Goal: Information Seeking & Learning: Check status

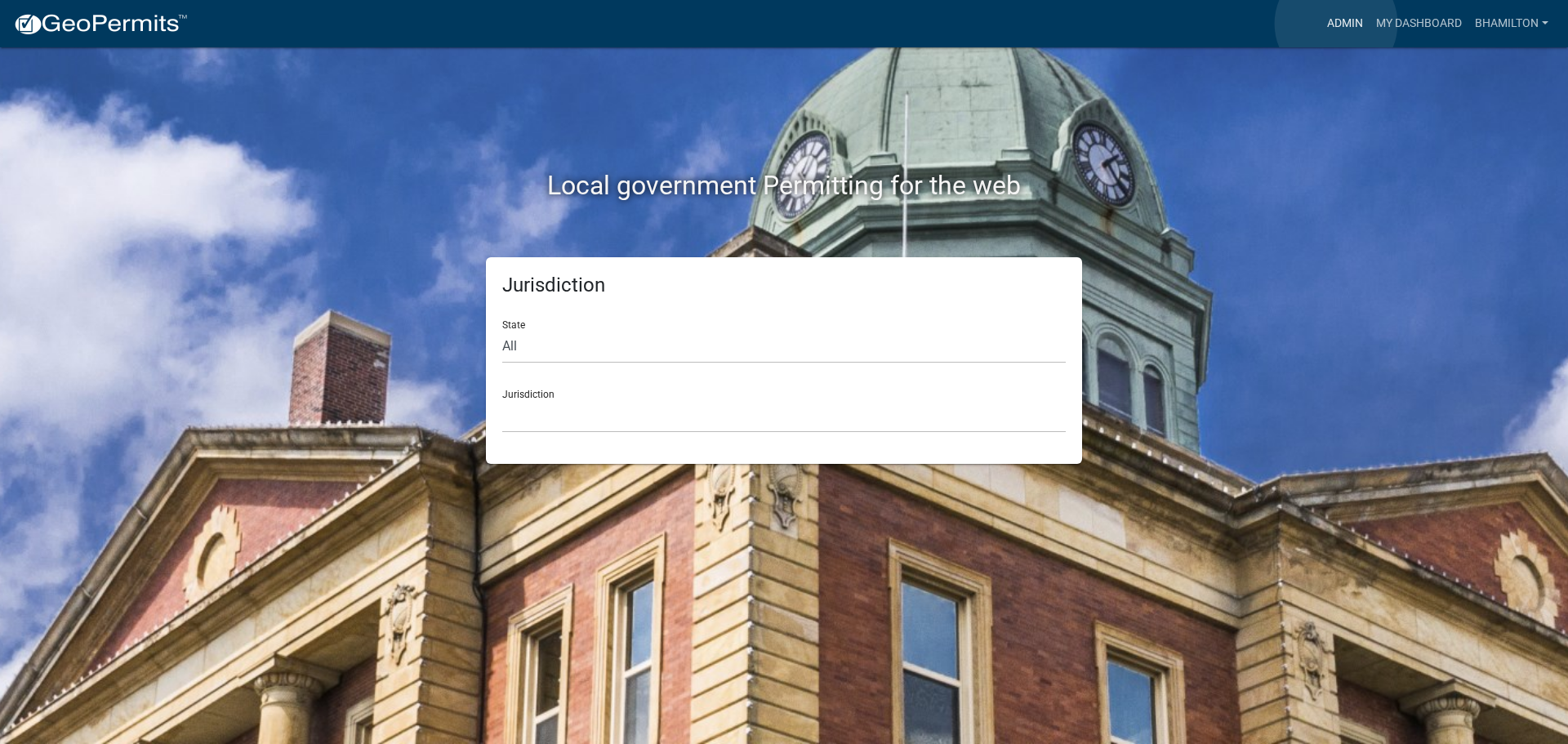
click at [1336, 24] on link "Admin" at bounding box center [1345, 24] width 49 height 31
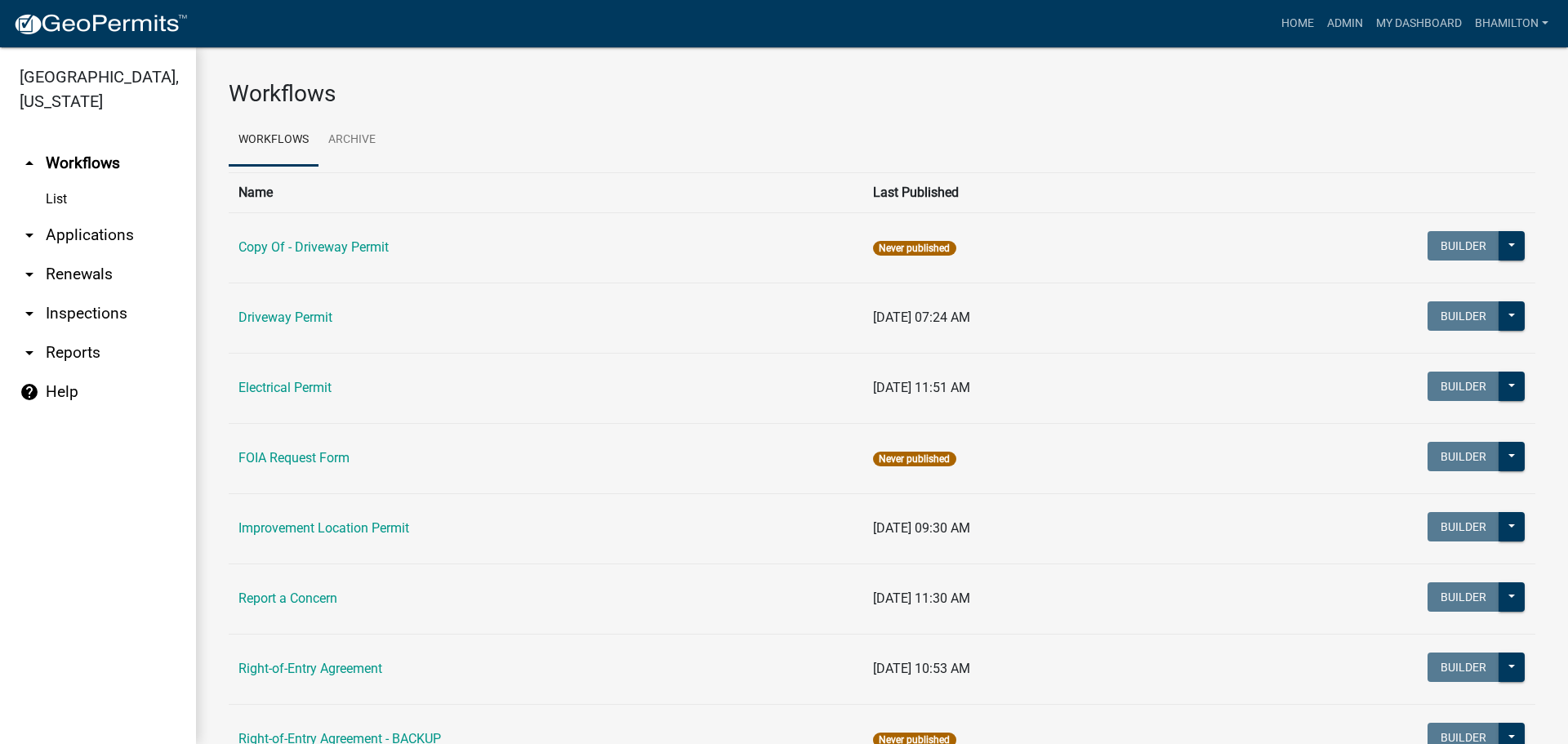
click at [121, 240] on link "arrow_drop_down Applications" at bounding box center [98, 235] width 196 height 39
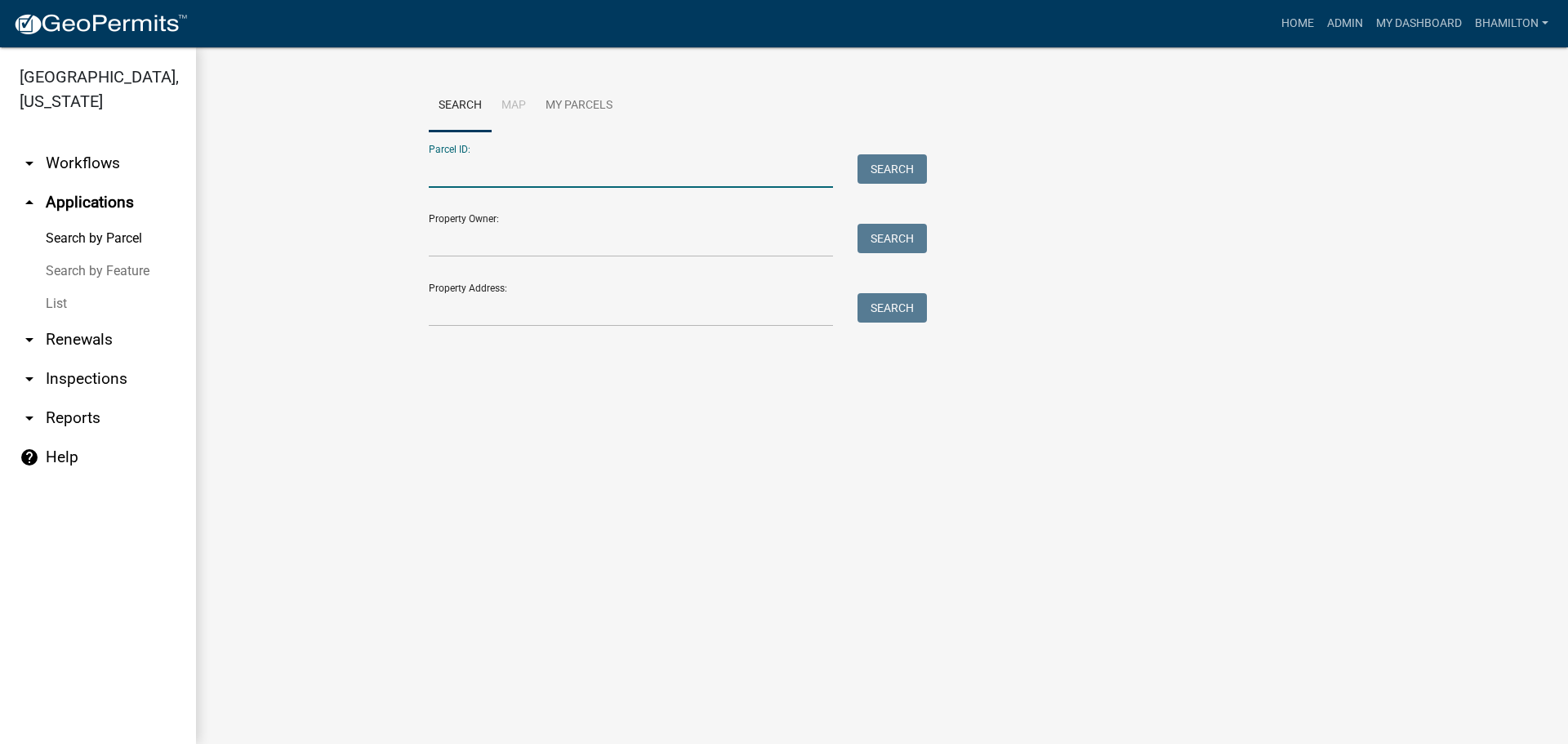
click at [447, 172] on input "Parcel ID:" at bounding box center [631, 171] width 404 height 34
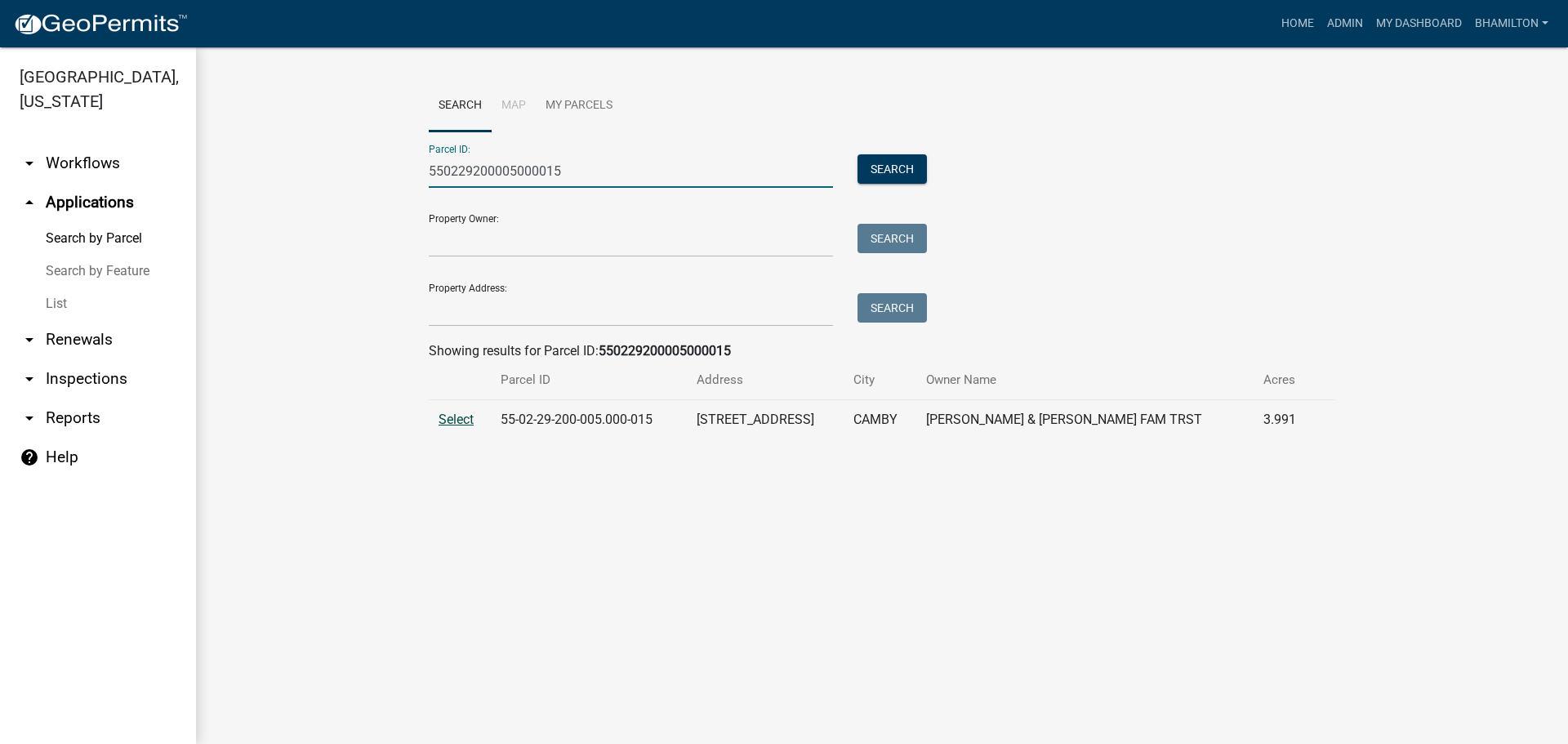
type input "550229200005000015"
click at [467, 427] on span "Select" at bounding box center [456, 419] width 35 height 16
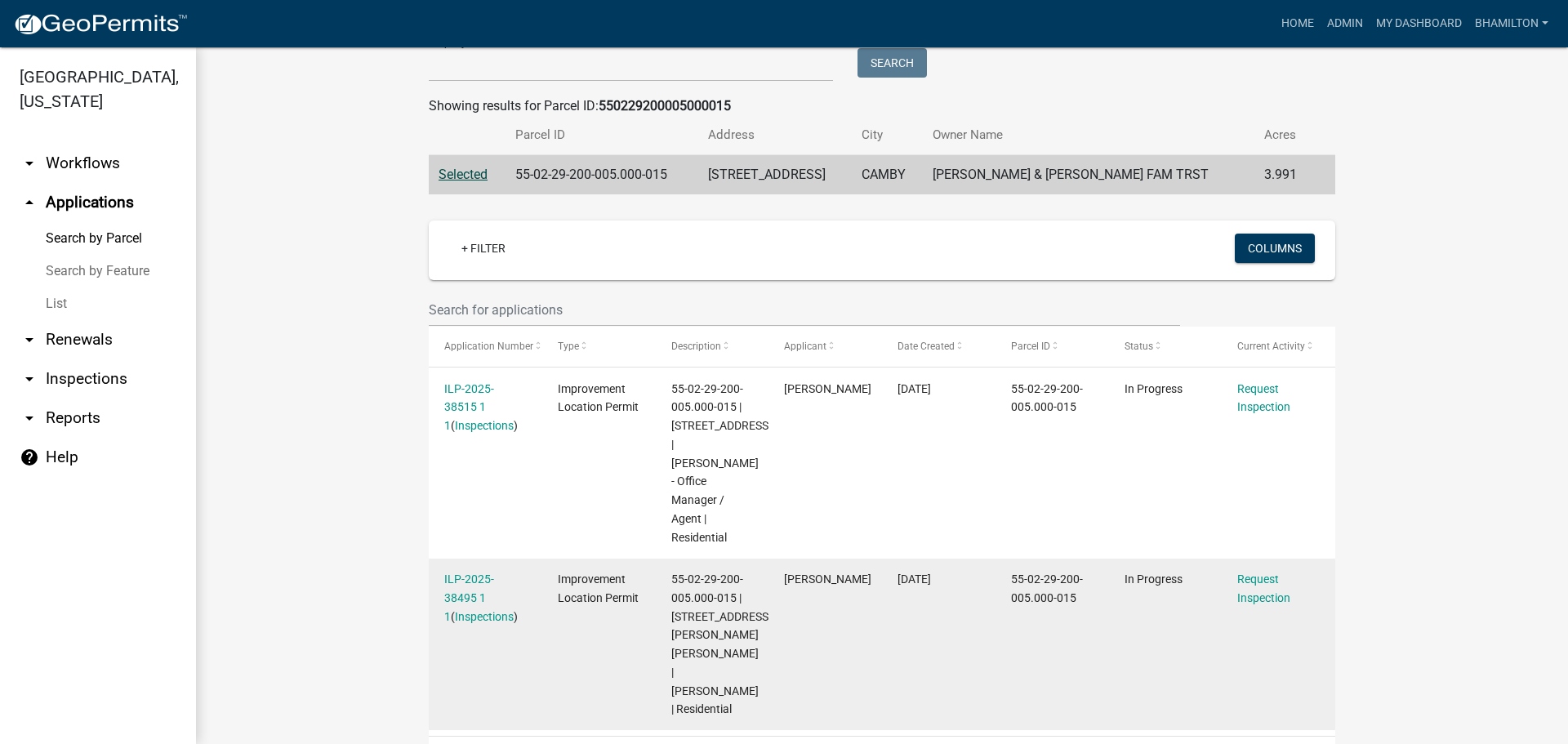
scroll to position [275, 0]
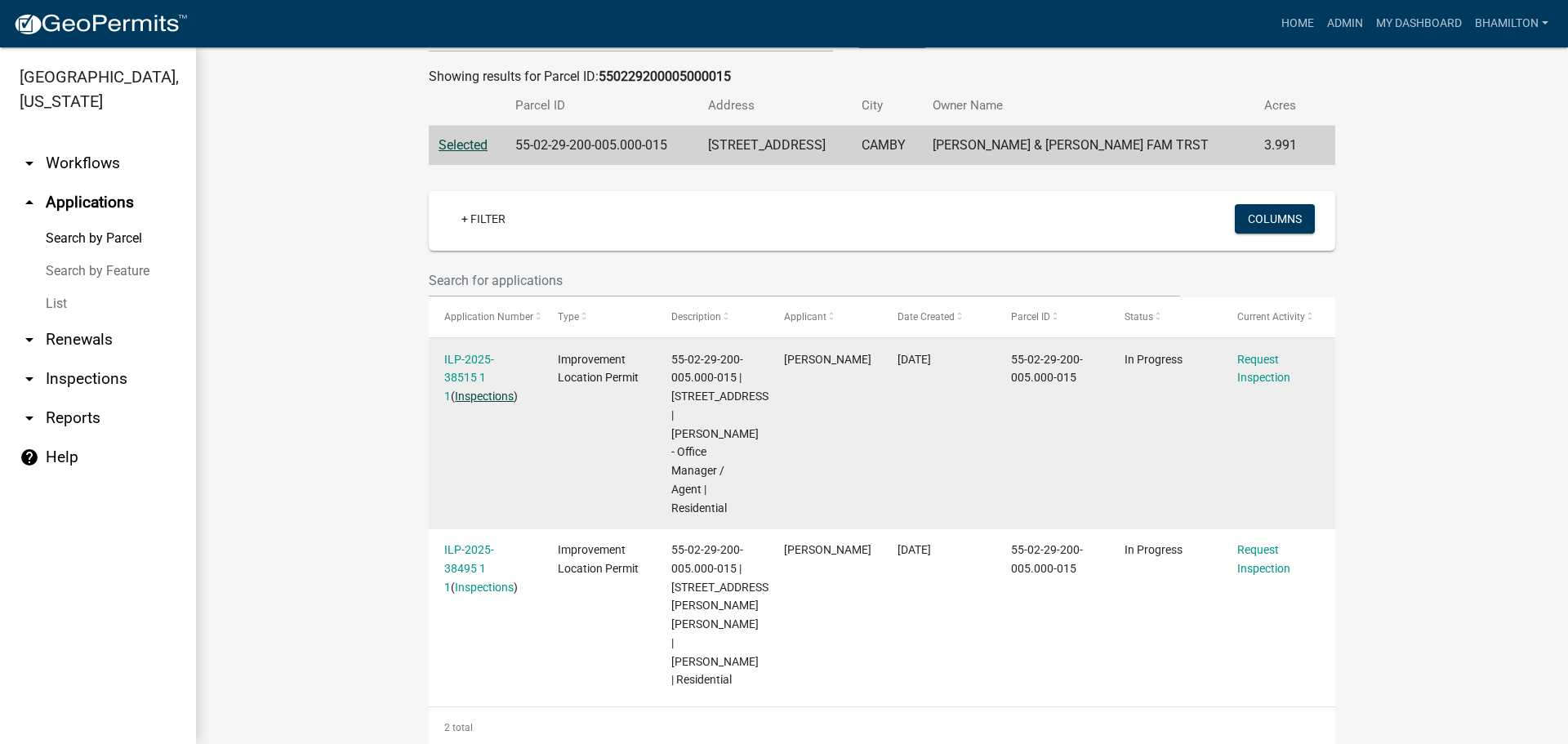
click at [471, 395] on link "Inspections" at bounding box center [485, 397] width 59 height 13
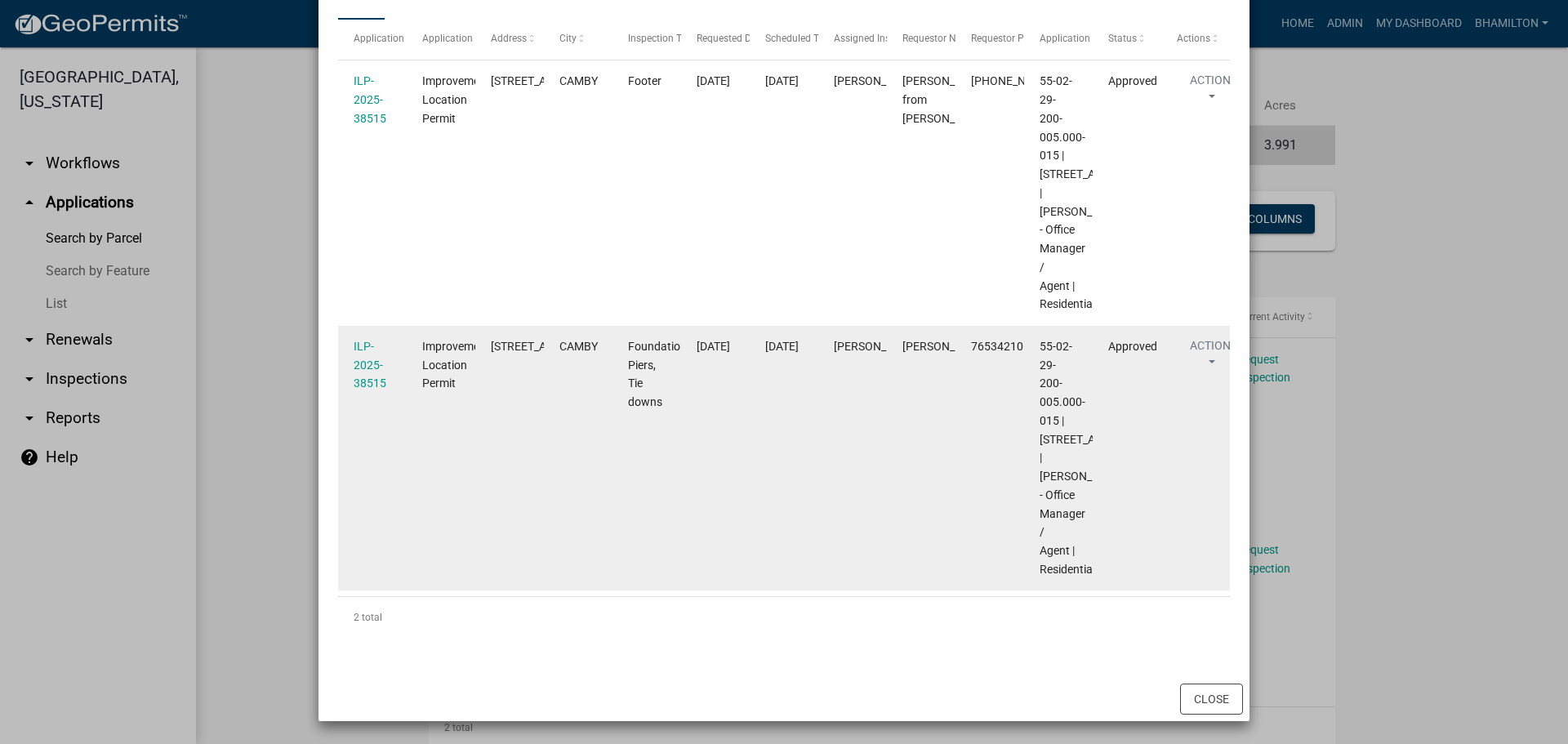
scroll to position [405, 0]
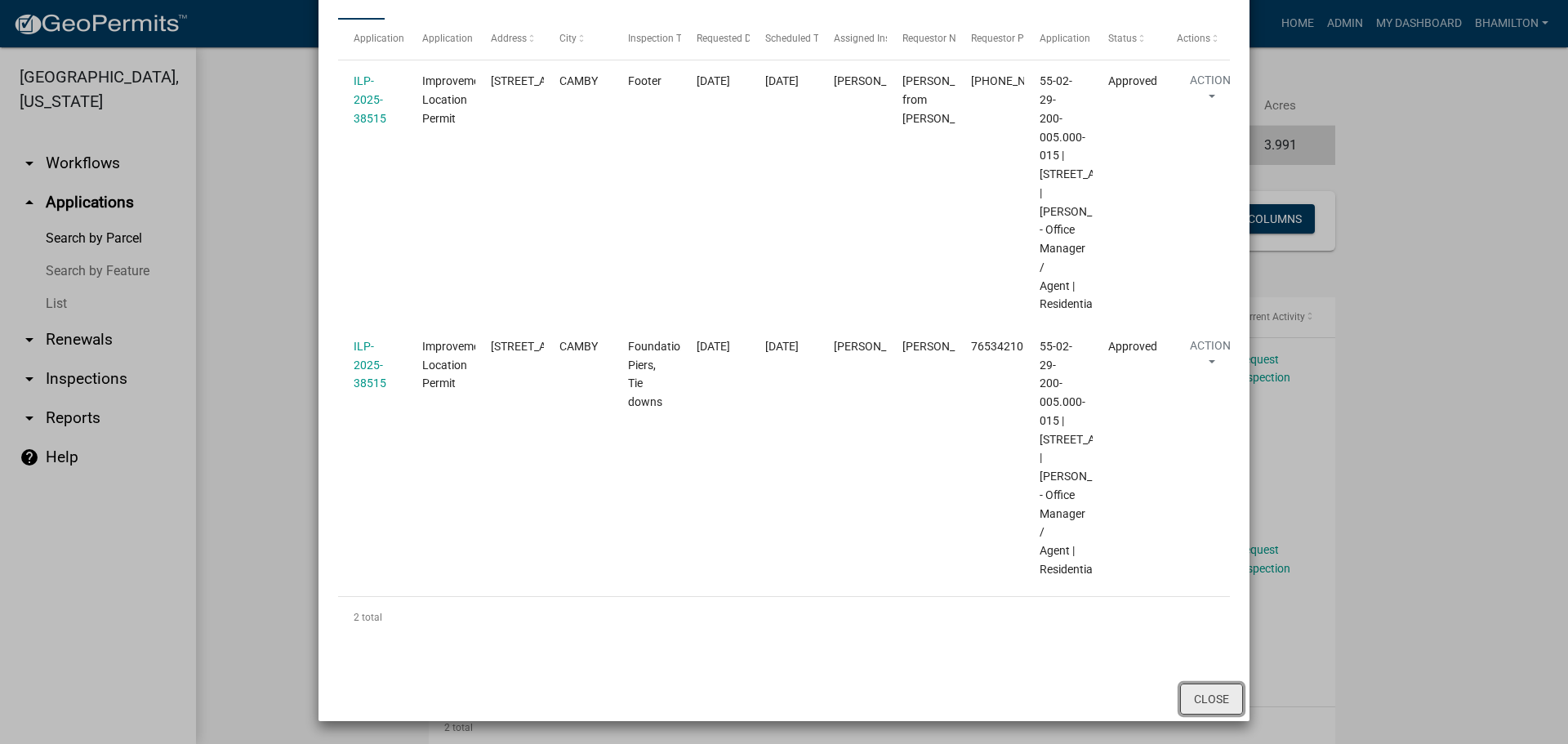
click at [1200, 698] on button "Close" at bounding box center [1211, 699] width 63 height 31
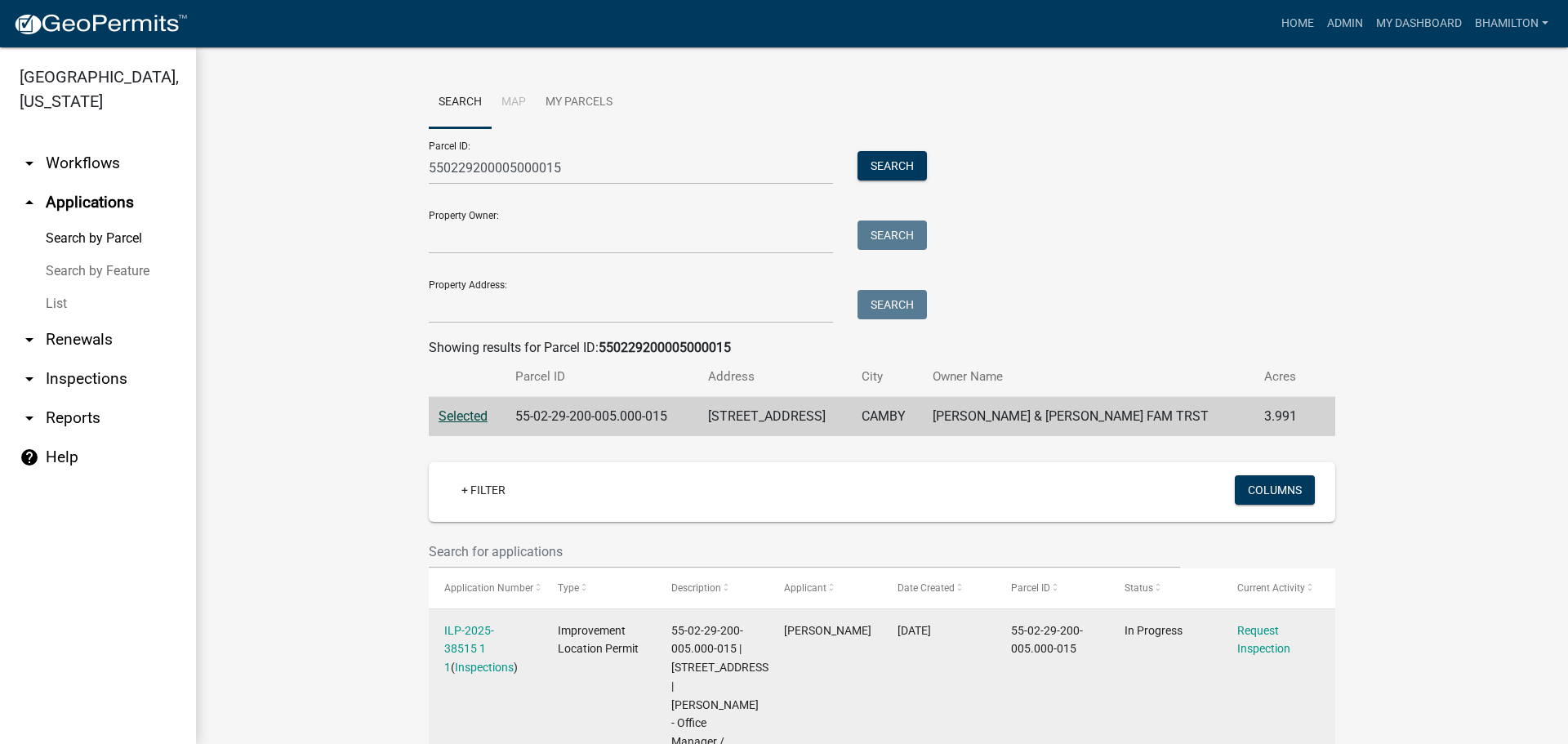
scroll to position [0, 0]
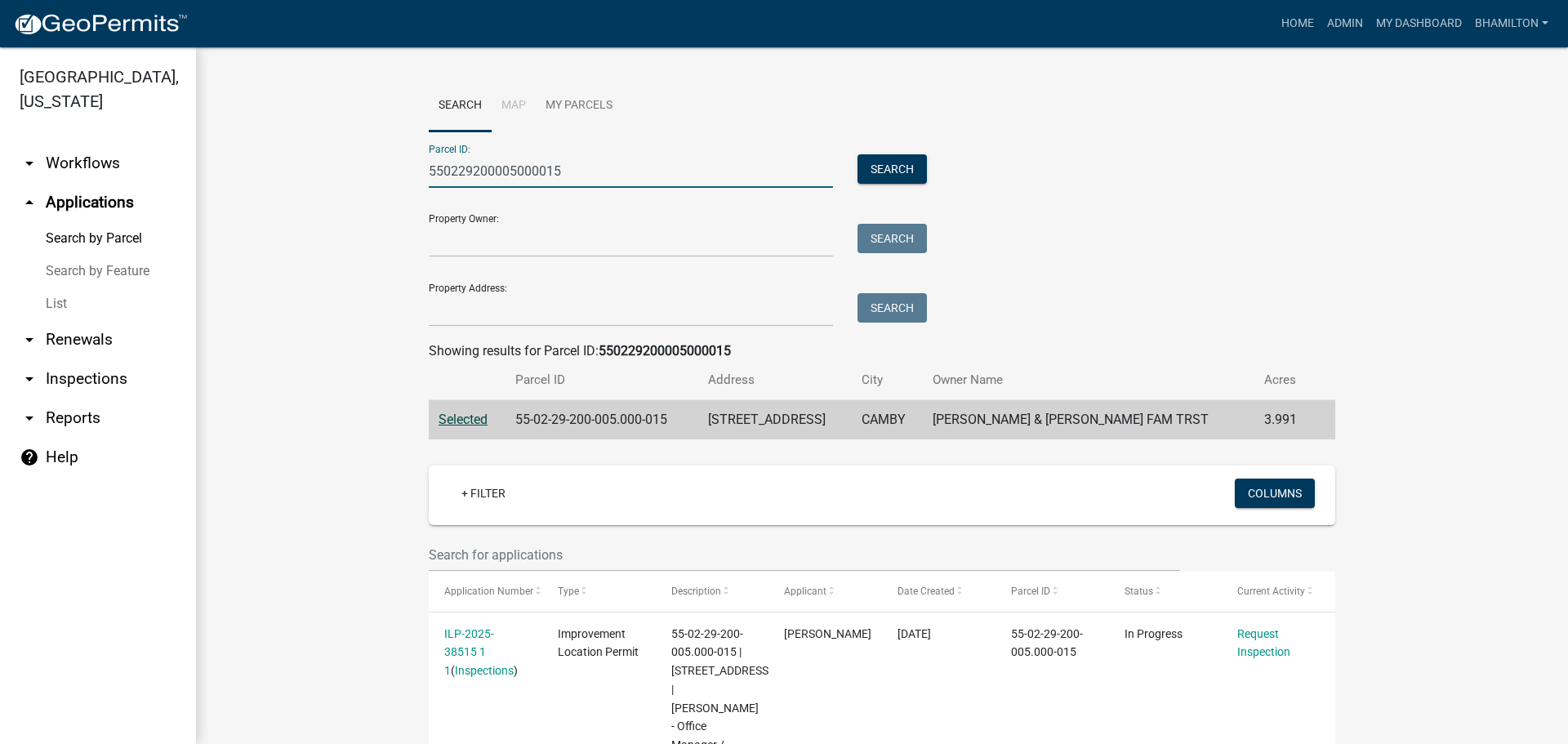
drag, startPoint x: 574, startPoint y: 180, endPoint x: 364, endPoint y: 186, distance: 210.1
click at [364, 186] on wm-workflow-application-search-view "Search Map My Parcels Parcel ID: 550229200005000015 Search Property Owner: Sear…" at bounding box center [882, 551] width 1307 height 943
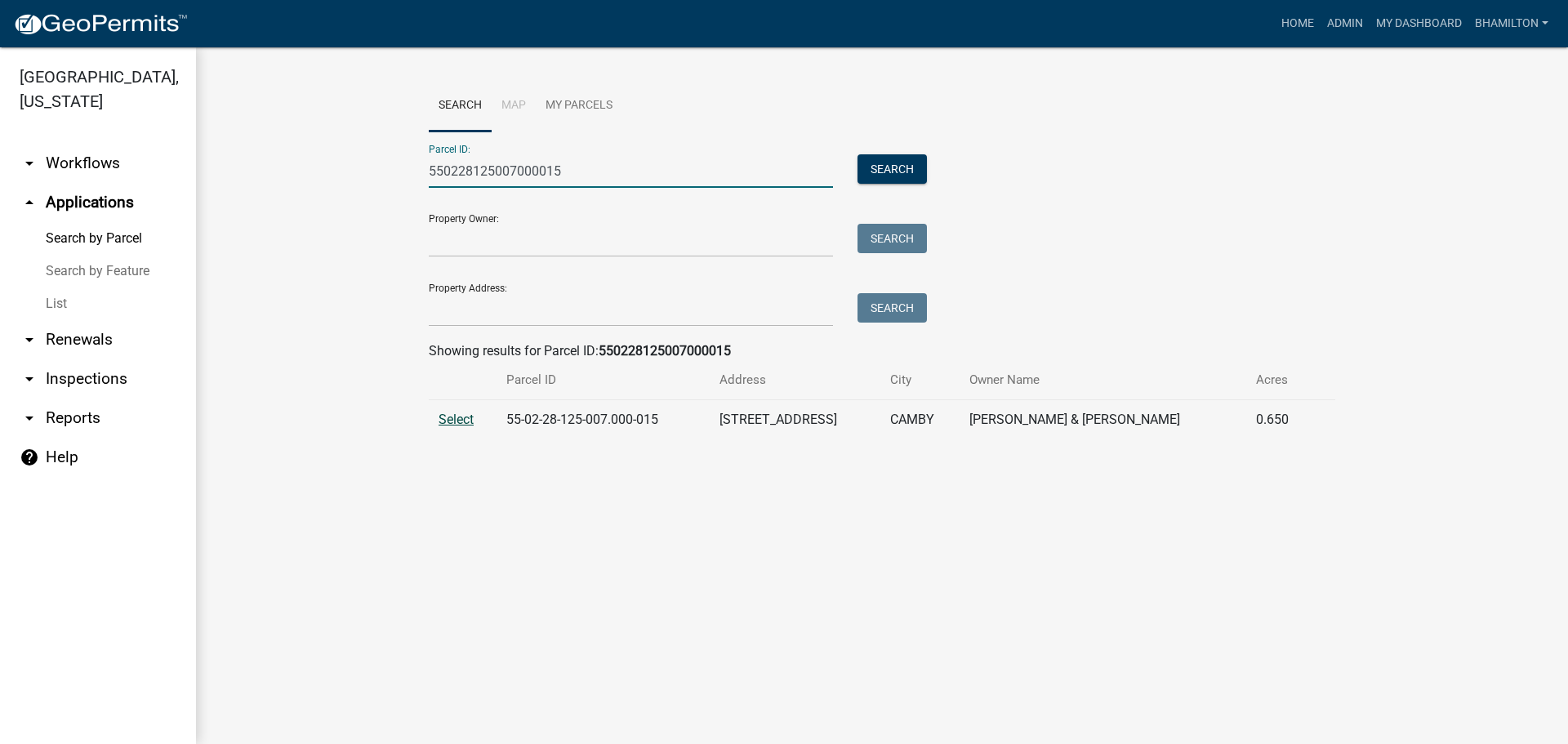
type input "550228125007000015"
click at [449, 419] on span "Select" at bounding box center [456, 419] width 35 height 16
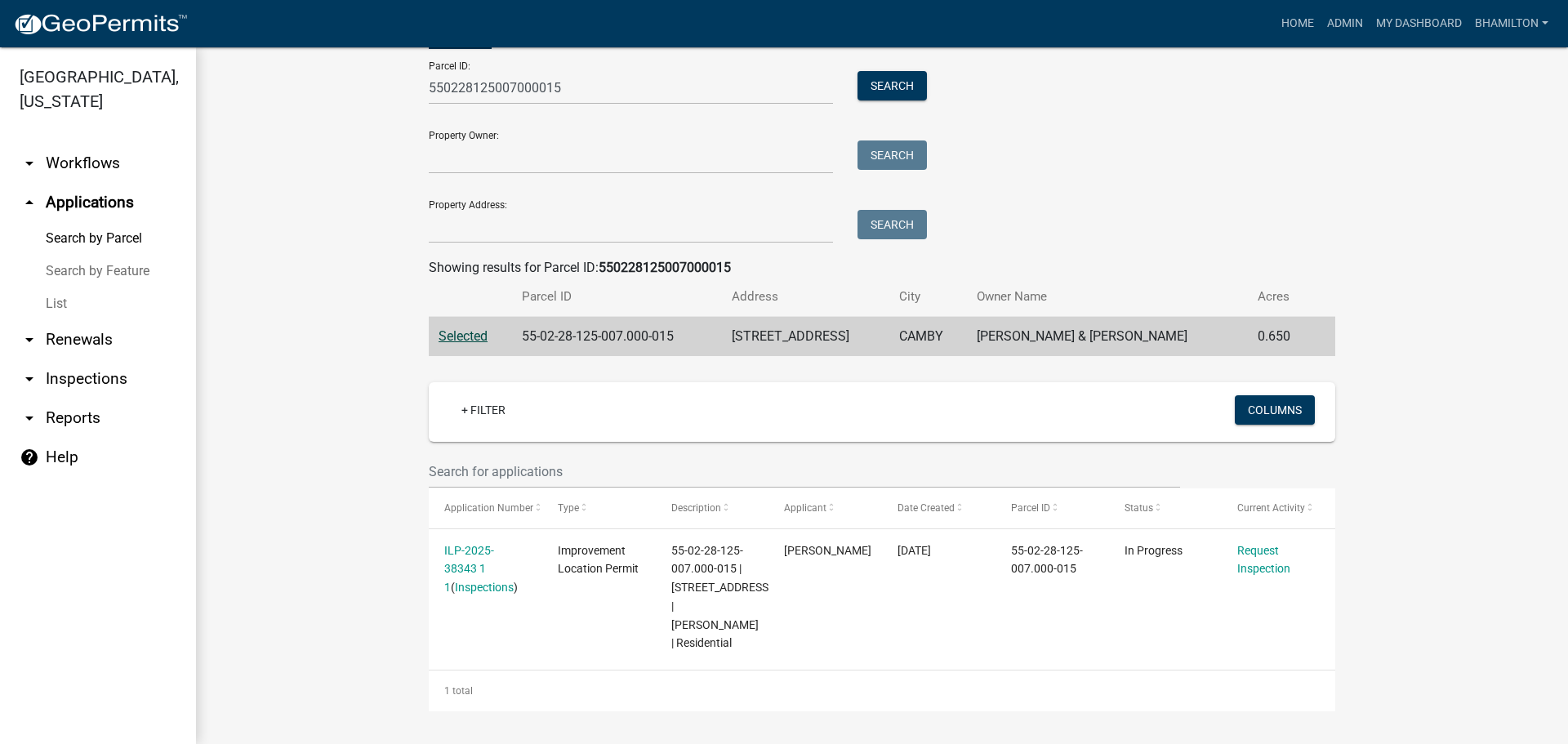
scroll to position [102, 0]
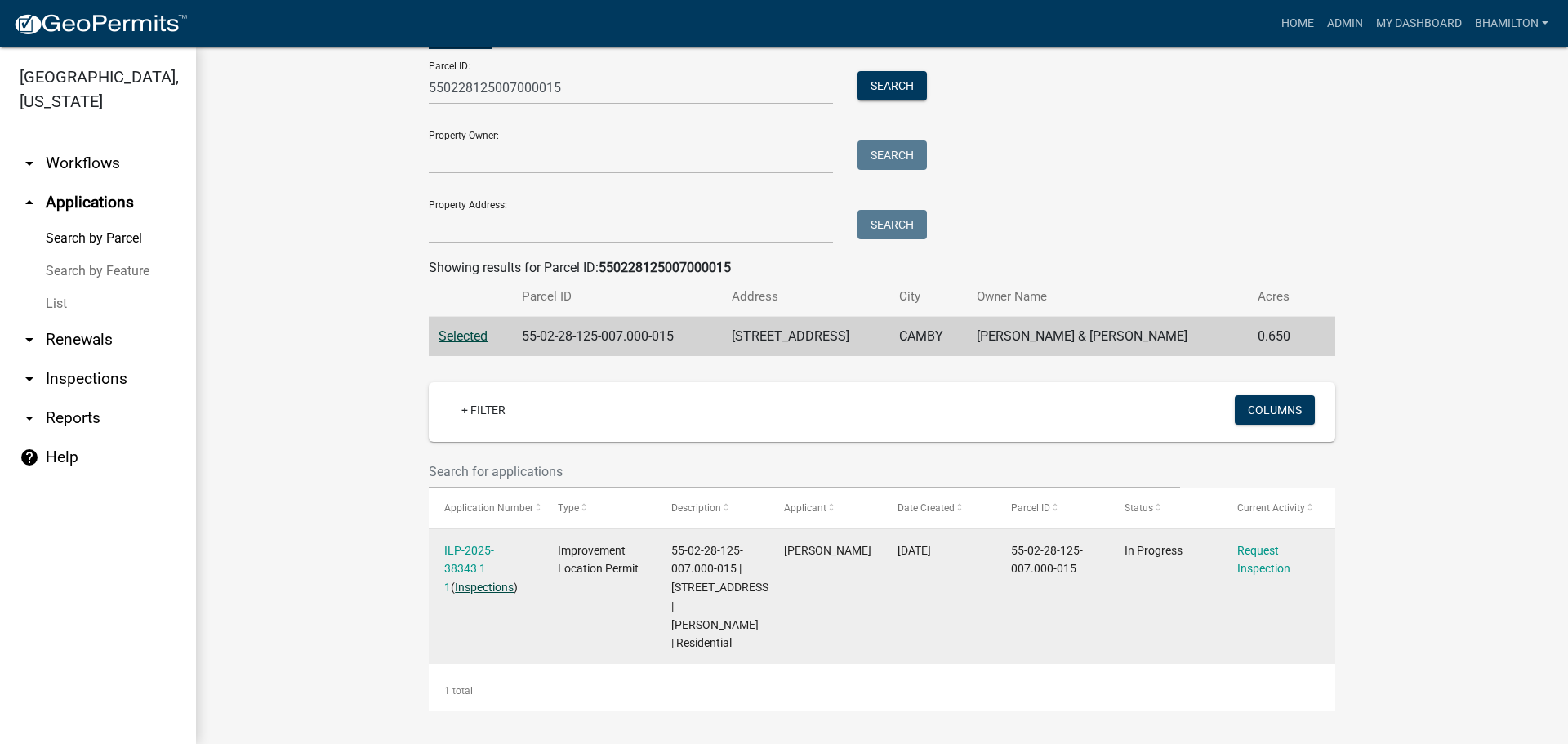
click at [484, 581] on link "Inspections" at bounding box center [485, 588] width 59 height 13
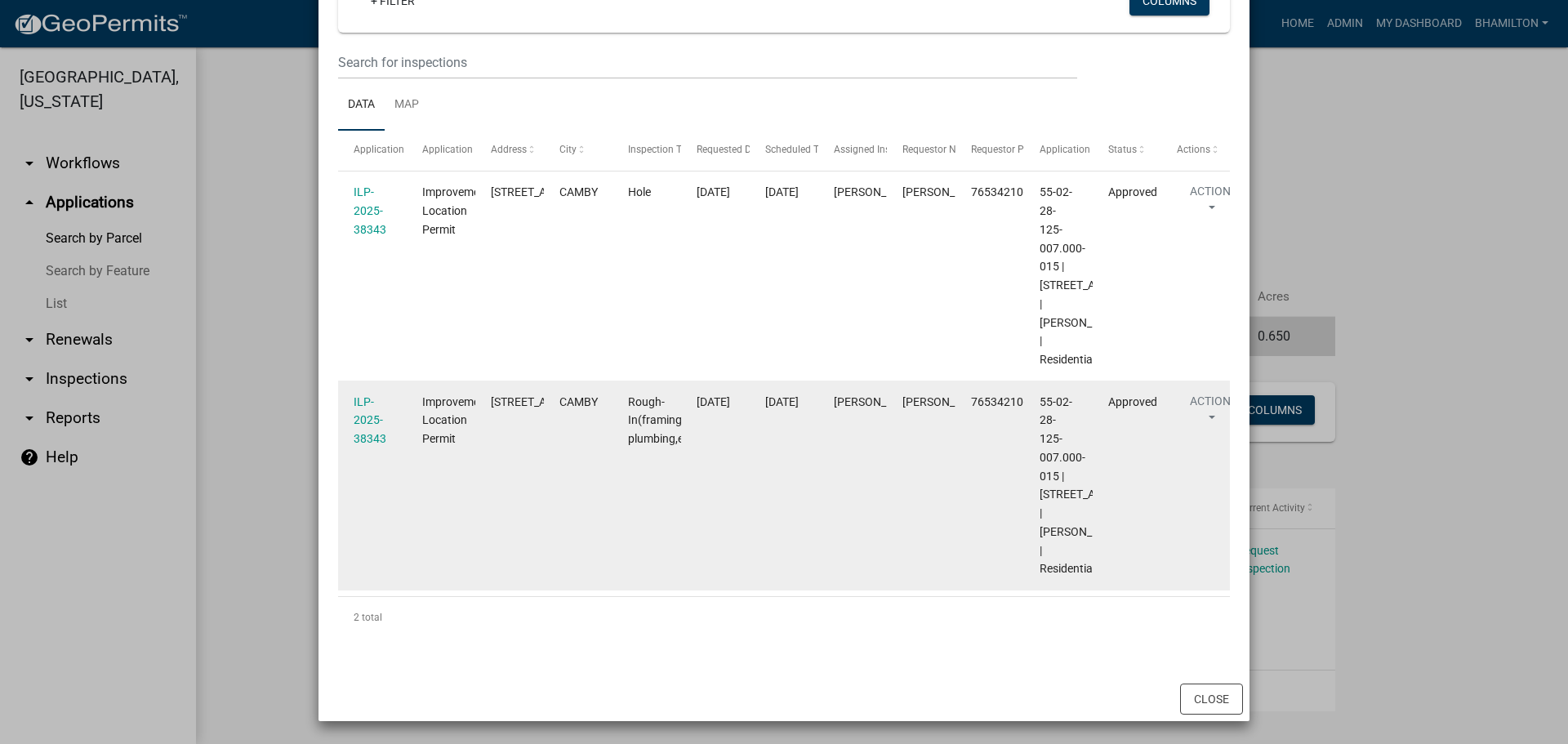
scroll to position [293, 0]
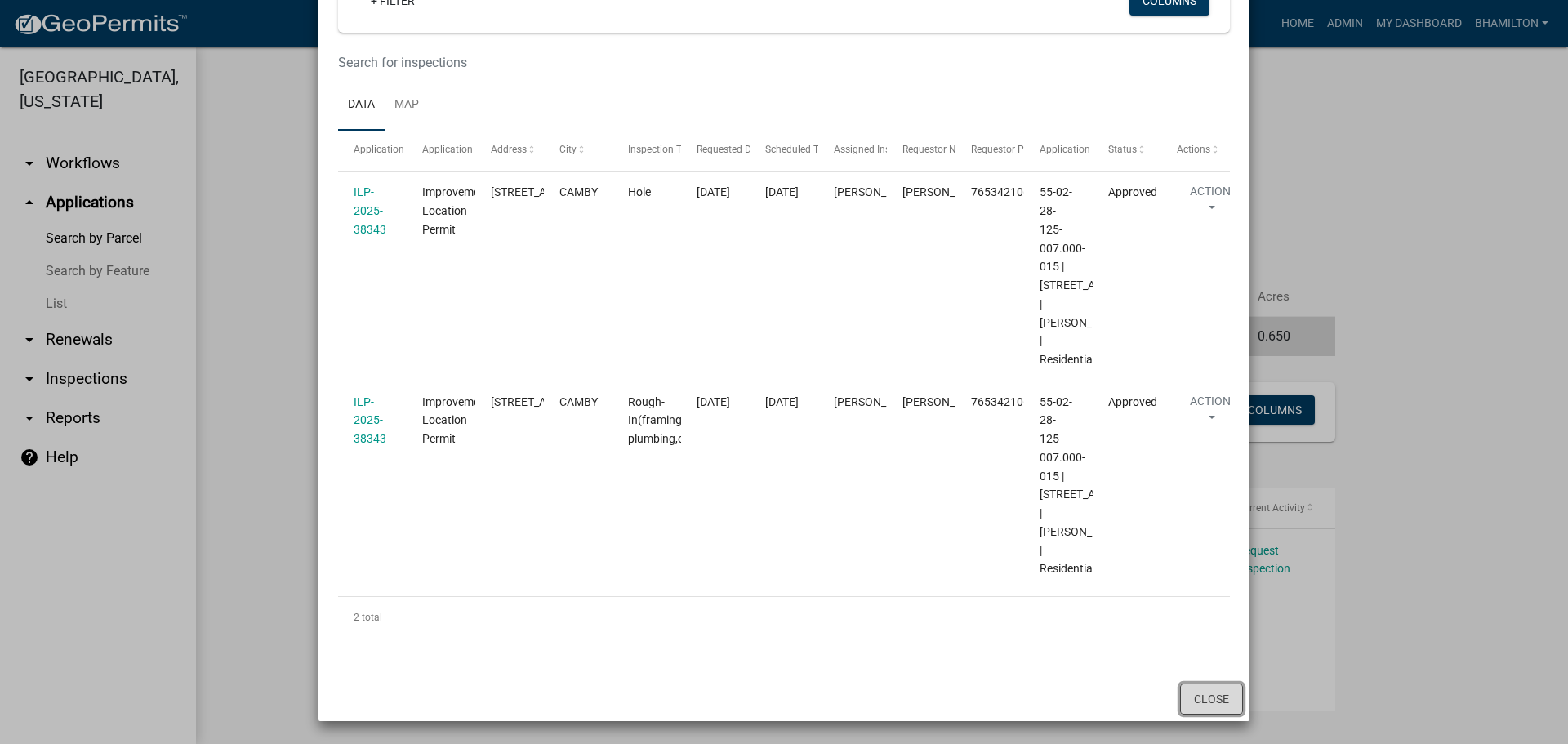
click at [1217, 700] on button "Close" at bounding box center [1211, 699] width 63 height 31
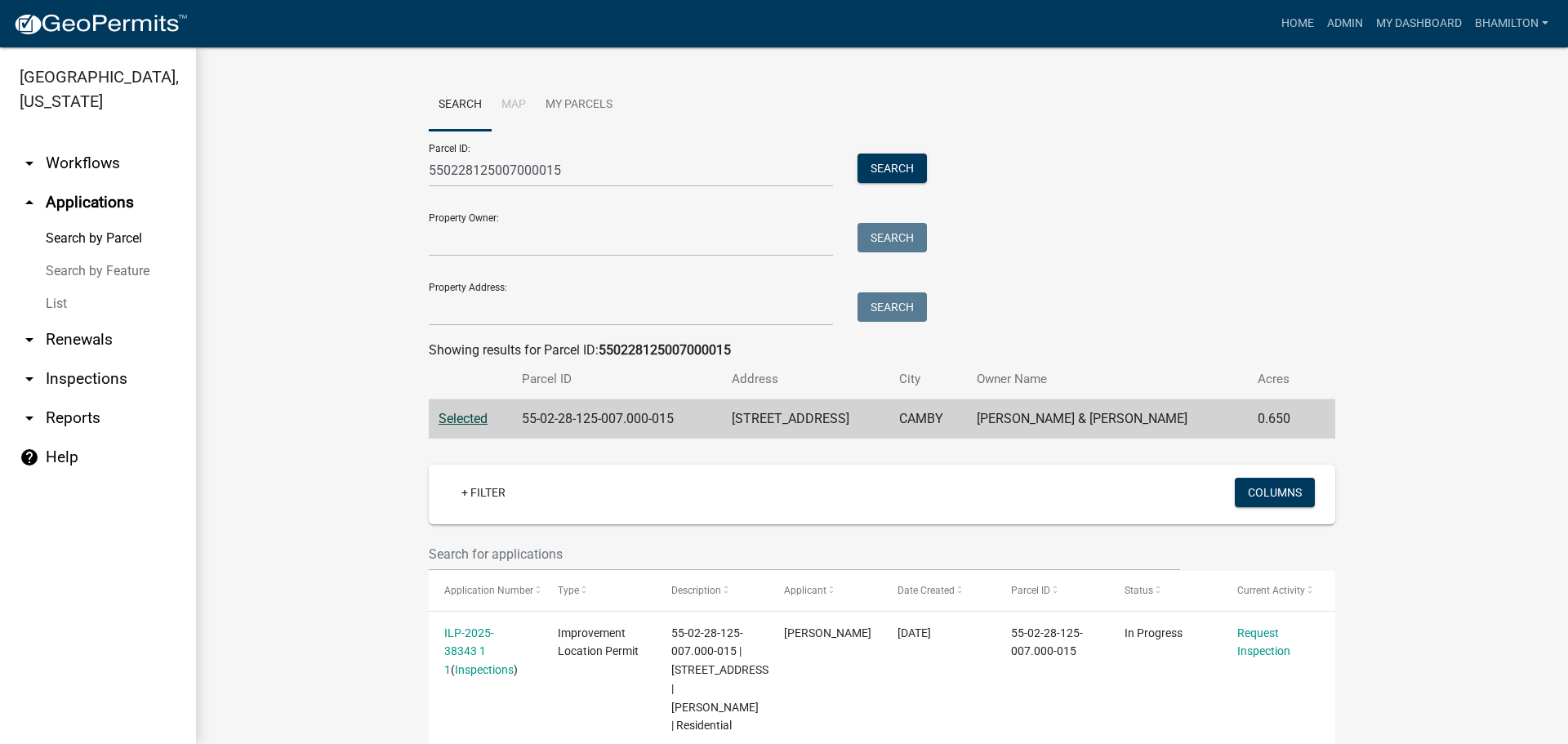
scroll to position [0, 0]
drag, startPoint x: 561, startPoint y: 173, endPoint x: 398, endPoint y: 176, distance: 163.0
click at [398, 176] on wm-workflow-application-search-view "Search Map My Parcels Parcel ID: 550228125007000015 Search Property Owner: Sear…" at bounding box center [882, 437] width 1307 height 715
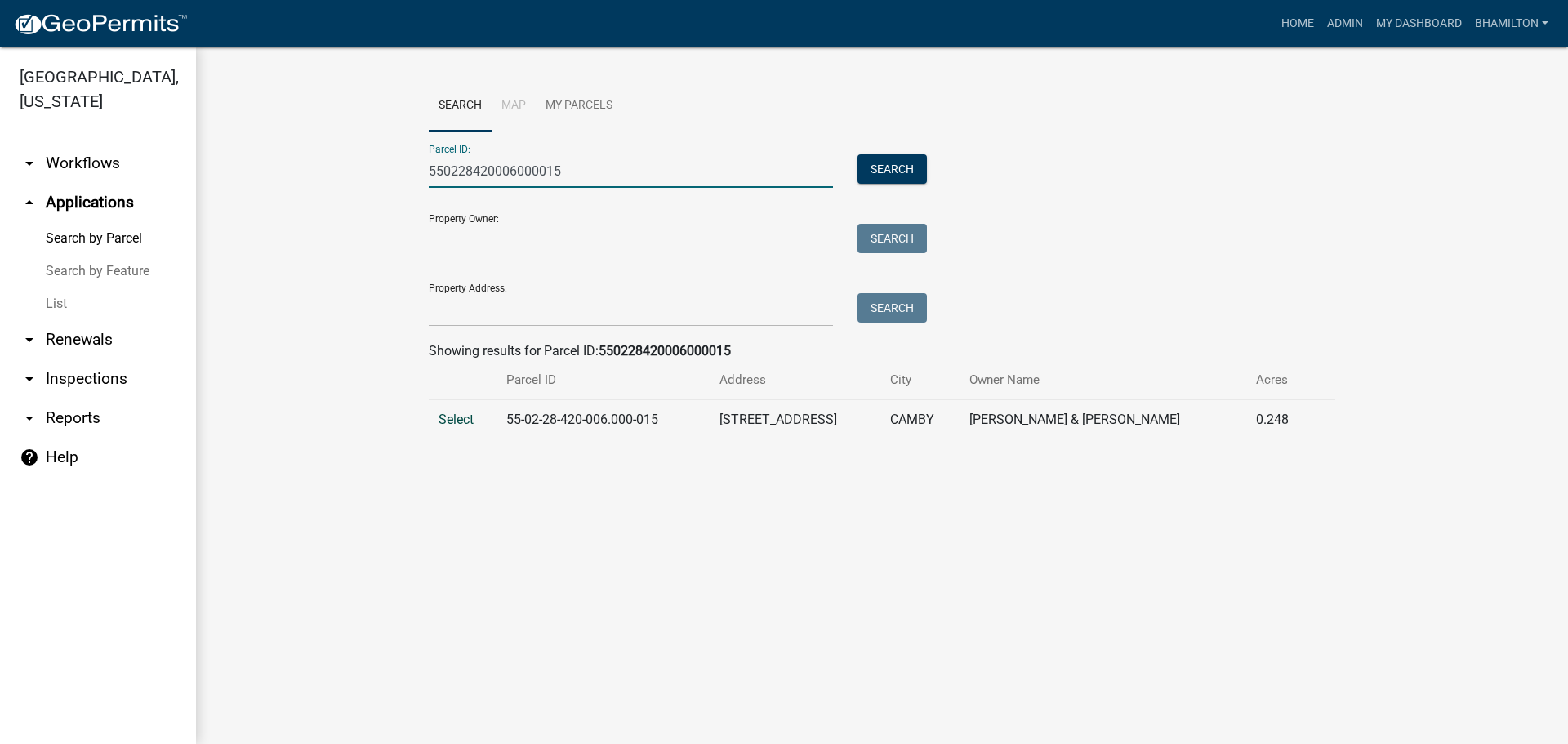
type input "550228420006000015"
click at [458, 418] on span "Select" at bounding box center [456, 419] width 35 height 16
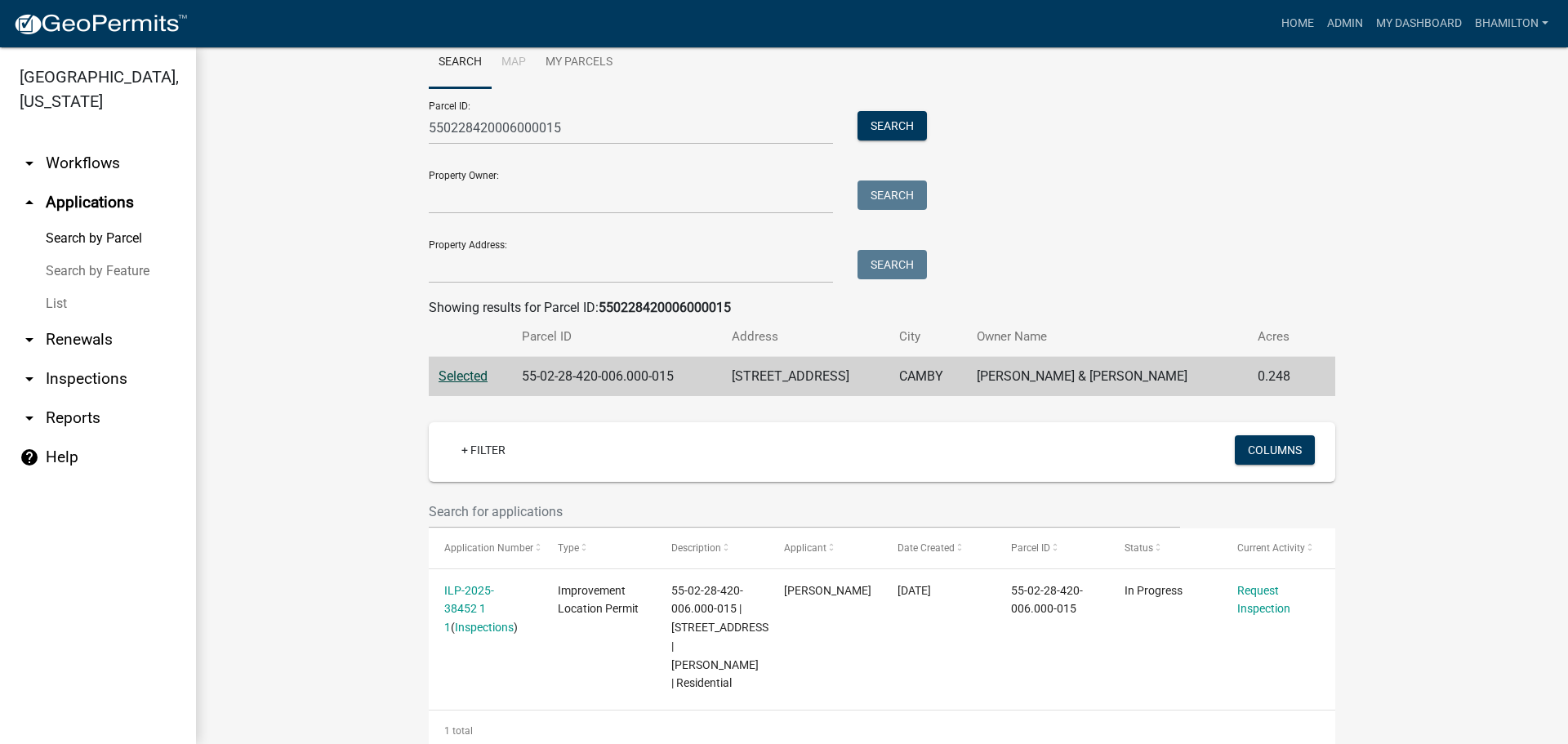
scroll to position [83, 0]
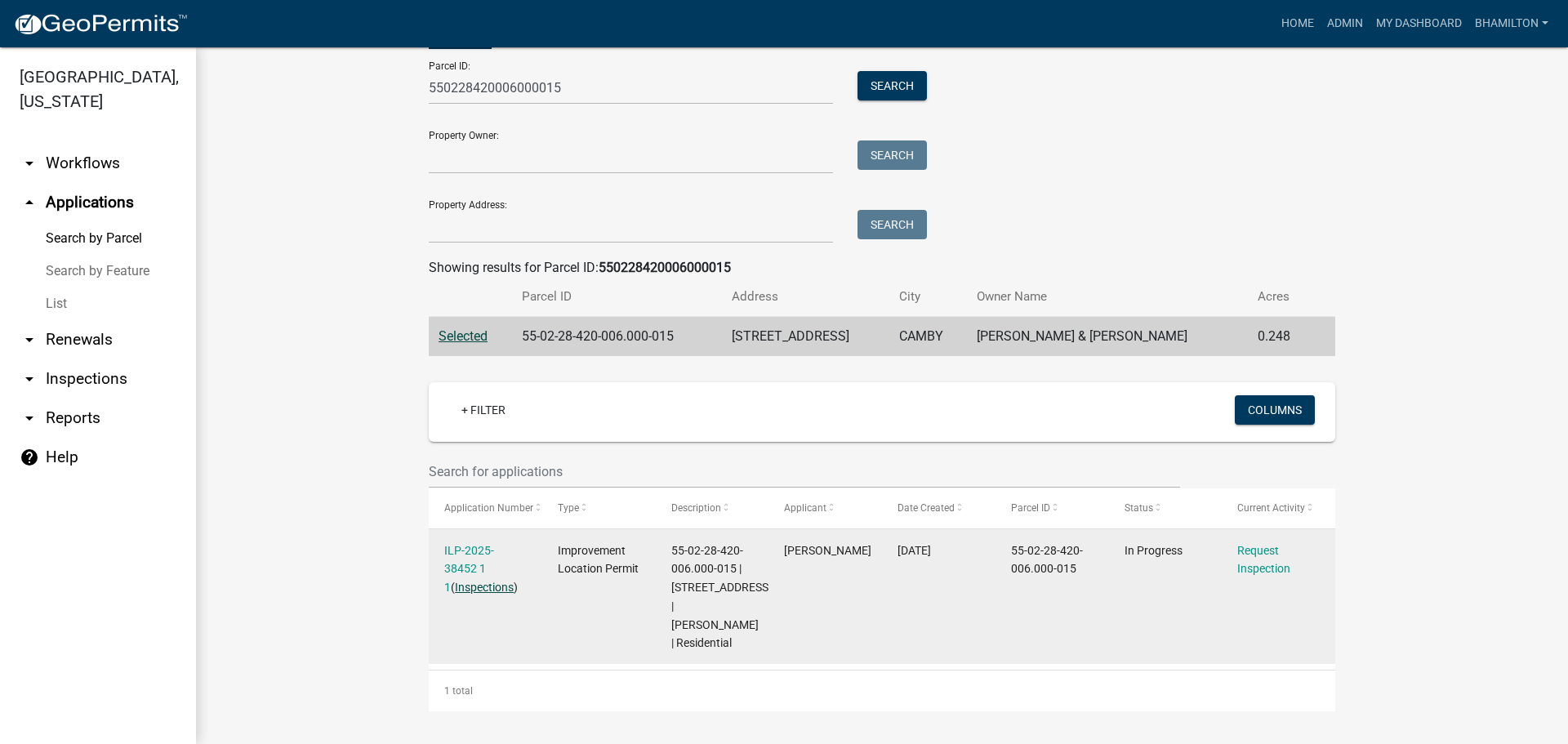
click at [471, 591] on link "Inspections" at bounding box center [485, 588] width 59 height 13
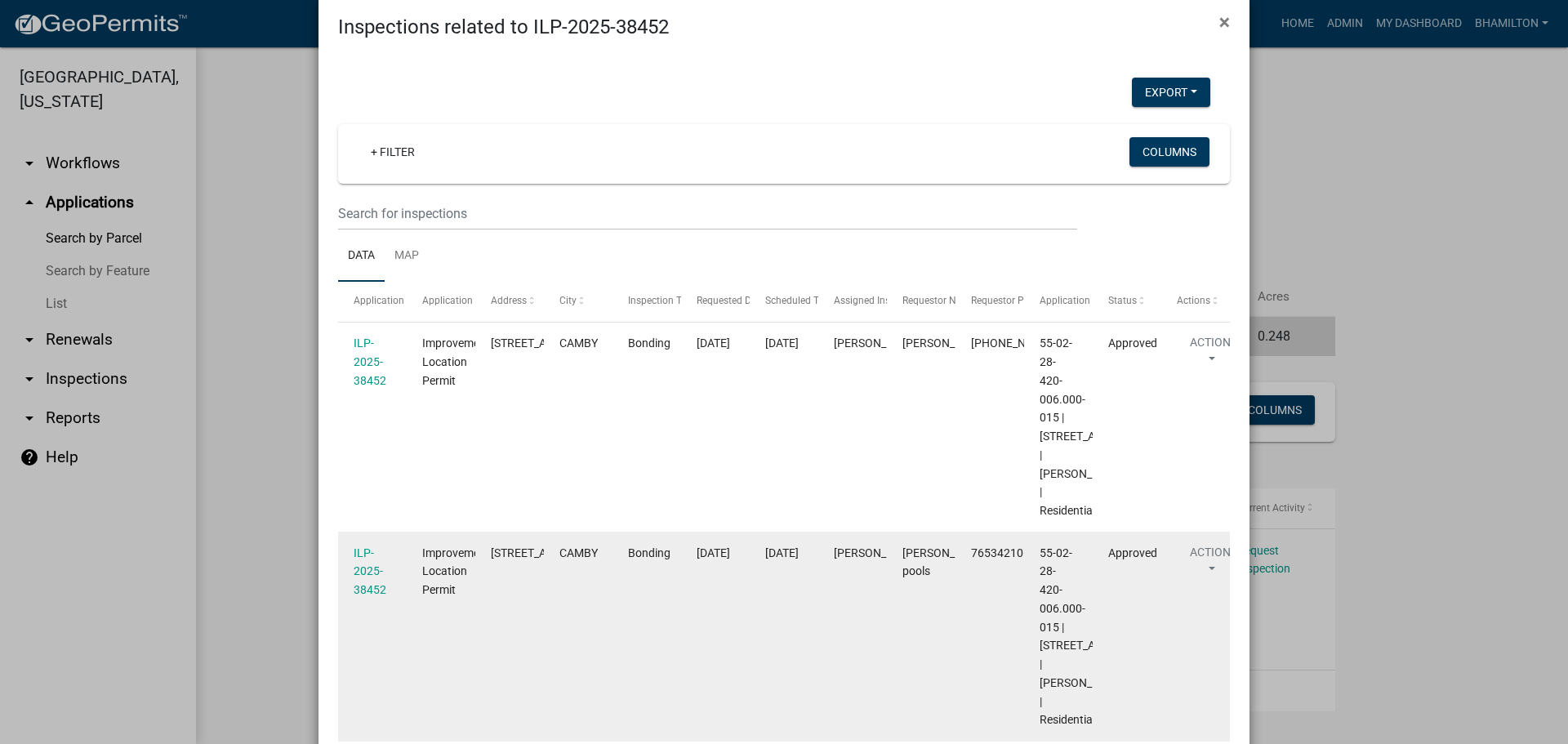
scroll to position [0, 0]
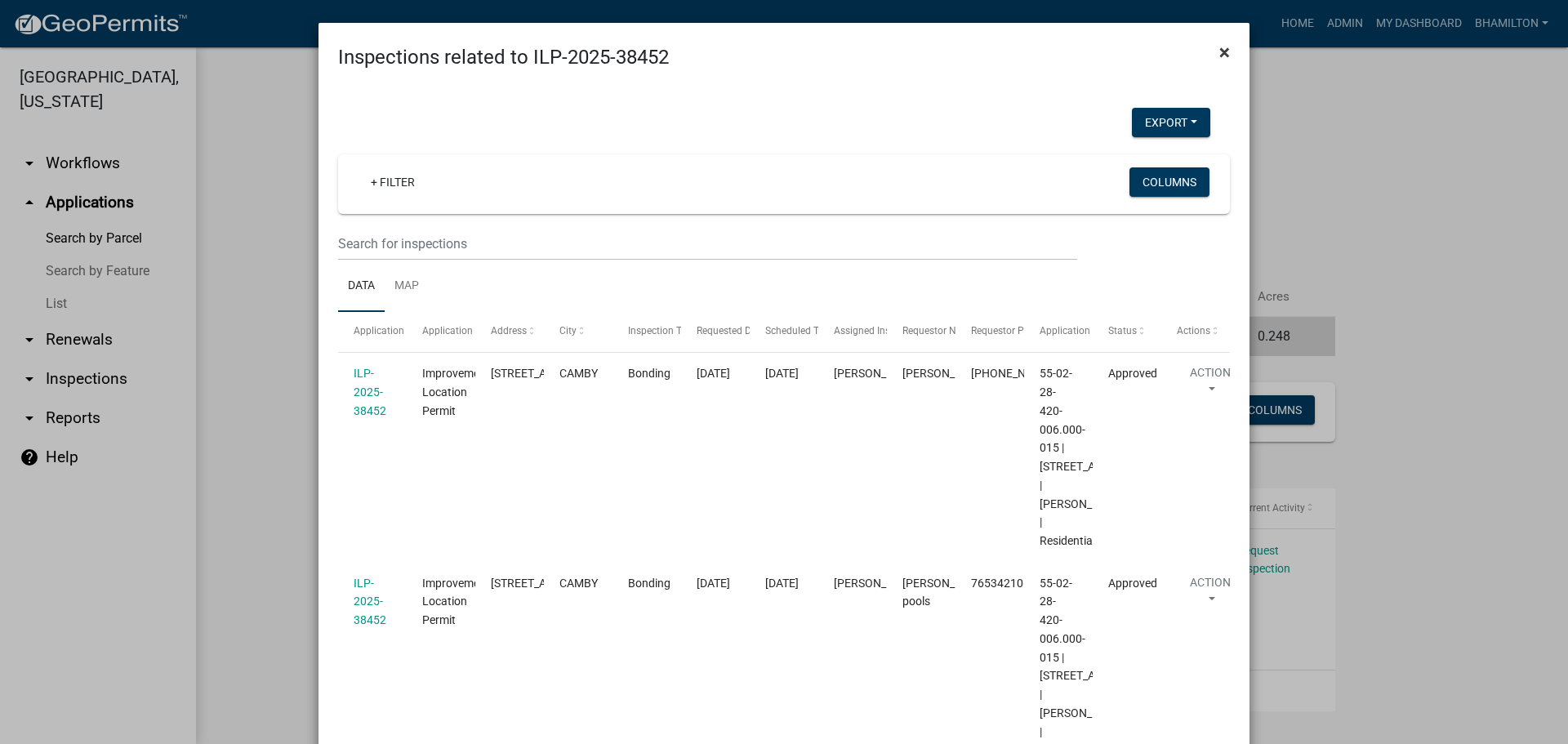
click at [1219, 50] on span "×" at bounding box center [1224, 52] width 11 height 23
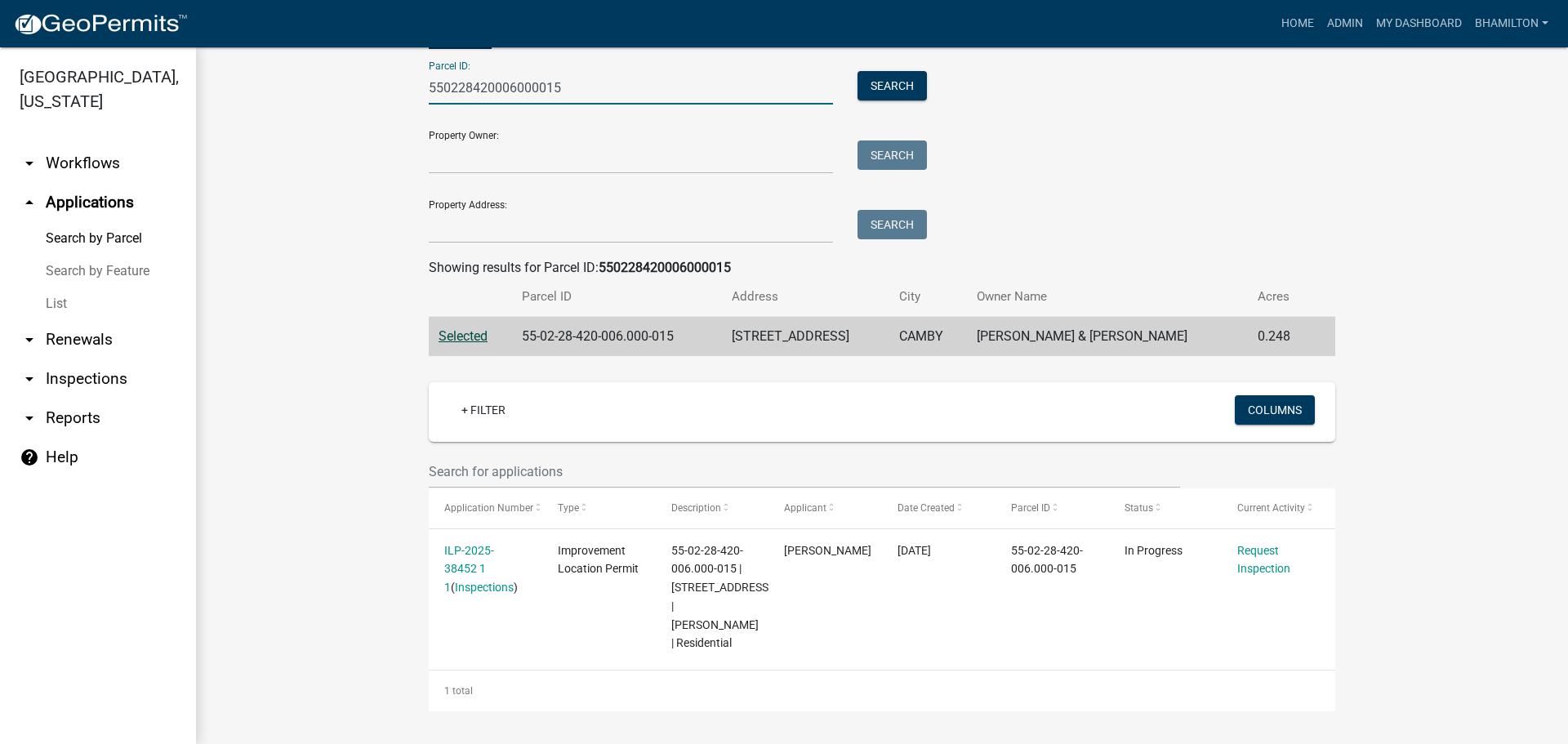
drag, startPoint x: 601, startPoint y: 87, endPoint x: 333, endPoint y: 109, distance: 268.9
click at [333, 109] on wm-workflow-application-search-view "Search Map My Parcels Parcel ID: 550228420006000015 Search Property Owner: Sear…" at bounding box center [882, 354] width 1307 height 715
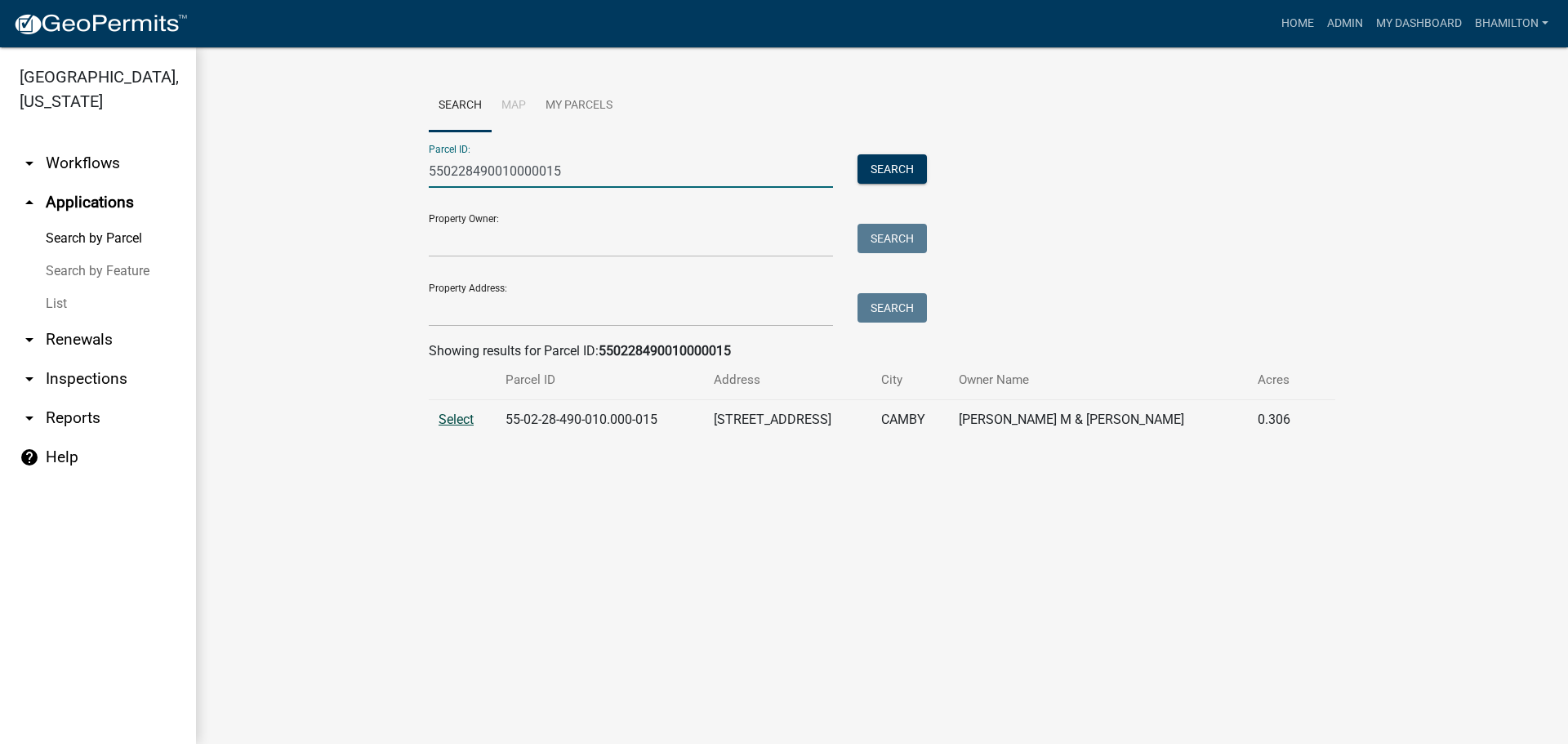
type input "550228490010000015"
click at [440, 415] on span "Select" at bounding box center [456, 419] width 35 height 16
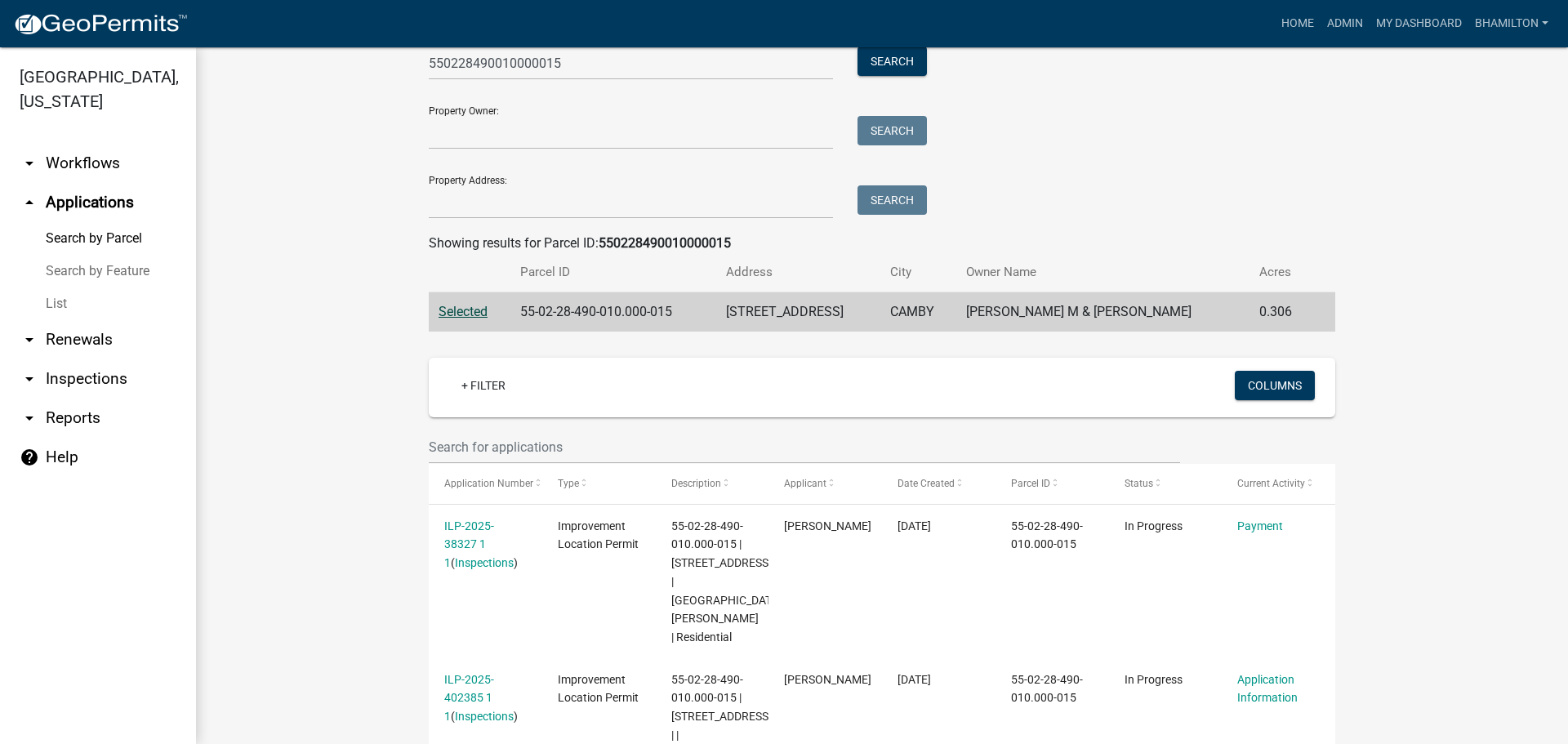
scroll to position [237, 0]
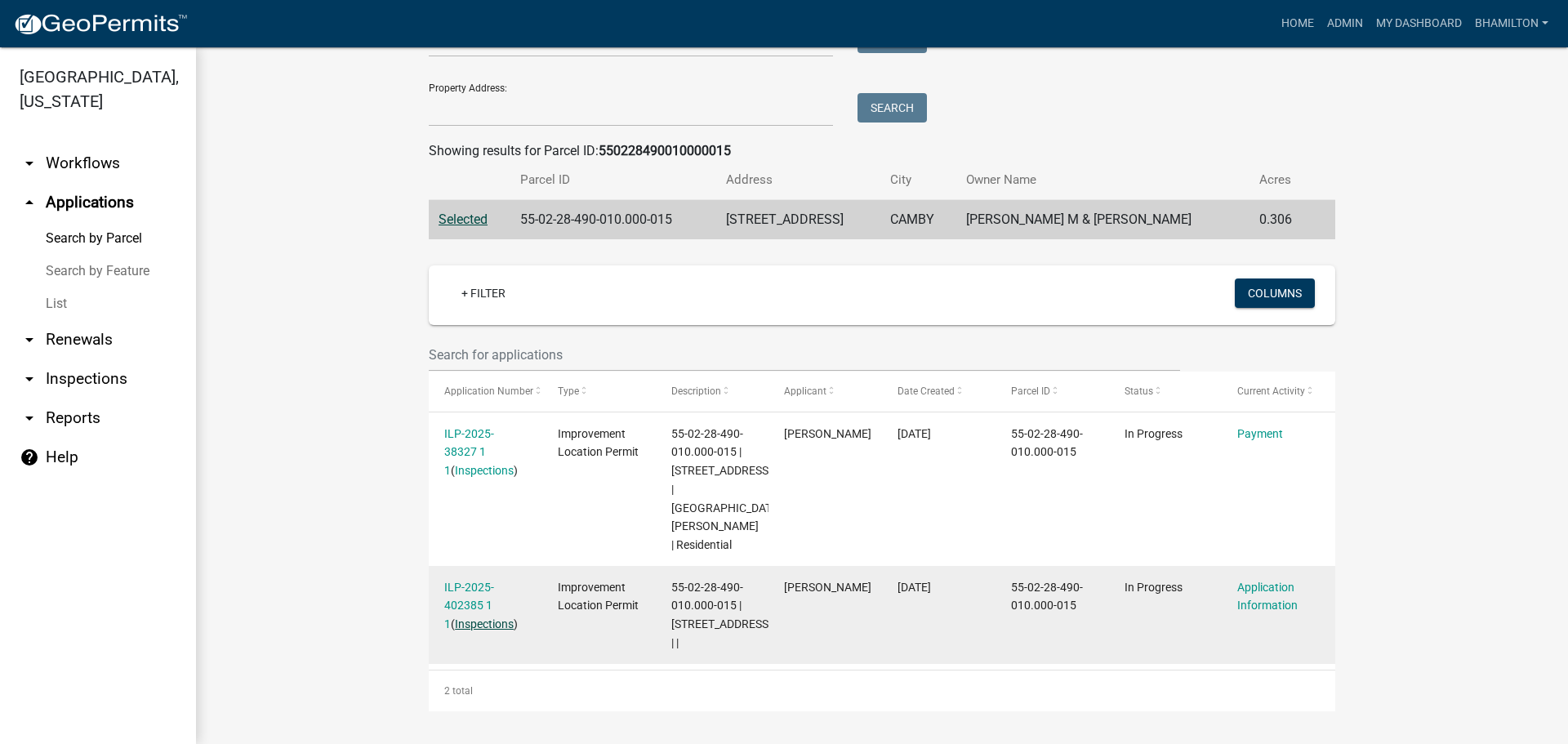
click at [471, 618] on link "Inspections" at bounding box center [485, 625] width 59 height 13
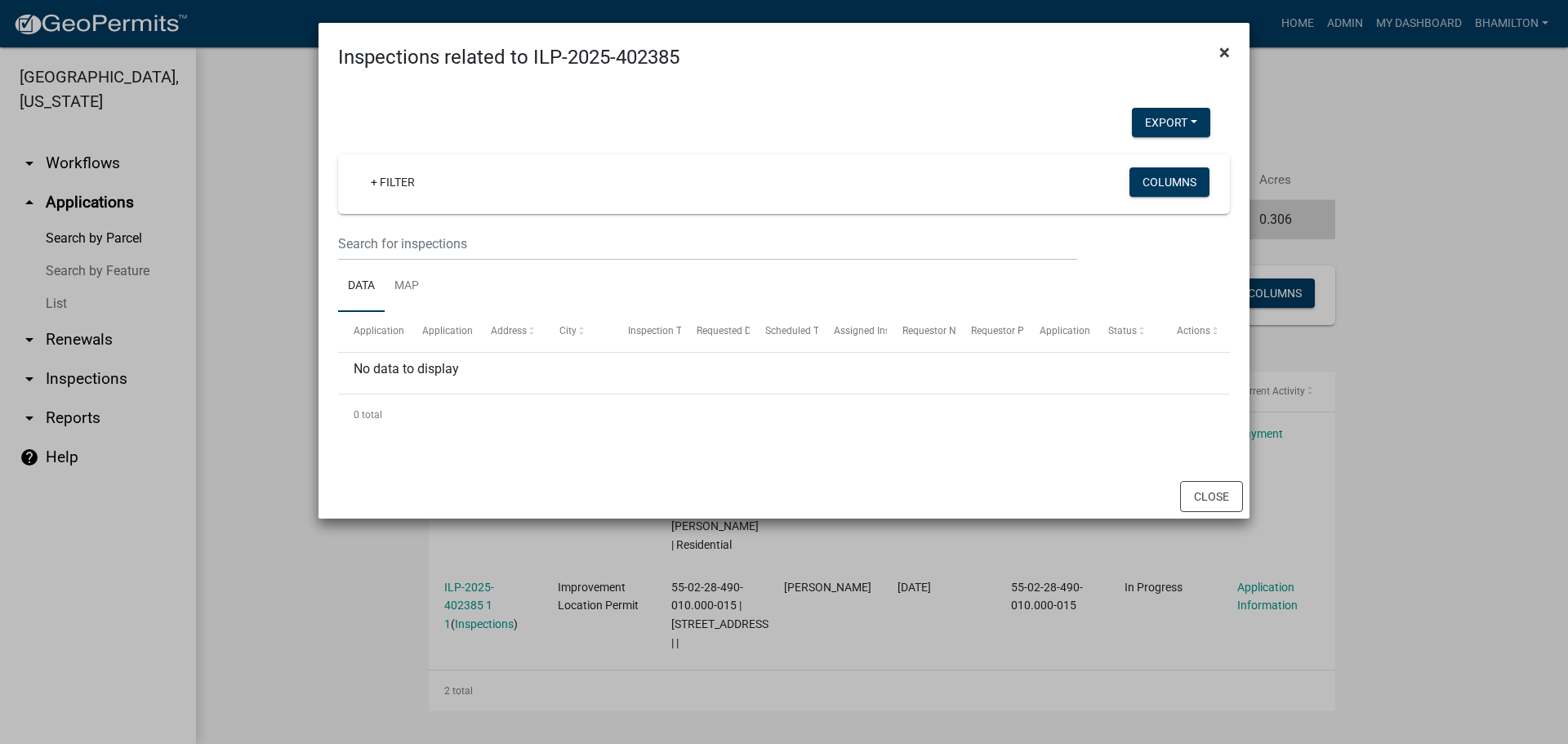
click at [1226, 52] on span "×" at bounding box center [1224, 52] width 11 height 23
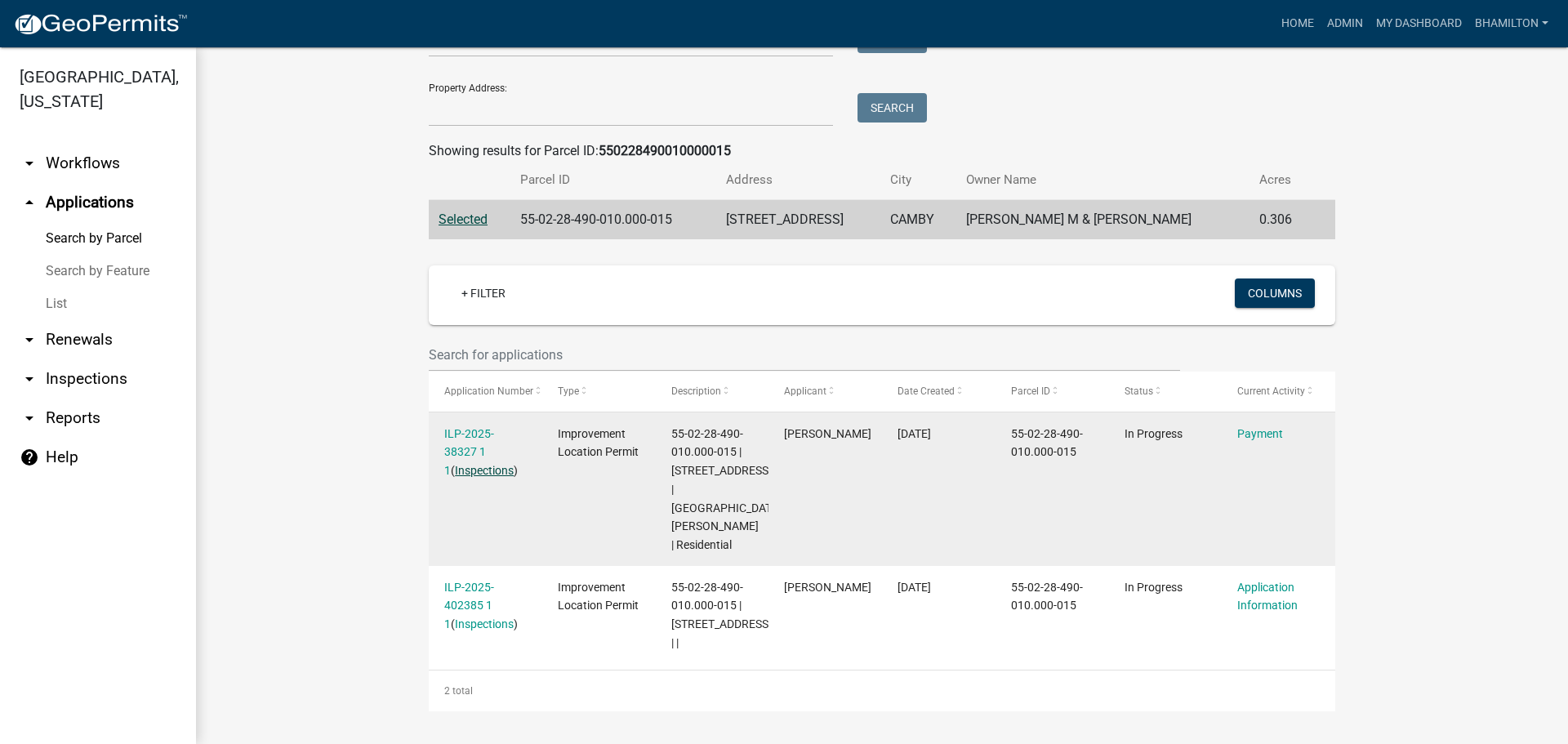
click at [480, 464] on link "Inspections" at bounding box center [485, 471] width 59 height 13
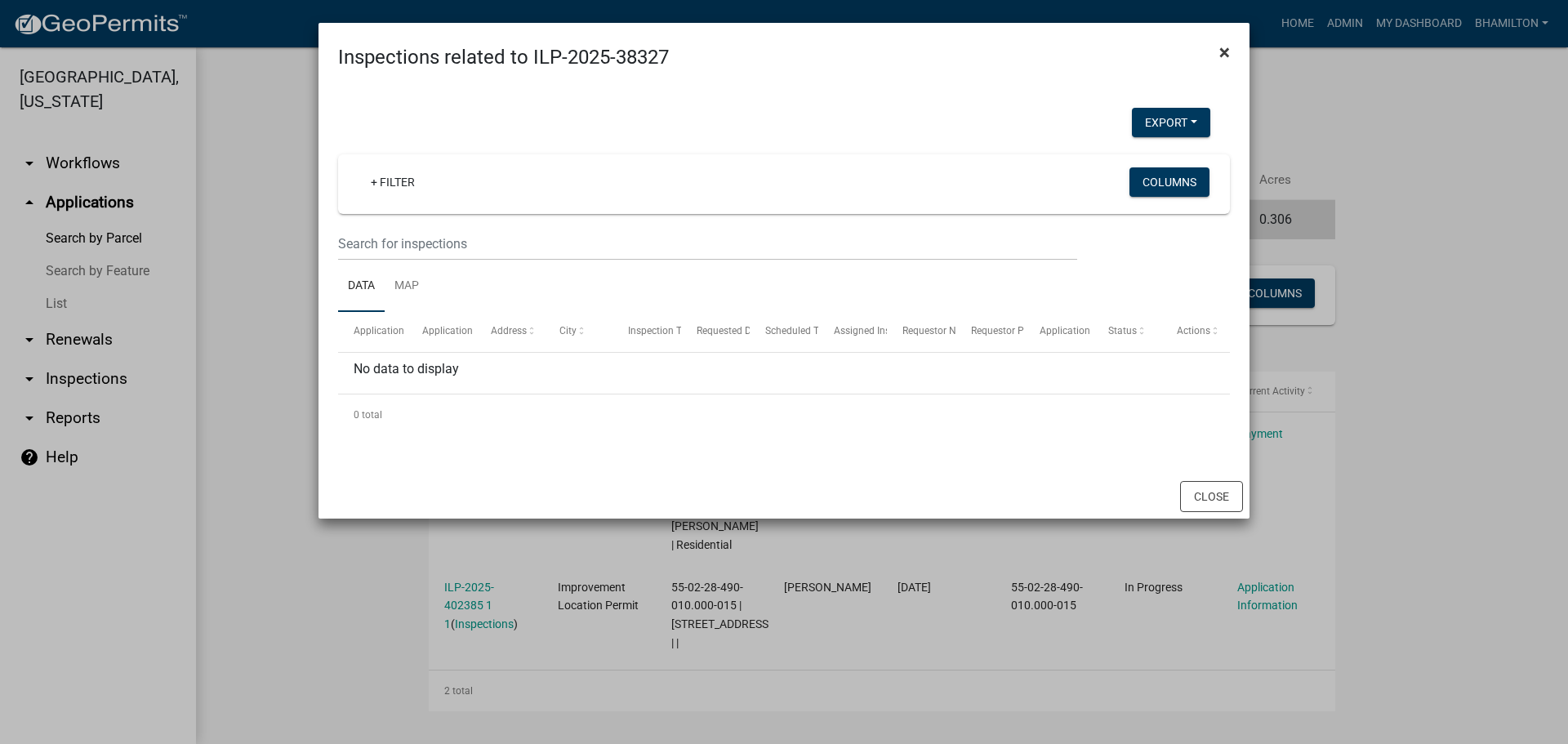
click at [1226, 51] on span "×" at bounding box center [1224, 52] width 11 height 23
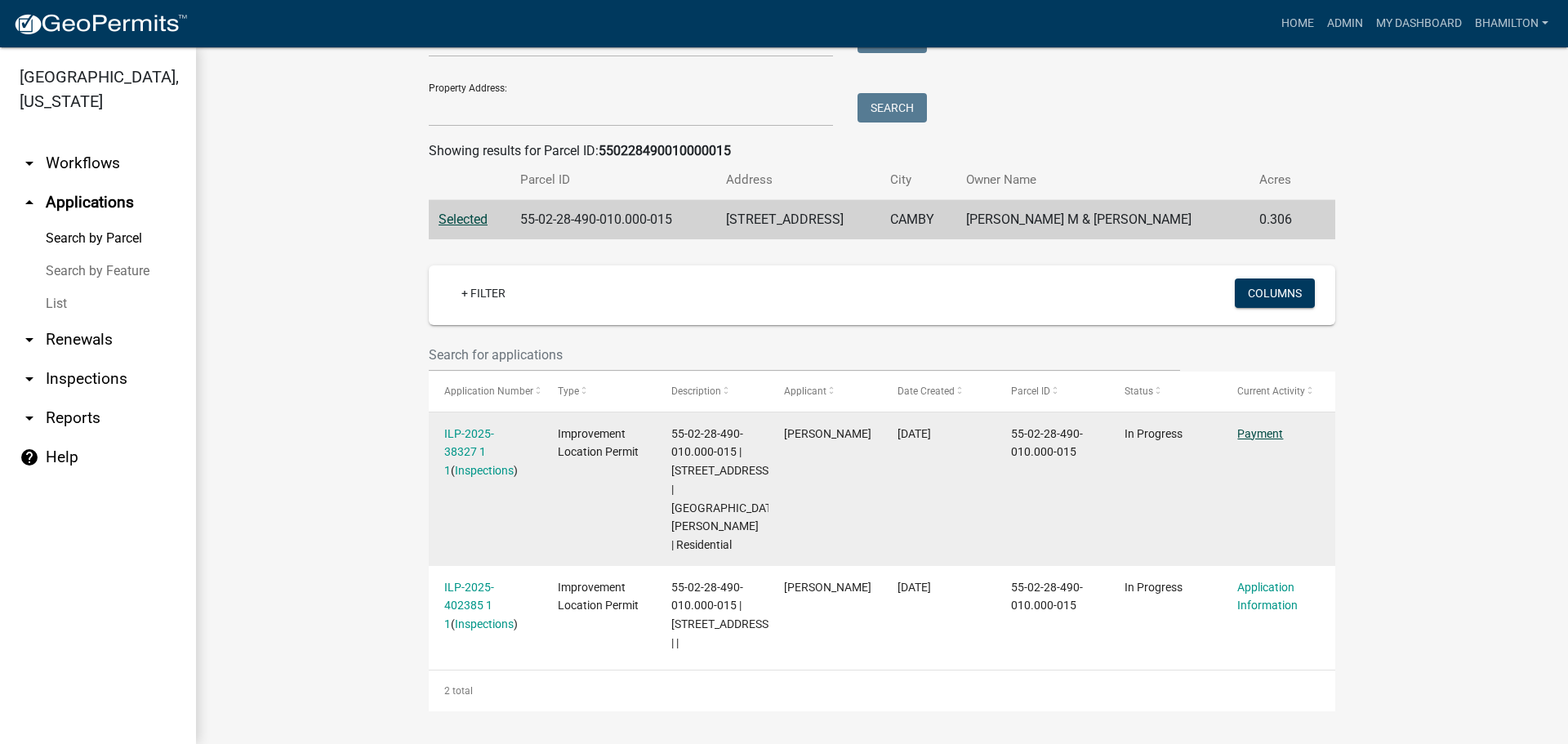
click at [1259, 428] on link "Payment" at bounding box center [1260, 434] width 46 height 13
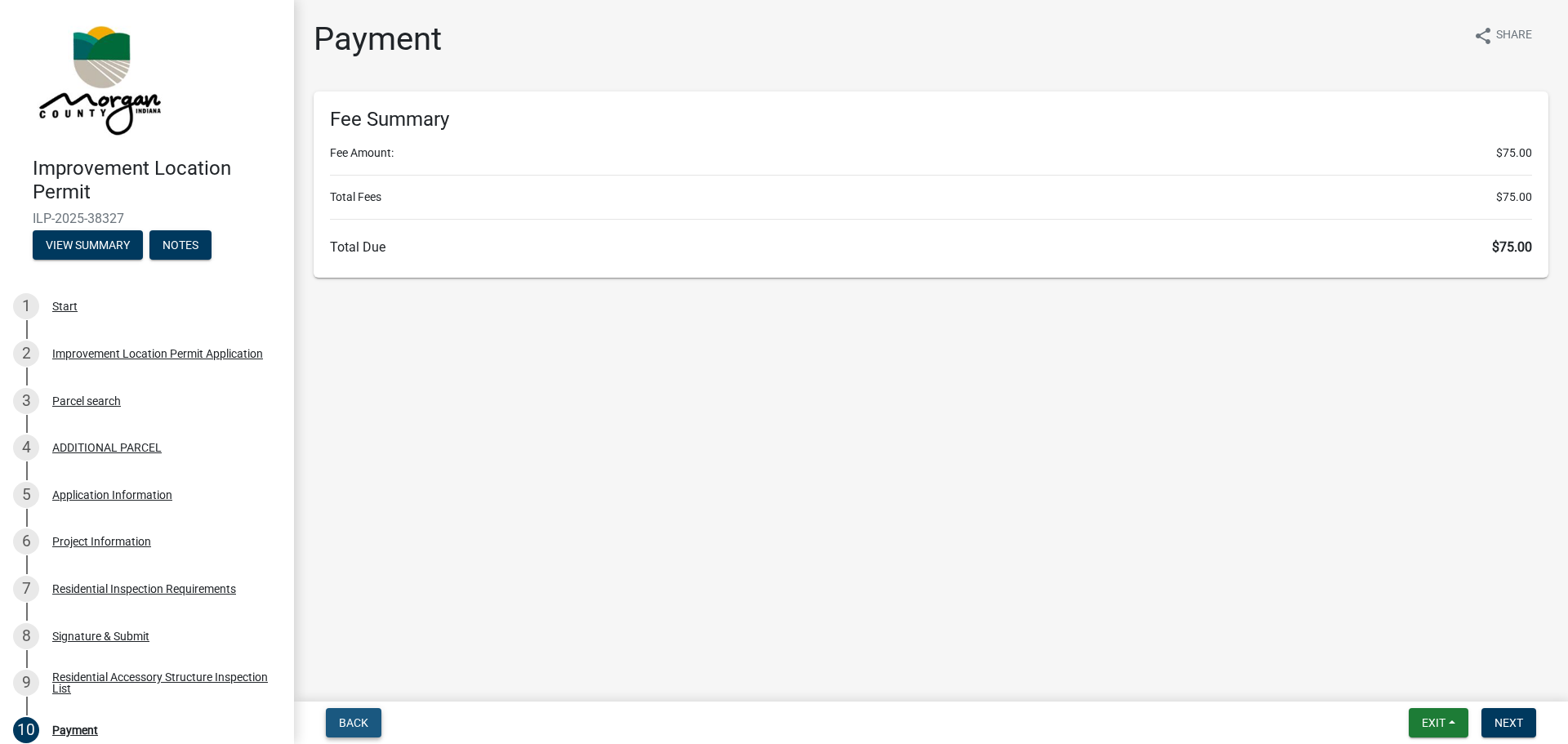
click at [360, 730] on button "Back" at bounding box center [354, 723] width 56 height 29
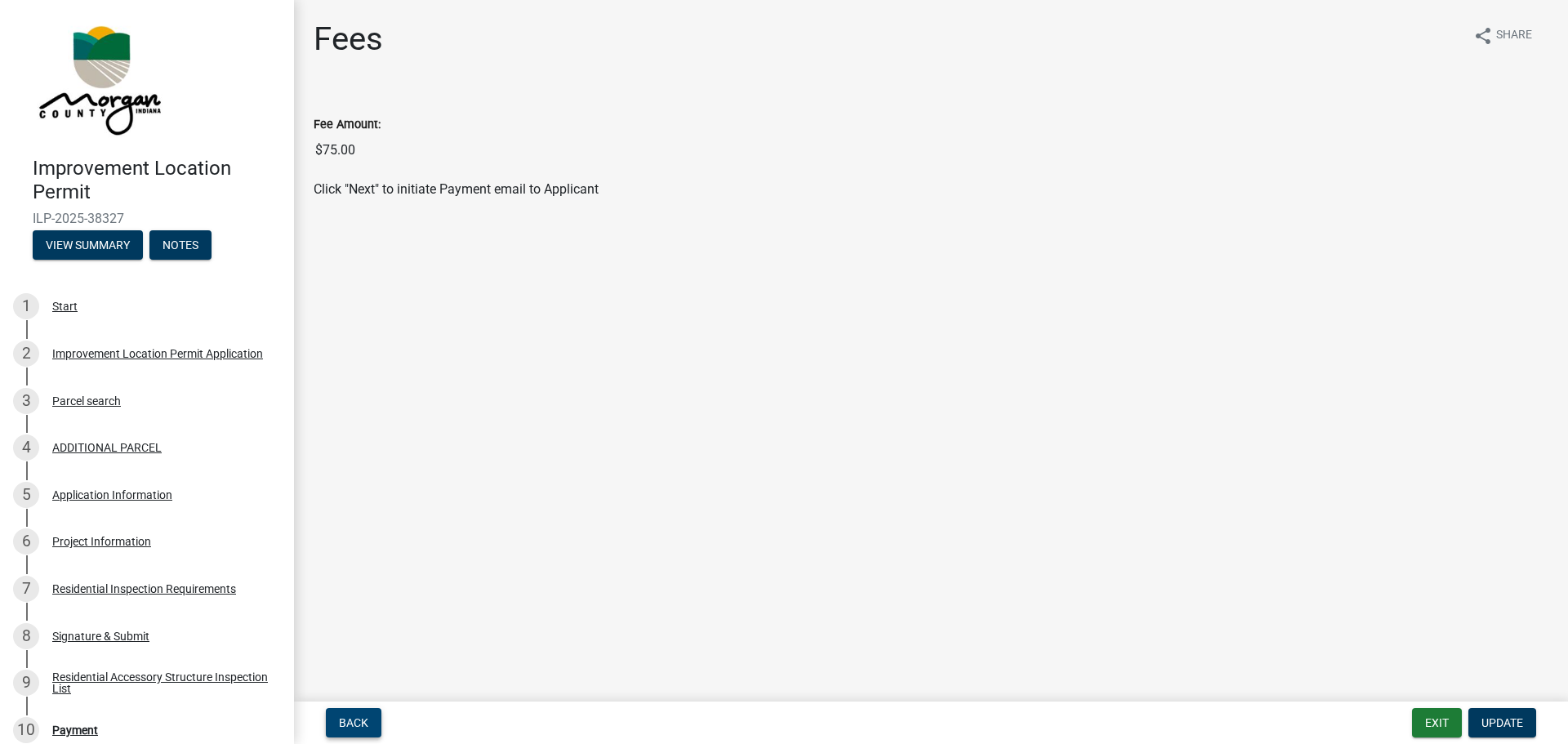
click at [350, 717] on span "Back" at bounding box center [354, 723] width 29 height 13
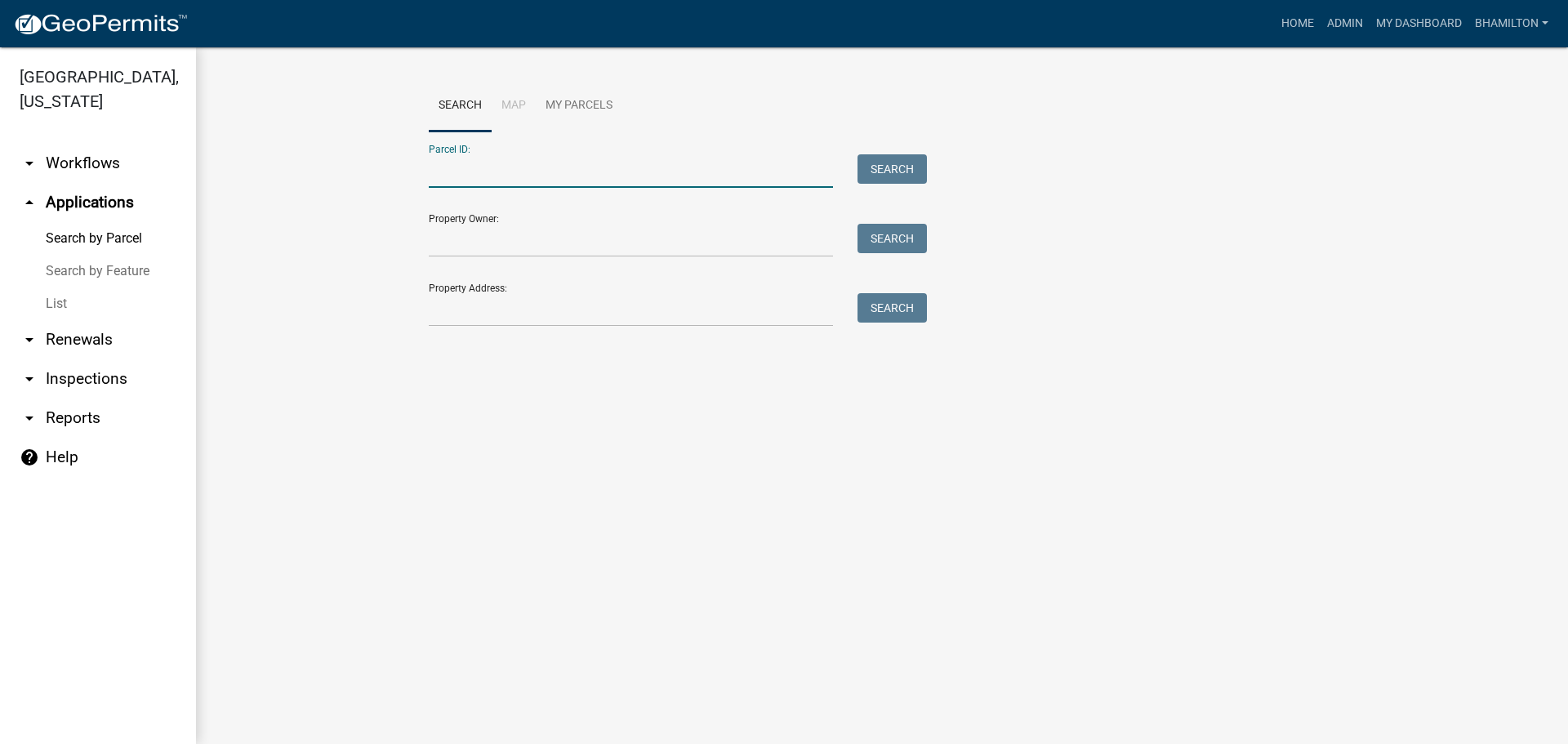
click at [474, 171] on input "Parcel ID:" at bounding box center [631, 171] width 404 height 34
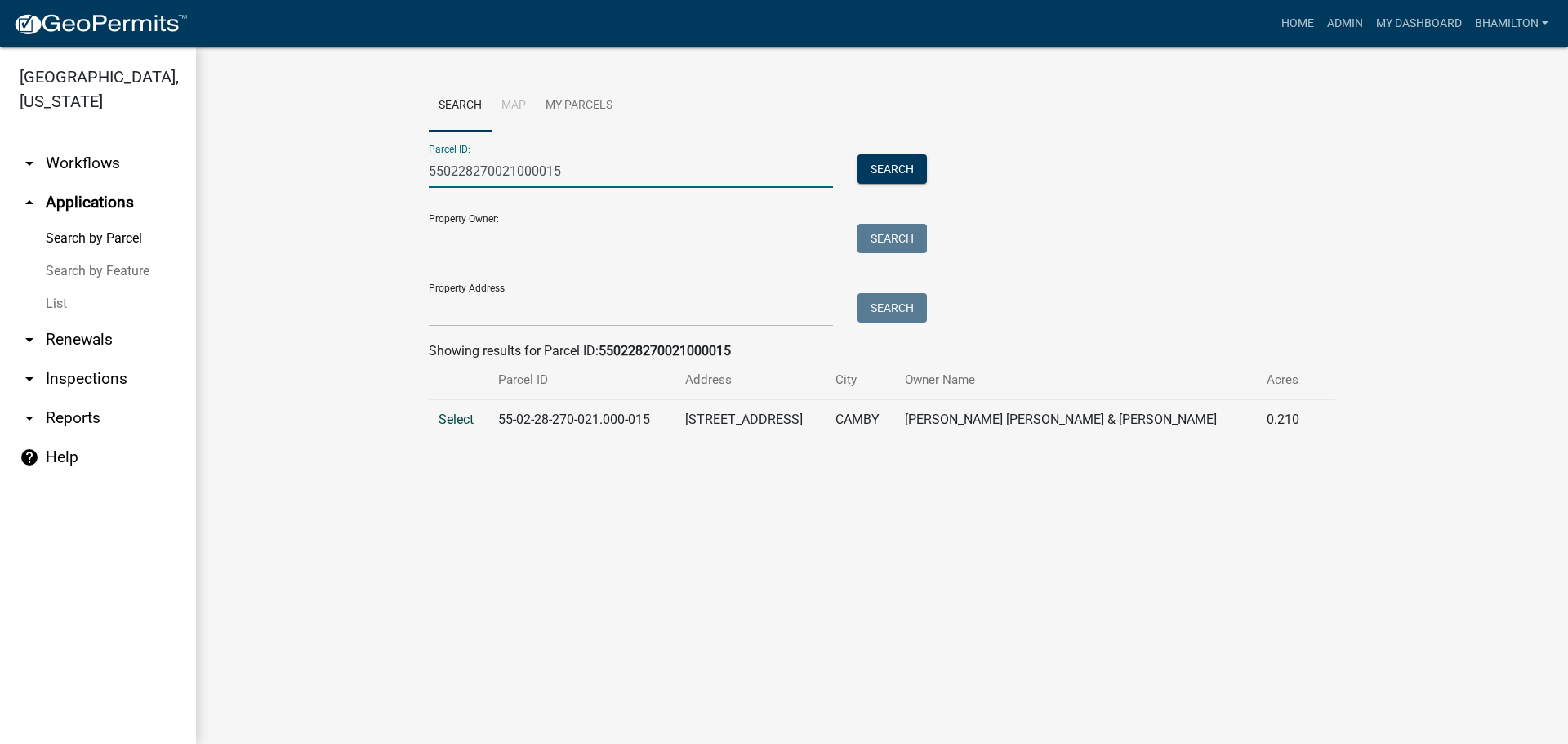
type input "550228270021000015"
click at [451, 424] on span "Select" at bounding box center [456, 419] width 35 height 16
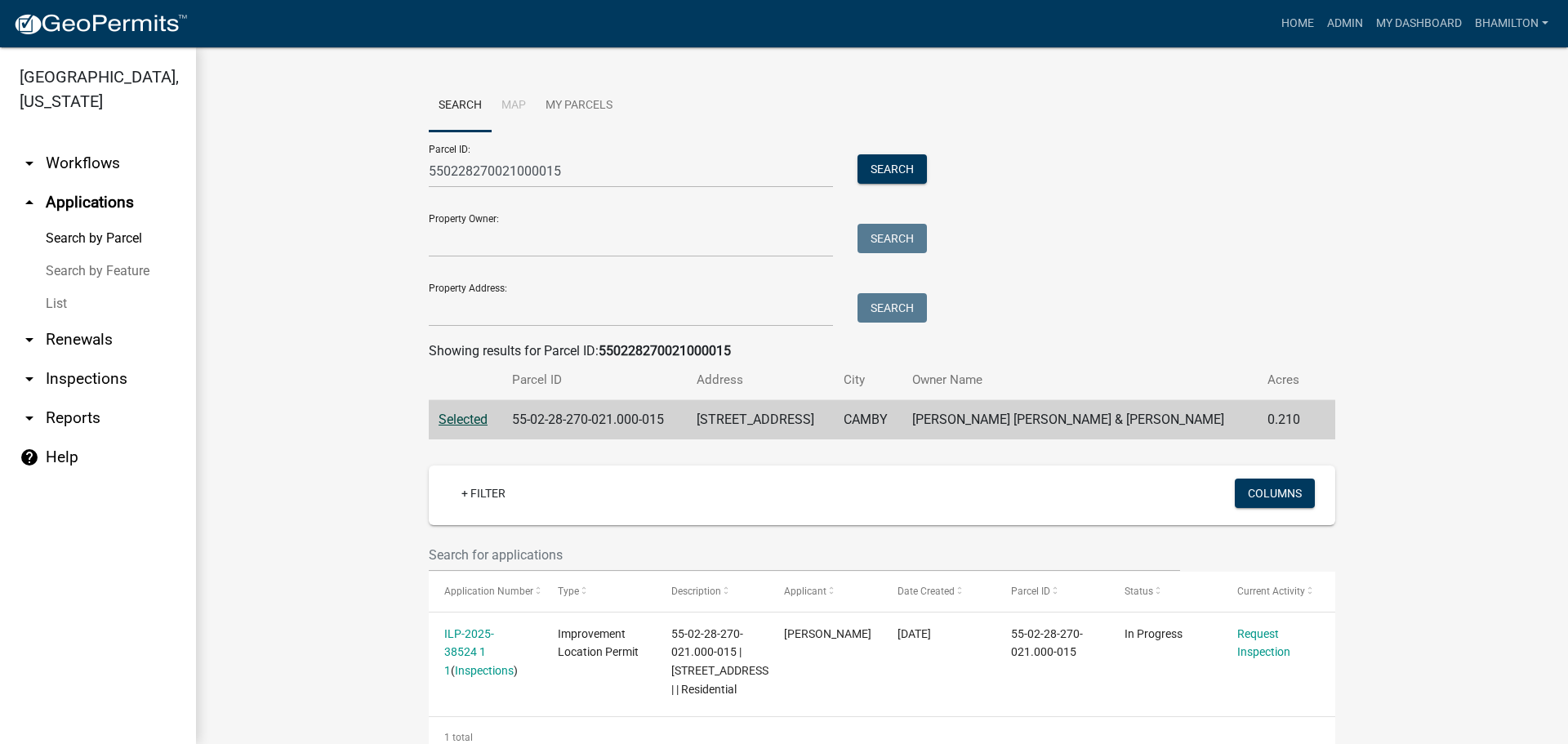
scroll to position [65, 0]
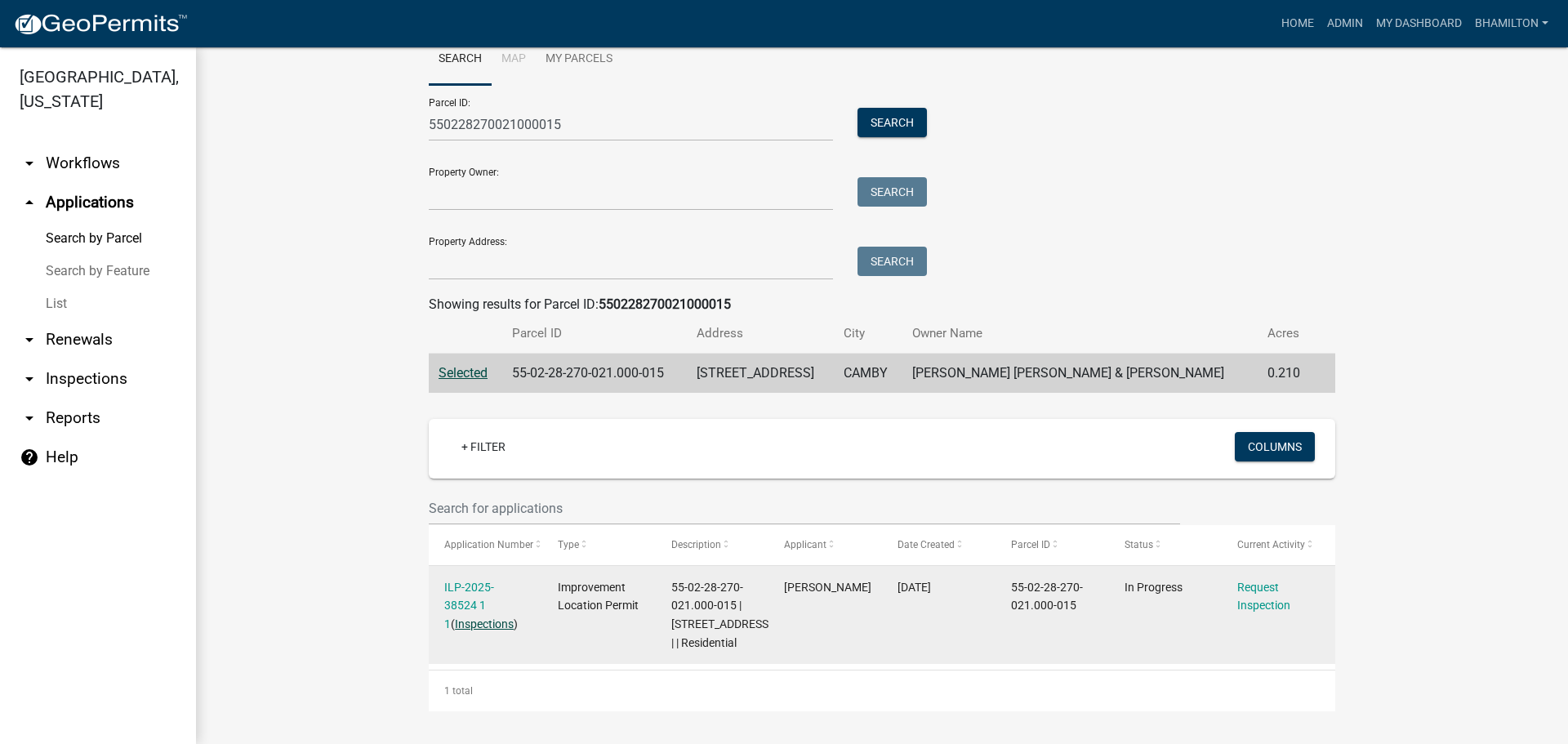
click at [481, 618] on link "Inspections" at bounding box center [485, 625] width 59 height 13
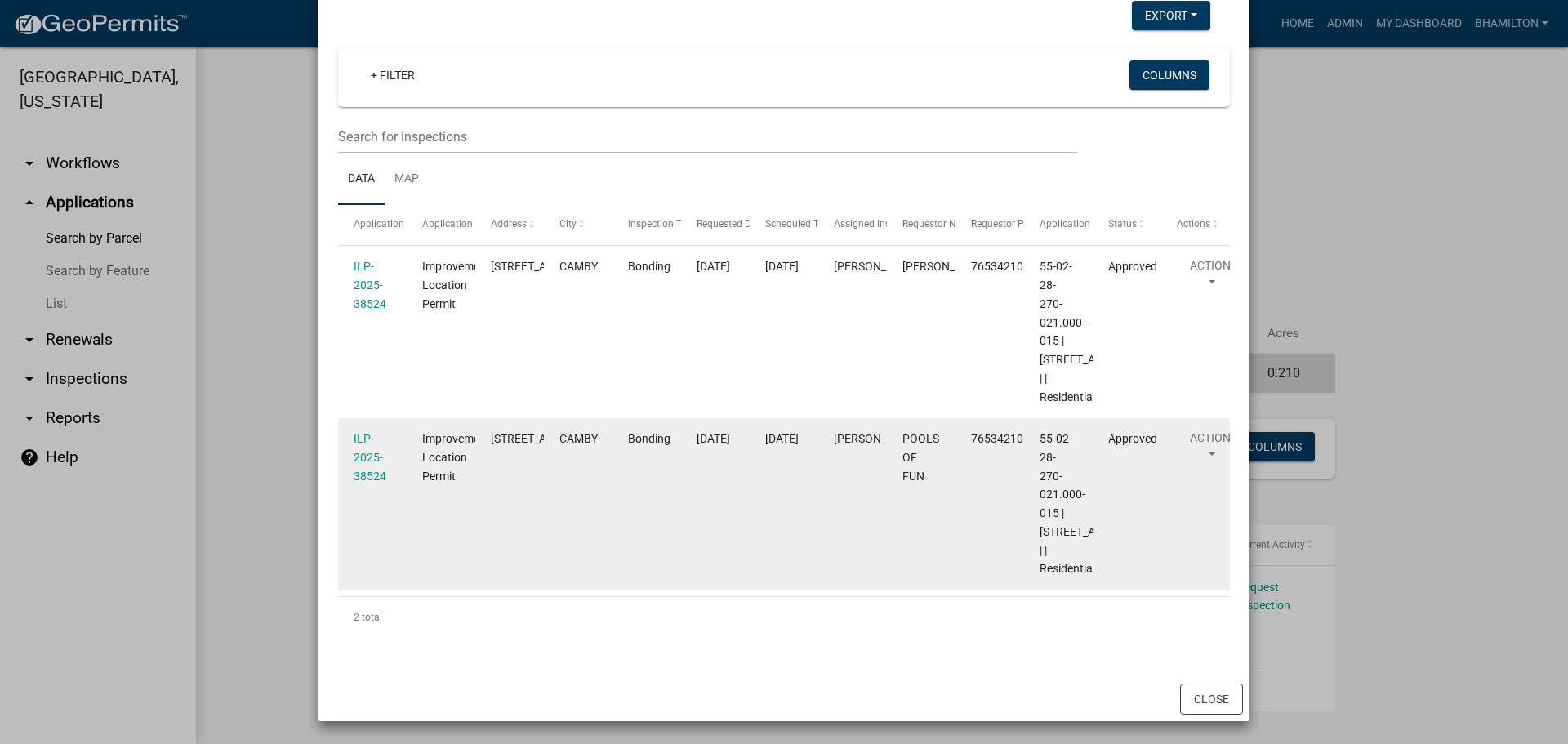
scroll to position [144, 0]
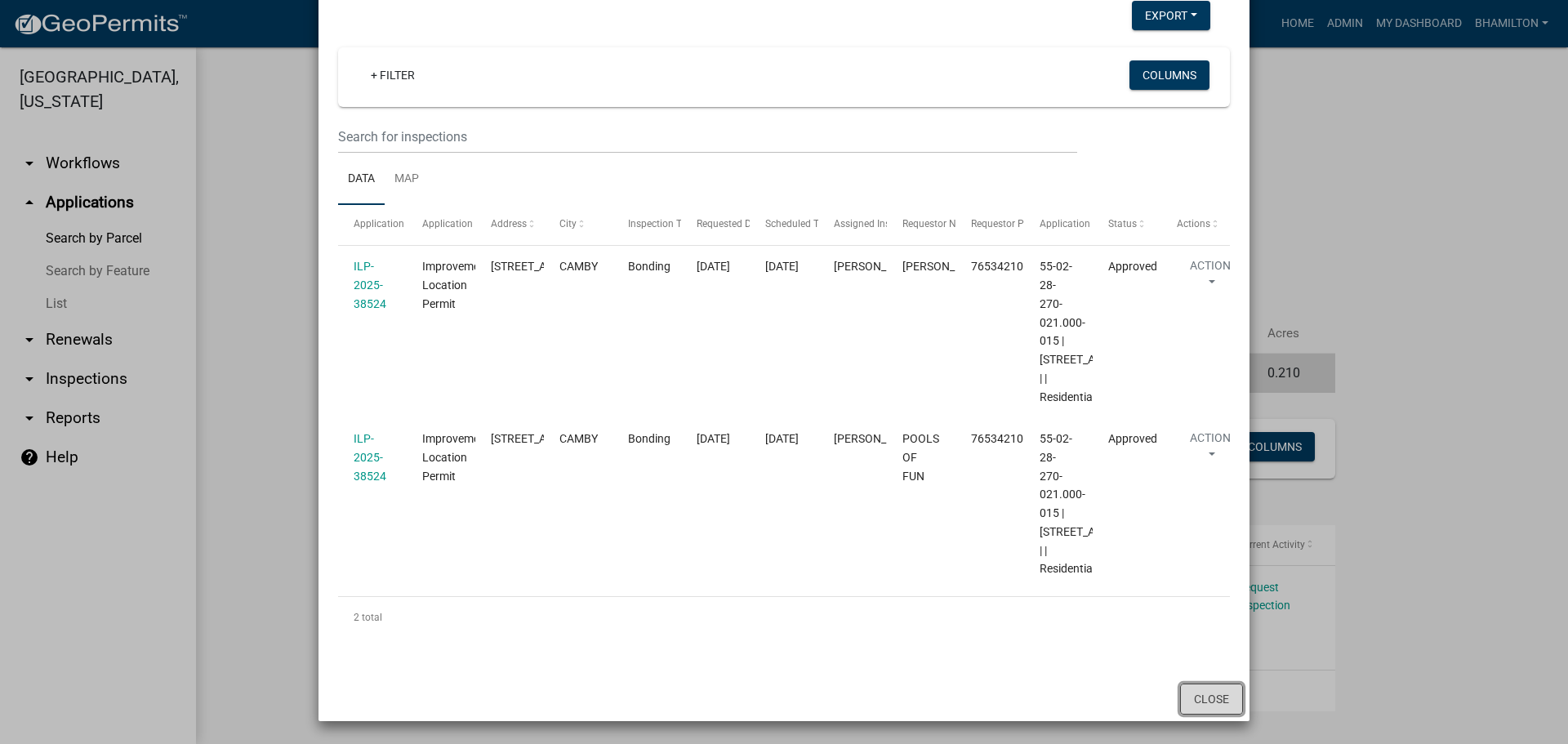
click at [1222, 703] on button "Close" at bounding box center [1211, 699] width 63 height 31
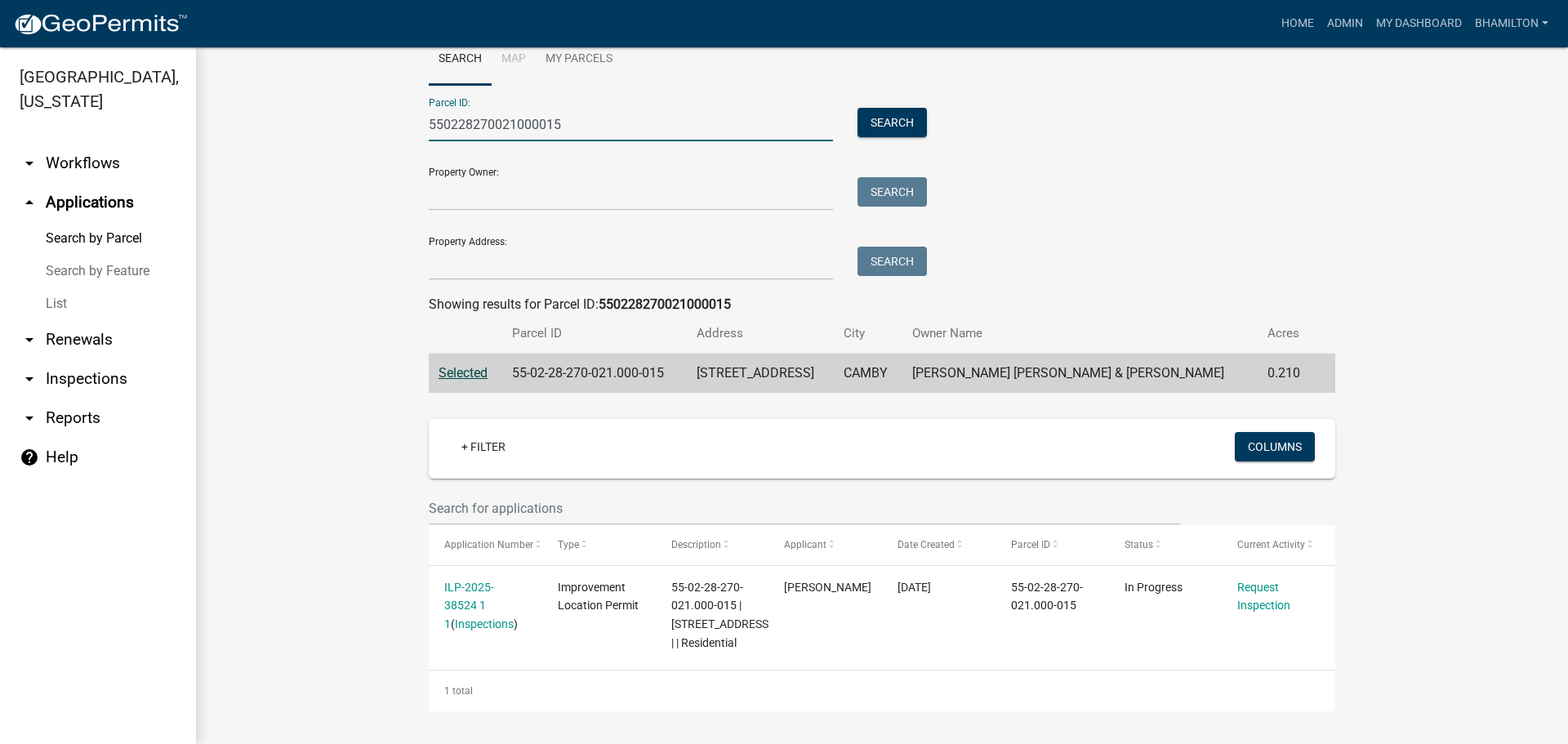
drag, startPoint x: 597, startPoint y: 106, endPoint x: 359, endPoint y: 111, distance: 238.1
click at [359, 111] on wm-workflow-application-search-view "Search Map My Parcels Parcel ID: 550228270021000015 Search Property Owner: Sear…" at bounding box center [882, 372] width 1307 height 678
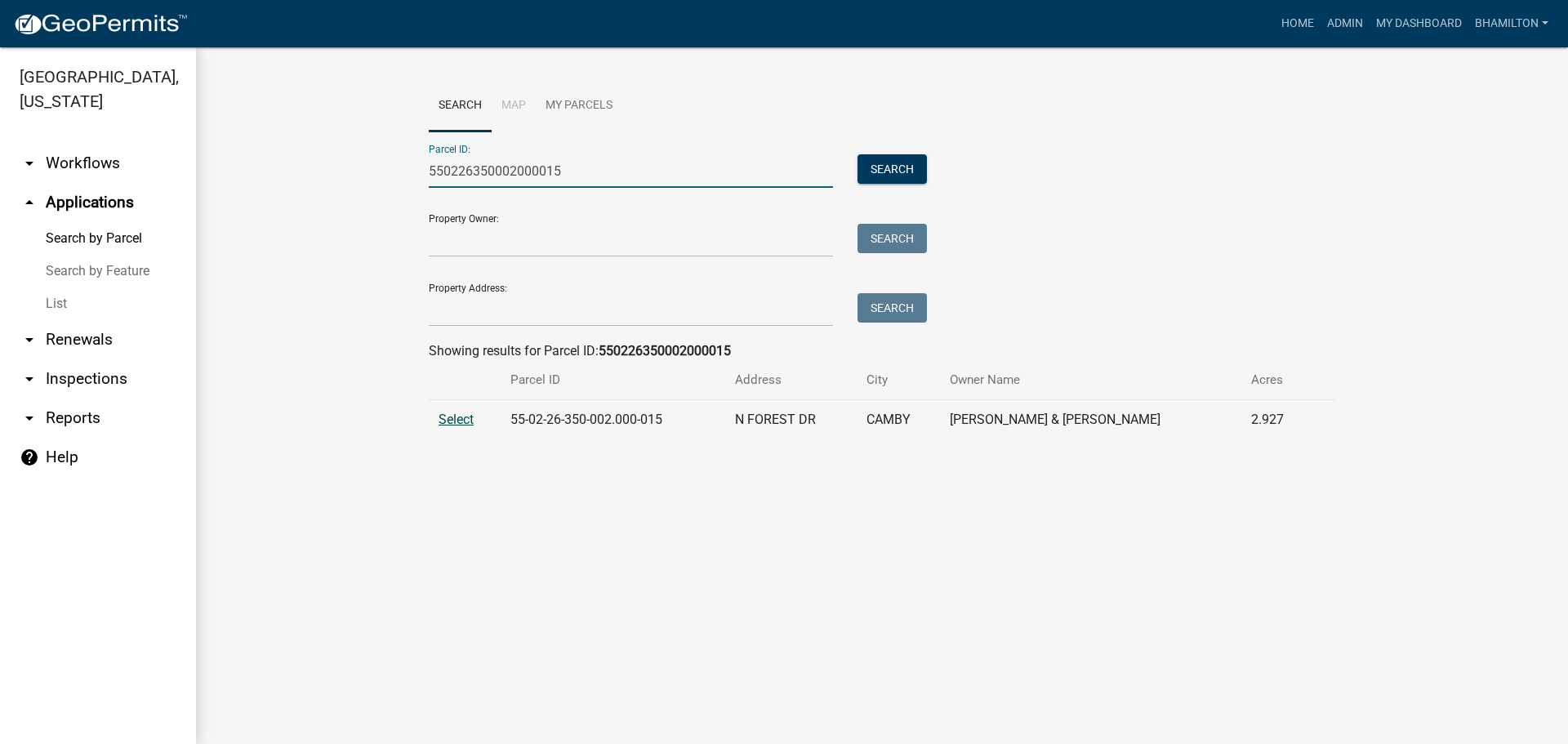
type input "550226350002000015"
click at [456, 417] on span "Select" at bounding box center [456, 419] width 35 height 16
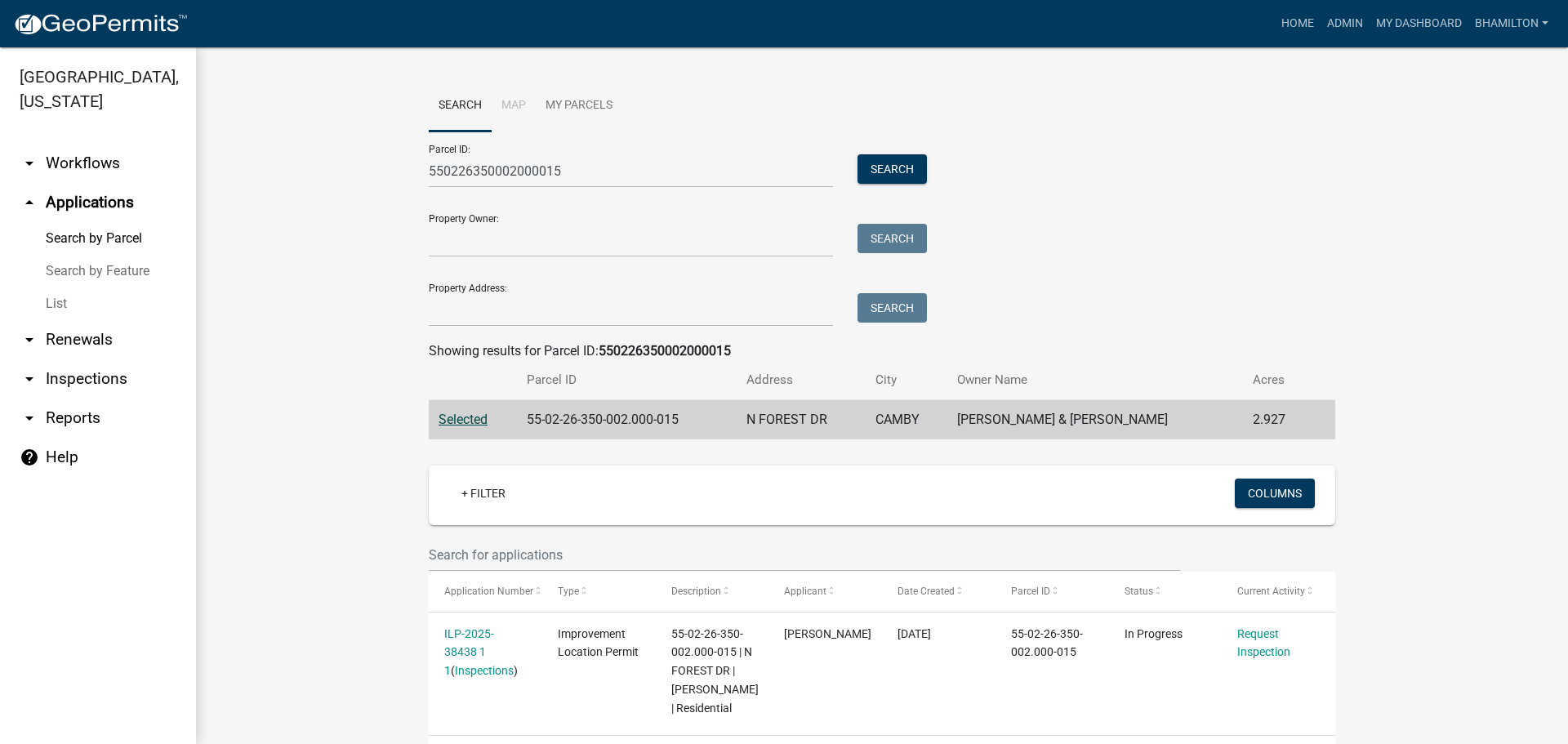
scroll to position [83, 0]
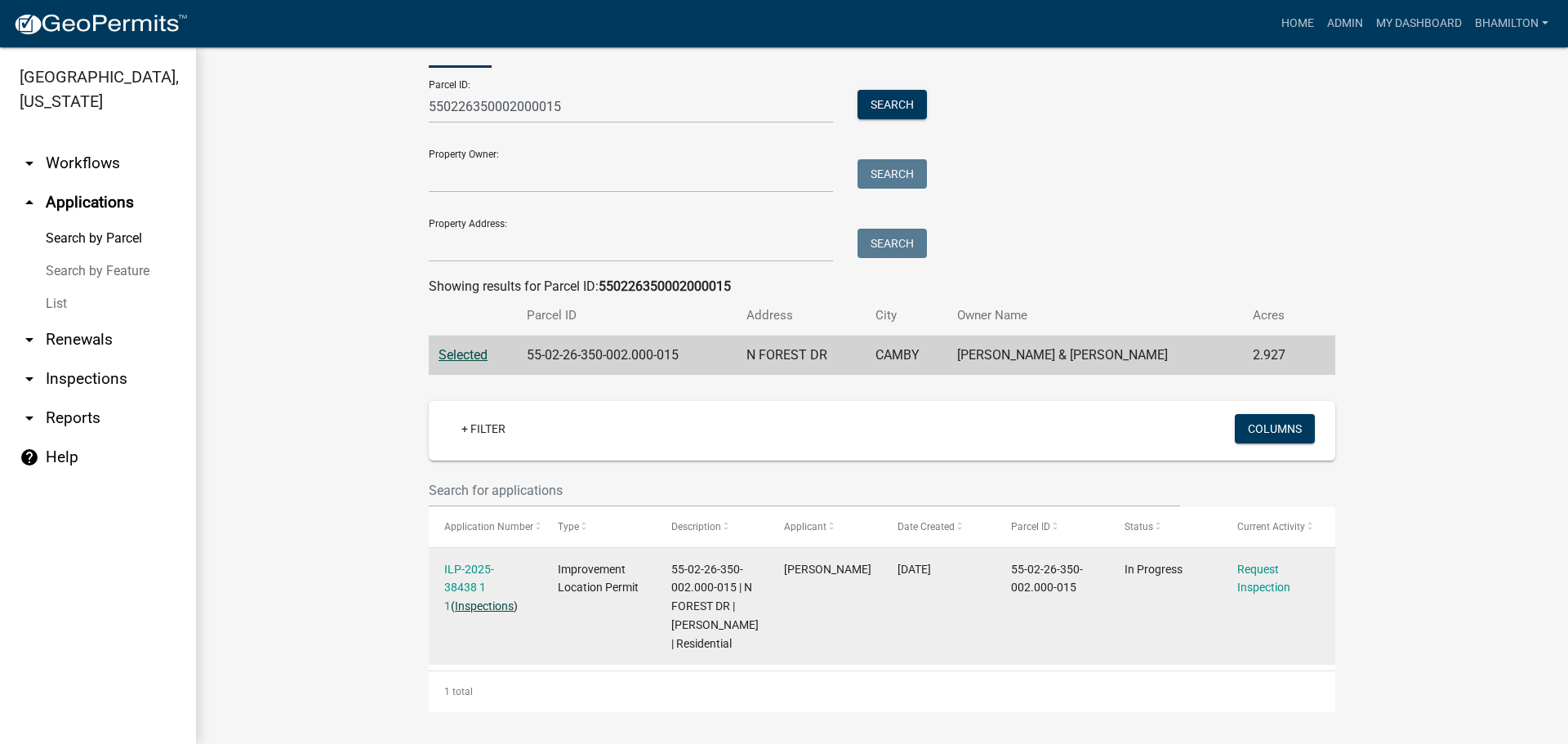
click at [468, 600] on link "Inspections" at bounding box center [485, 607] width 59 height 13
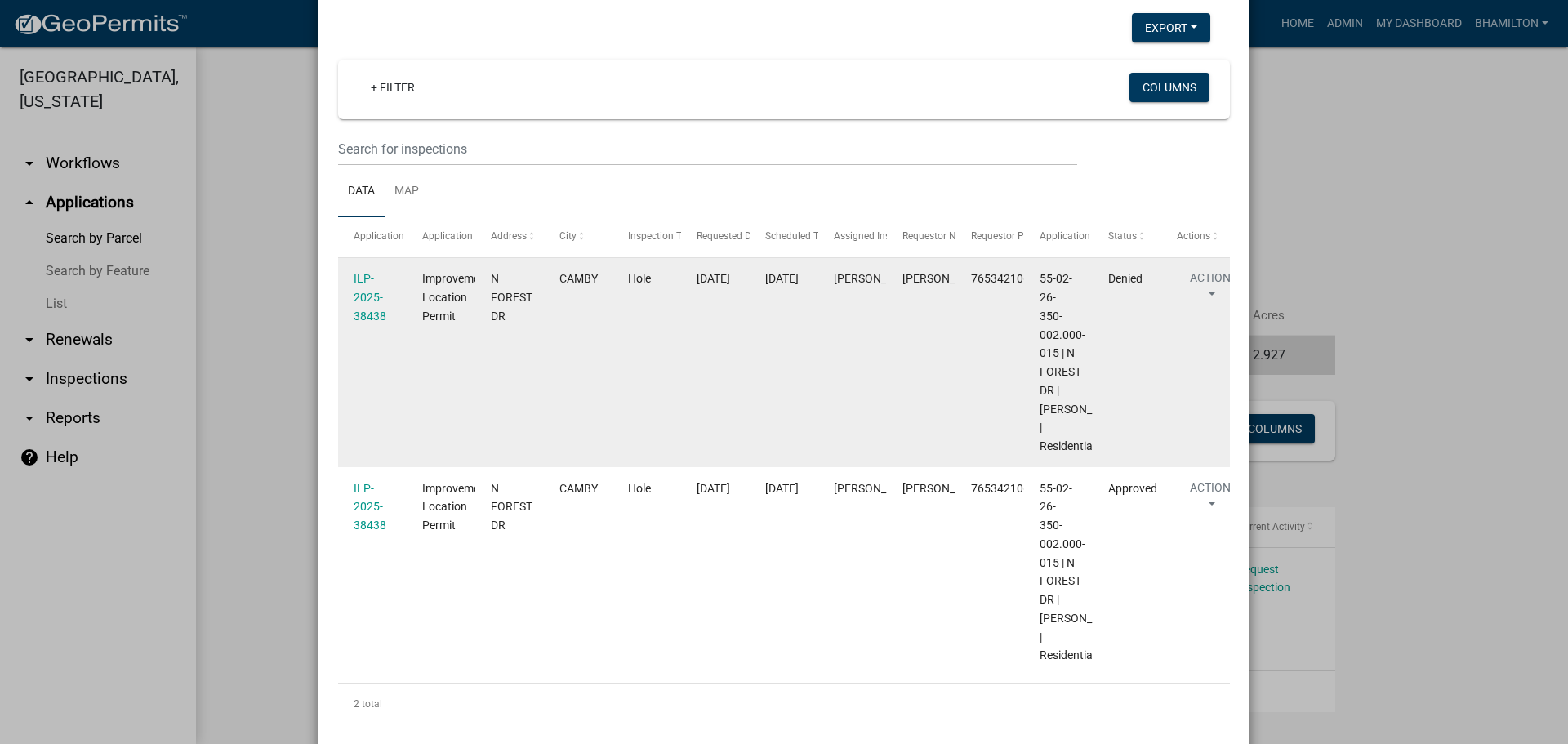
scroll to position [245, 0]
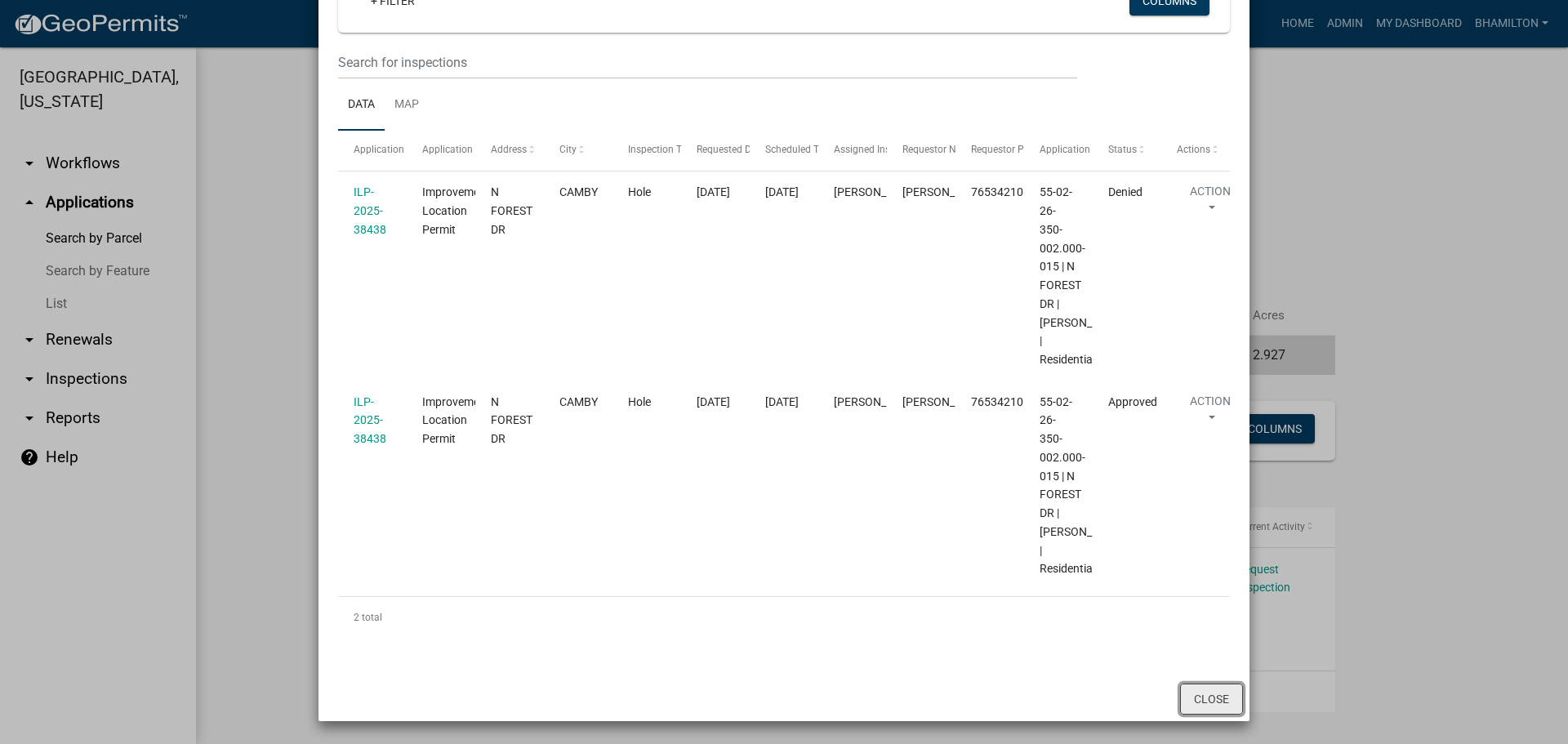
click at [1190, 707] on button "Close" at bounding box center [1211, 699] width 63 height 31
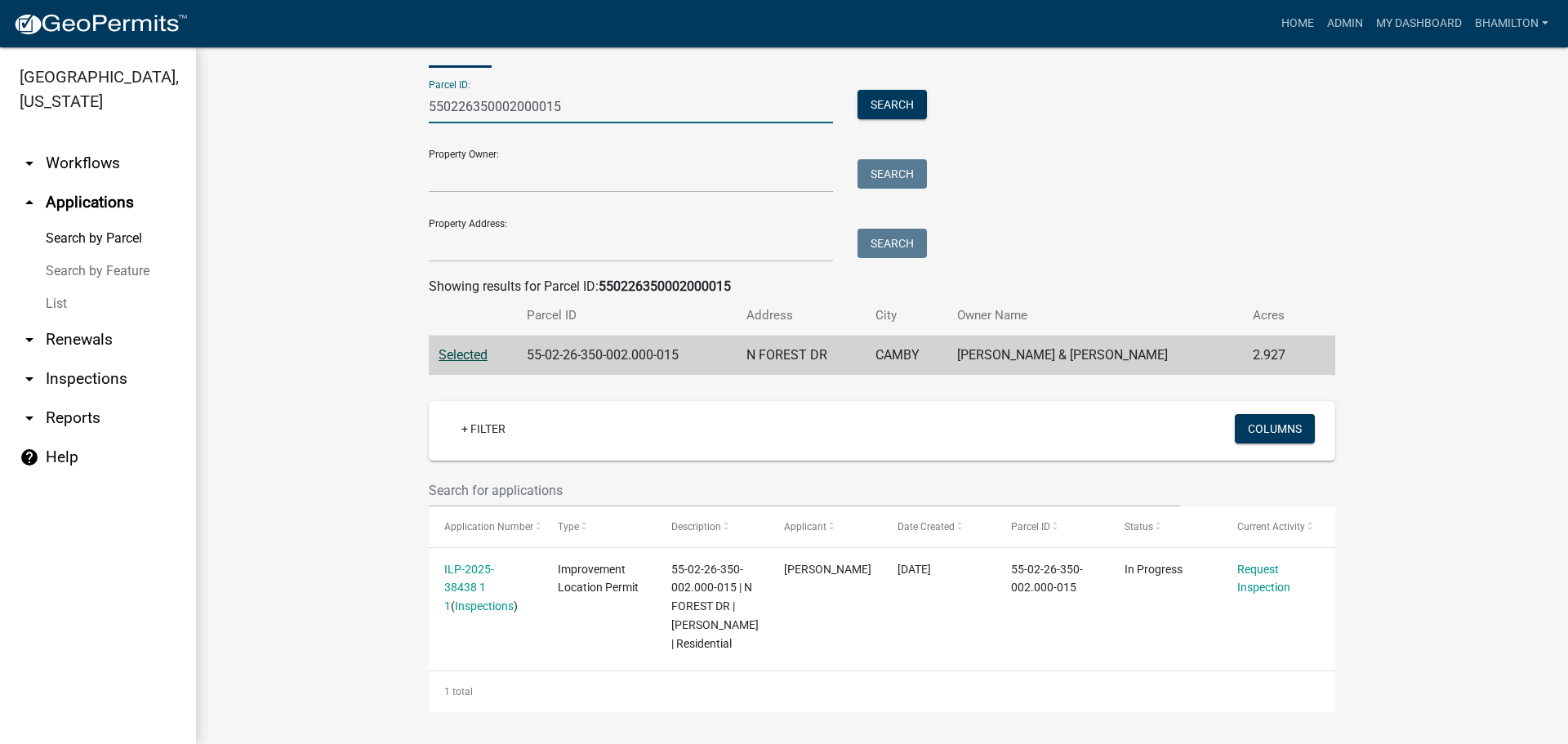
drag, startPoint x: 574, startPoint y: 93, endPoint x: 220, endPoint y: 89, distance: 354.0
click at [220, 89] on div "Search Map My Parcels Parcel ID: 550226350002000015 Search Property Owner: Sear…" at bounding box center [882, 363] width 1372 height 761
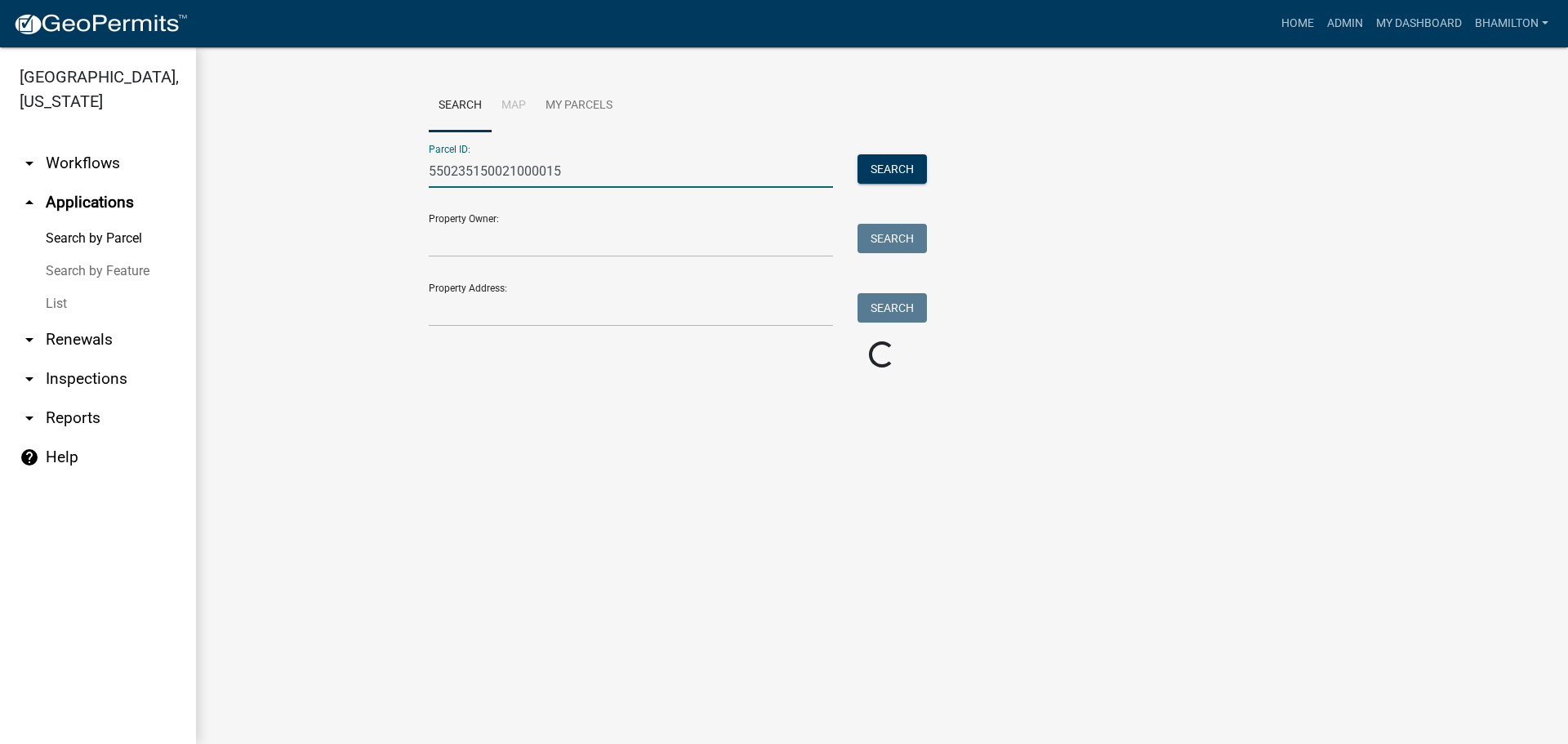
scroll to position [0, 0]
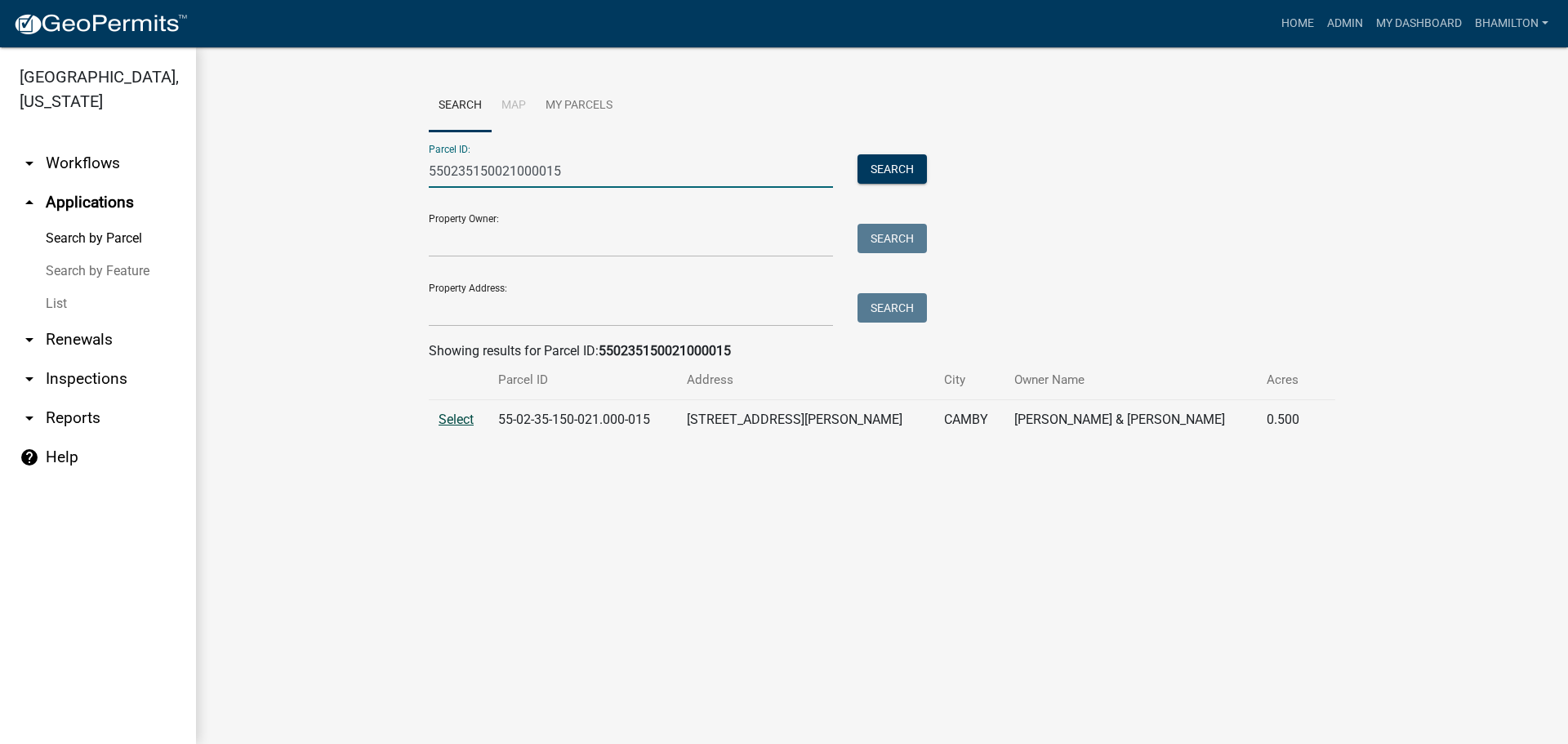
type input "550235150021000015"
click at [457, 419] on span "Select" at bounding box center [456, 419] width 35 height 16
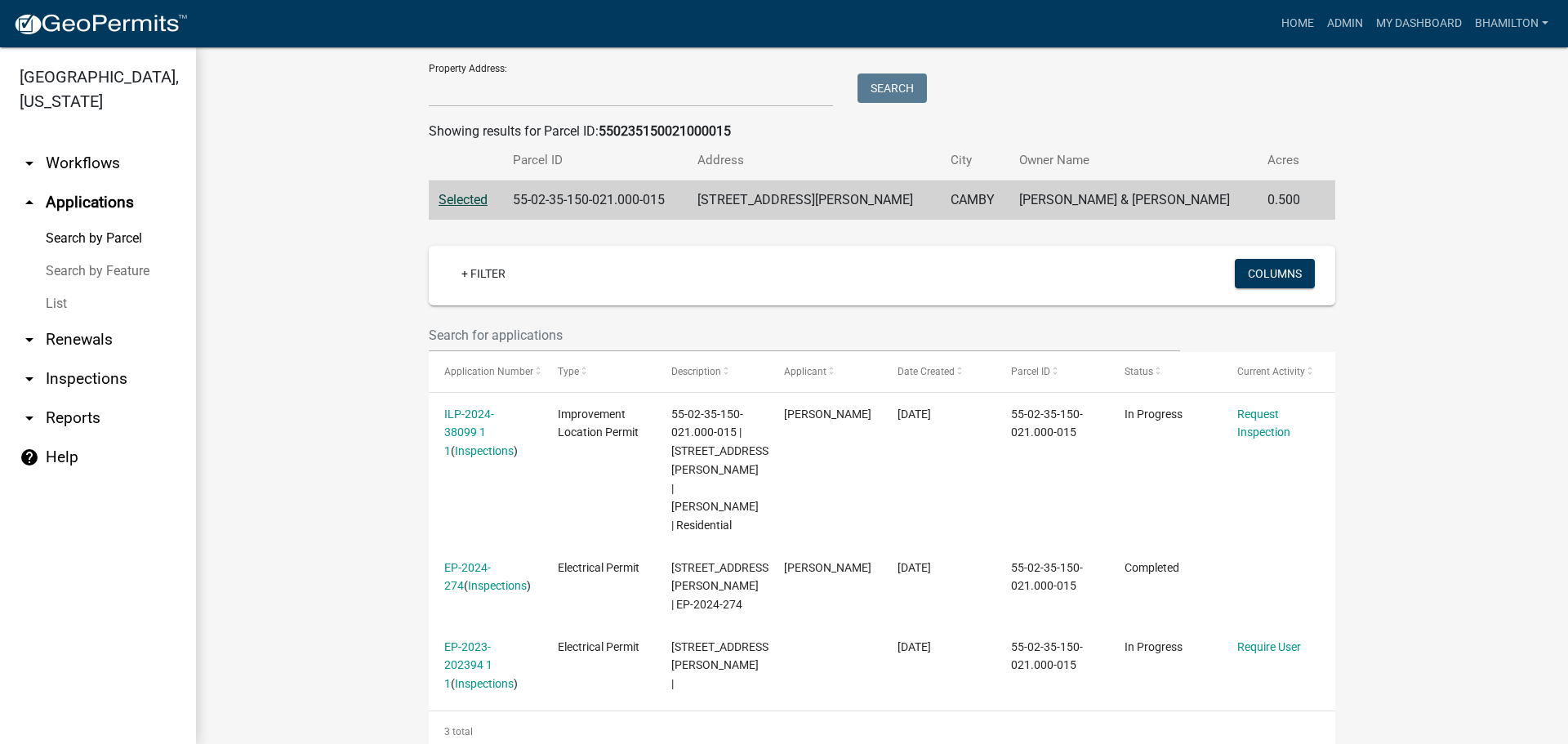
scroll to position [242, 0]
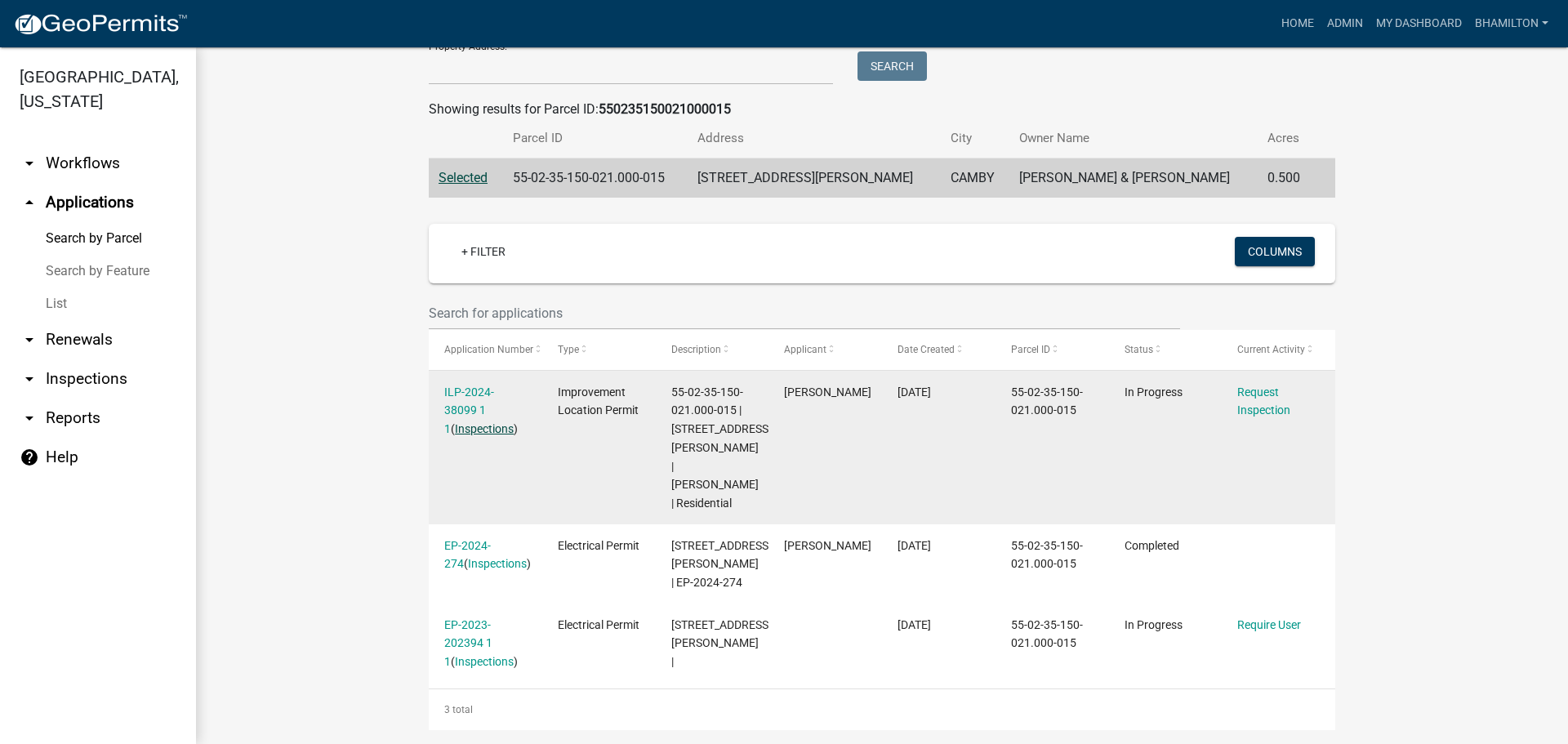
click at [471, 433] on link "Inspections" at bounding box center [485, 429] width 59 height 13
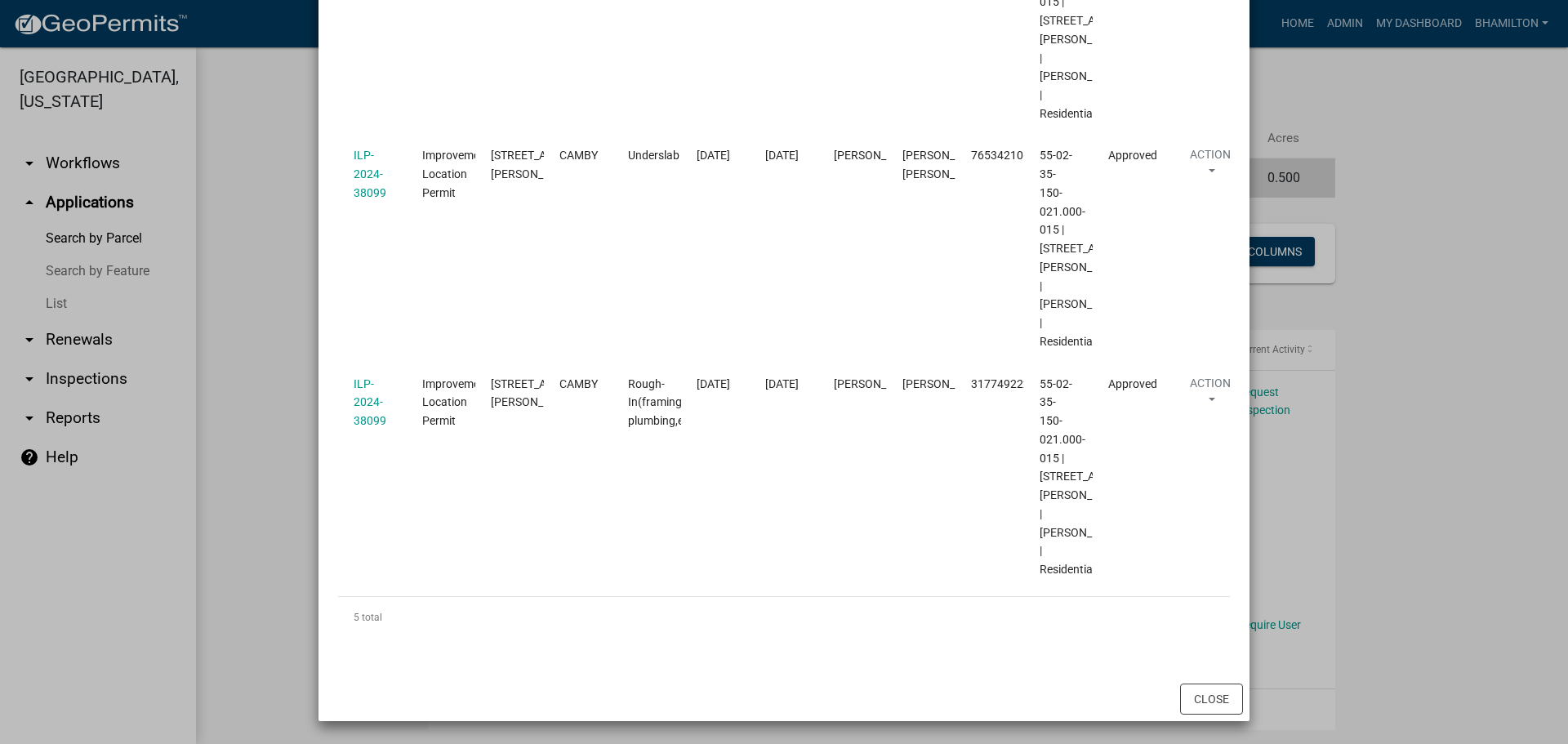
scroll to position [1088, 0]
click at [1217, 698] on button "Close" at bounding box center [1211, 699] width 63 height 31
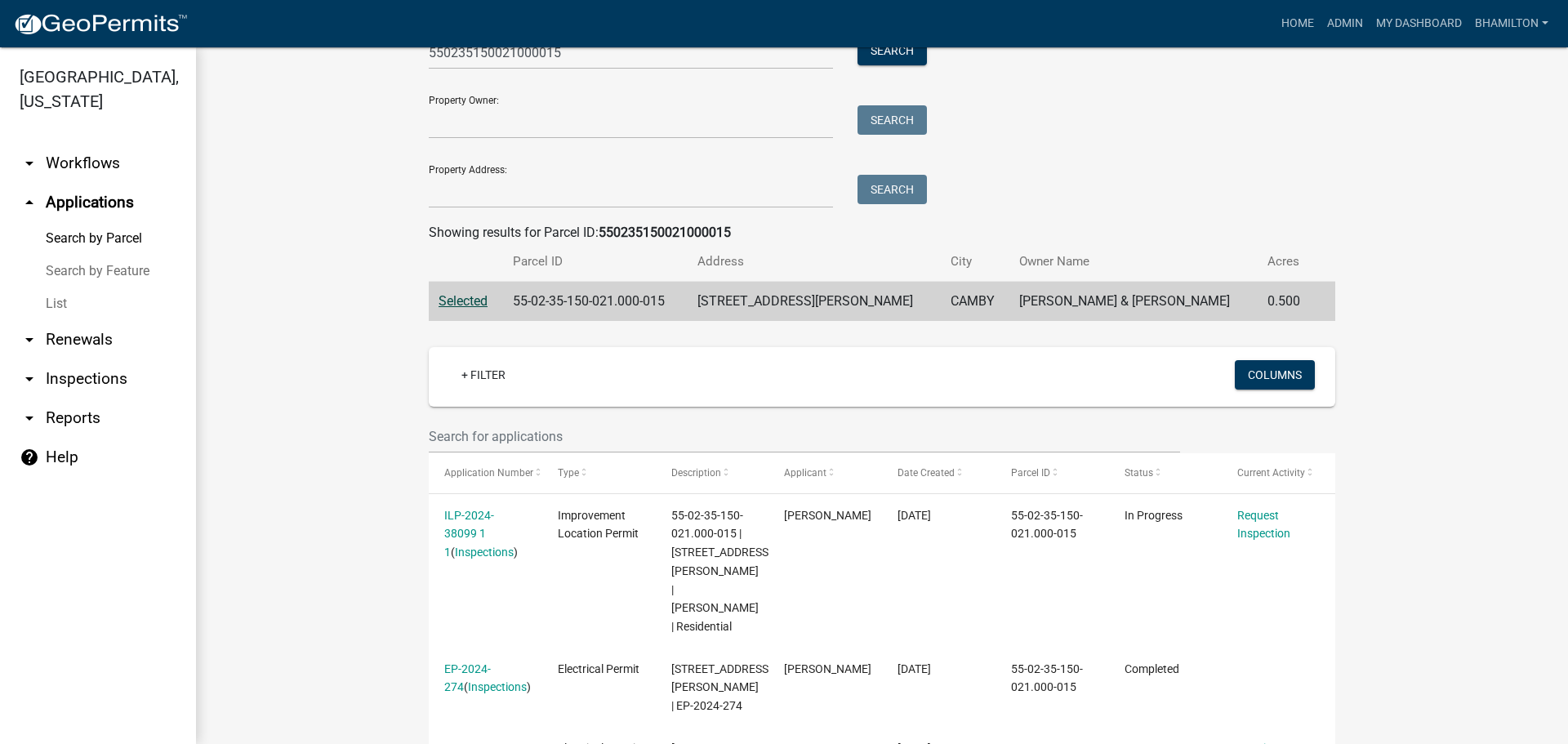
scroll to position [0, 0]
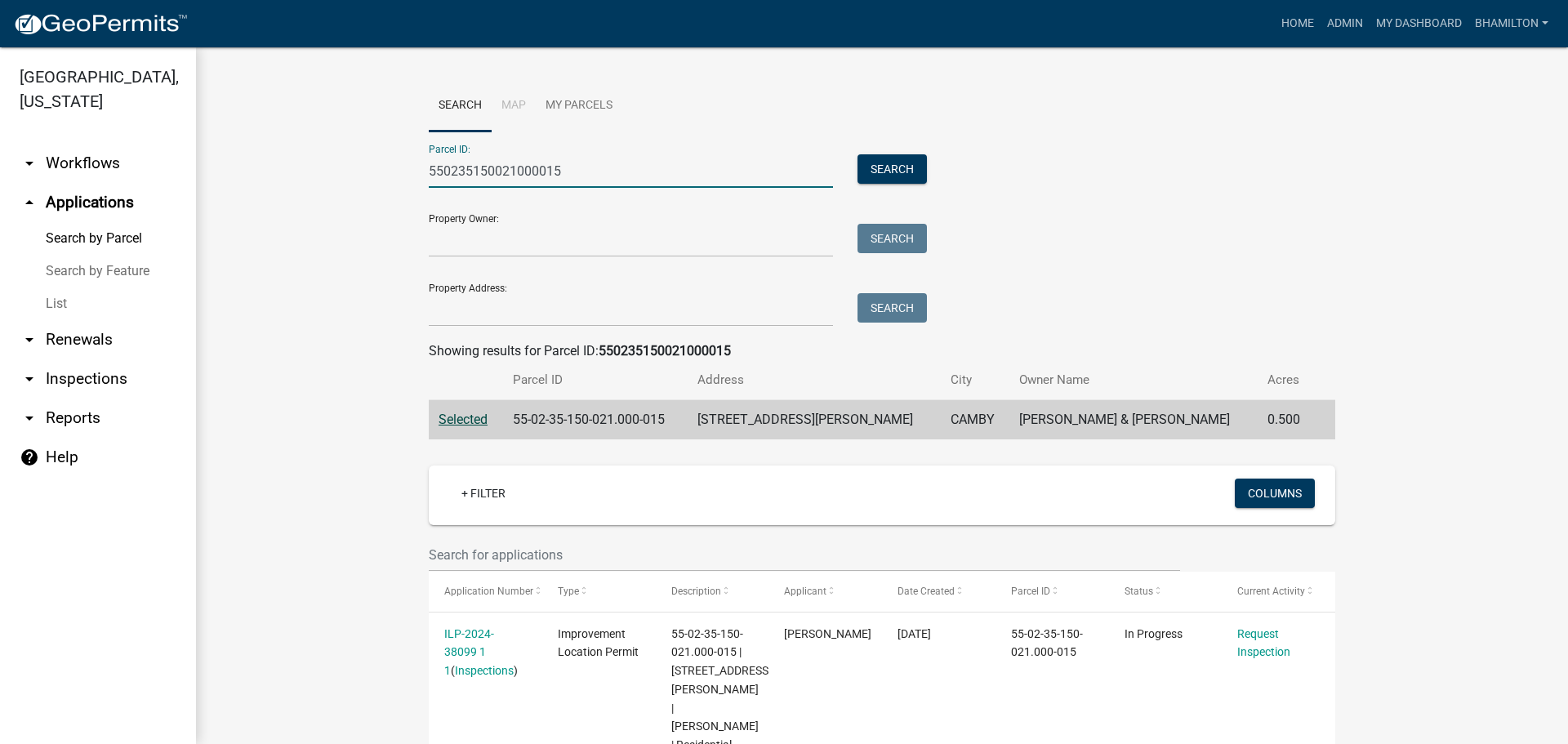
drag, startPoint x: 592, startPoint y: 174, endPoint x: 360, endPoint y: 176, distance: 232.0
click at [360, 176] on wm-workflow-application-search-view "Search Map My Parcels Parcel ID: 550235150021000015 Search Property Owner: Sear…" at bounding box center [882, 526] width 1307 height 892
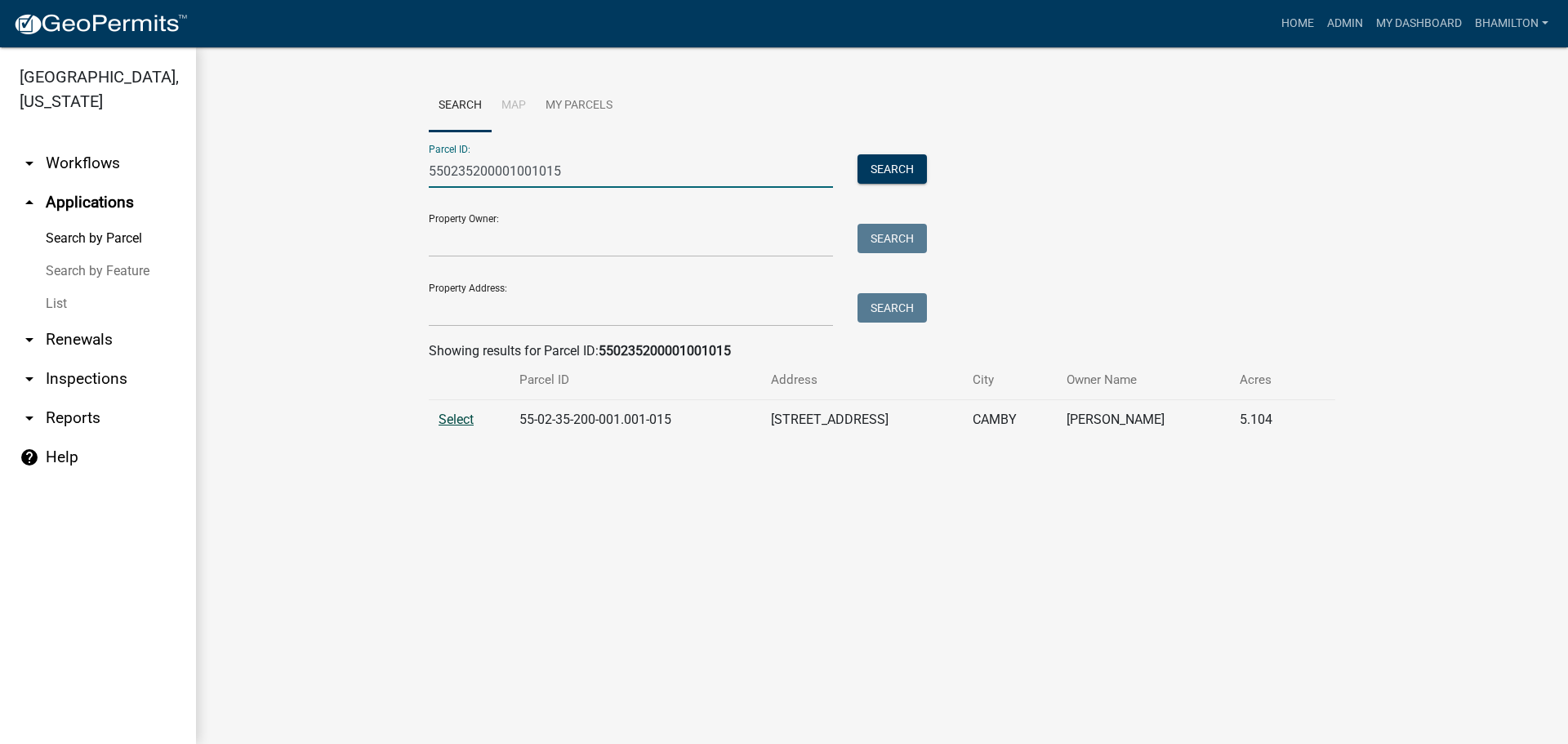
type input "550235200001001015"
click at [462, 425] on span "Select" at bounding box center [456, 419] width 35 height 16
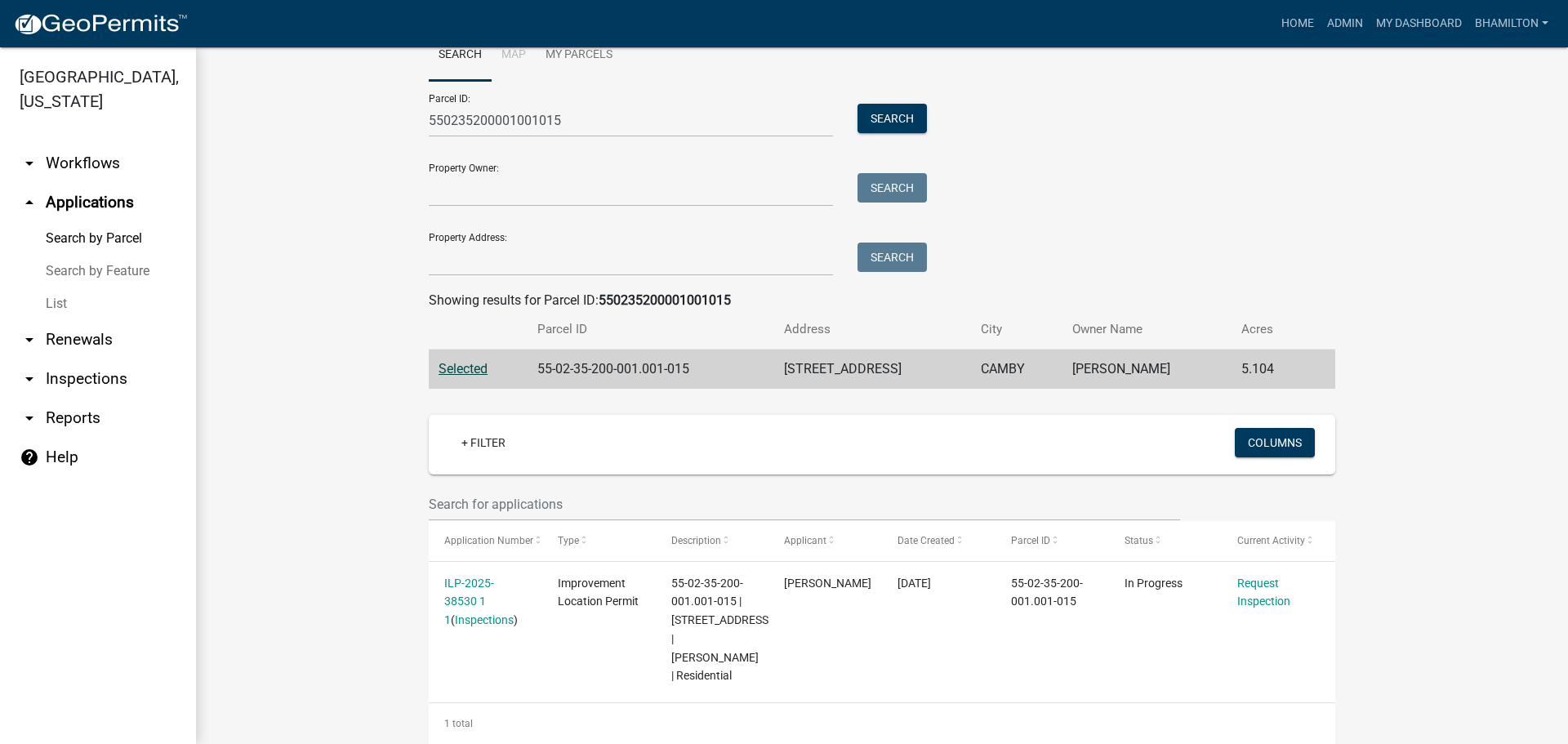
scroll to position [102, 0]
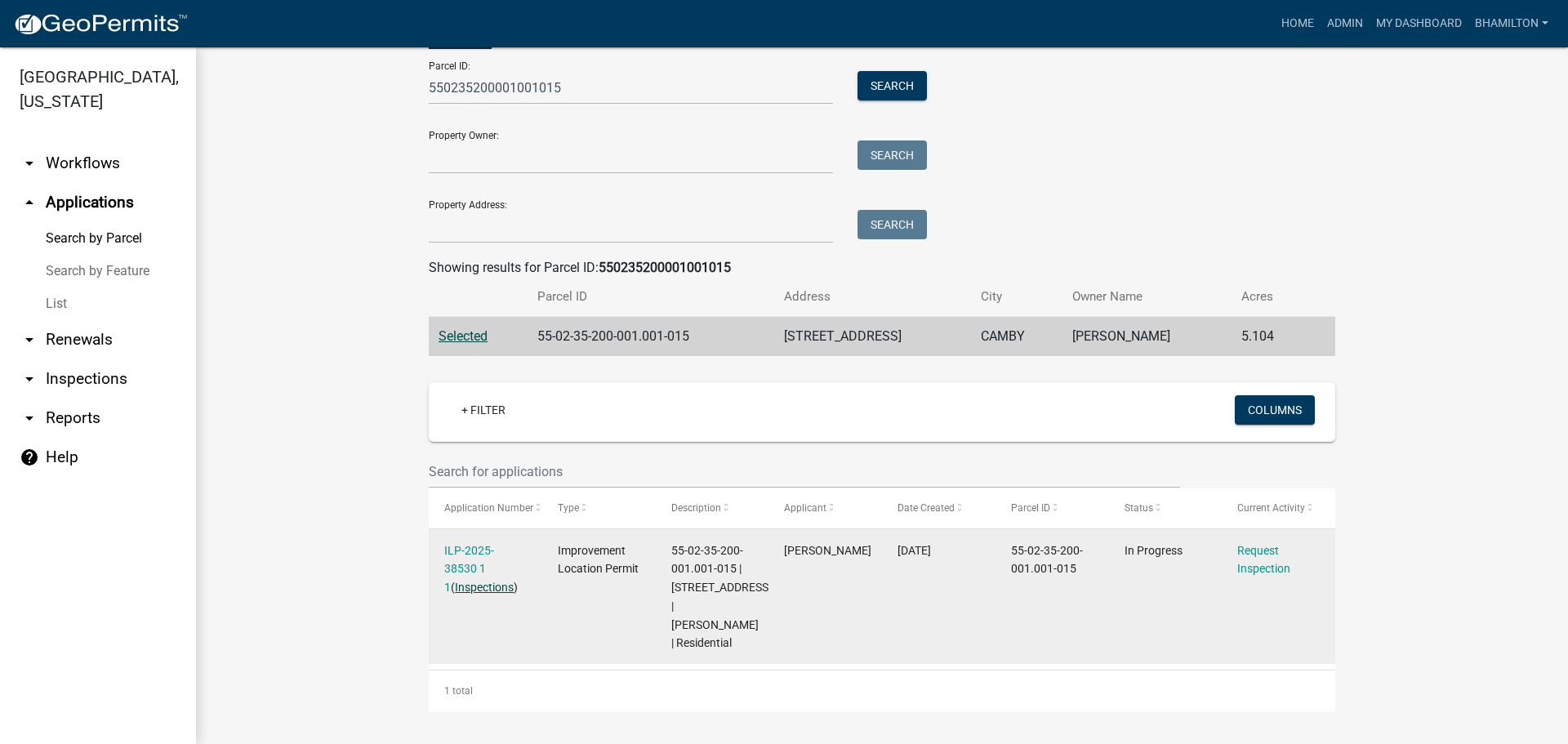
click at [461, 581] on link "Inspections" at bounding box center [485, 588] width 59 height 13
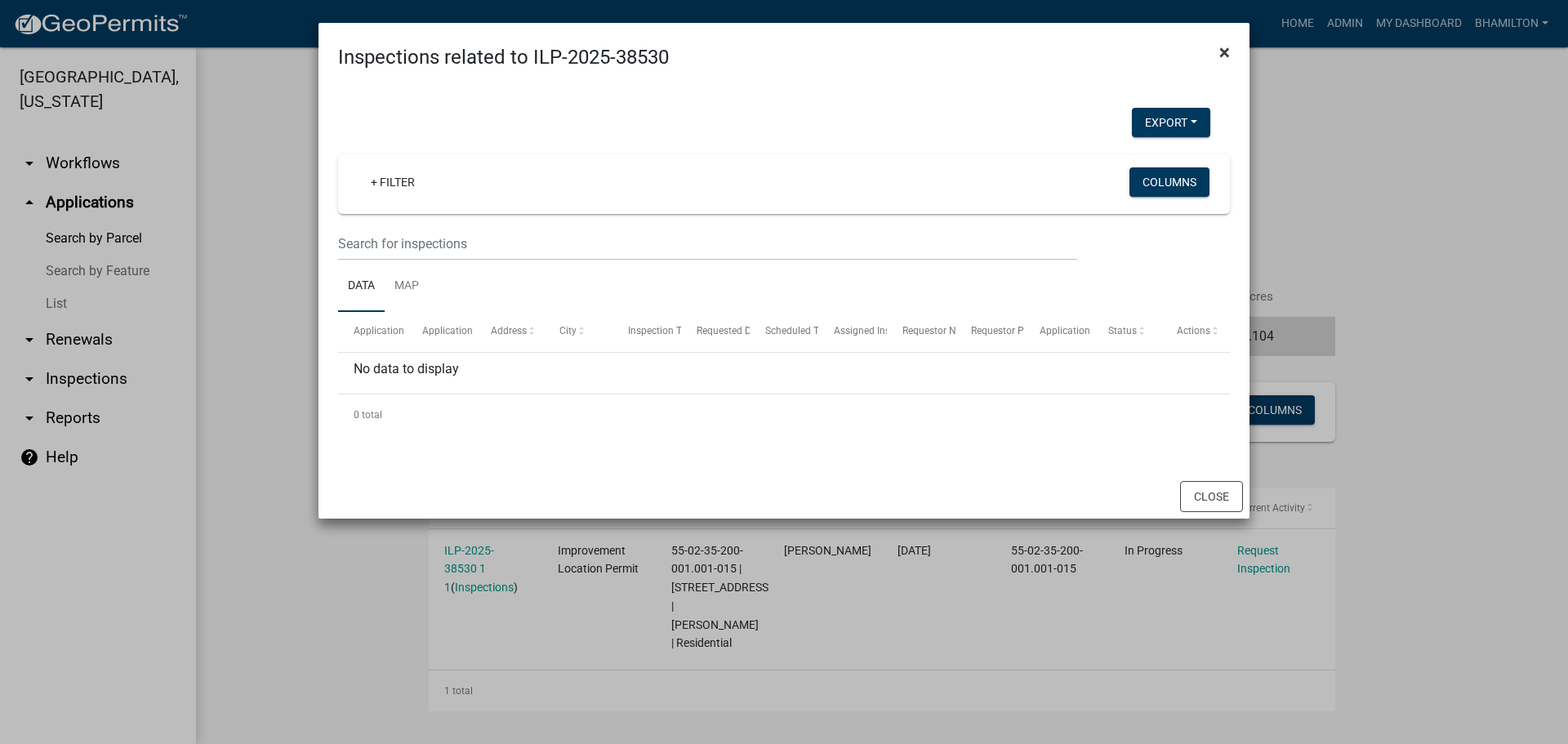
click at [1226, 47] on span "×" at bounding box center [1224, 52] width 11 height 23
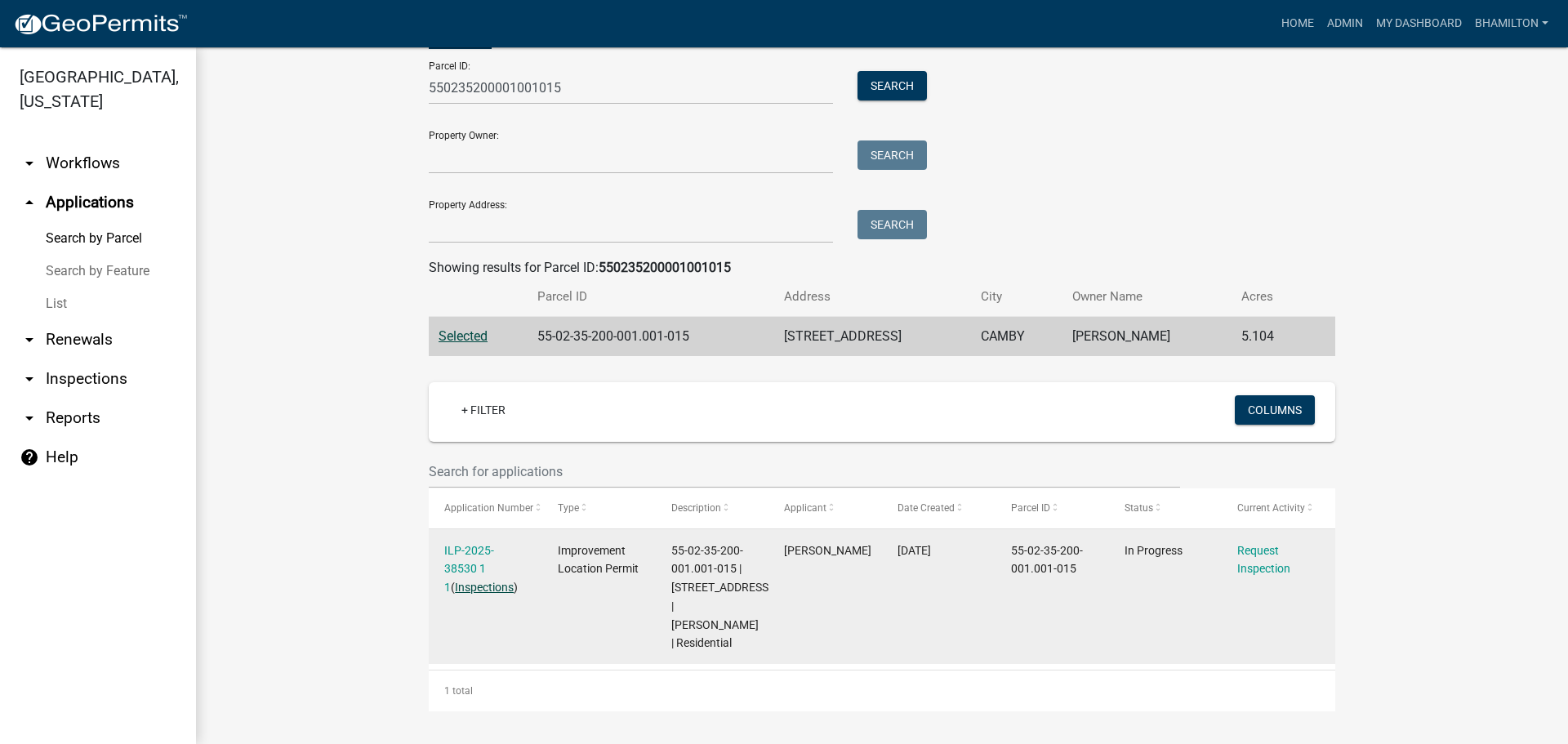
click at [479, 581] on link "Inspections" at bounding box center [485, 588] width 59 height 13
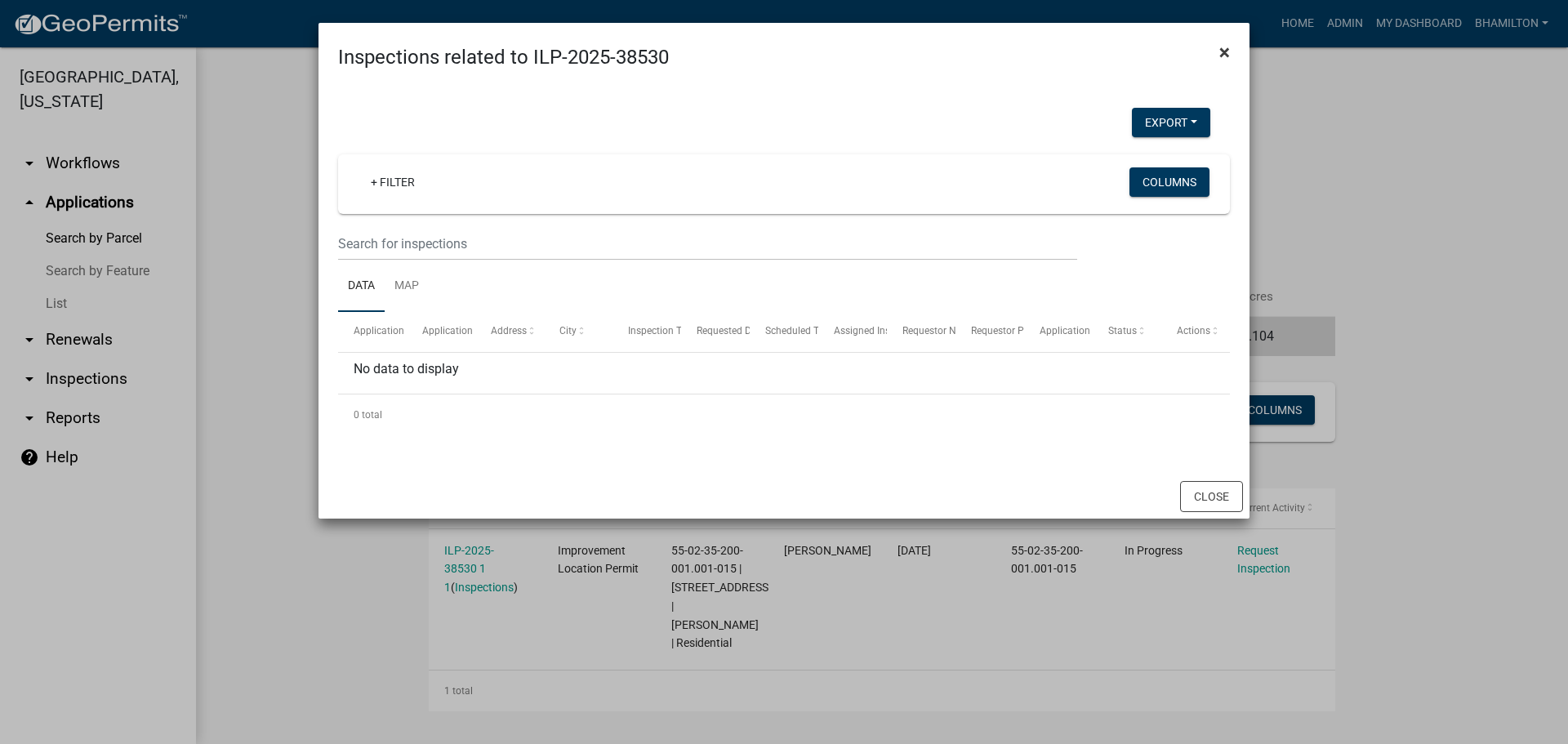
click at [1234, 43] on button "×" at bounding box center [1224, 52] width 37 height 46
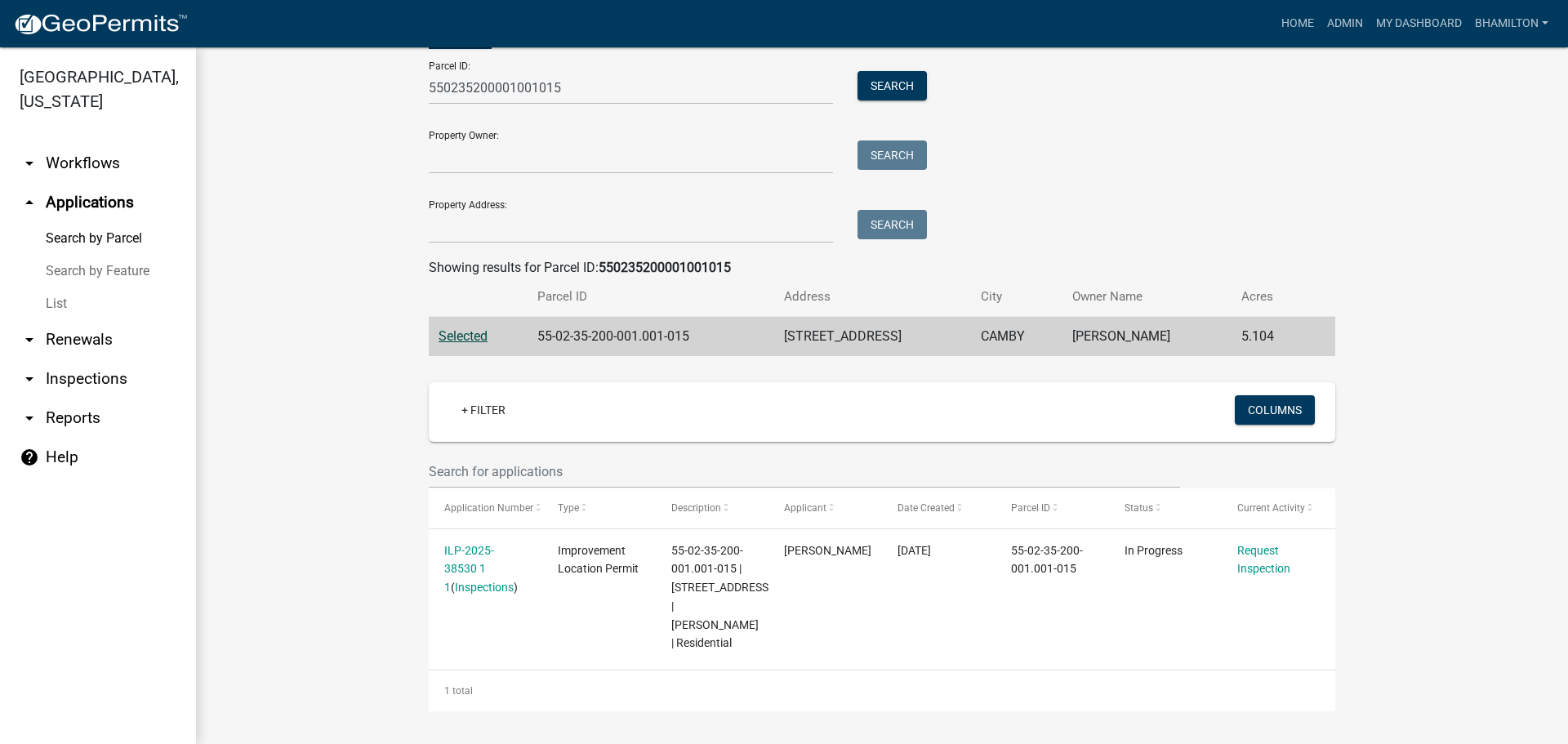
scroll to position [20, 0]
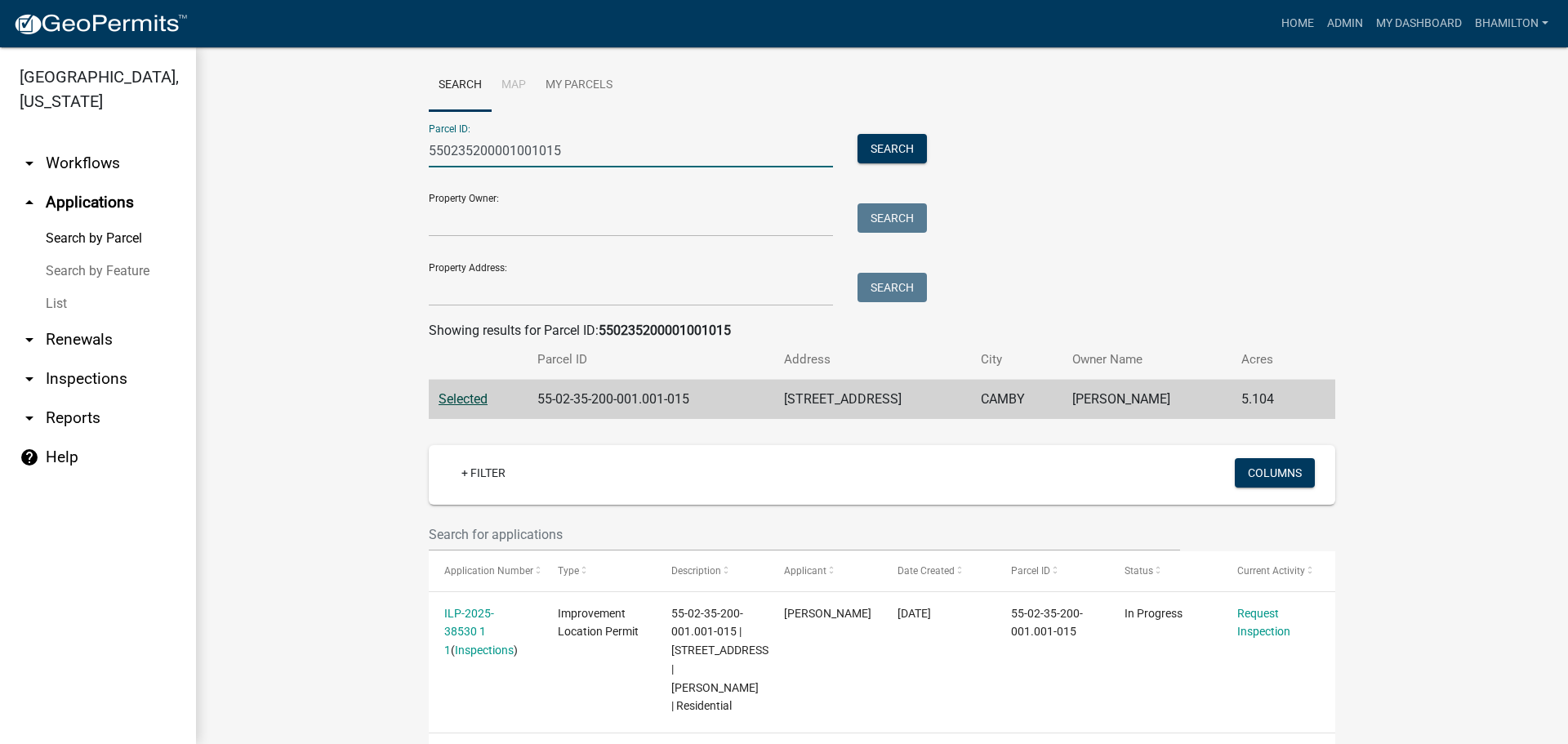
drag, startPoint x: 574, startPoint y: 155, endPoint x: 299, endPoint y: 155, distance: 275.0
click at [299, 155] on wm-workflow-application-search-view "Search Map My Parcels Parcel ID: 550235200001001015 Search Property Owner: Sear…" at bounding box center [882, 417] width 1307 height 715
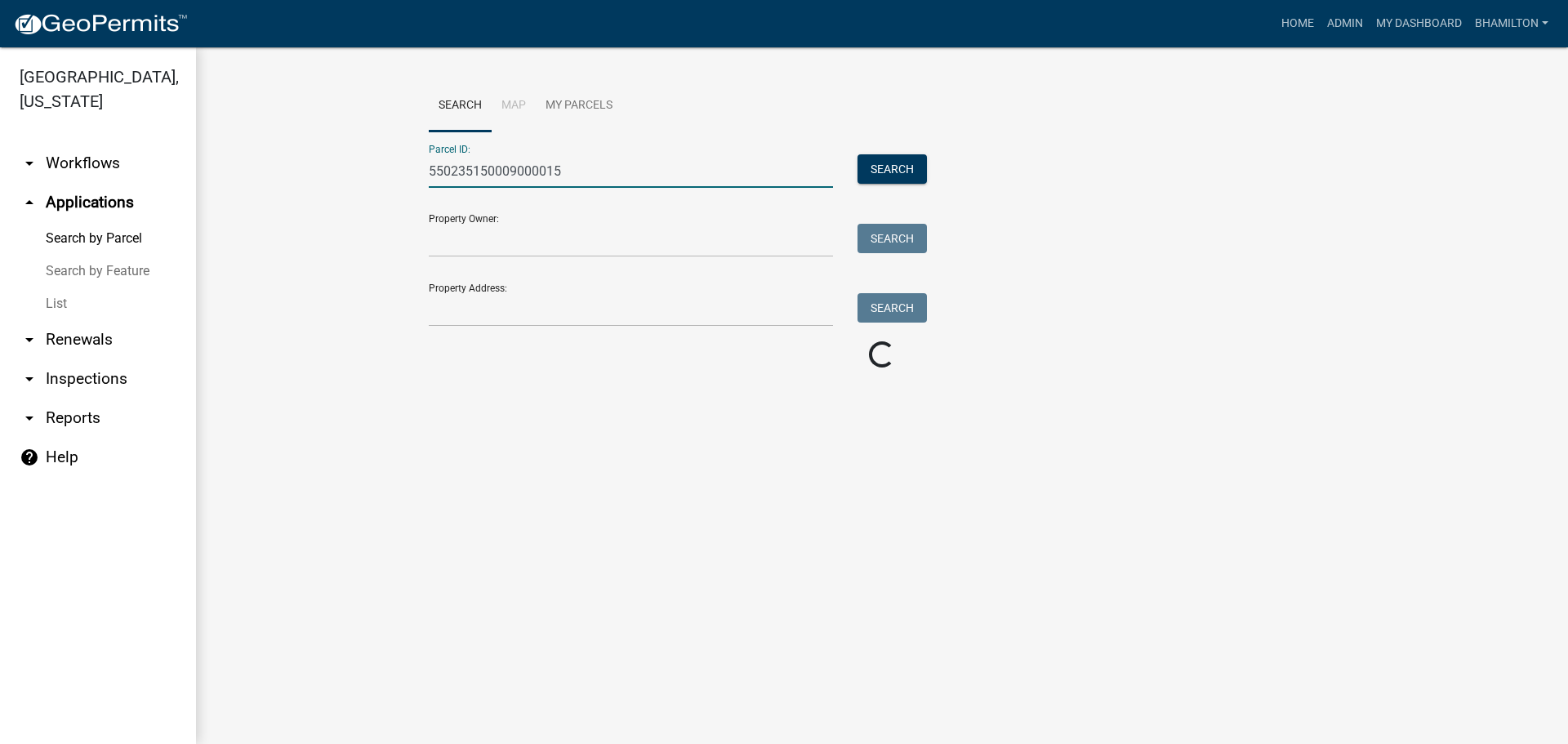
scroll to position [0, 0]
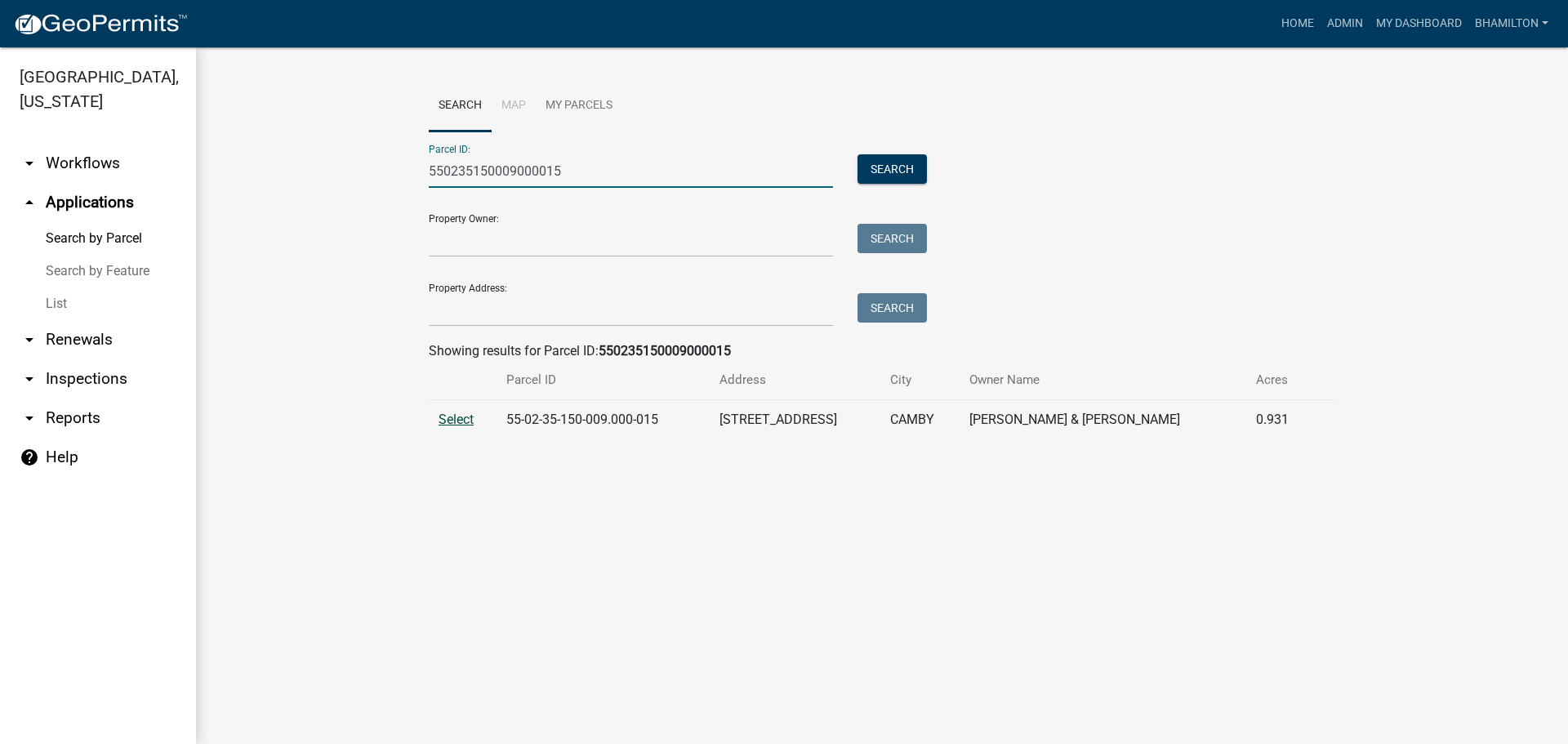
type input "550235150009000015"
click at [450, 425] on span "Select" at bounding box center [456, 419] width 35 height 16
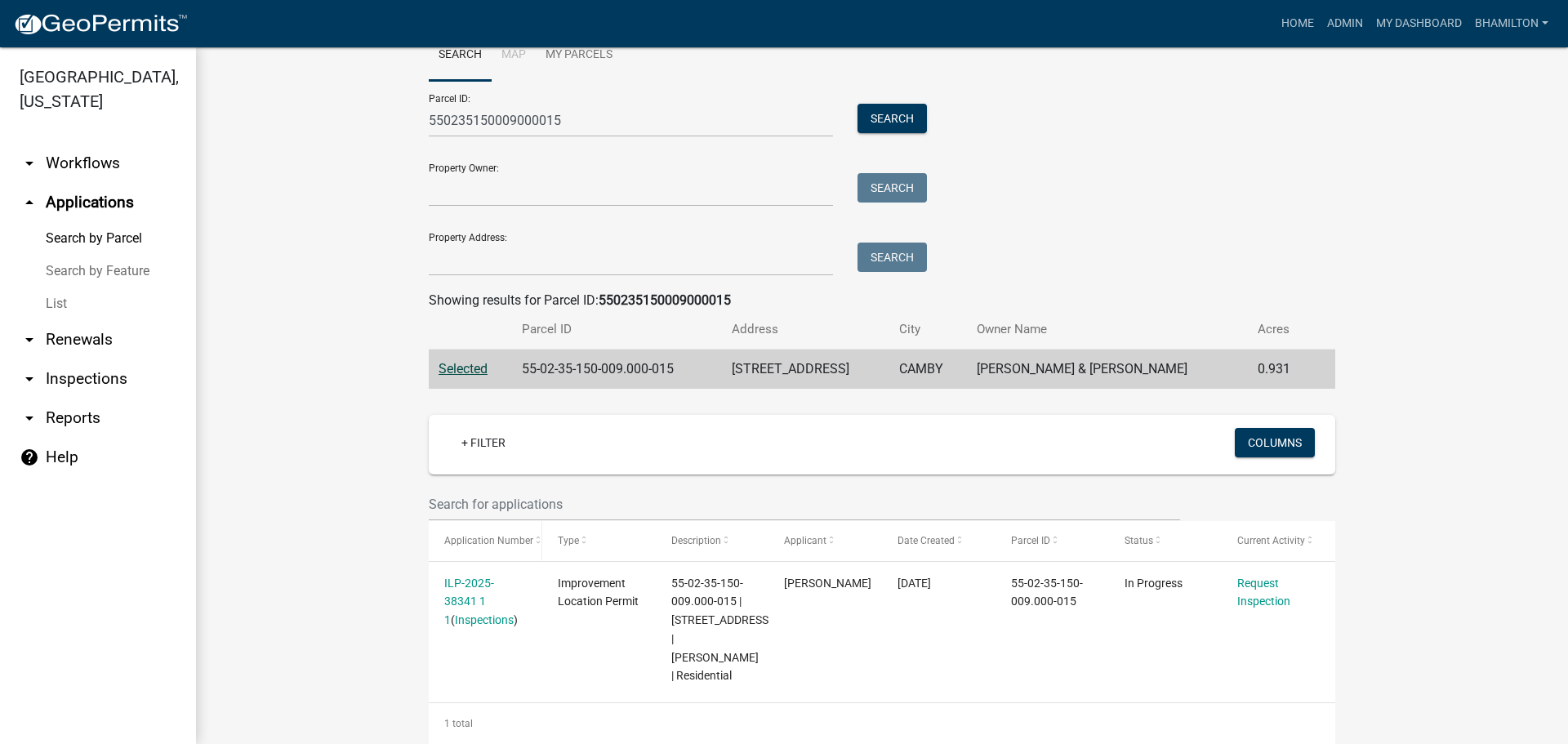
scroll to position [102, 0]
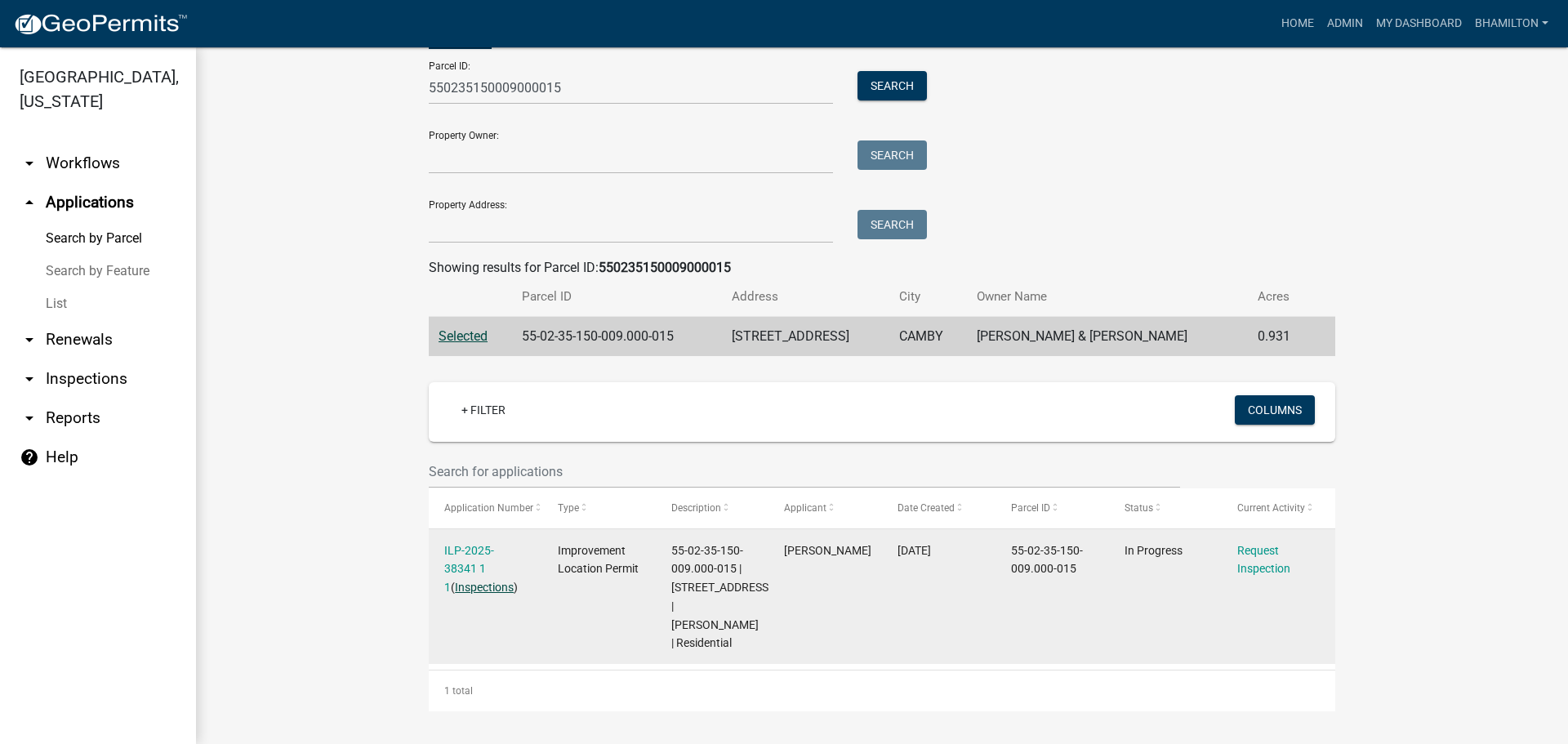
click at [474, 581] on link "Inspections" at bounding box center [485, 588] width 59 height 13
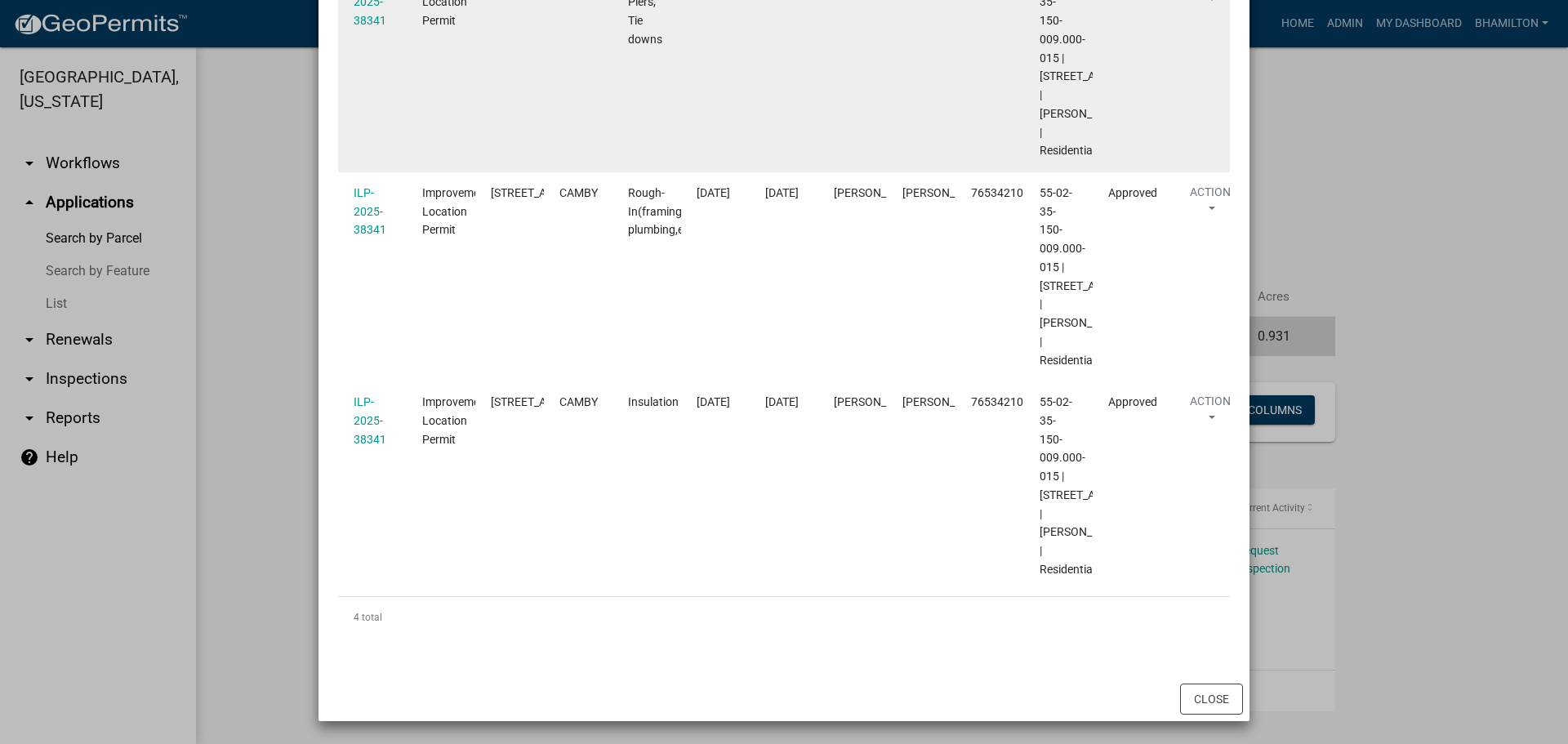
scroll to position [748, 0]
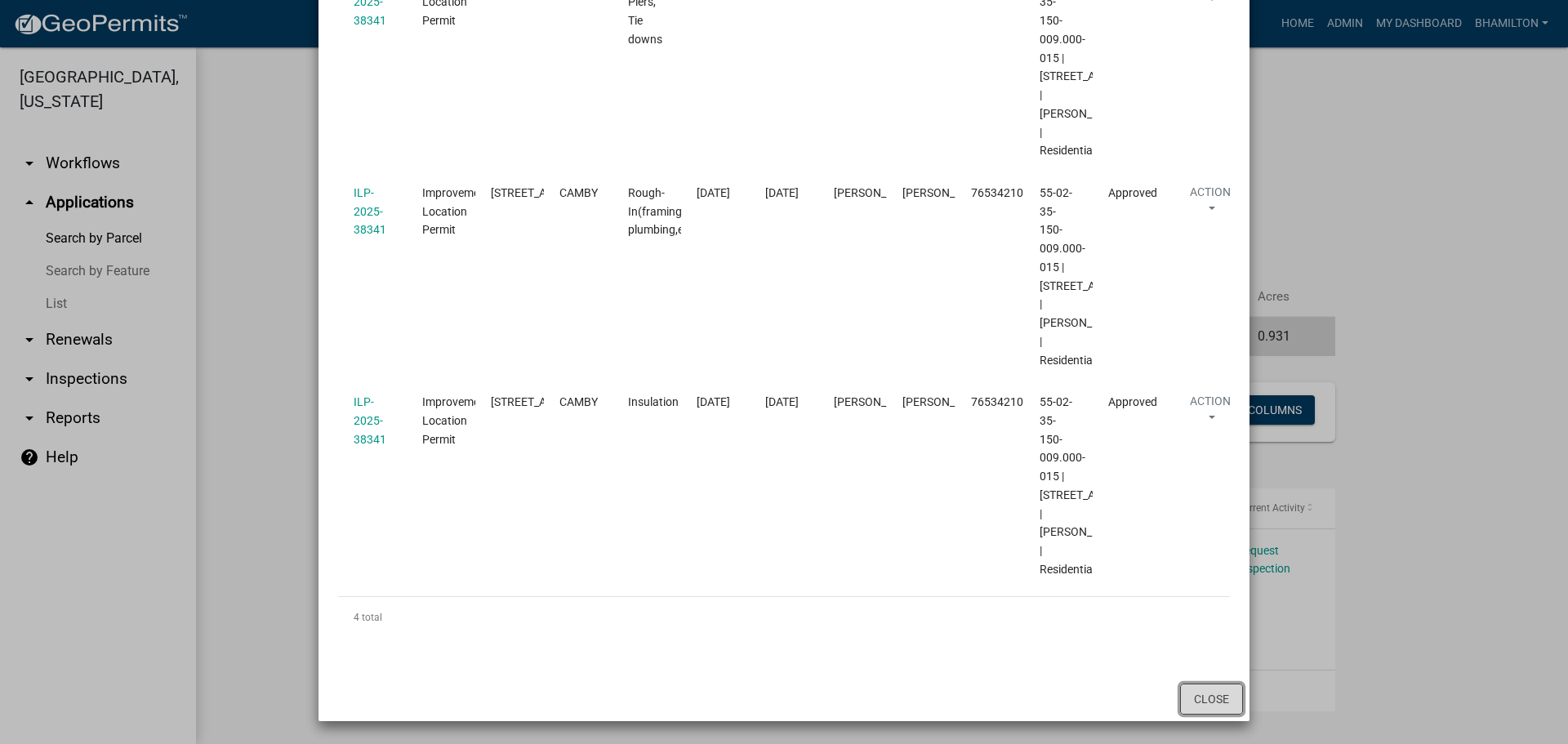
click at [1191, 690] on button "Close" at bounding box center [1211, 699] width 63 height 31
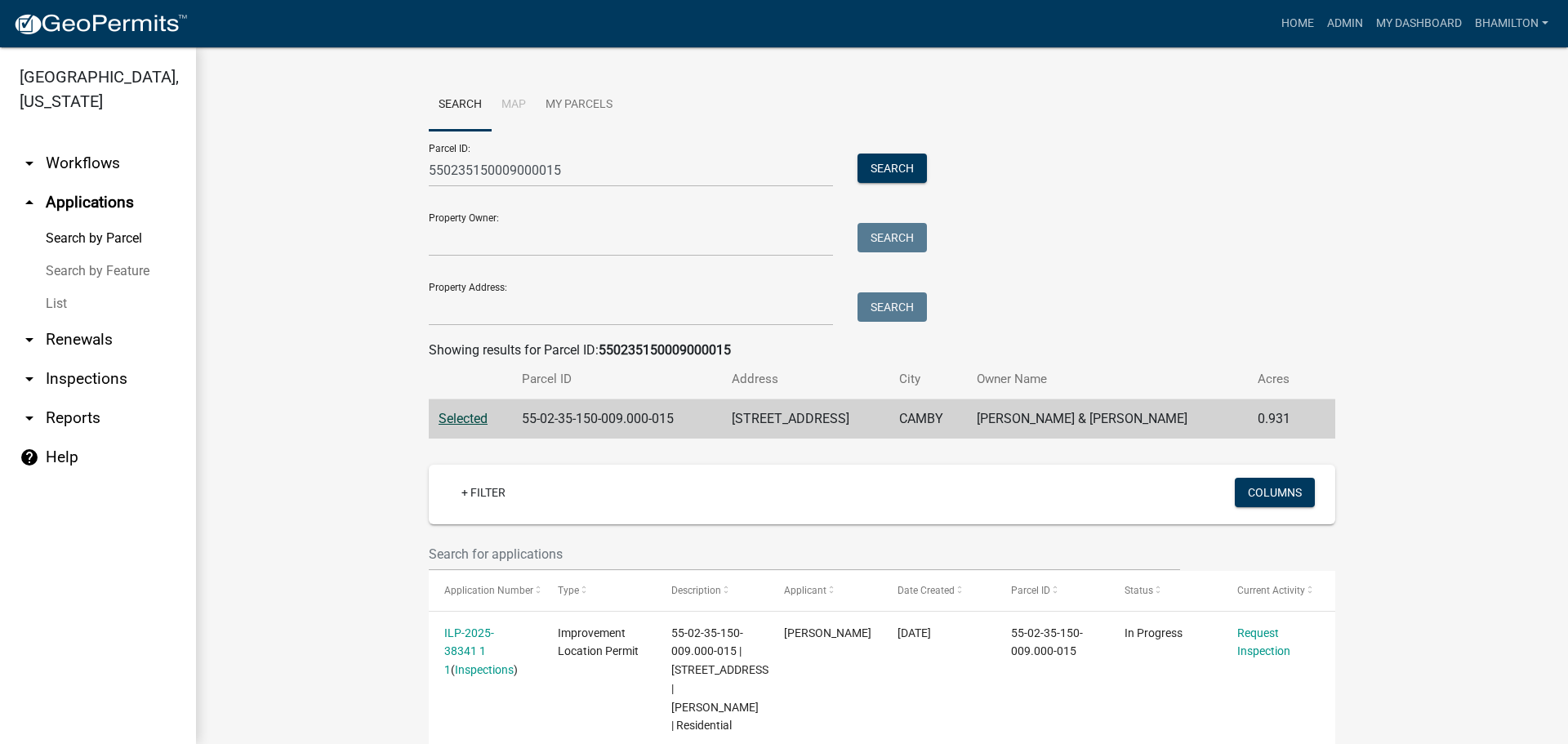
scroll to position [0, 0]
drag, startPoint x: 570, startPoint y: 178, endPoint x: 367, endPoint y: 185, distance: 203.1
click at [367, 185] on wm-workflow-application-search-view "Search Map My Parcels Parcel ID: 550235150009000015 Search Property Owner: Sear…" at bounding box center [882, 437] width 1307 height 715
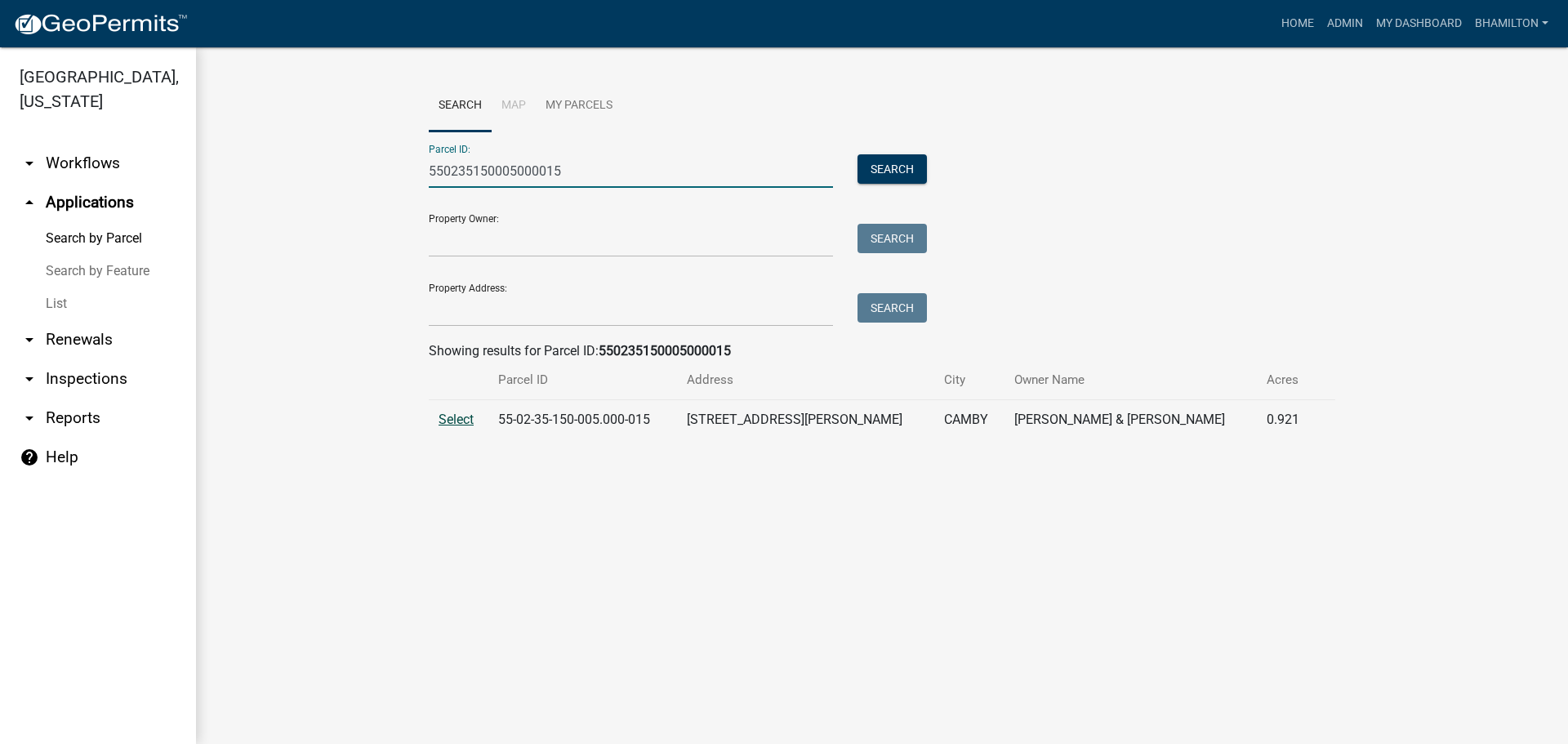
type input "550235150005000015"
click at [456, 420] on span "Select" at bounding box center [456, 419] width 35 height 16
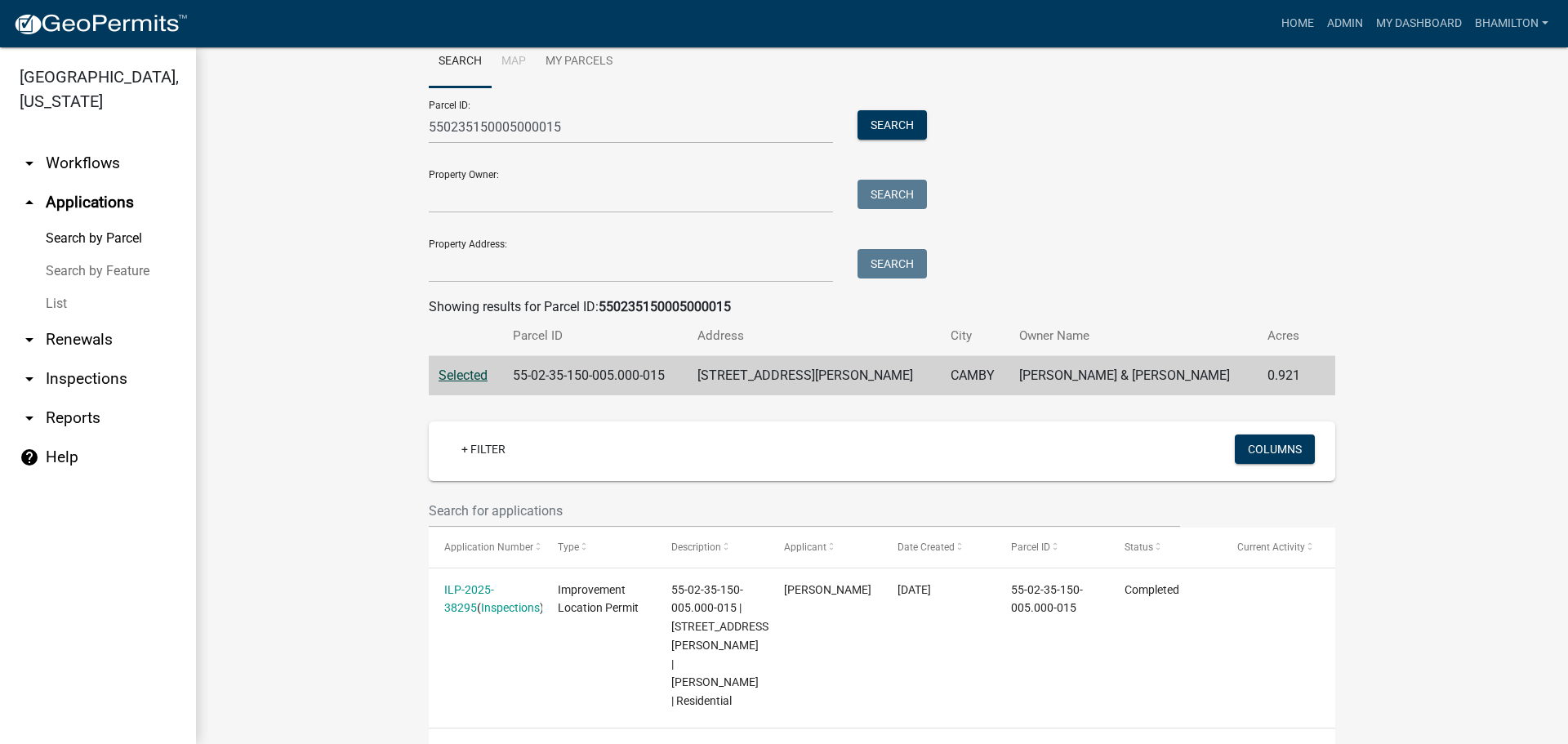
scroll to position [83, 0]
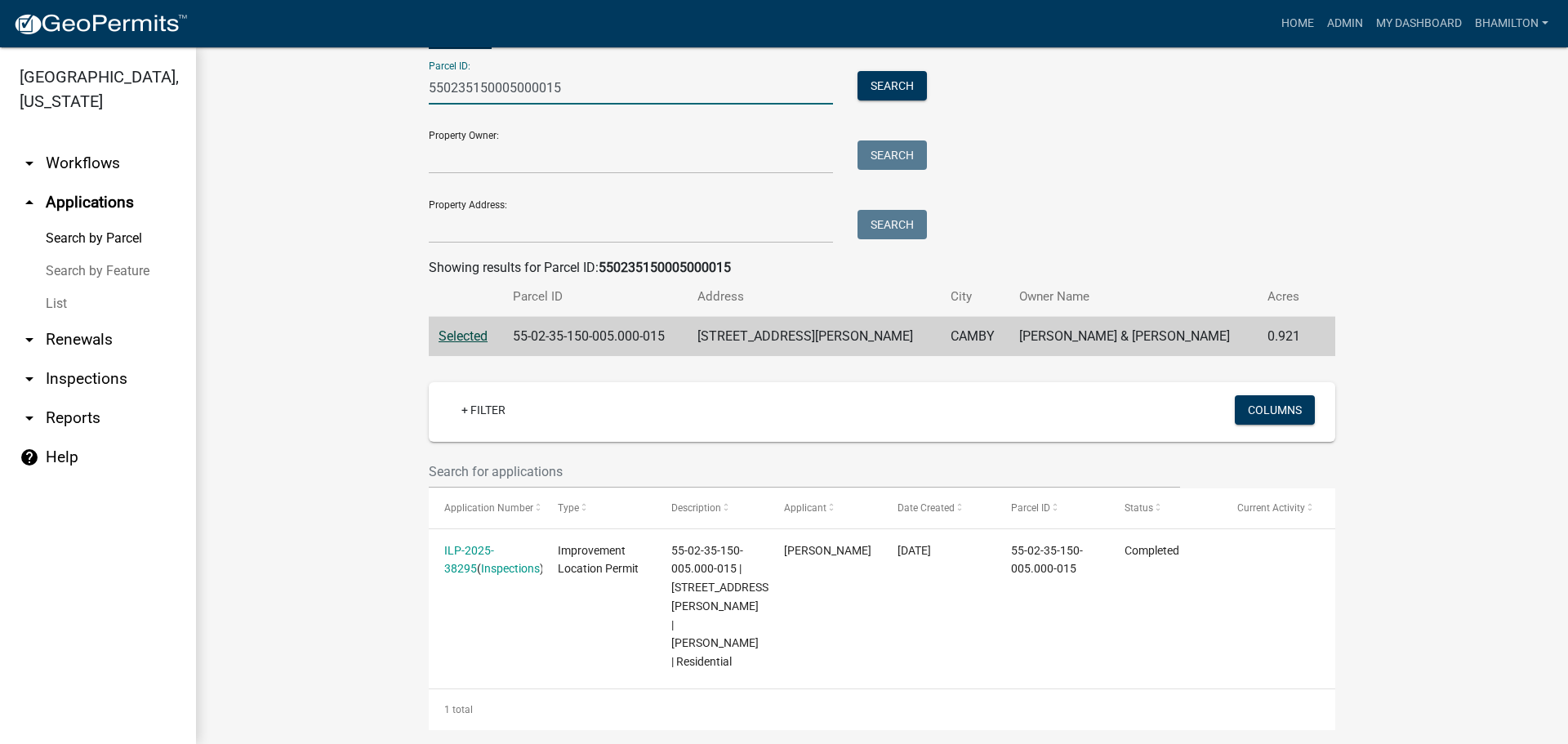
drag, startPoint x: 555, startPoint y: 96, endPoint x: 382, endPoint y: 101, distance: 173.1
click at [382, 101] on wm-workflow-application-search-view "Search Map My Parcels Parcel ID: 550235150005000015 Search Property Owner: Sear…" at bounding box center [882, 363] width 1307 height 733
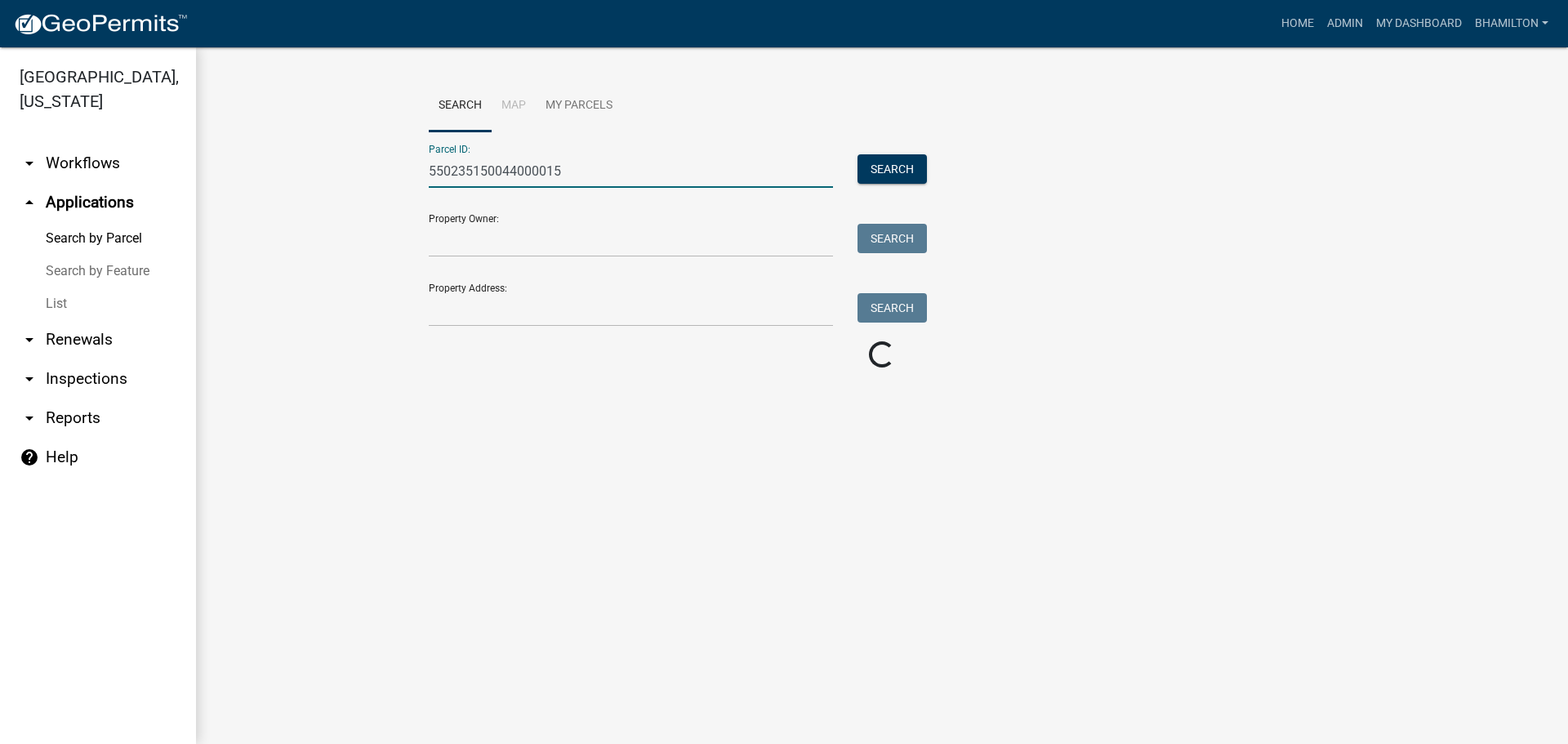
scroll to position [0, 0]
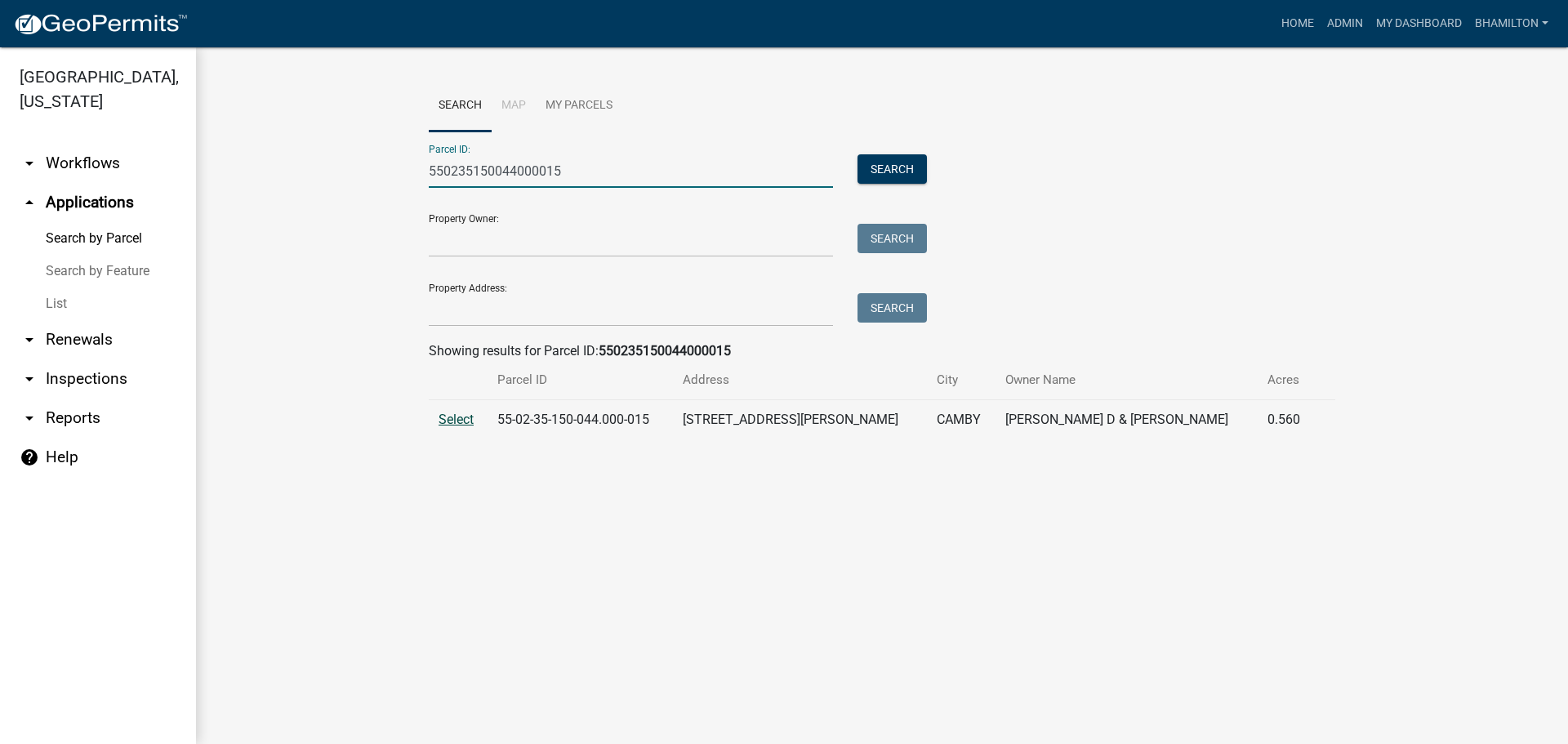
type input "550235150044000015"
click at [445, 421] on span "Select" at bounding box center [456, 419] width 35 height 16
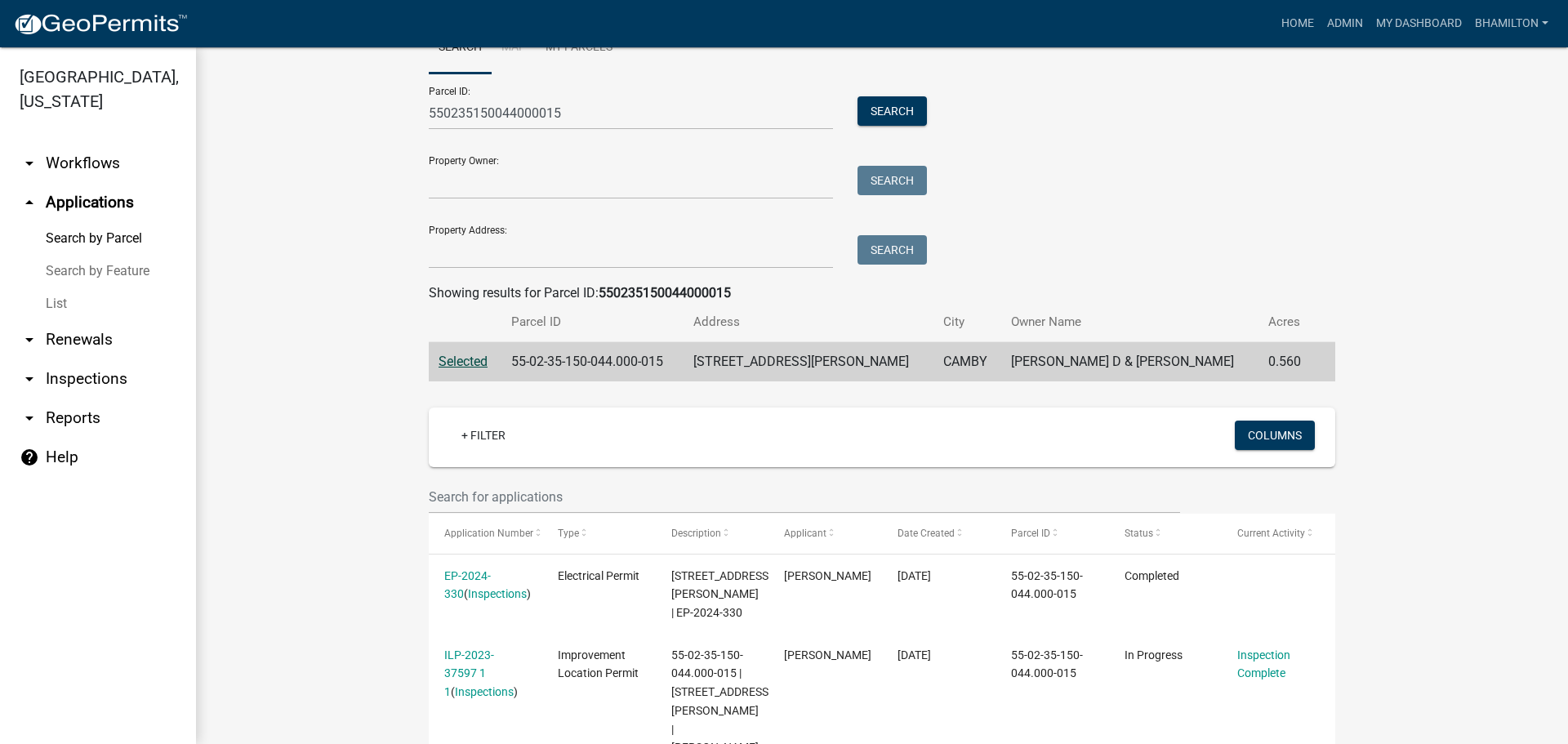
scroll to position [144, 0]
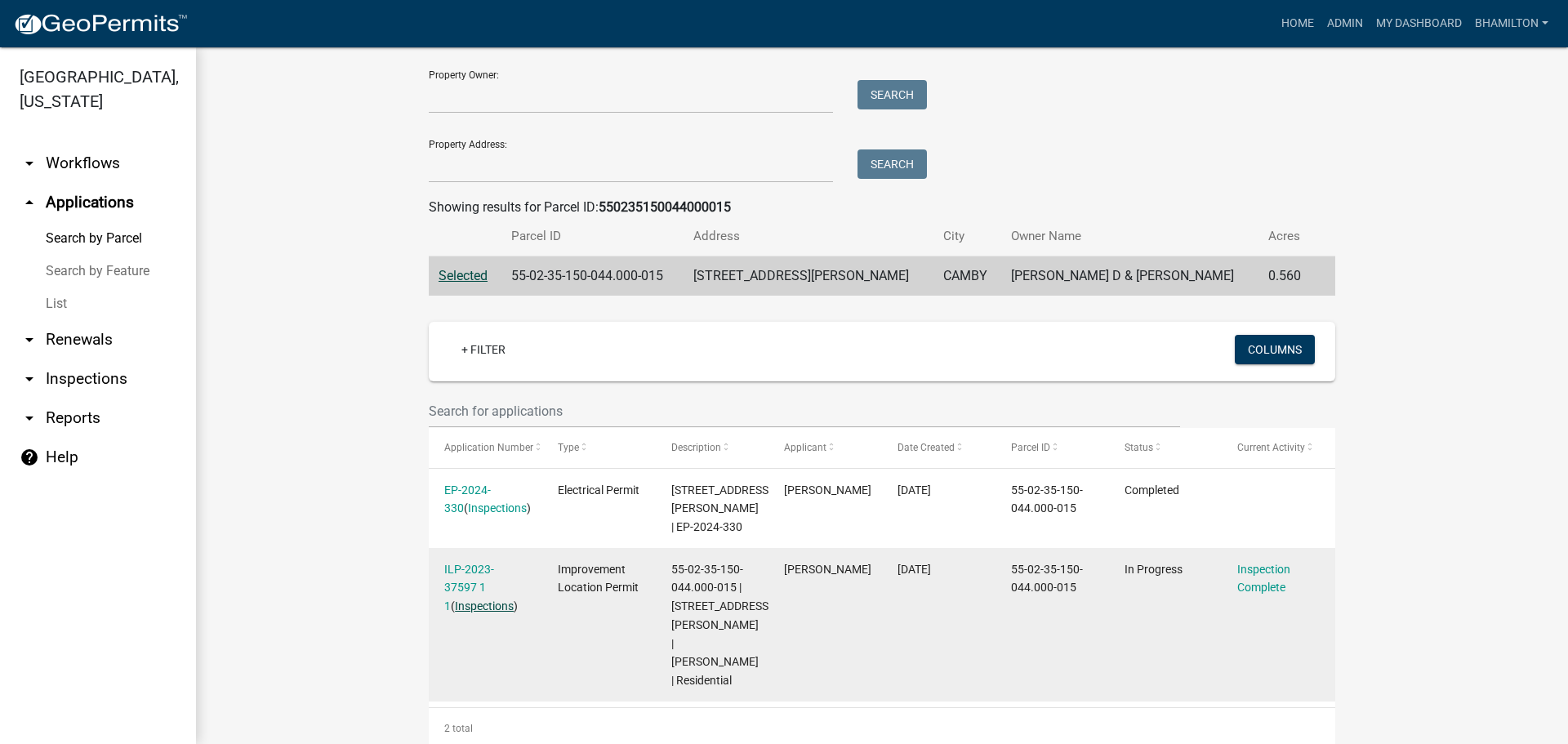
click at [467, 608] on link "Inspections" at bounding box center [485, 607] width 59 height 13
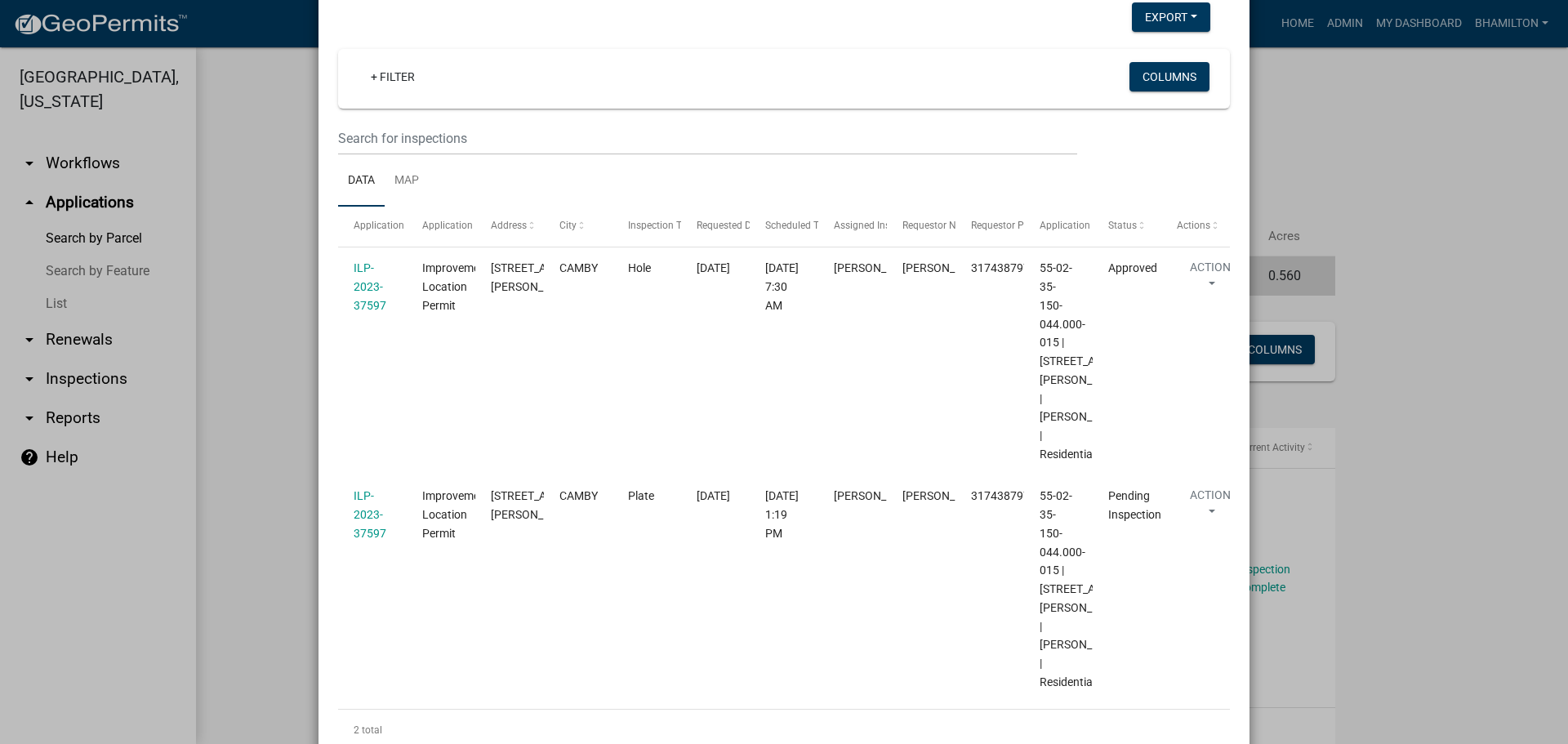
scroll to position [218, 0]
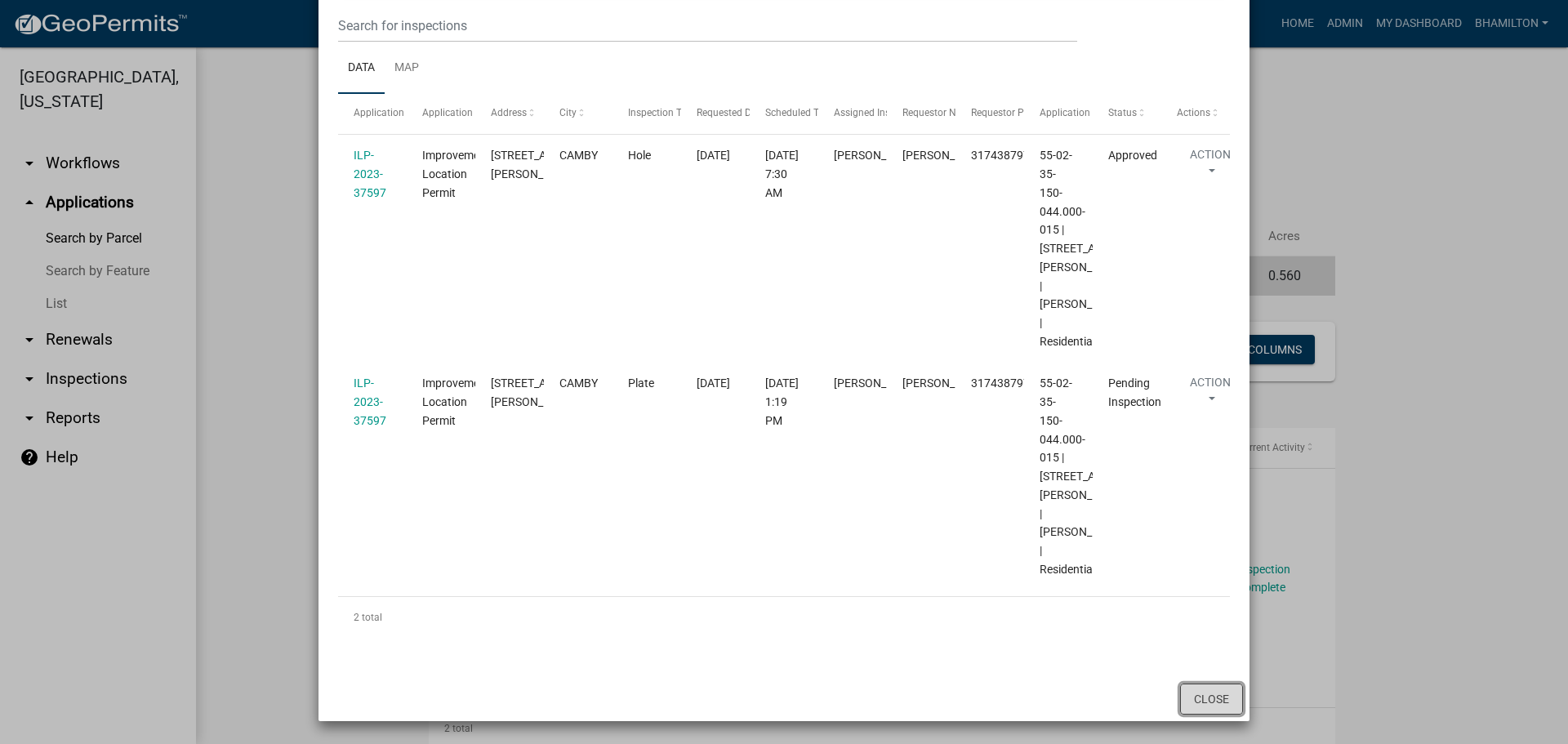
click at [1194, 698] on button "Close" at bounding box center [1211, 699] width 63 height 31
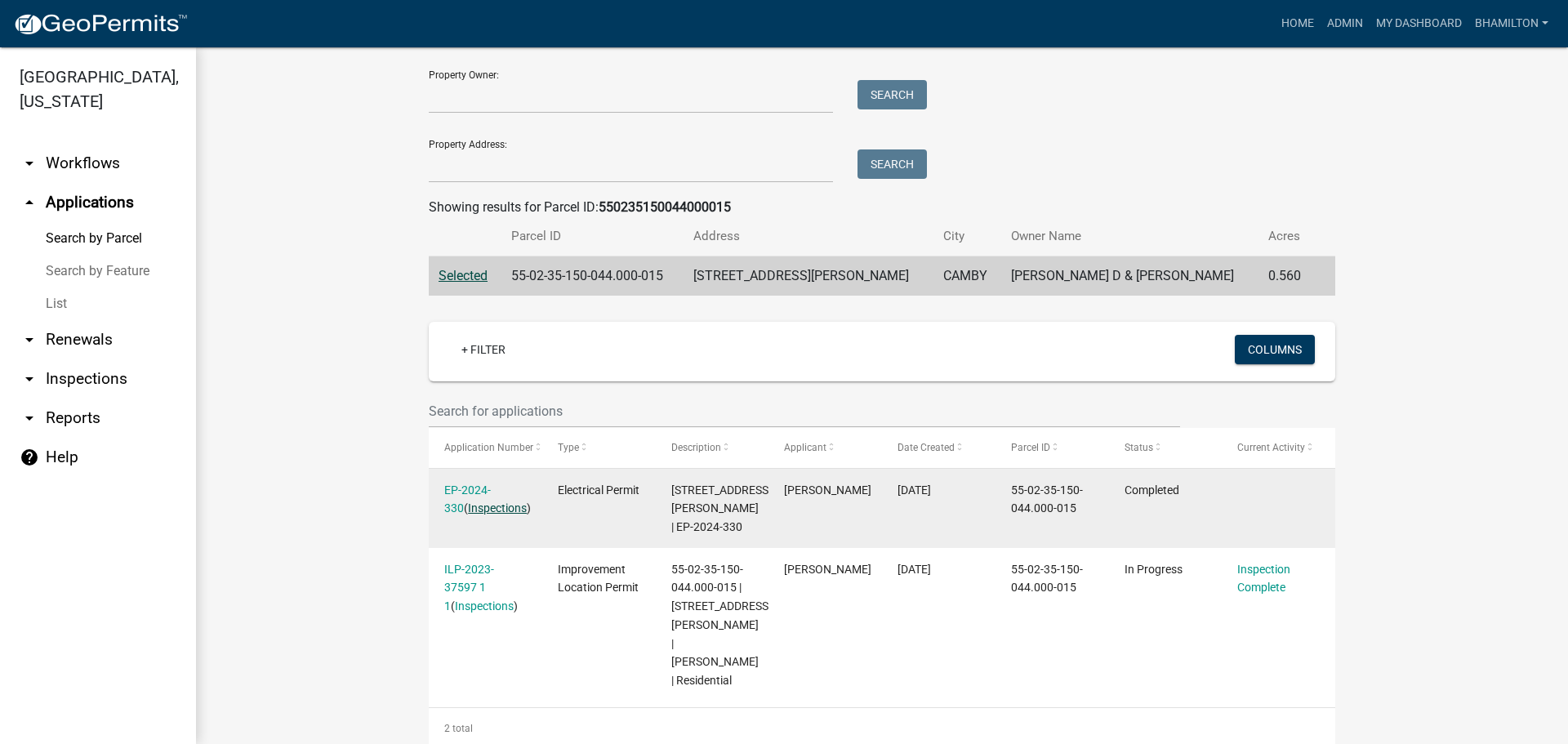
click at [474, 509] on link "Inspections" at bounding box center [498, 509] width 59 height 13
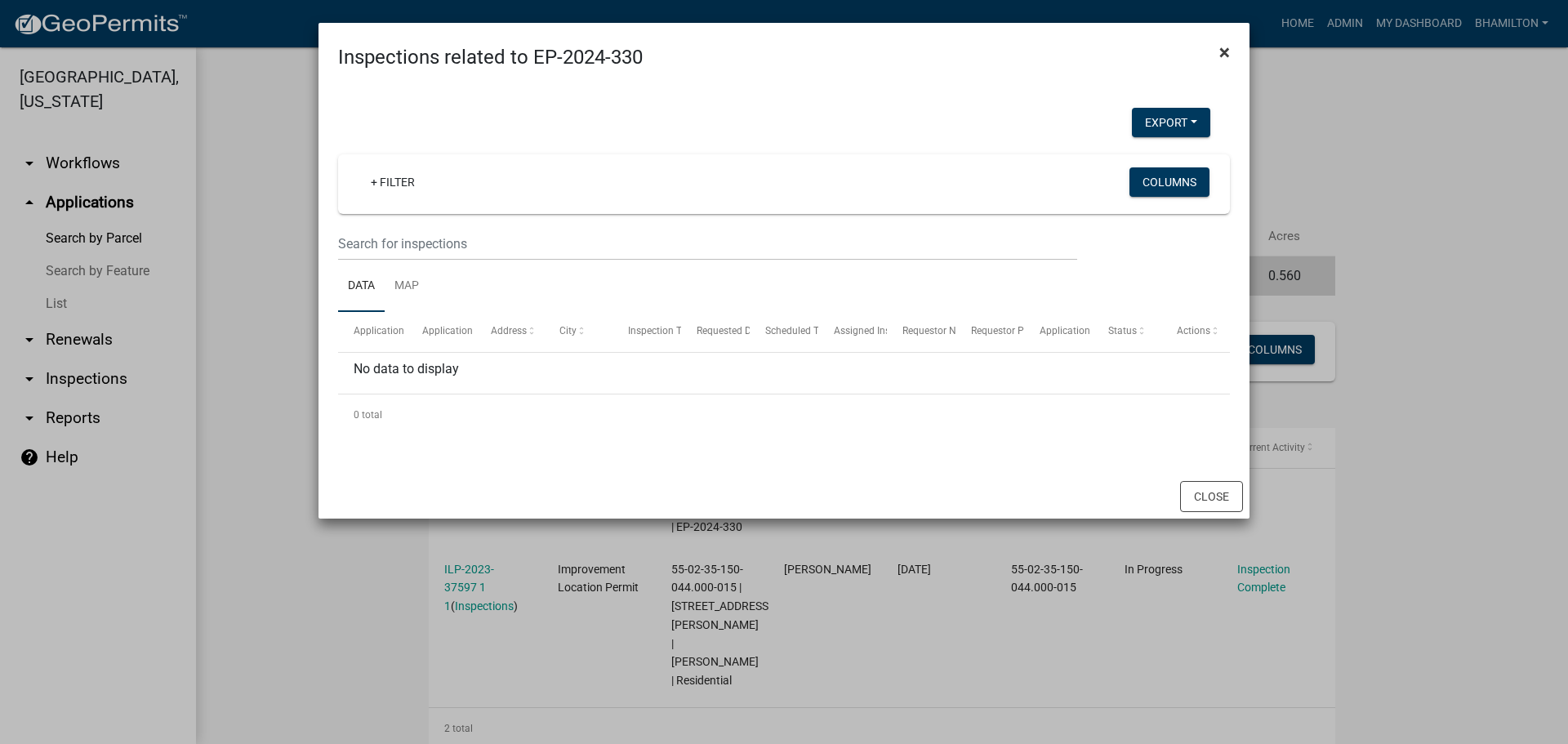
click at [1222, 54] on span "×" at bounding box center [1224, 52] width 11 height 23
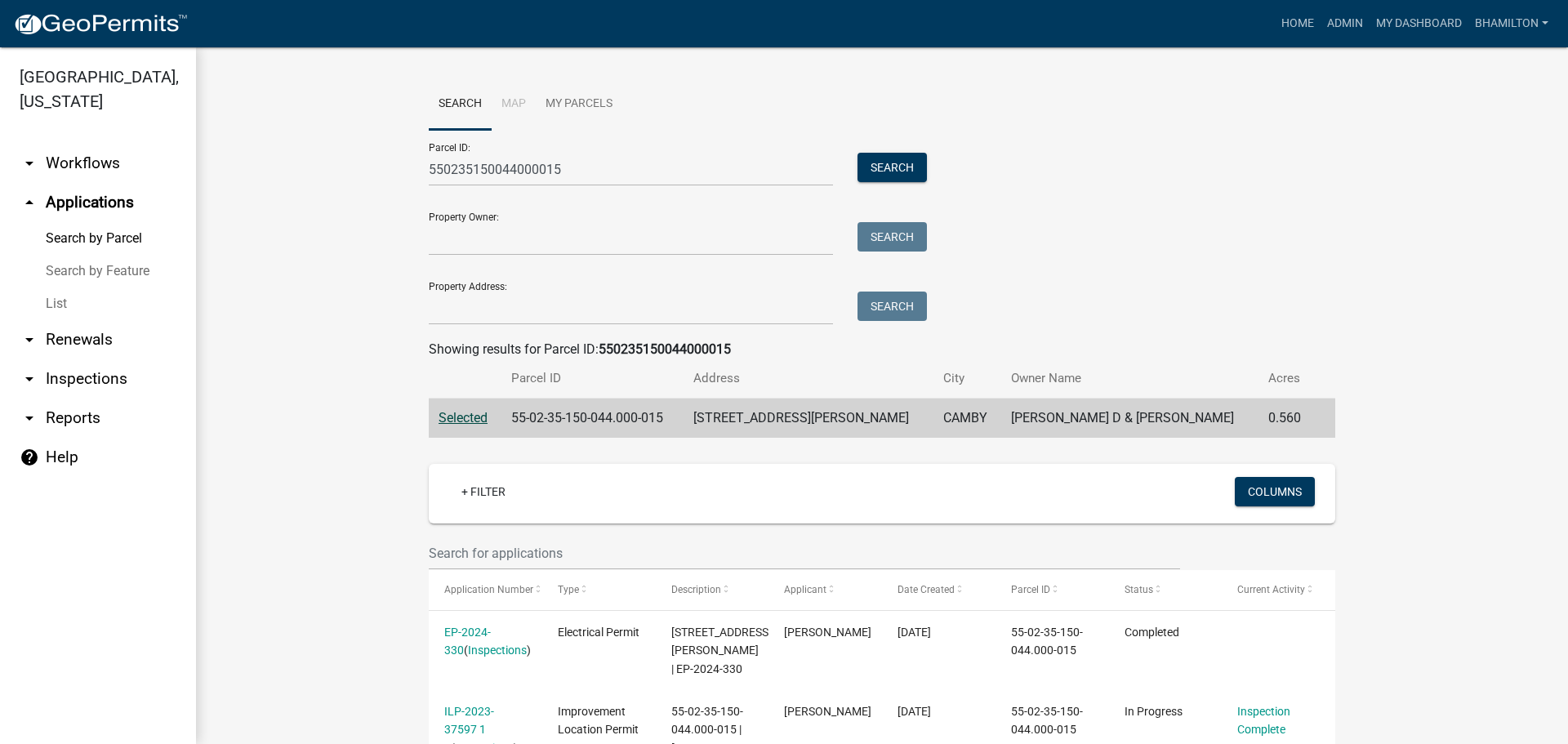
scroll to position [0, 0]
drag, startPoint x: 570, startPoint y: 177, endPoint x: 367, endPoint y: 182, distance: 203.1
click at [367, 182] on wm-workflow-application-search-view "Search Map My Parcels Parcel ID: 550235150044000015 Search Property Owner: Sear…" at bounding box center [882, 486] width 1307 height 813
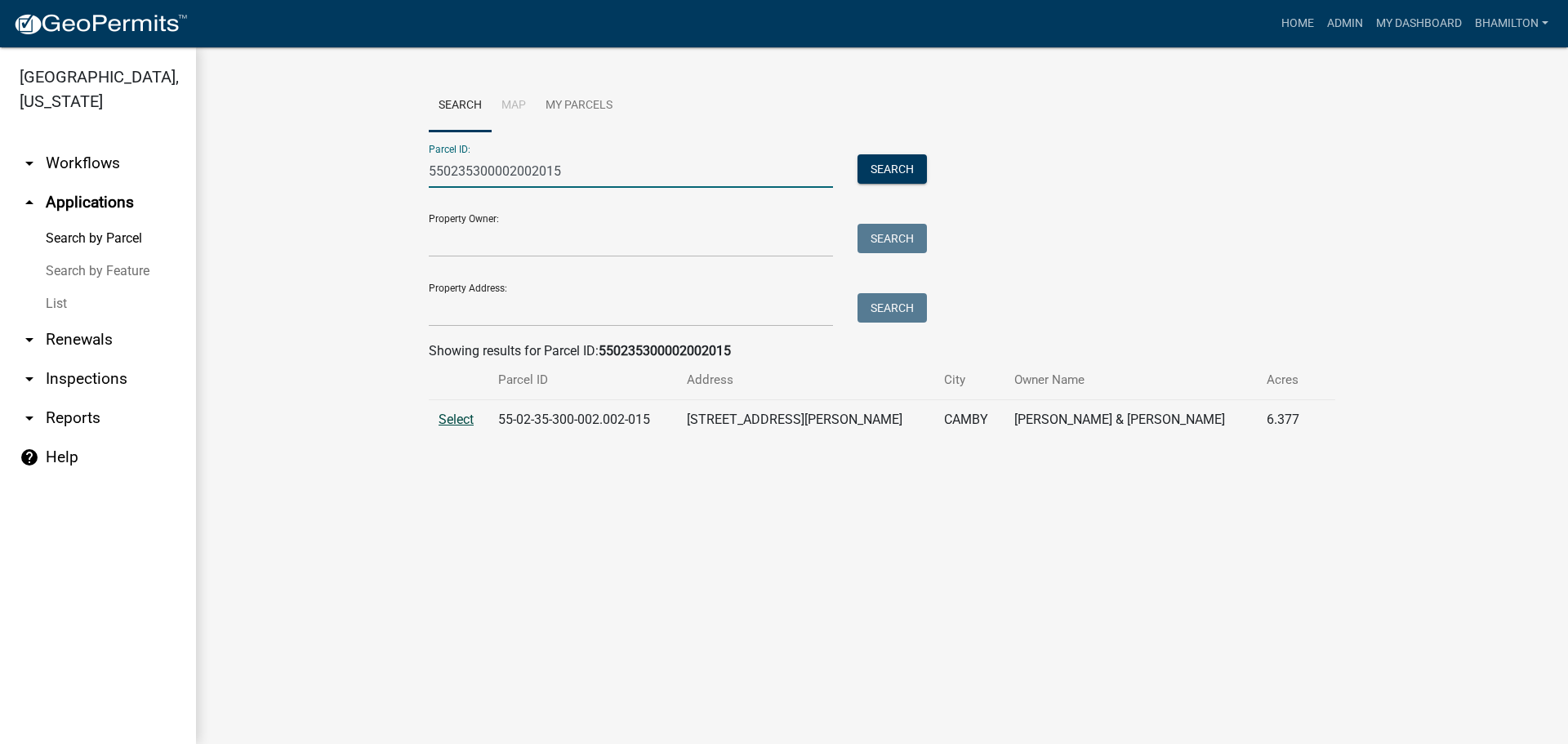
type input "550235300002002015"
click at [471, 424] on span "Select" at bounding box center [456, 419] width 35 height 16
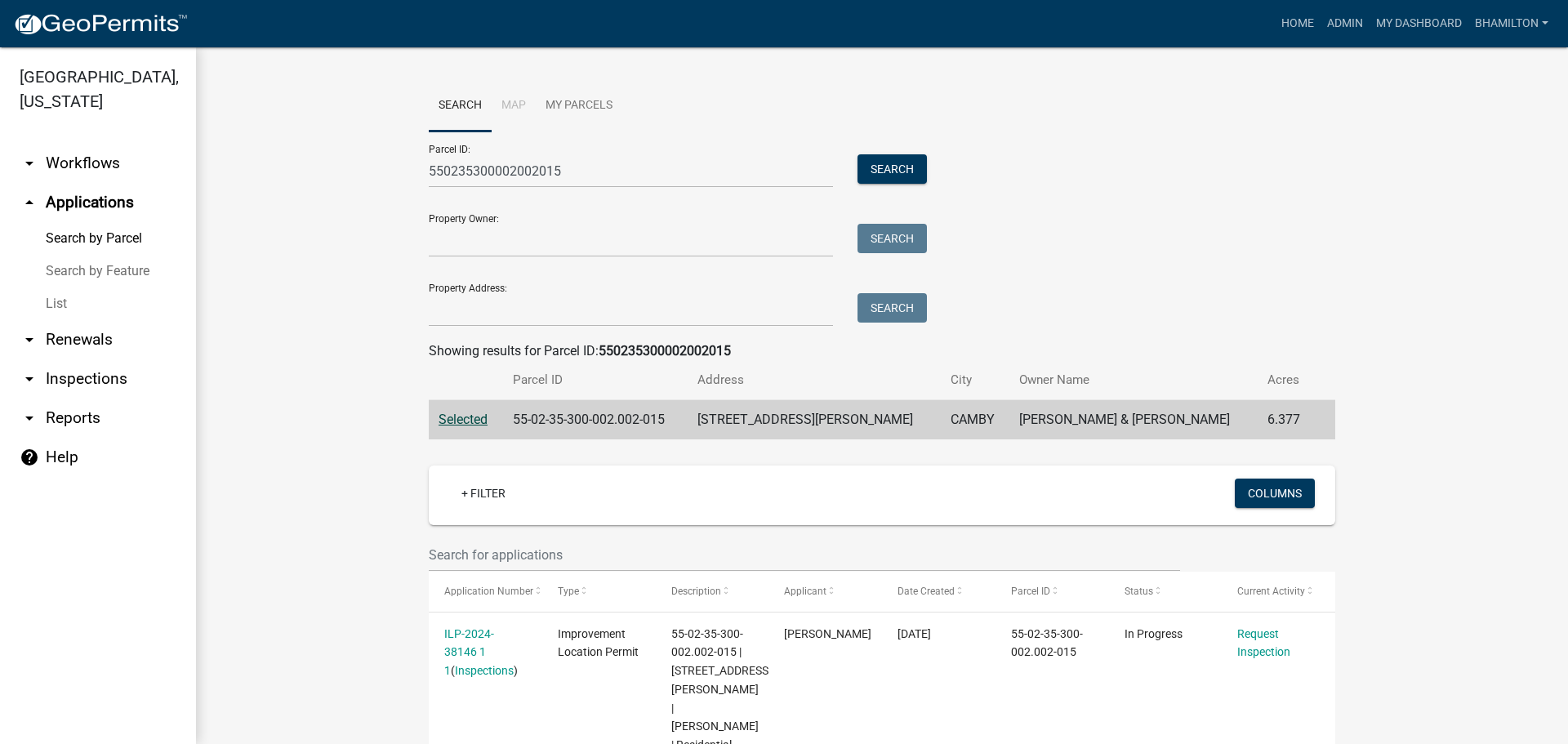
scroll to position [65, 0]
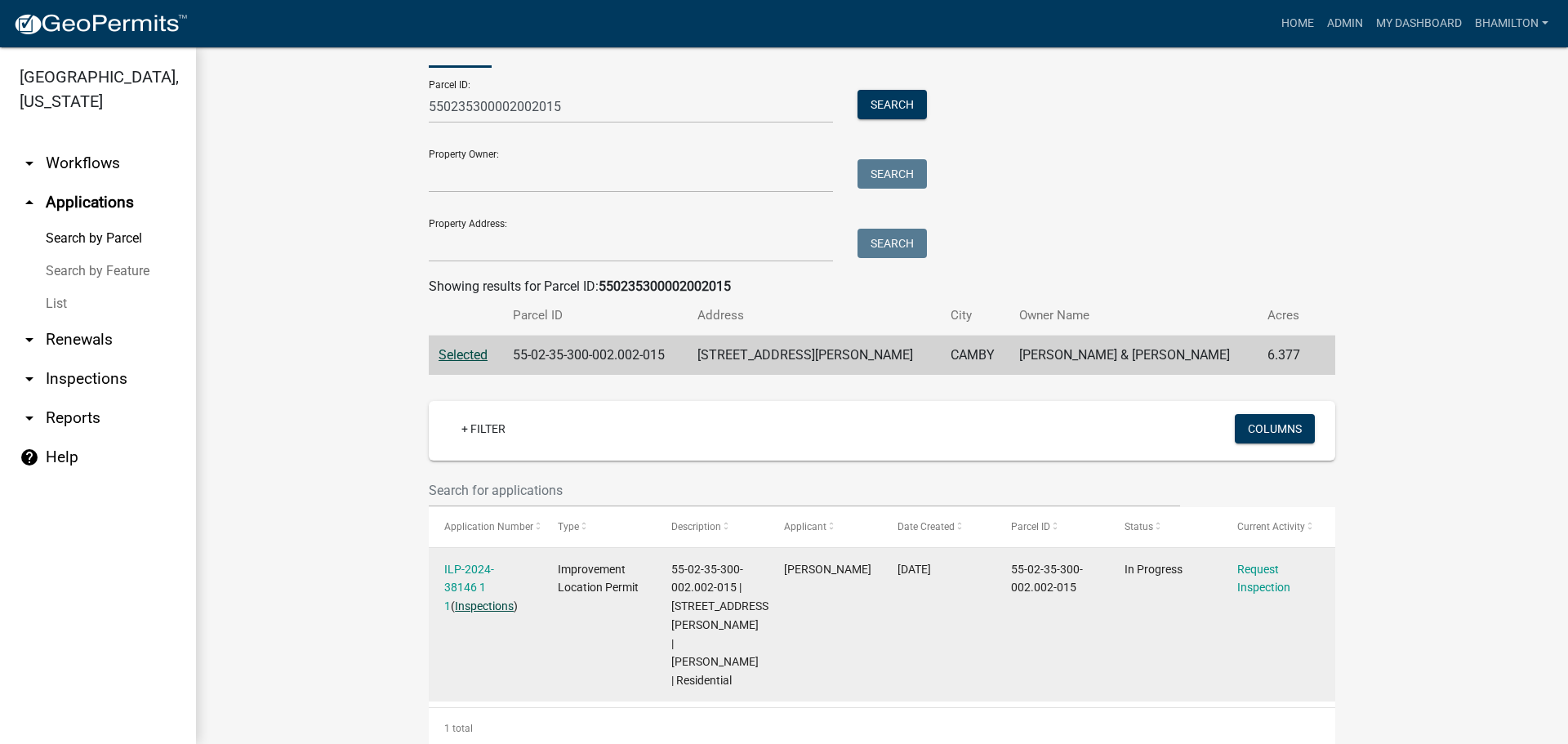
click at [473, 605] on link "Inspections" at bounding box center [485, 607] width 59 height 13
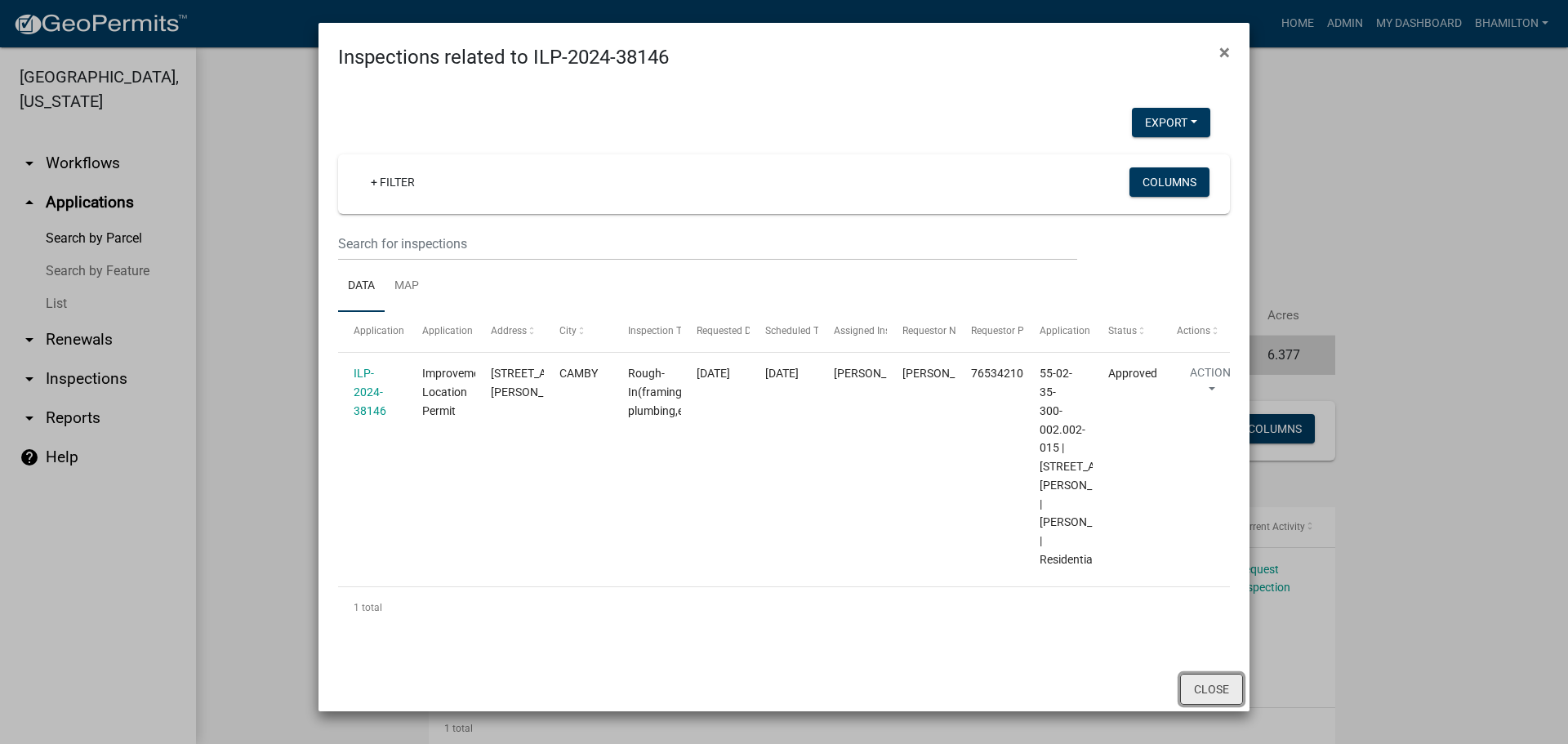
click at [1216, 688] on button "Close" at bounding box center [1211, 689] width 63 height 31
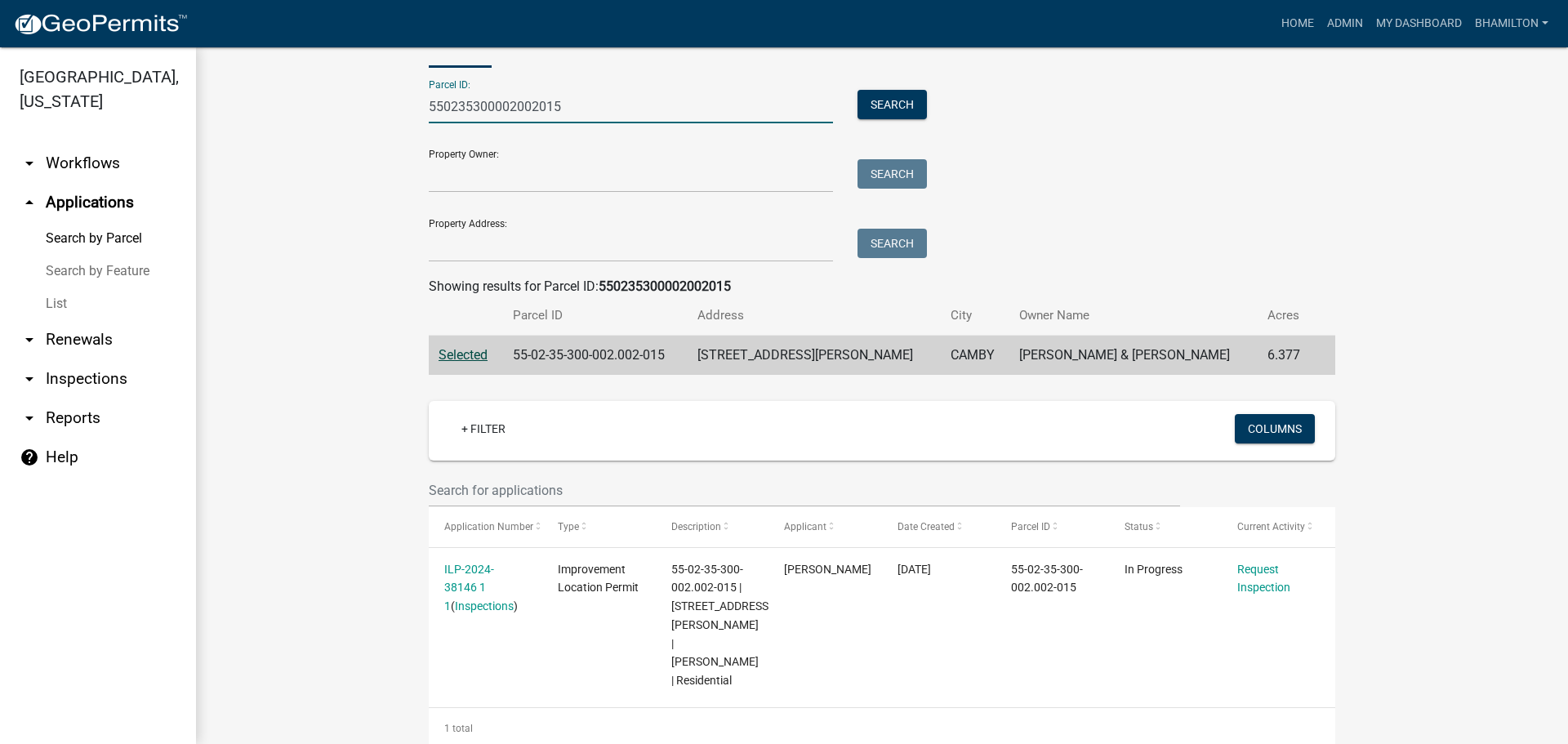
drag, startPoint x: 560, startPoint y: 101, endPoint x: 289, endPoint y: 105, distance: 271.0
click at [289, 105] on wm-workflow-application-search-view "Search Map My Parcels Parcel ID: 550235300002002015 Search Property Owner: Sear…" at bounding box center [882, 382] width 1307 height 733
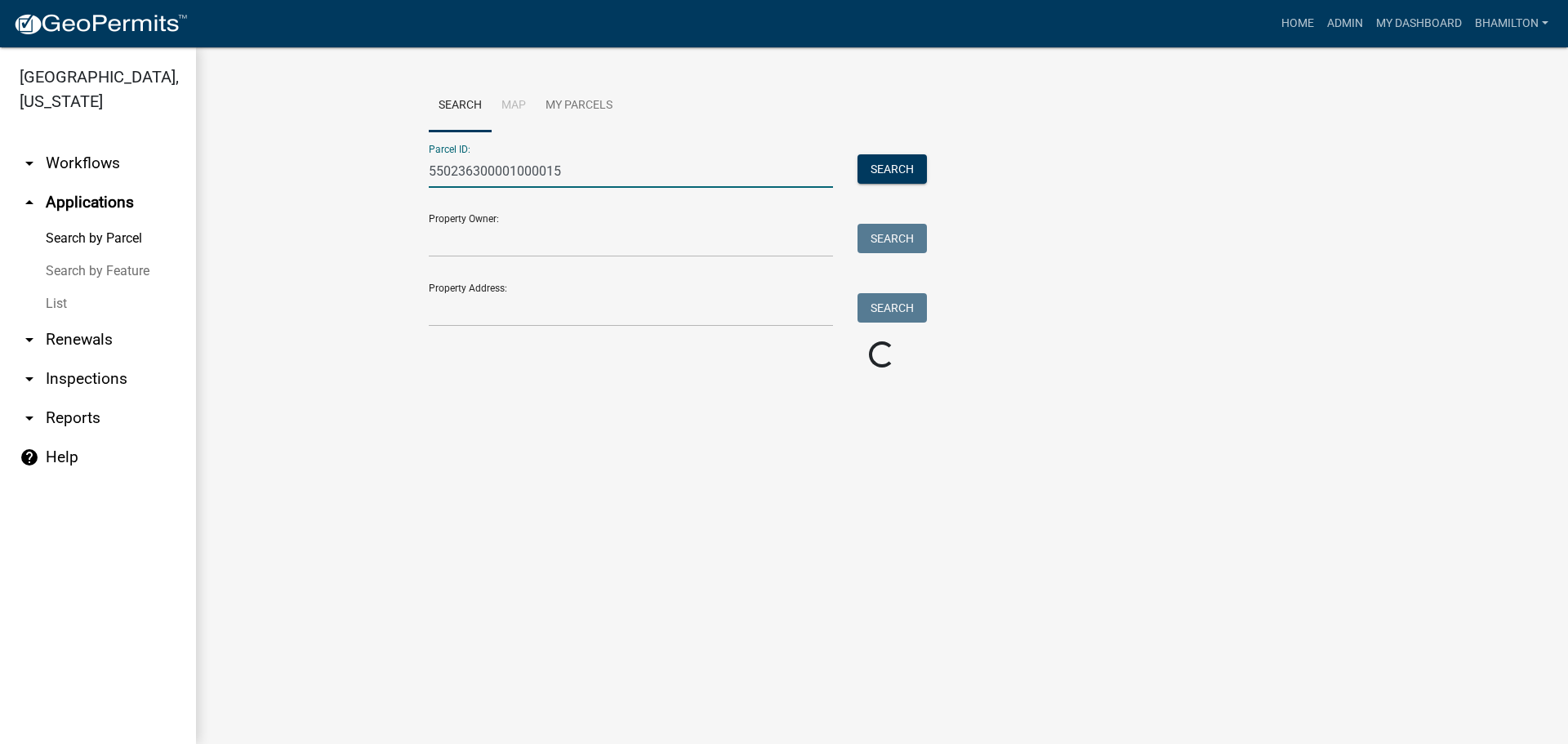
scroll to position [0, 0]
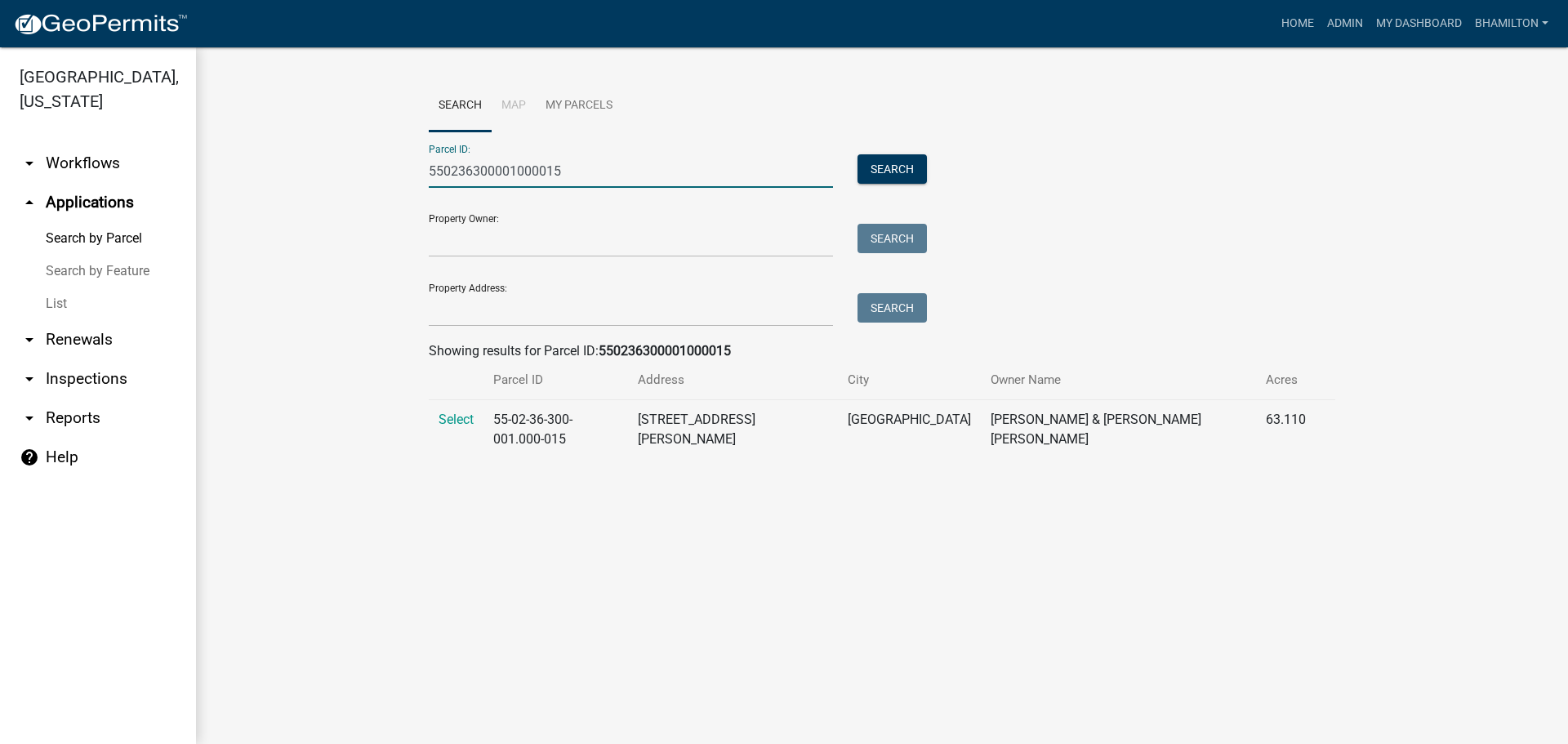
type input "550236300001000015"
click at [449, 429] on td "Select" at bounding box center [456, 430] width 55 height 60
click at [453, 423] on span "Select" at bounding box center [456, 419] width 35 height 16
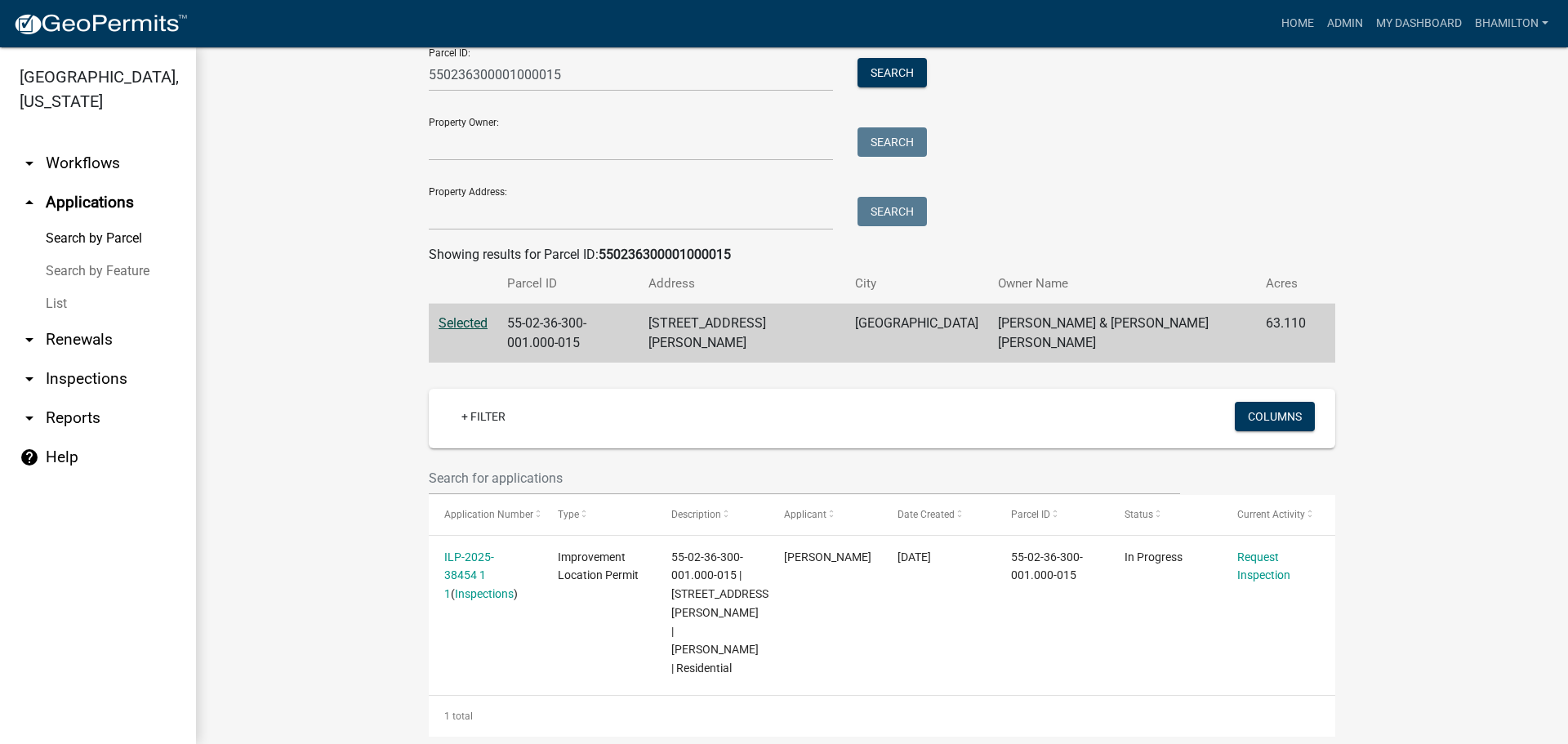
scroll to position [103, 0]
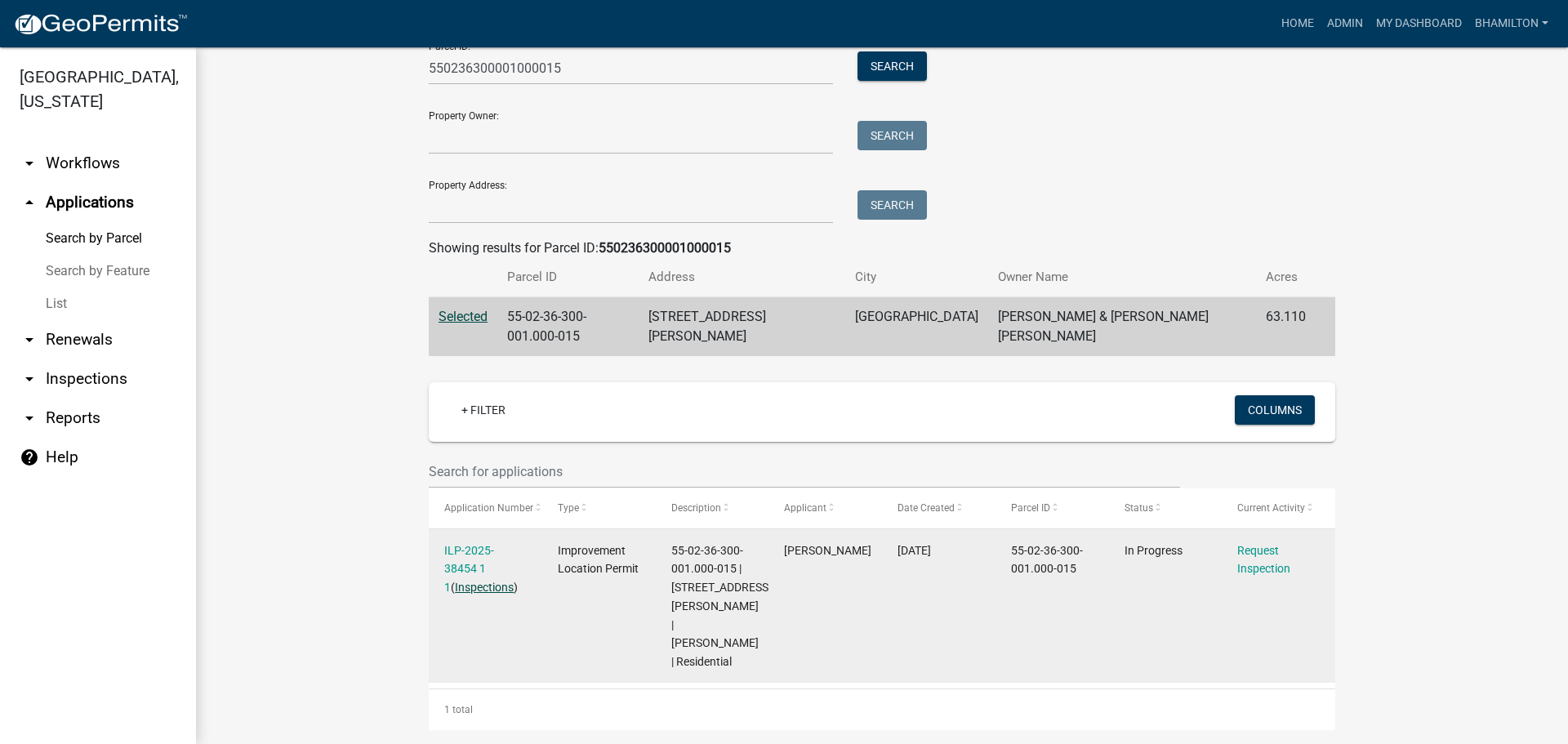
click at [479, 588] on link "Inspections" at bounding box center [485, 588] width 59 height 13
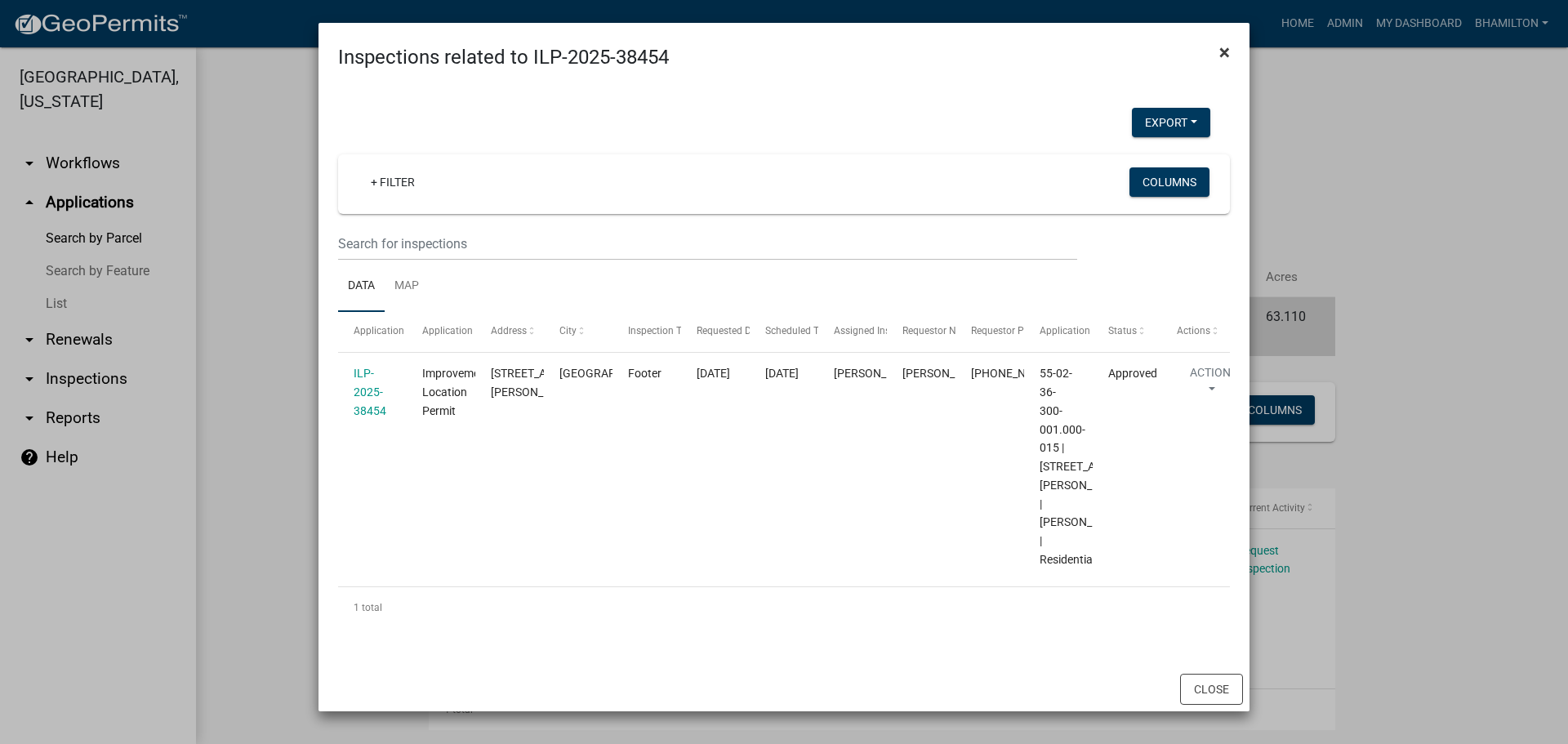
click at [1223, 55] on span "×" at bounding box center [1224, 52] width 11 height 23
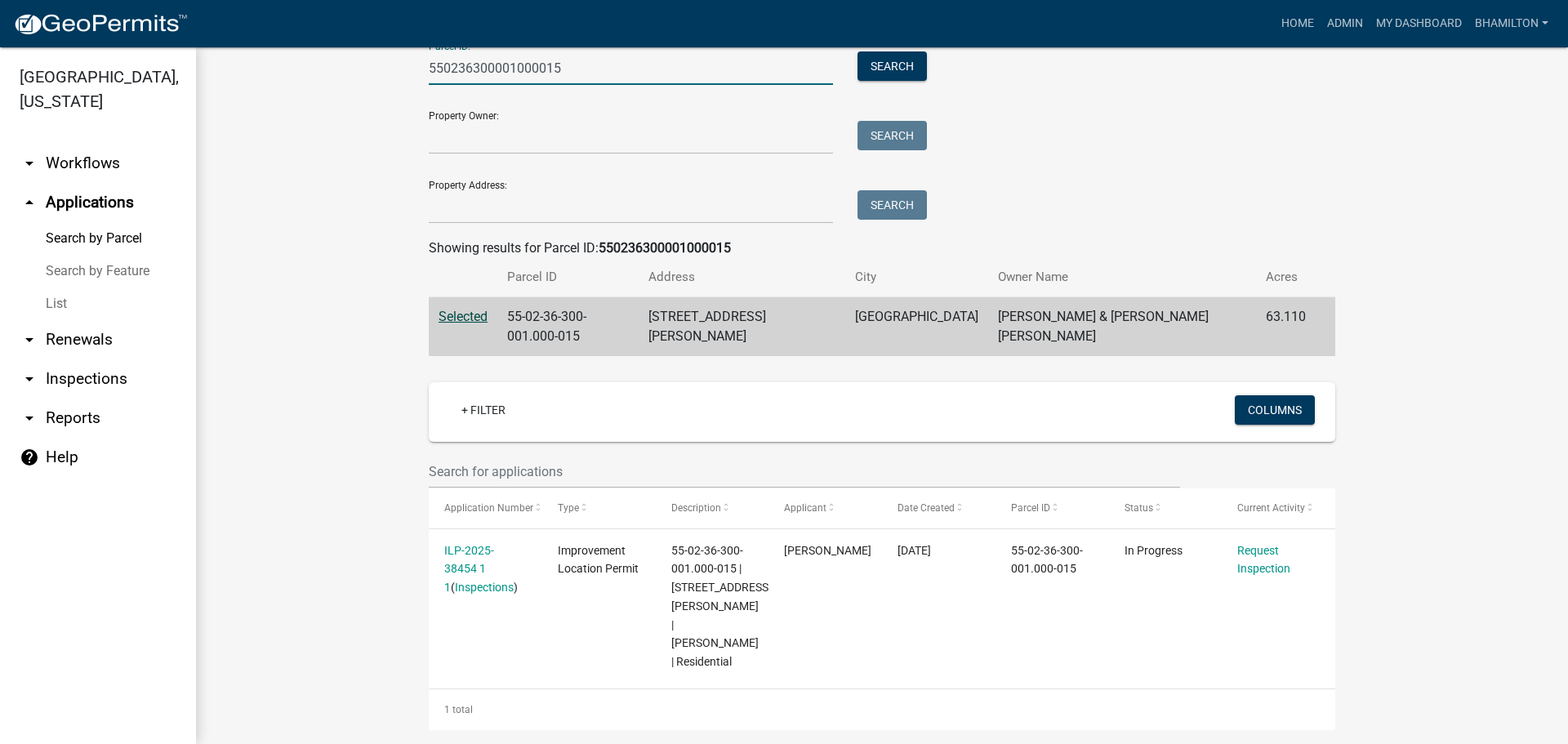
drag, startPoint x: 593, startPoint y: 71, endPoint x: 374, endPoint y: 67, distance: 219.0
click at [374, 67] on wm-workflow-application-search-view "Search Map My Parcels Parcel ID: 550236300001000015 Search Property Owner: Sear…" at bounding box center [882, 353] width 1307 height 753
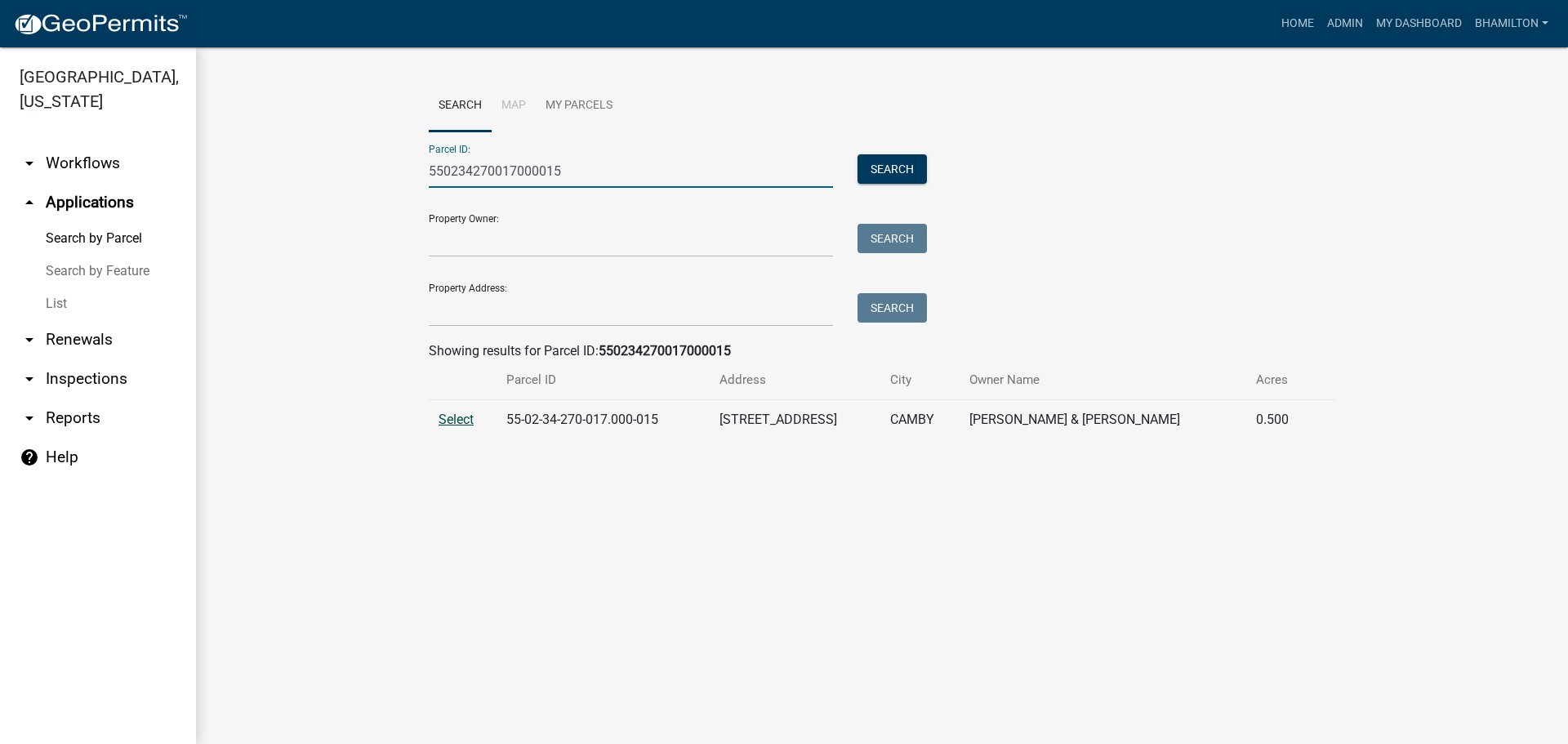
type input "550234270017000015"
click at [447, 419] on span "Select" at bounding box center [456, 419] width 35 height 16
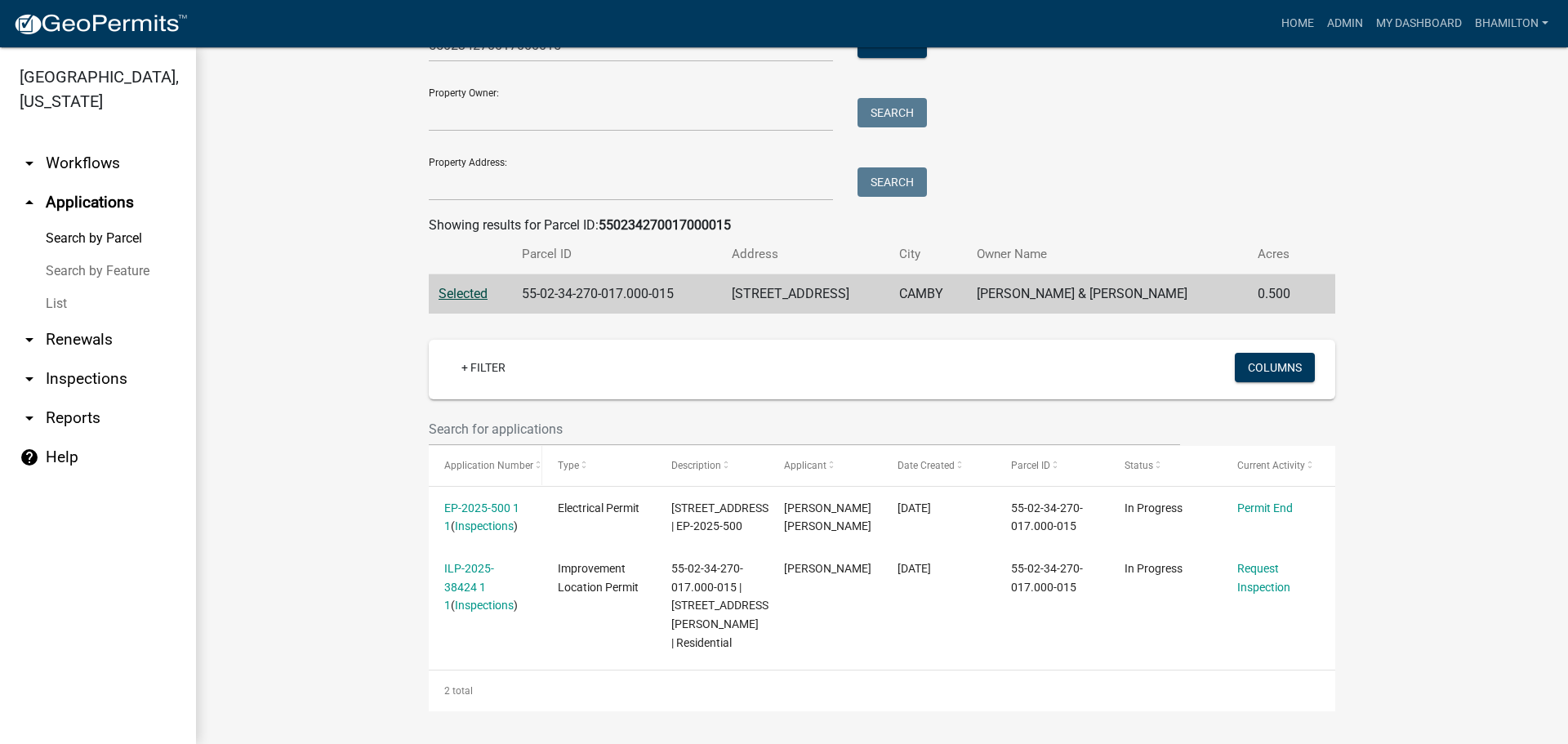
scroll to position [163, 0]
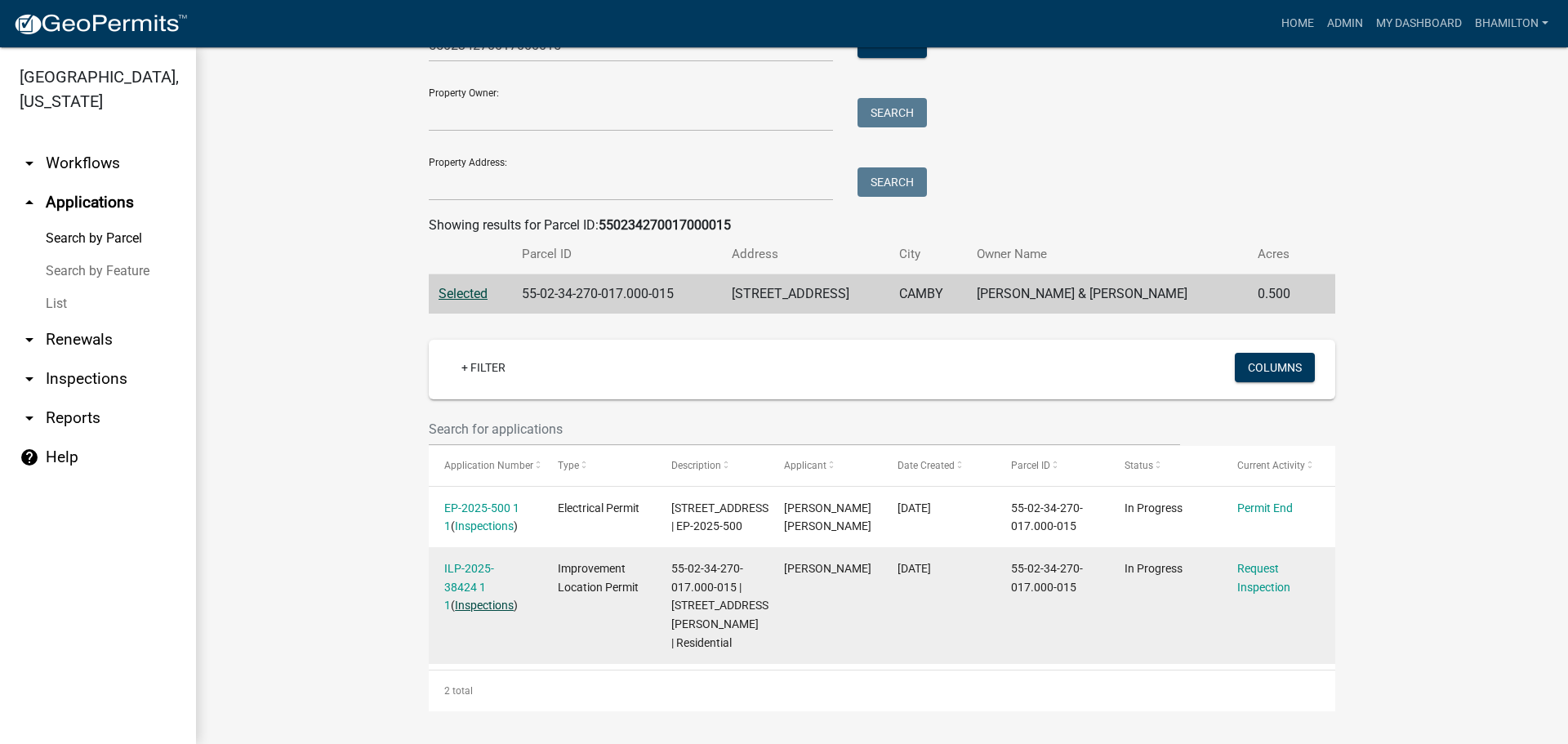
click at [481, 599] on link "Inspections" at bounding box center [485, 606] width 59 height 13
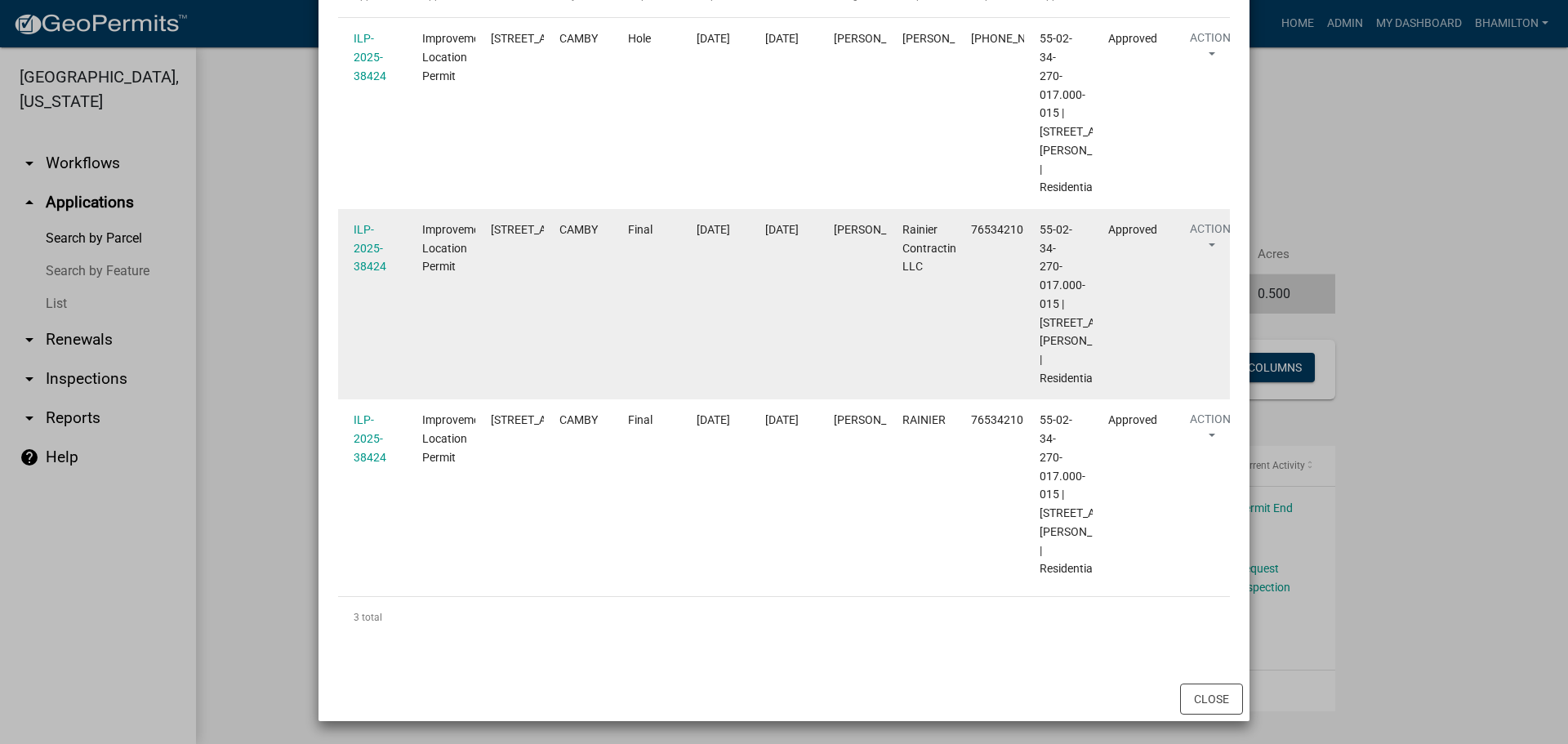
scroll to position [491, 0]
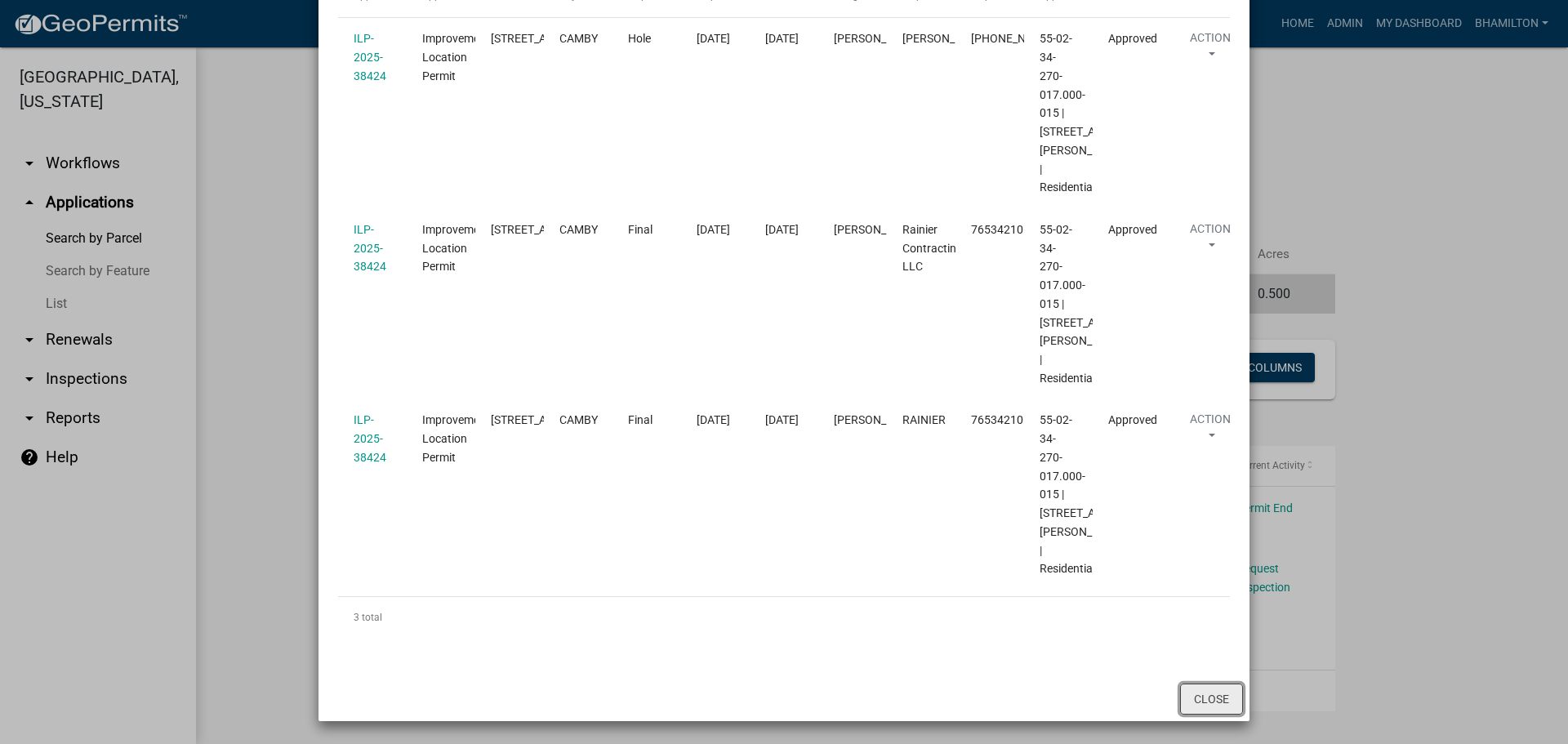
click at [1201, 707] on button "Close" at bounding box center [1211, 699] width 63 height 31
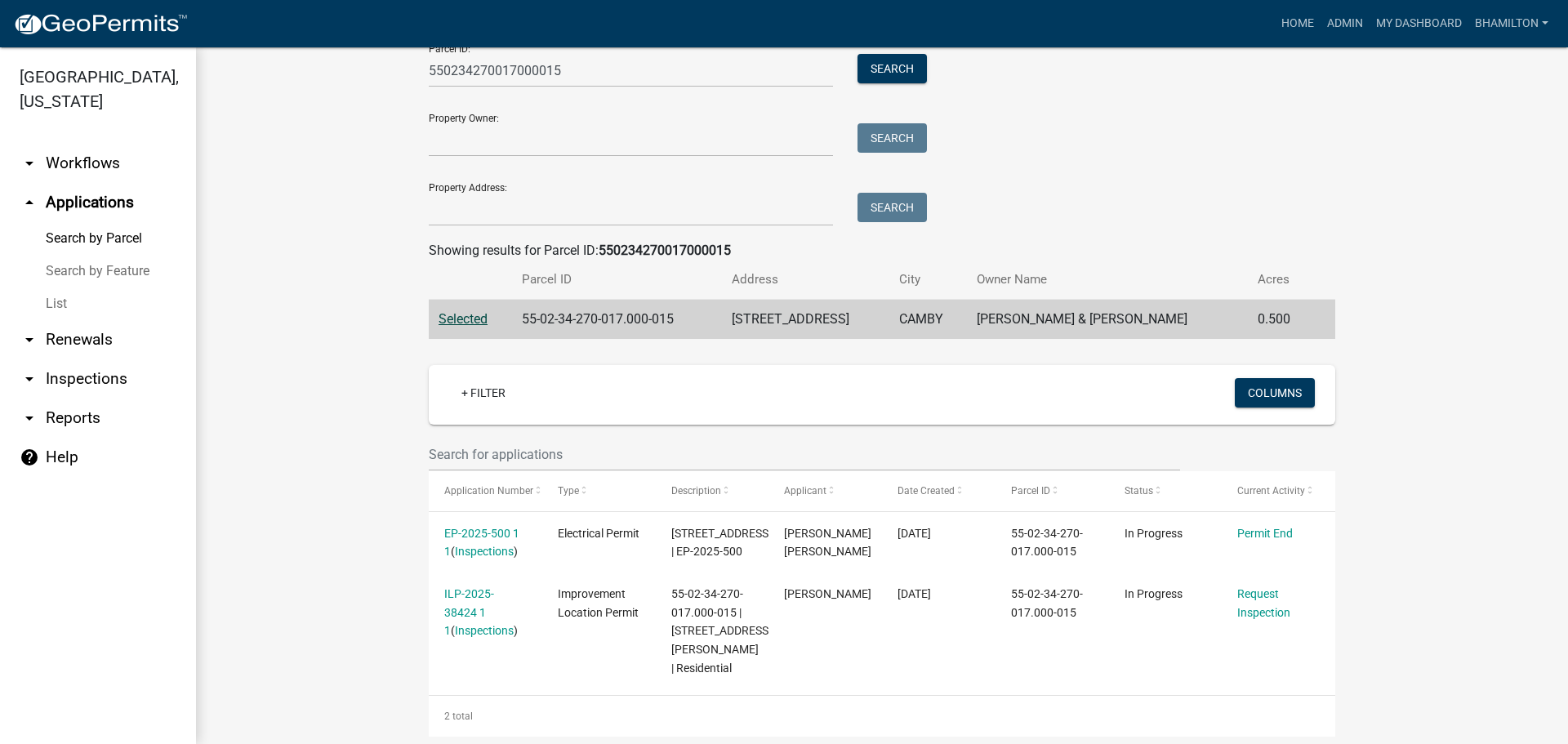
scroll to position [0, 0]
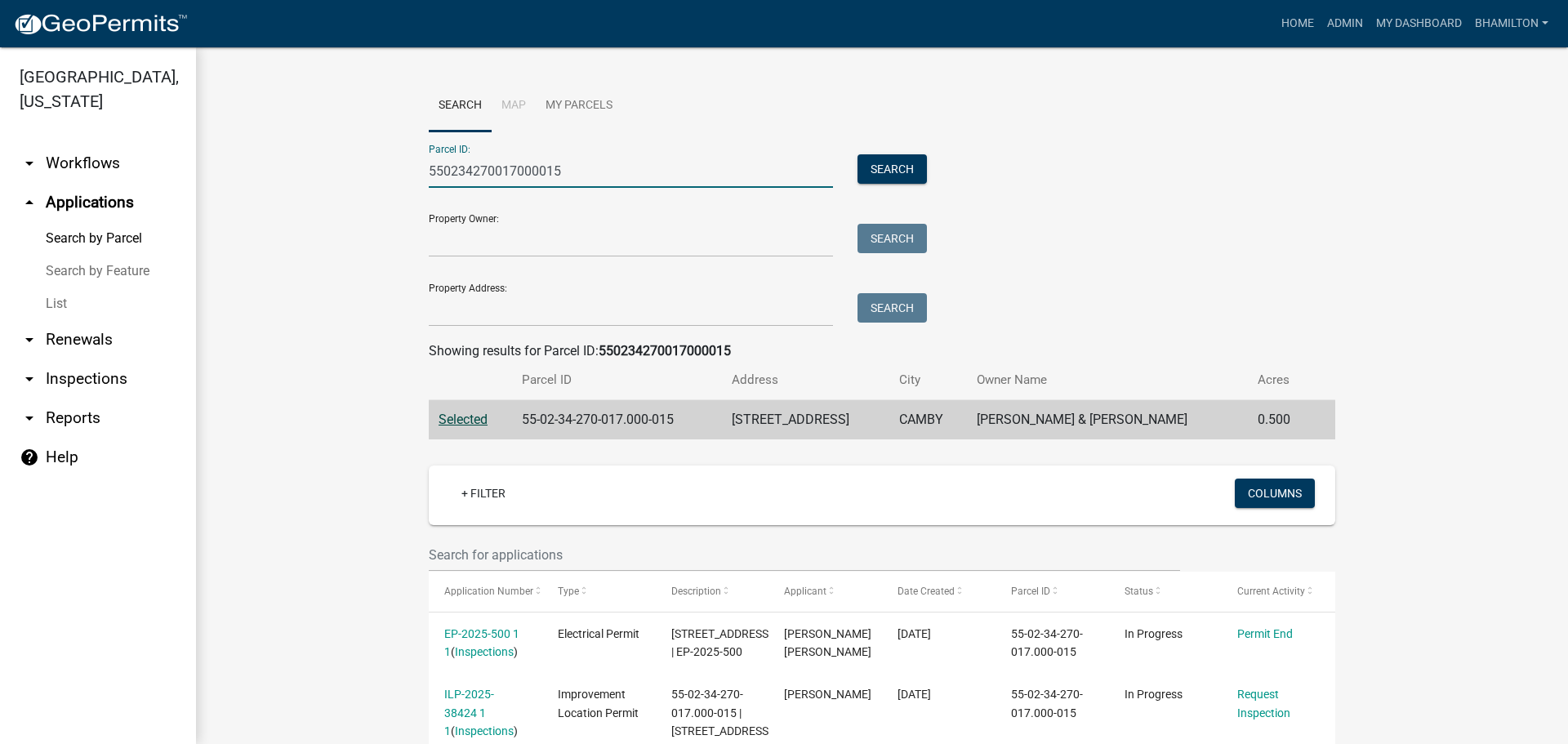
drag, startPoint x: 577, startPoint y: 175, endPoint x: 349, endPoint y: 176, distance: 228.0
click at [349, 176] on wm-workflow-application-search-view "Search Map My Parcels Parcel ID: 550234270017000015 Search Property Owner: Sear…" at bounding box center [882, 459] width 1307 height 757
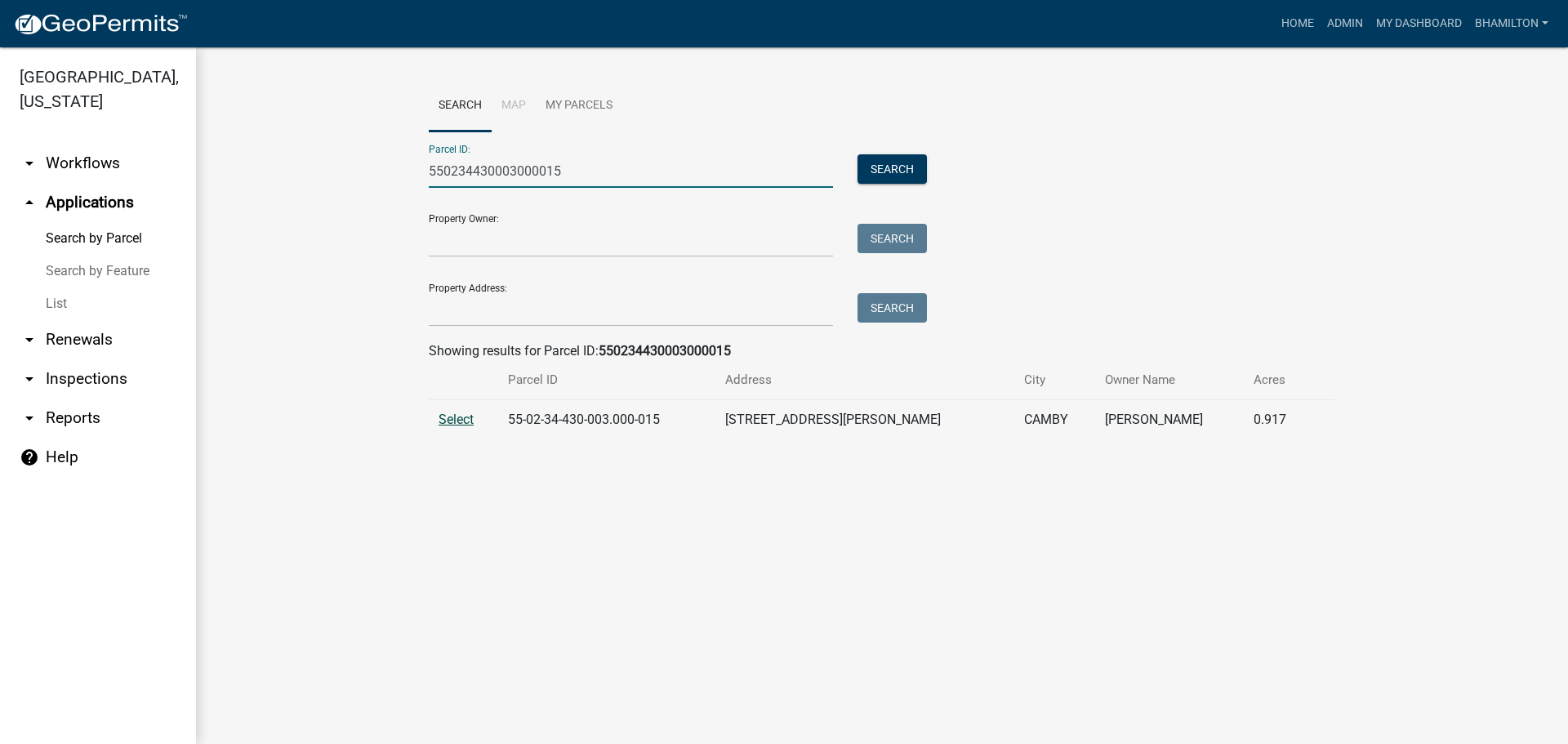
type input "550234430003000015"
click at [454, 420] on span "Select" at bounding box center [456, 419] width 35 height 16
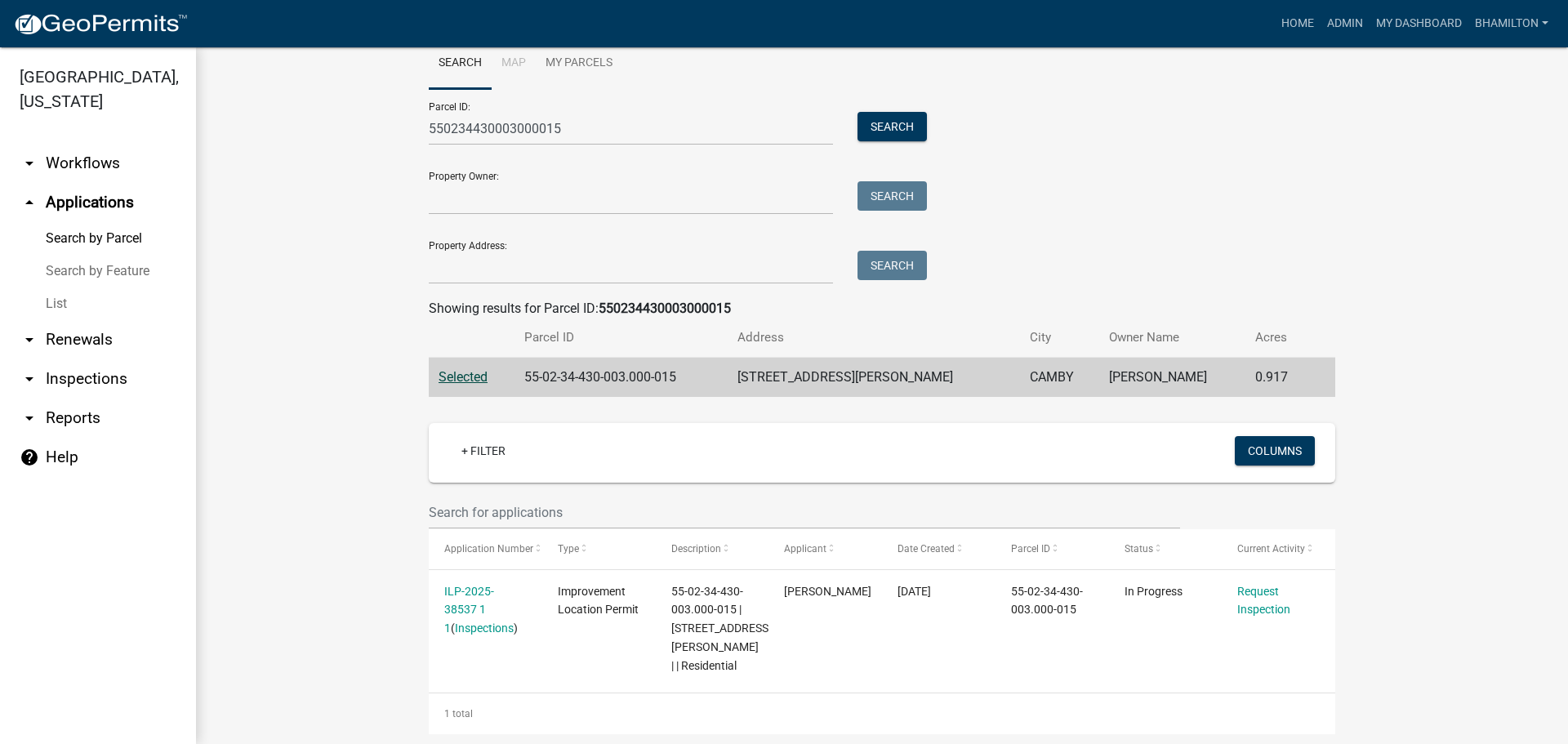
scroll to position [65, 0]
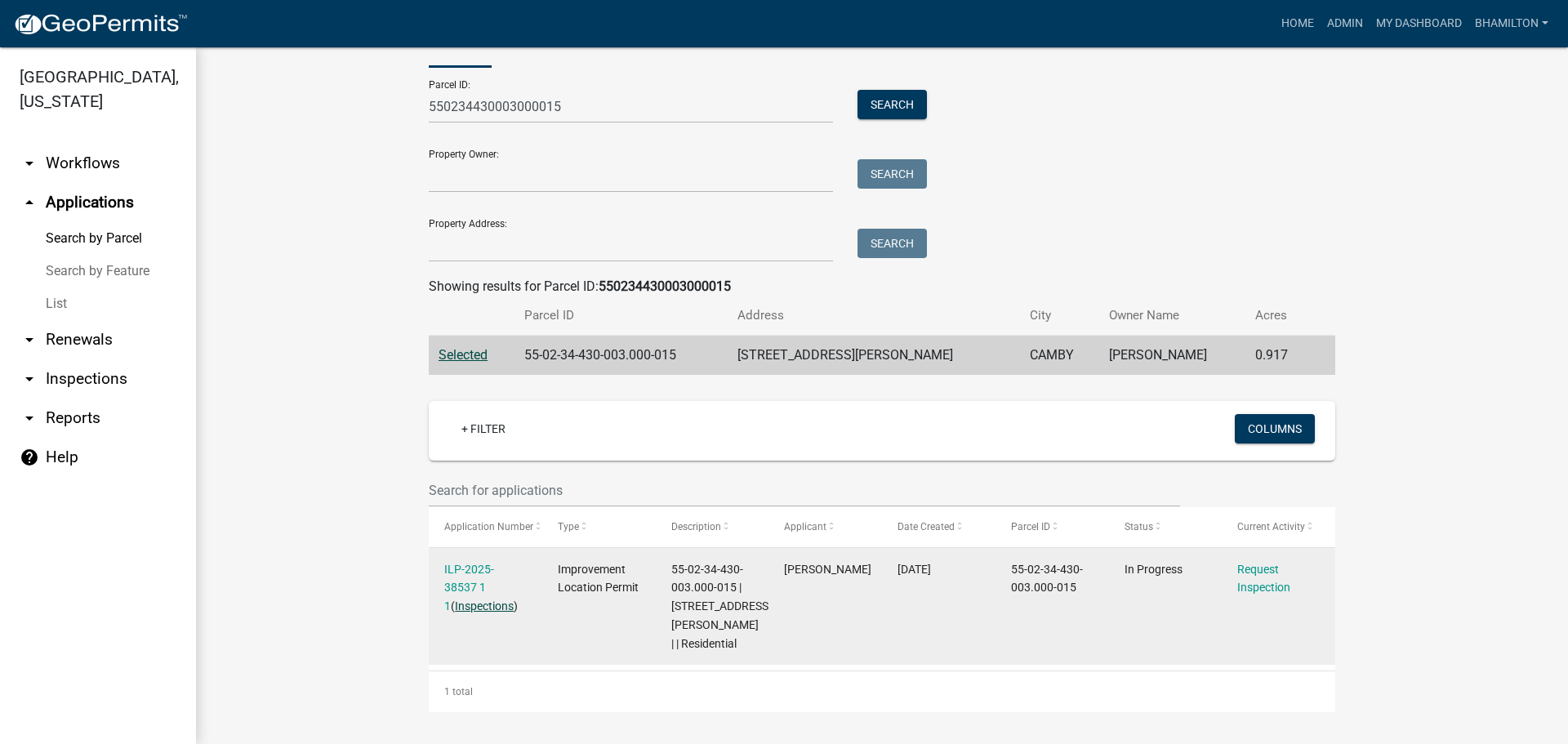
click at [462, 606] on link "Inspections" at bounding box center [485, 607] width 59 height 13
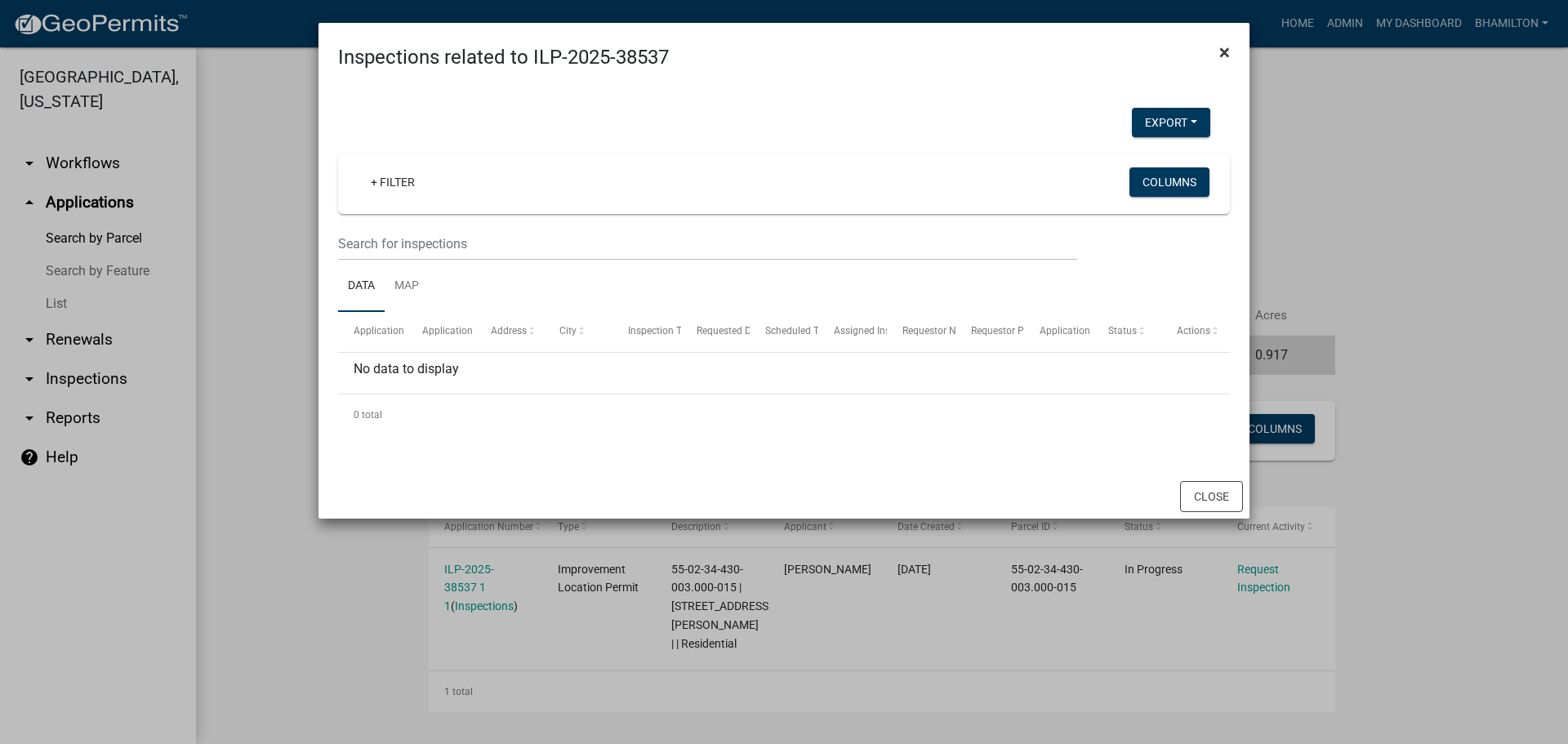
click at [1232, 53] on button "×" at bounding box center [1224, 52] width 37 height 46
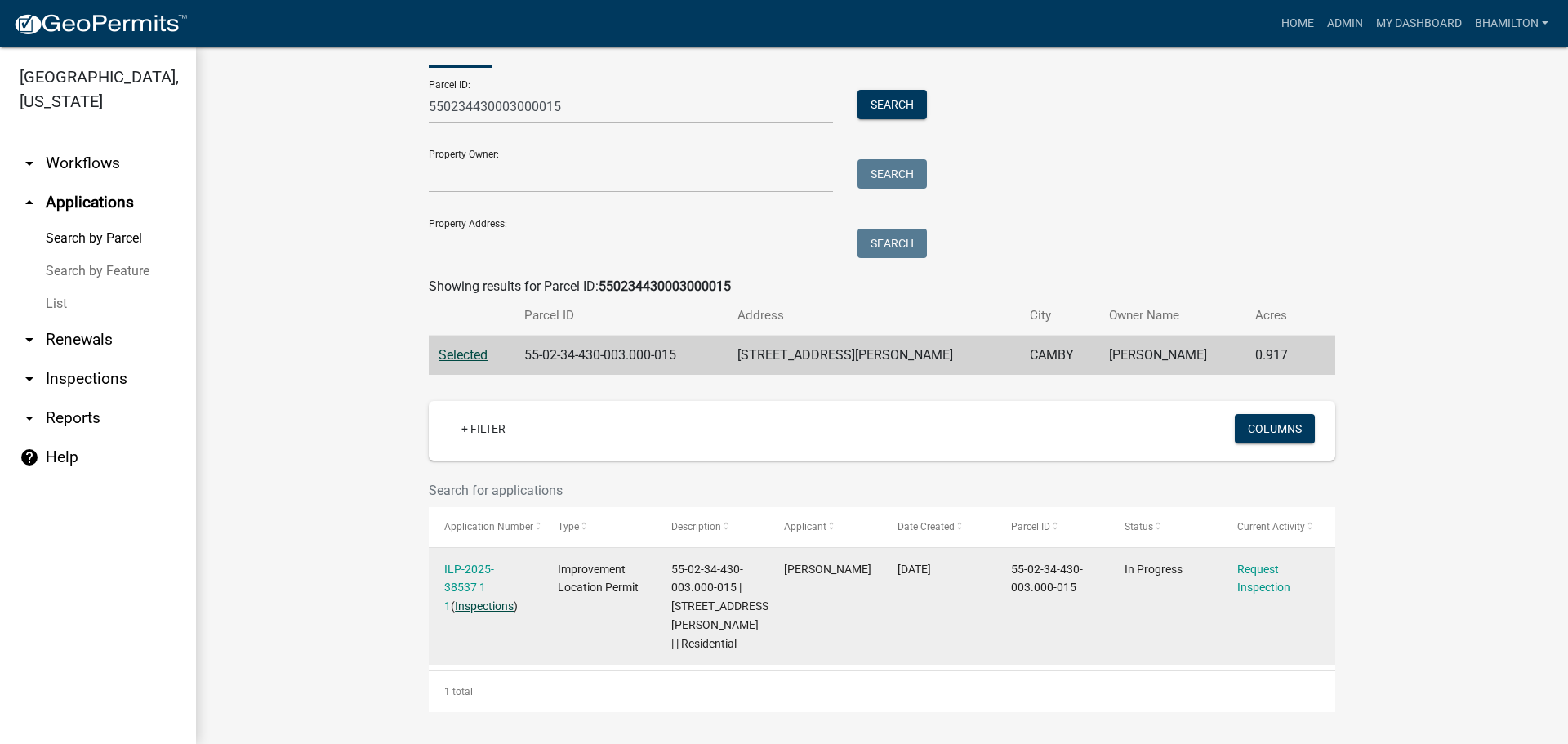
click at [461, 603] on link "Inspections" at bounding box center [485, 607] width 59 height 13
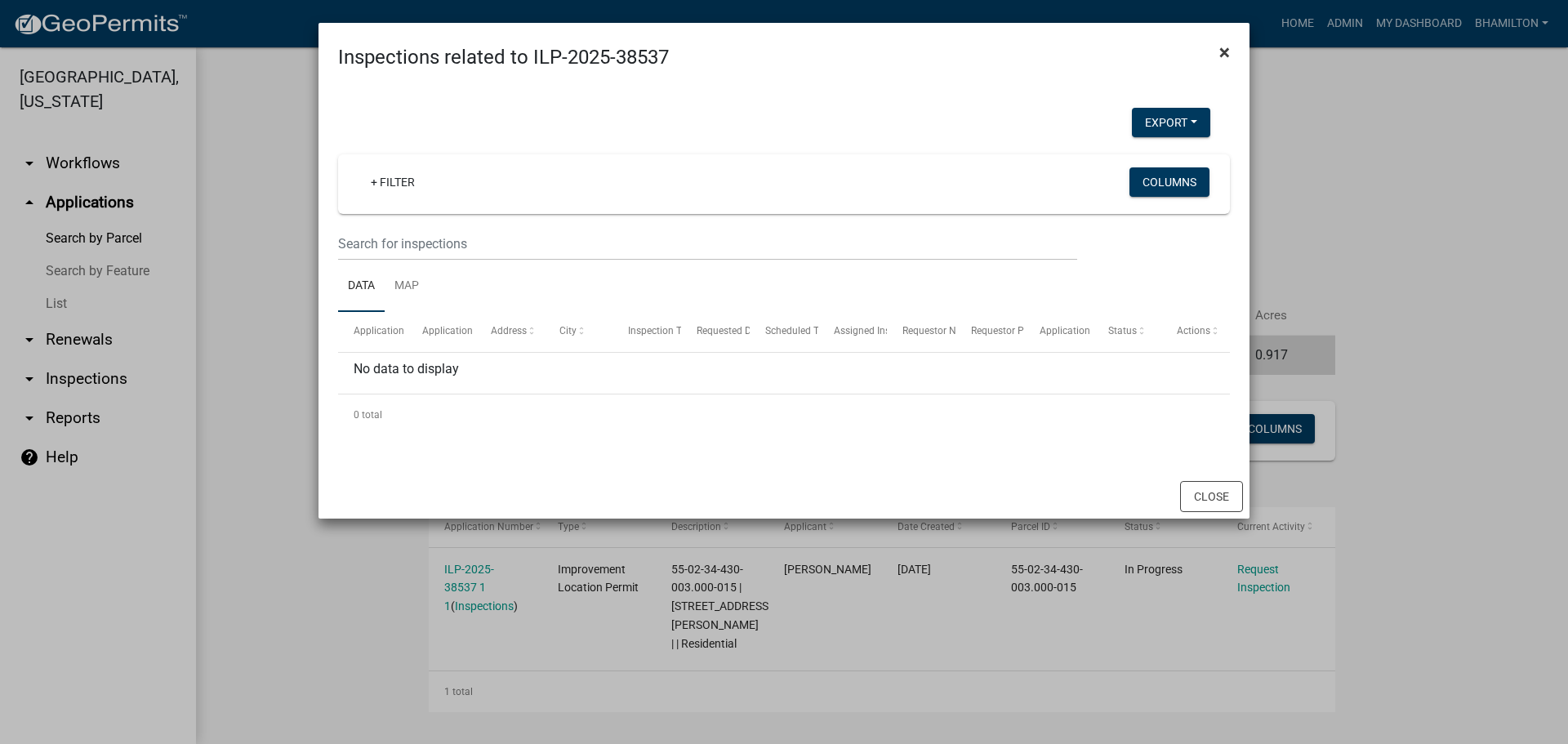
click at [1226, 53] on span "×" at bounding box center [1224, 52] width 11 height 23
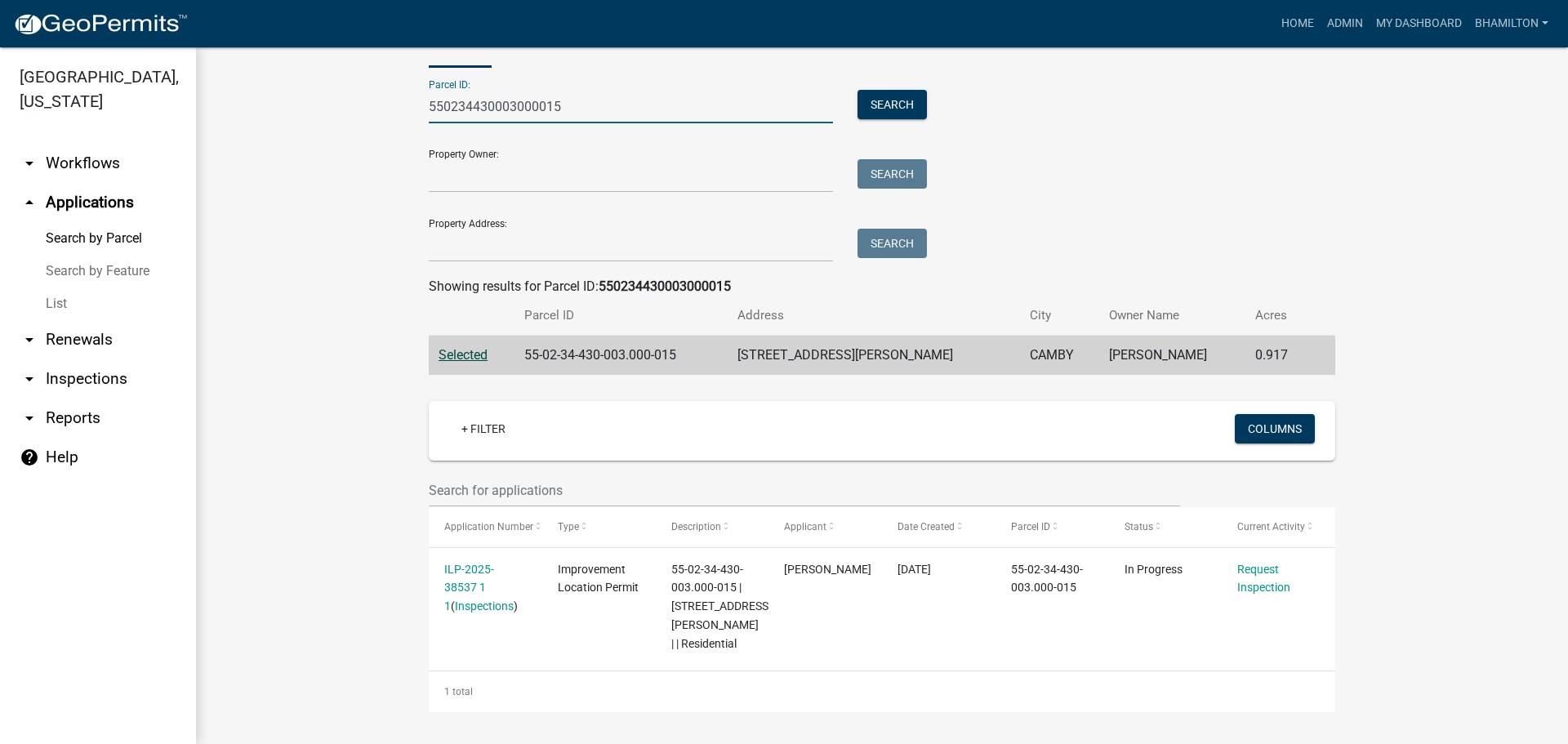
drag, startPoint x: 614, startPoint y: 109, endPoint x: 346, endPoint y: 127, distance: 268.6
click at [346, 127] on wm-workflow-application-search-view "Search Map My Parcels Parcel ID: 550234430003000015 Search Property Owner: Sear…" at bounding box center [882, 363] width 1307 height 696
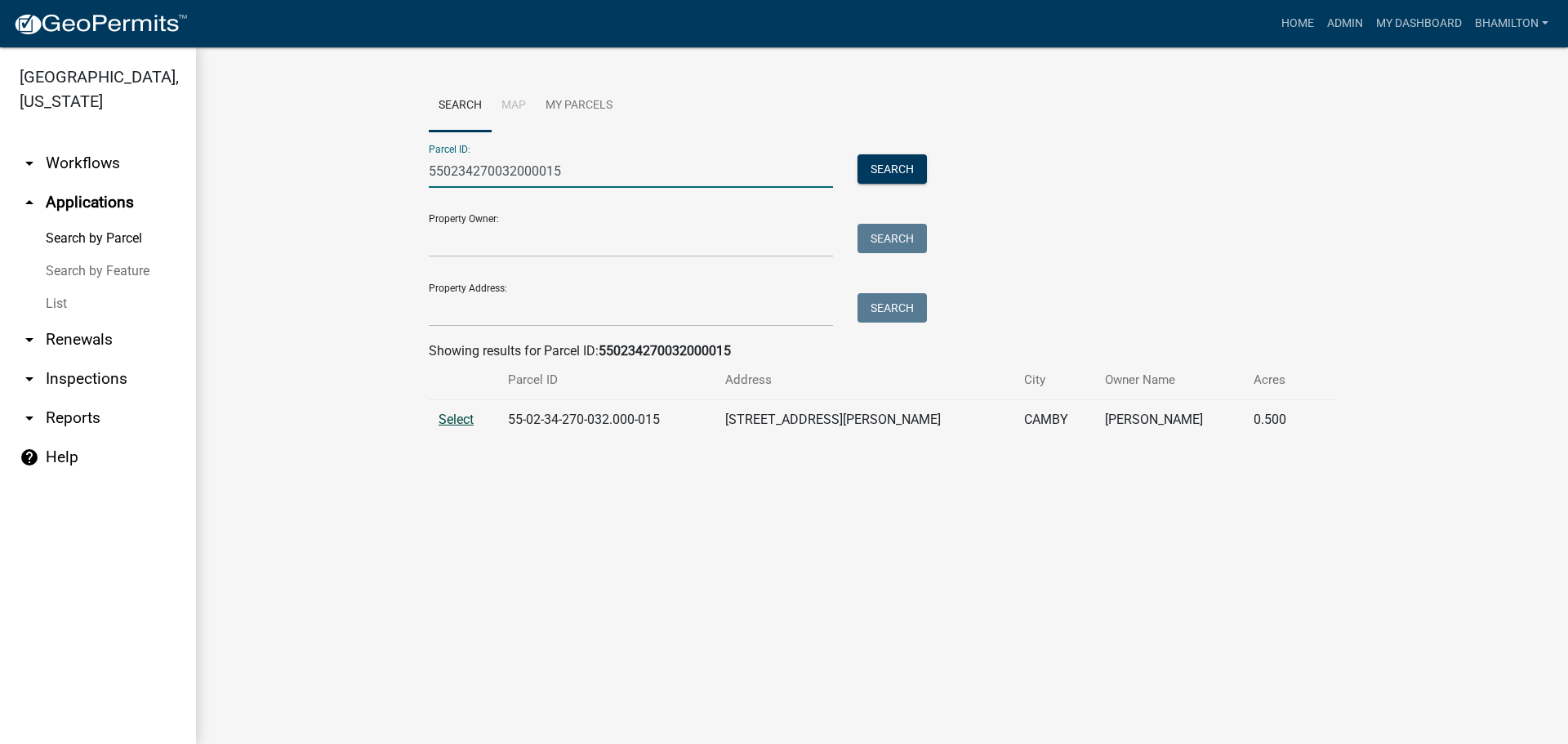
type input "550234270032000015"
click at [451, 420] on span "Select" at bounding box center [456, 419] width 35 height 16
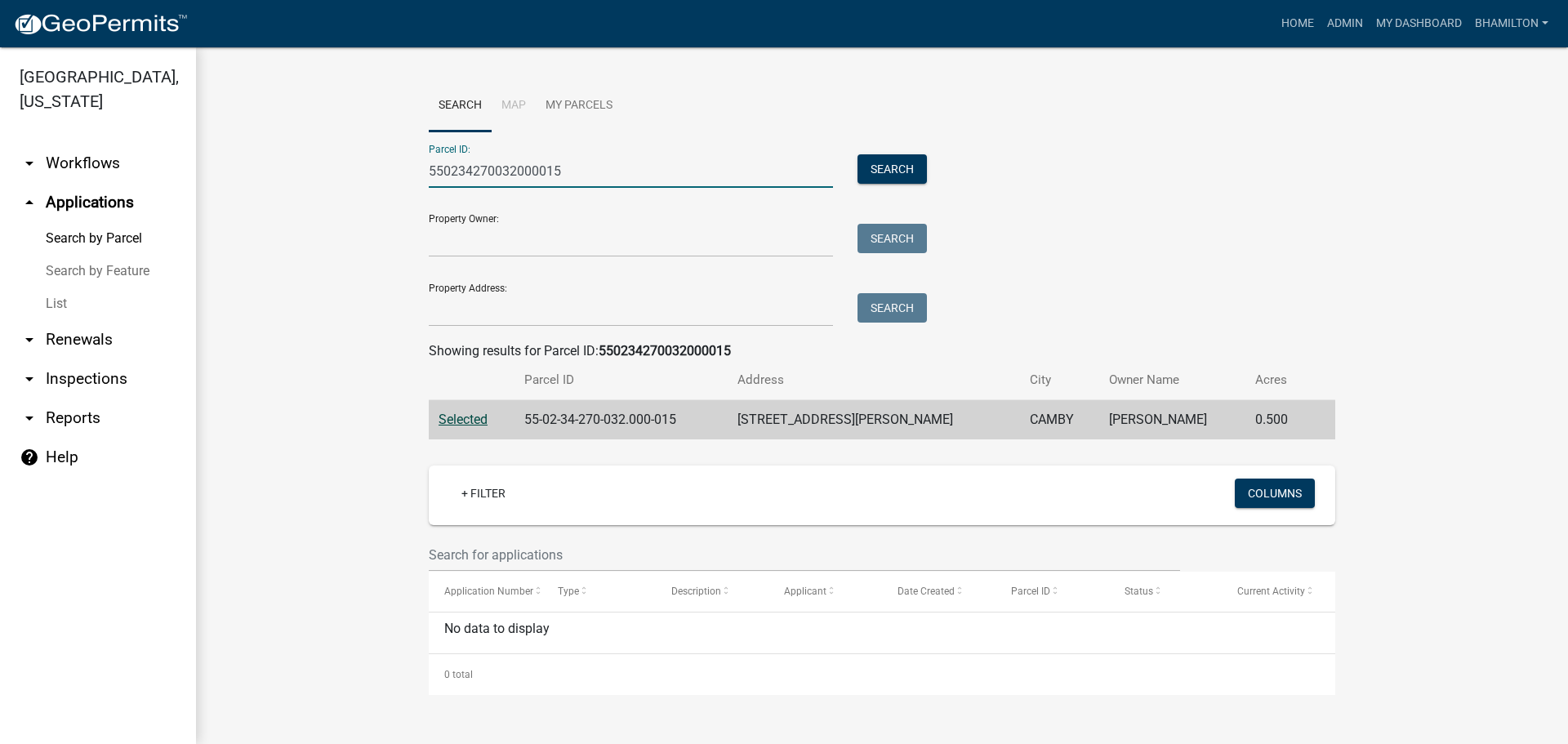
drag, startPoint x: 540, startPoint y: 174, endPoint x: 306, endPoint y: 202, distance: 235.7
click at [306, 202] on wm-workflow-application-search-view "Search Map My Parcels Parcel ID: 550234270032000015 Search Property Owner: Sear…" at bounding box center [882, 388] width 1307 height 616
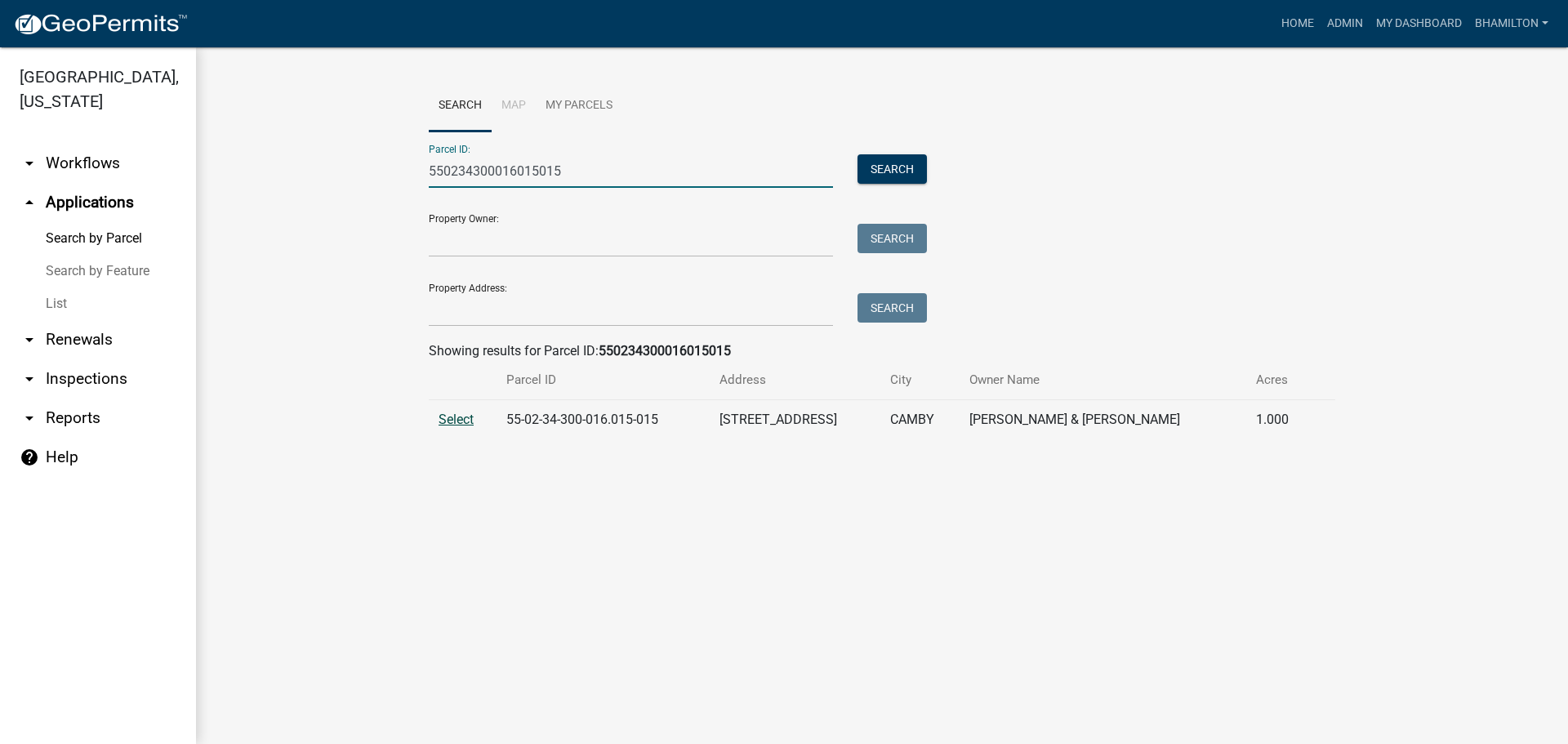
type input "550234300016015015"
click at [440, 421] on span "Select" at bounding box center [456, 419] width 35 height 16
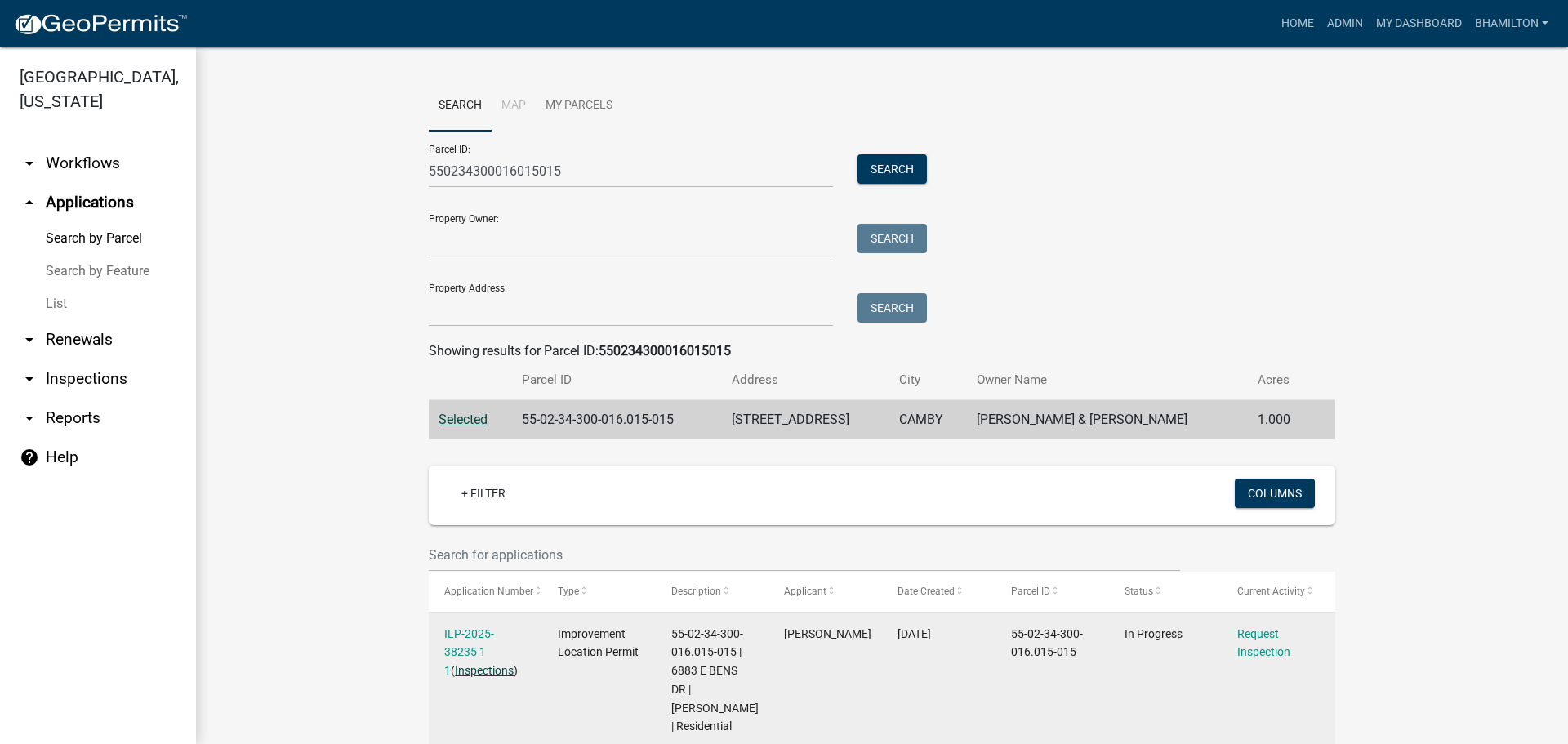
click at [477, 674] on link "Inspections" at bounding box center [485, 670] width 59 height 13
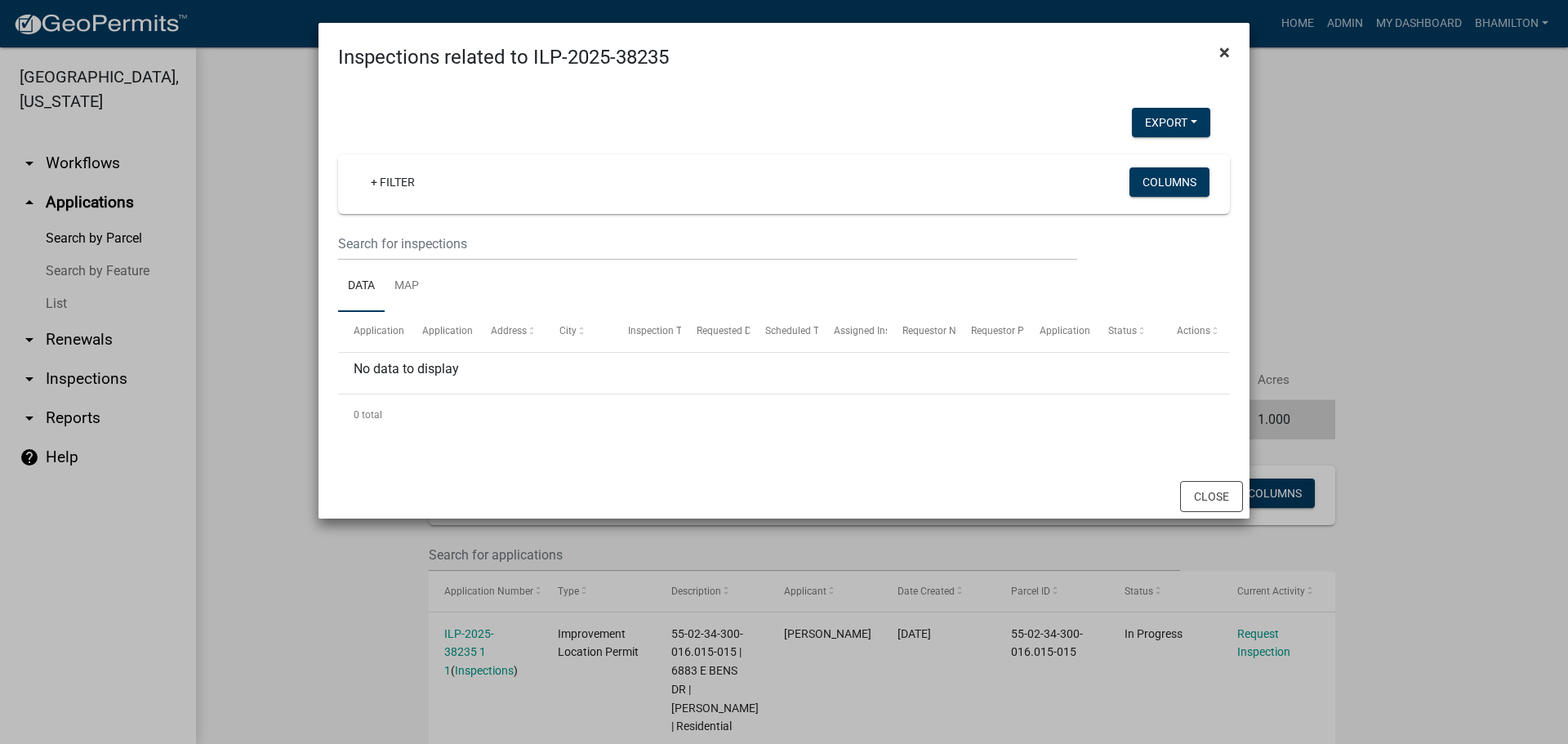
click at [1216, 45] on button "×" at bounding box center [1224, 52] width 37 height 46
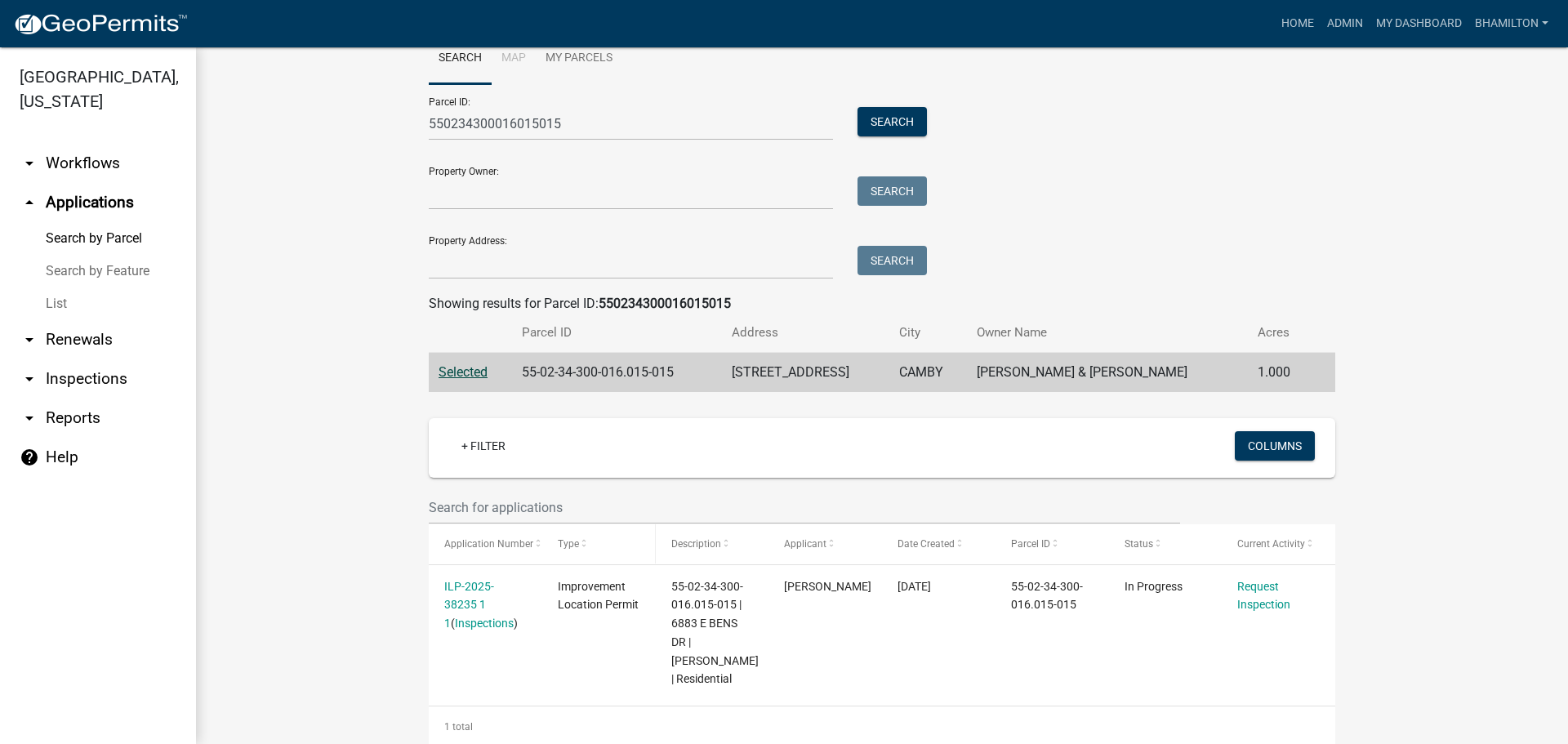
scroll to position [83, 0]
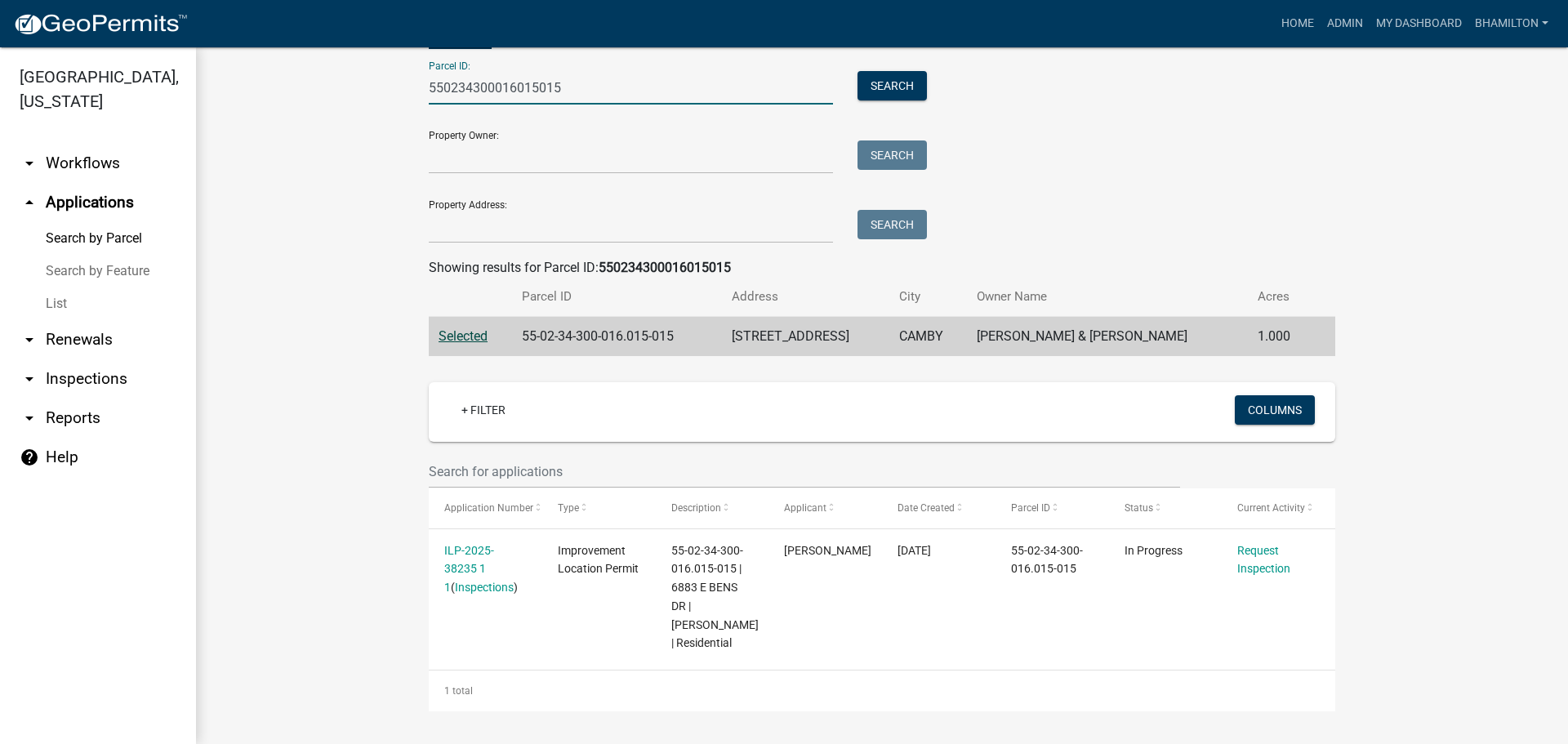
drag, startPoint x: 564, startPoint y: 91, endPoint x: 332, endPoint y: 112, distance: 232.9
click at [332, 112] on wm-workflow-application-search-view "Search Map My Parcels Parcel ID: 550234300016015015 Search Property Owner: Sear…" at bounding box center [882, 354] width 1307 height 715
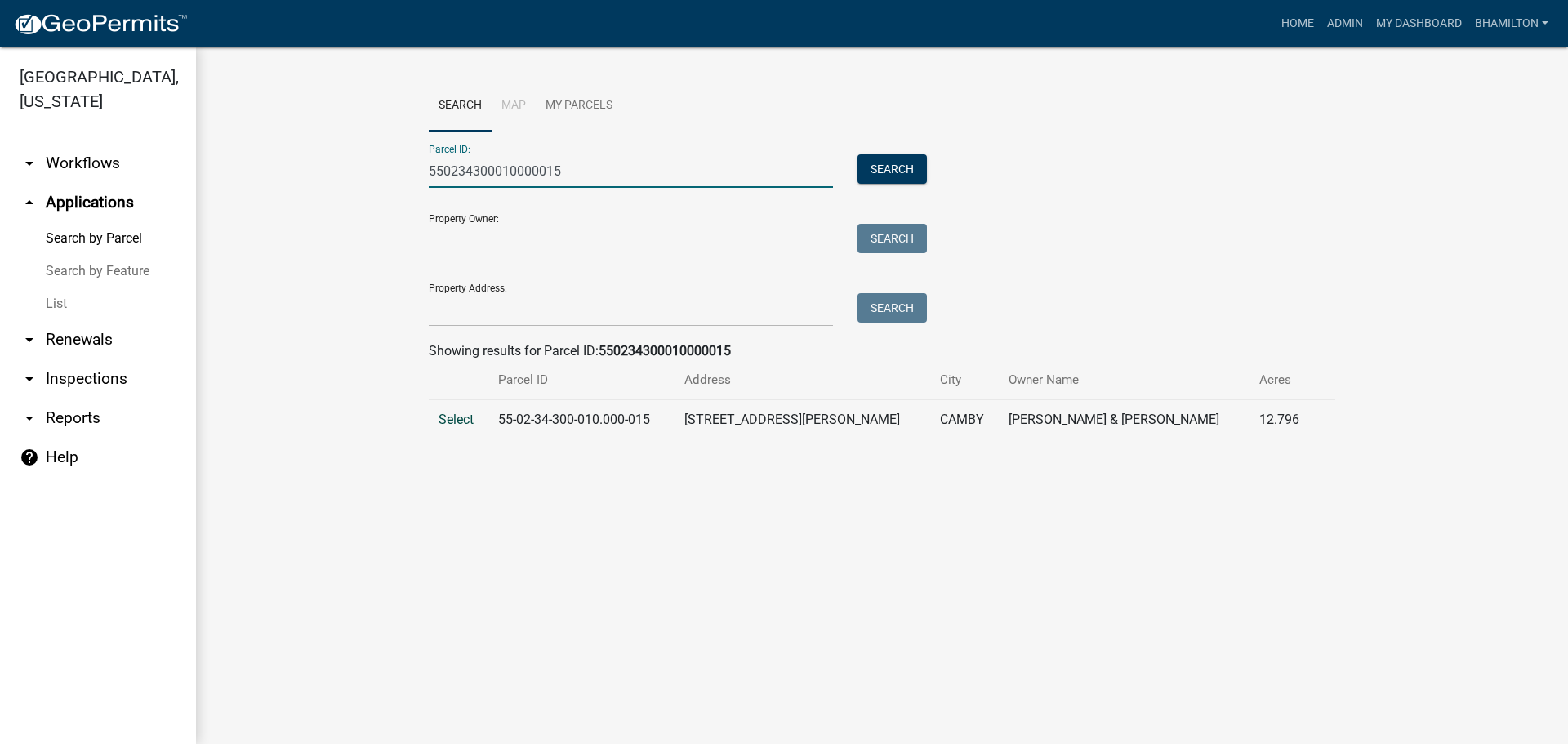
type input "550234300010000015"
click at [453, 419] on span "Select" at bounding box center [456, 419] width 35 height 16
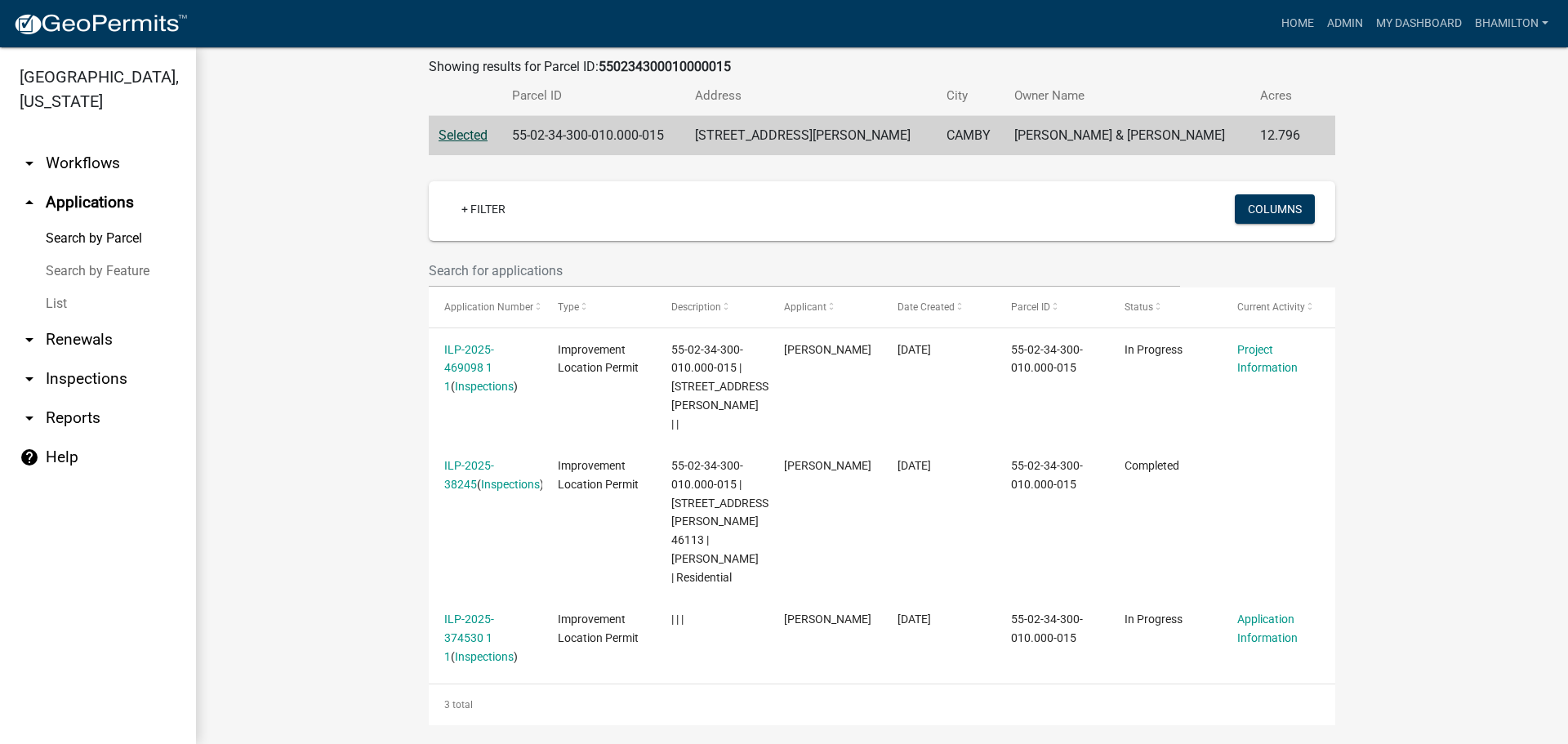
scroll to position [298, 0]
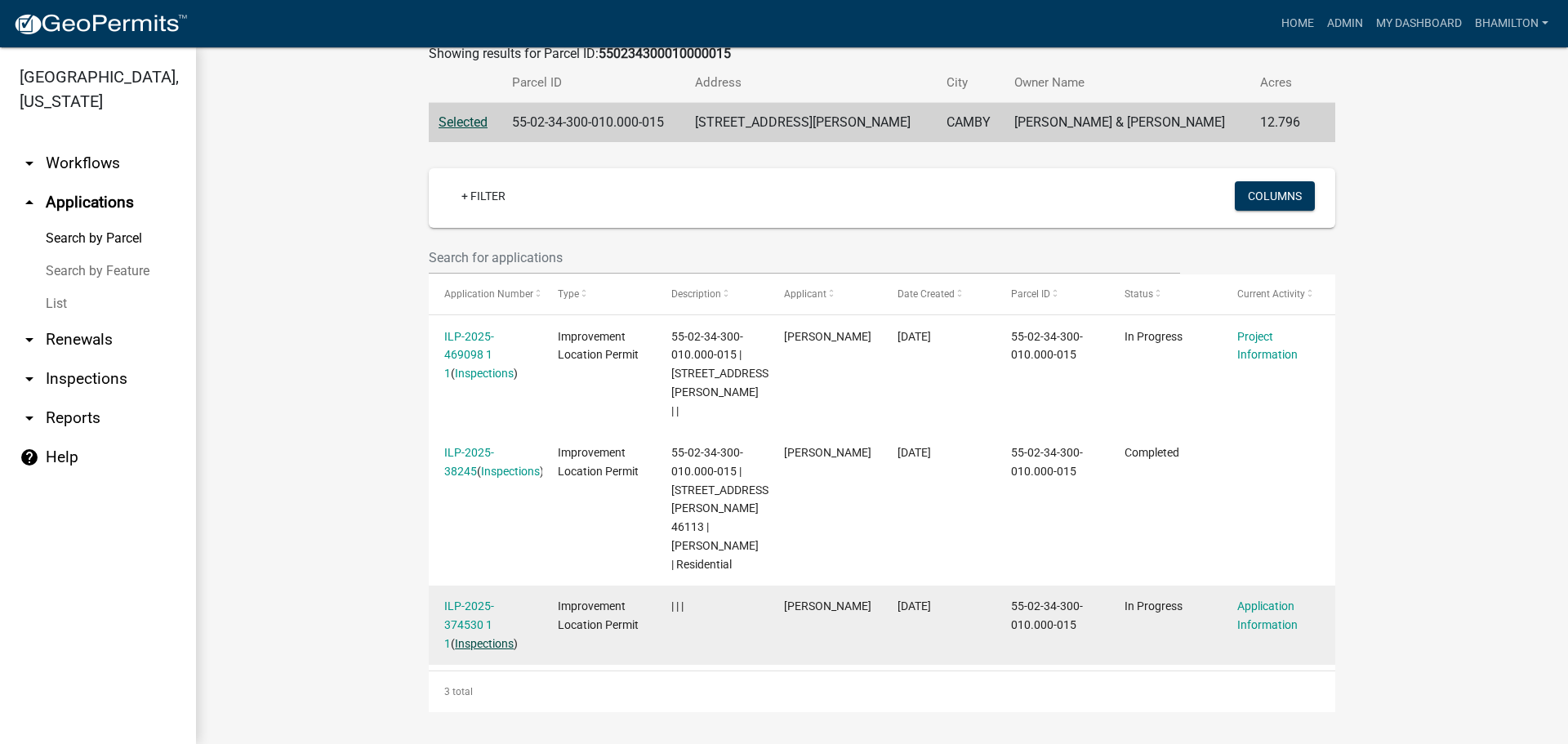
click at [455, 648] on link "Inspections" at bounding box center [485, 644] width 59 height 13
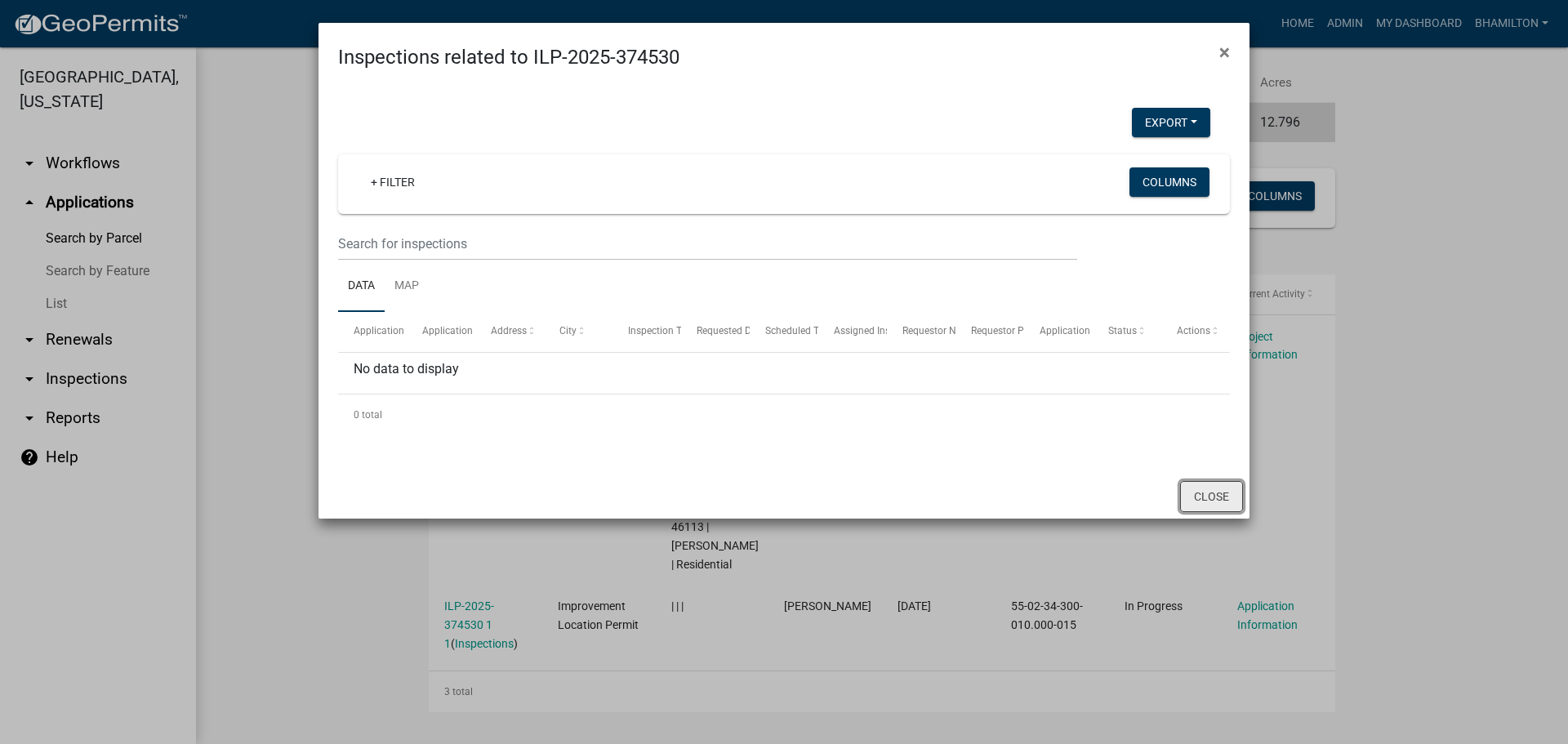
click at [1225, 482] on button "Close" at bounding box center [1211, 497] width 63 height 31
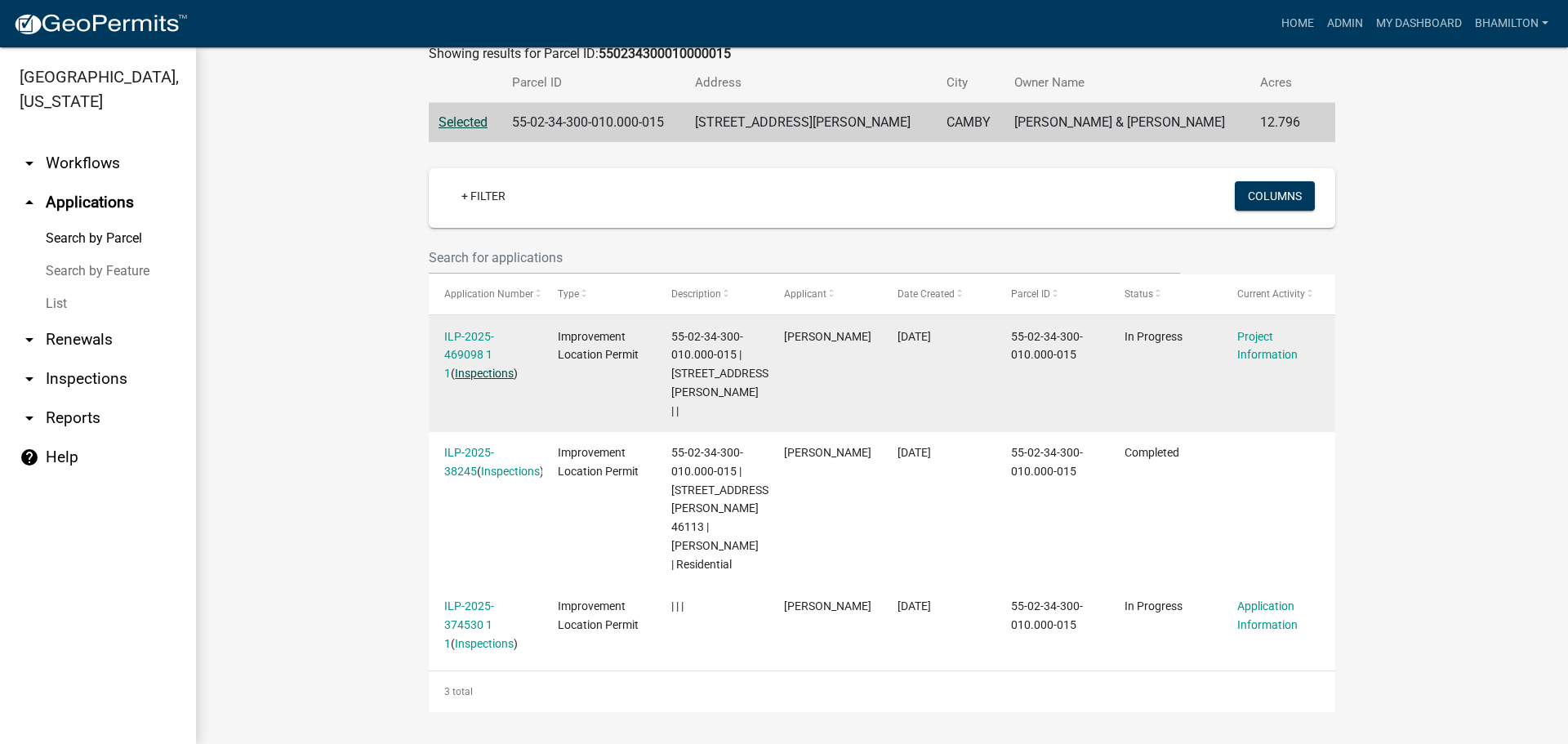
click at [480, 372] on link "Inspections" at bounding box center [485, 374] width 59 height 13
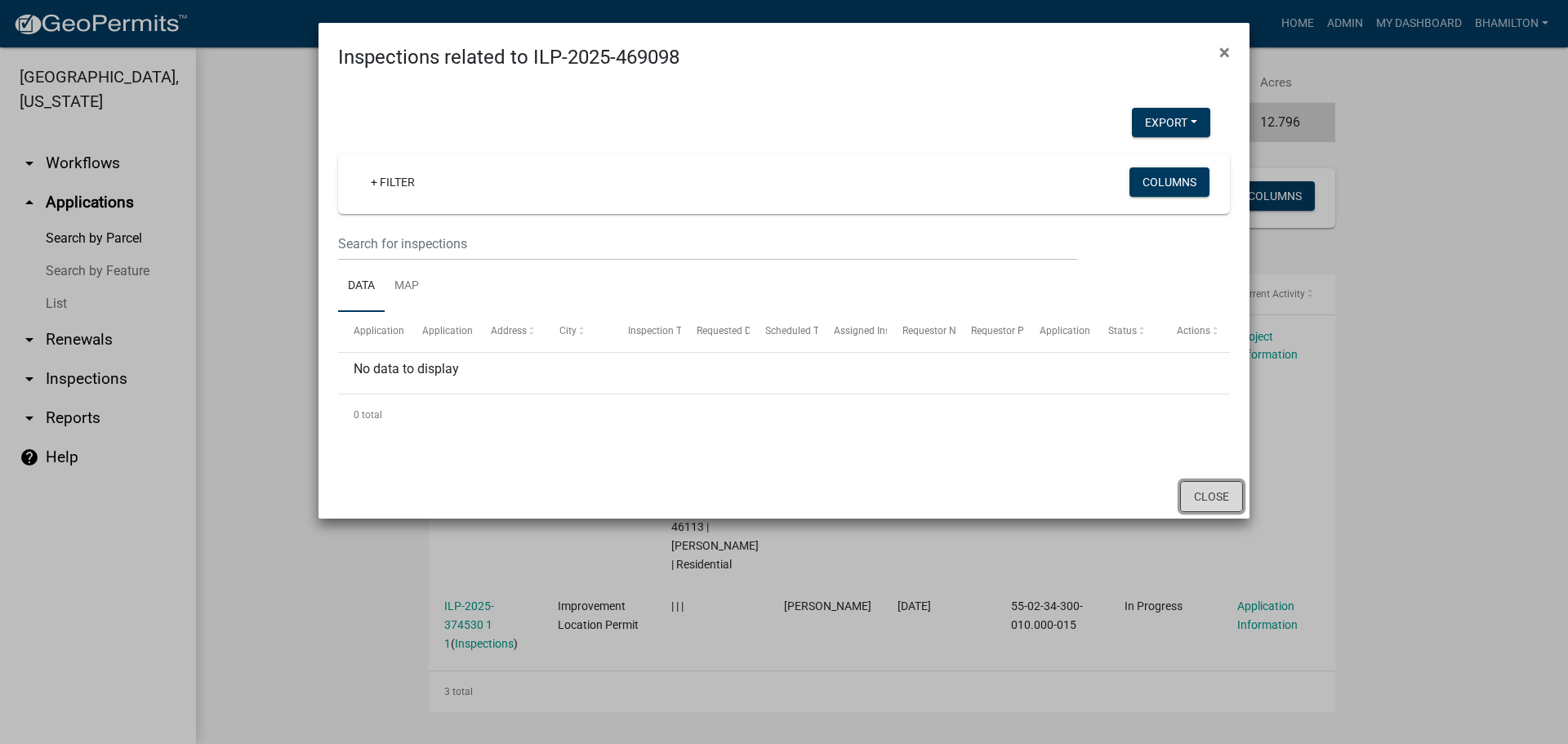
click at [1210, 489] on button "Close" at bounding box center [1211, 497] width 63 height 31
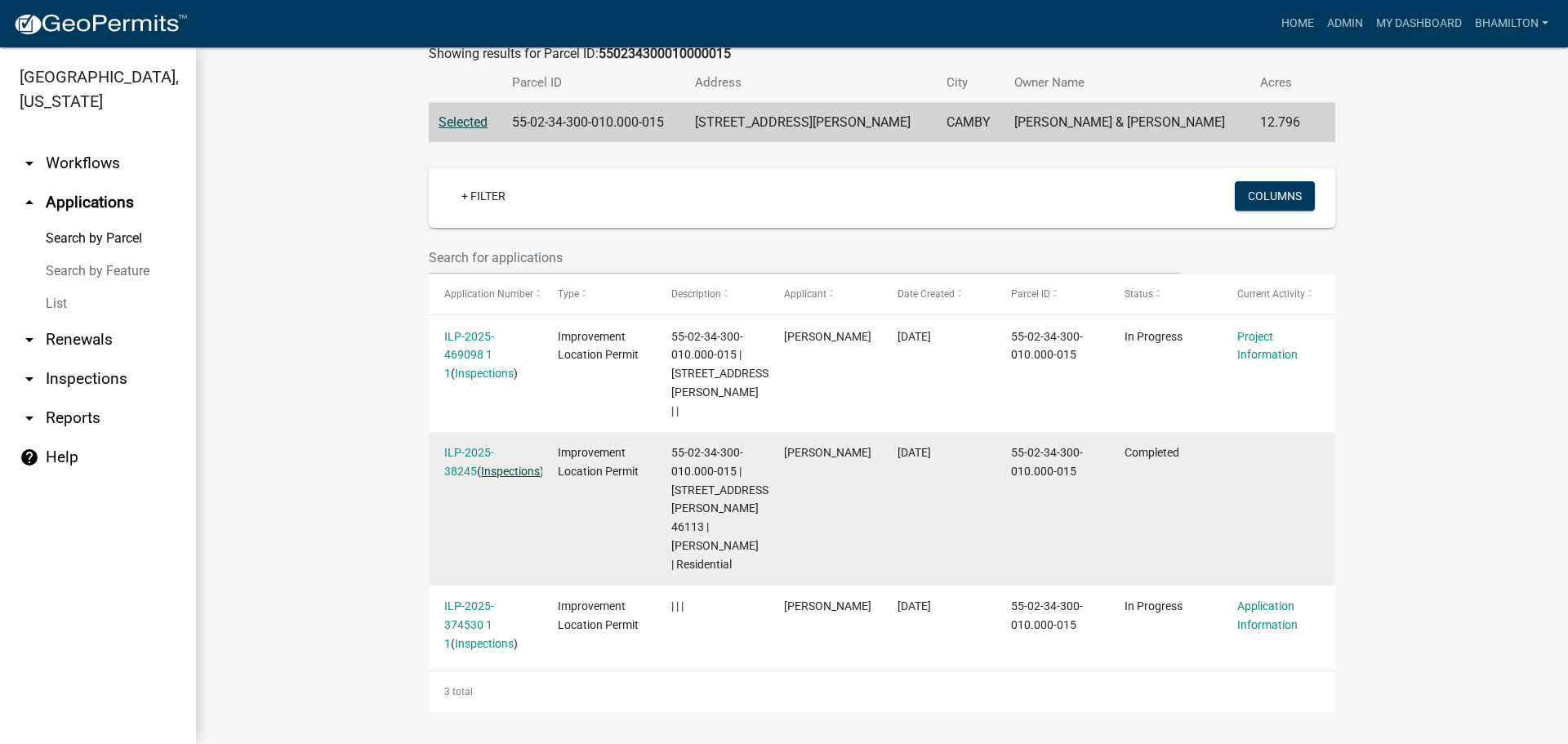
click at [481, 465] on link "Inspections" at bounding box center [511, 472] width 59 height 13
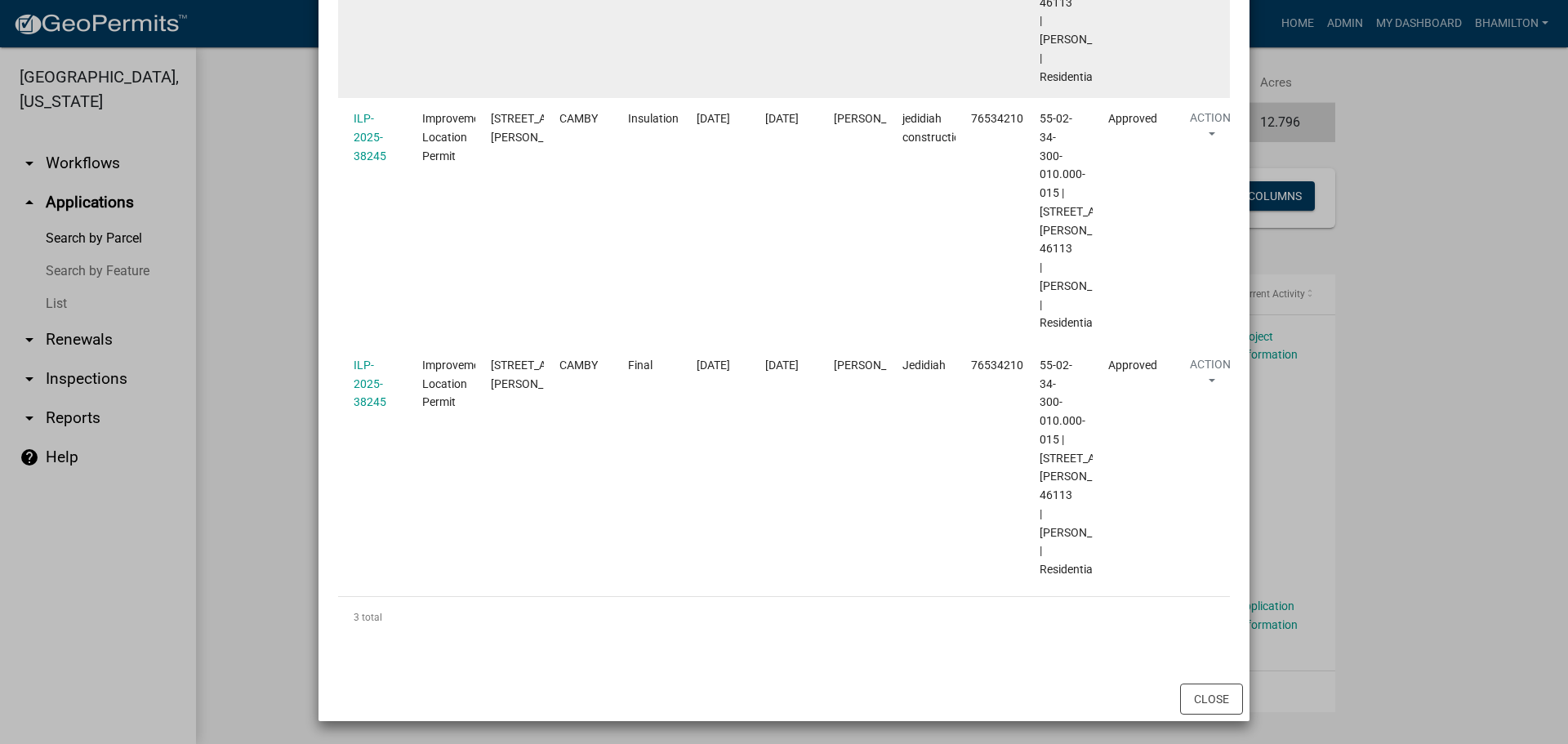
scroll to position [724, 0]
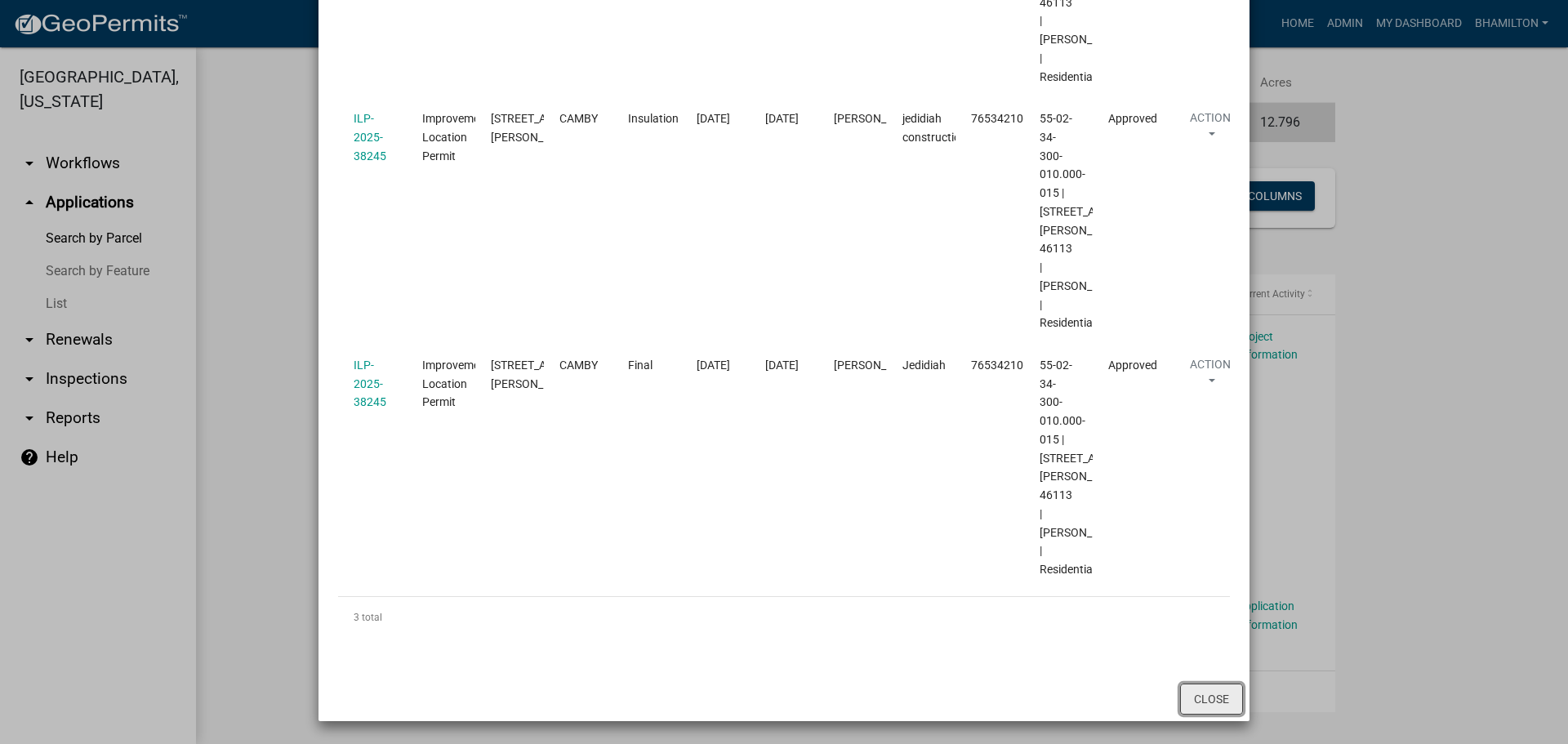
click at [1210, 697] on button "Close" at bounding box center [1211, 699] width 63 height 31
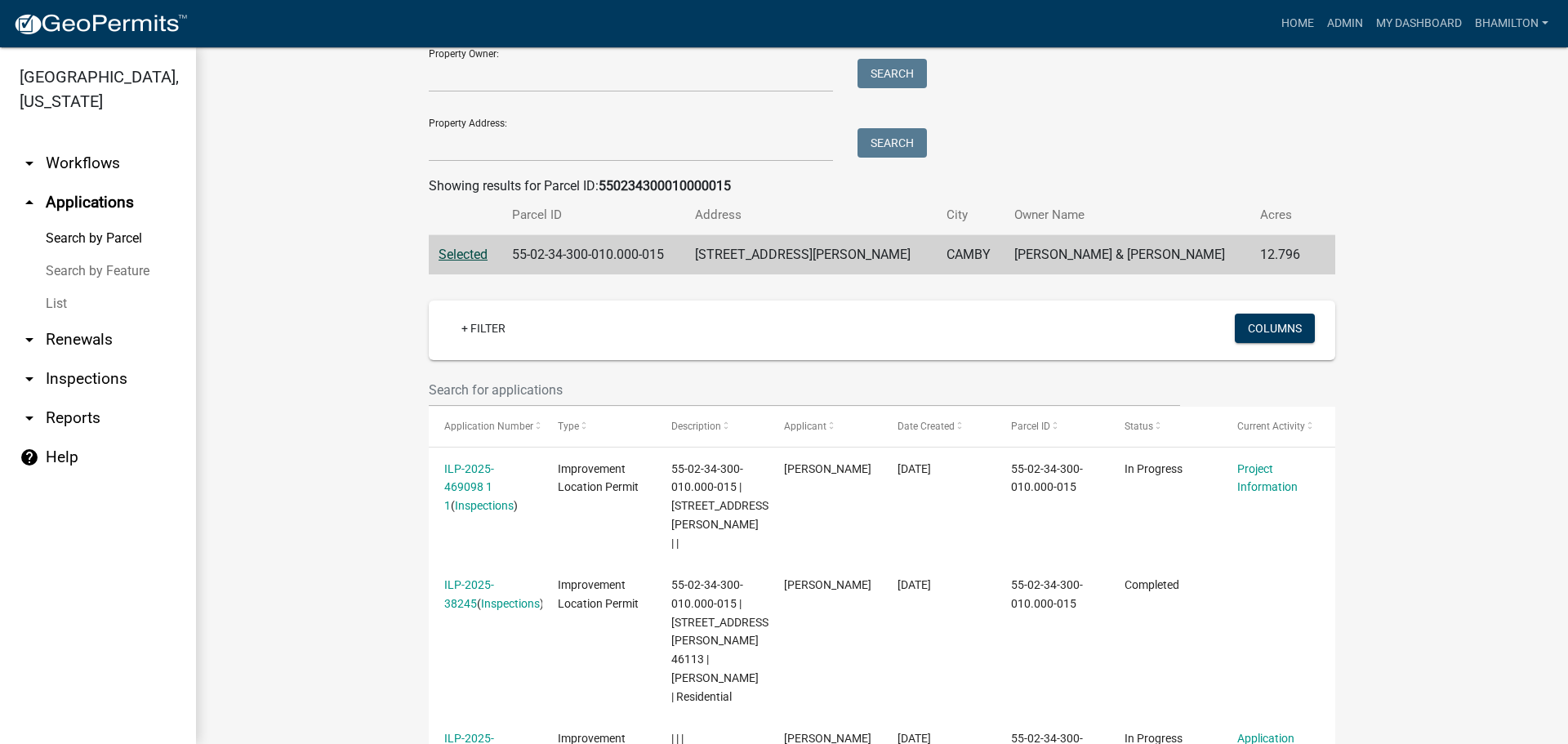
scroll to position [0, 0]
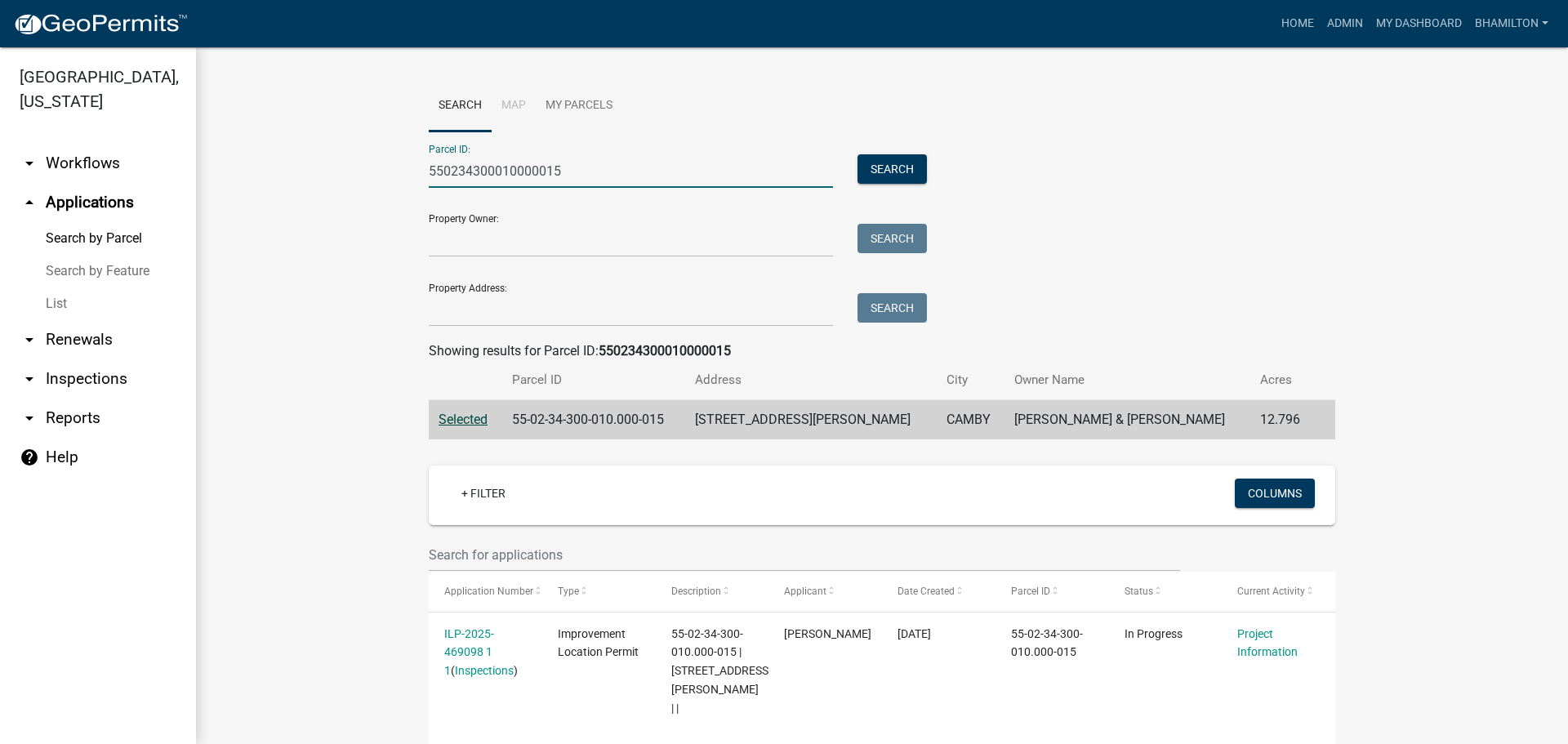
drag, startPoint x: 596, startPoint y: 178, endPoint x: 314, endPoint y: 178, distance: 282.0
click at [314, 178] on wm-workflow-application-search-view "Search Map My Parcels Parcel ID: 550234300010000015 Search Property Owner: Sear…" at bounding box center [882, 545] width 1307 height 929
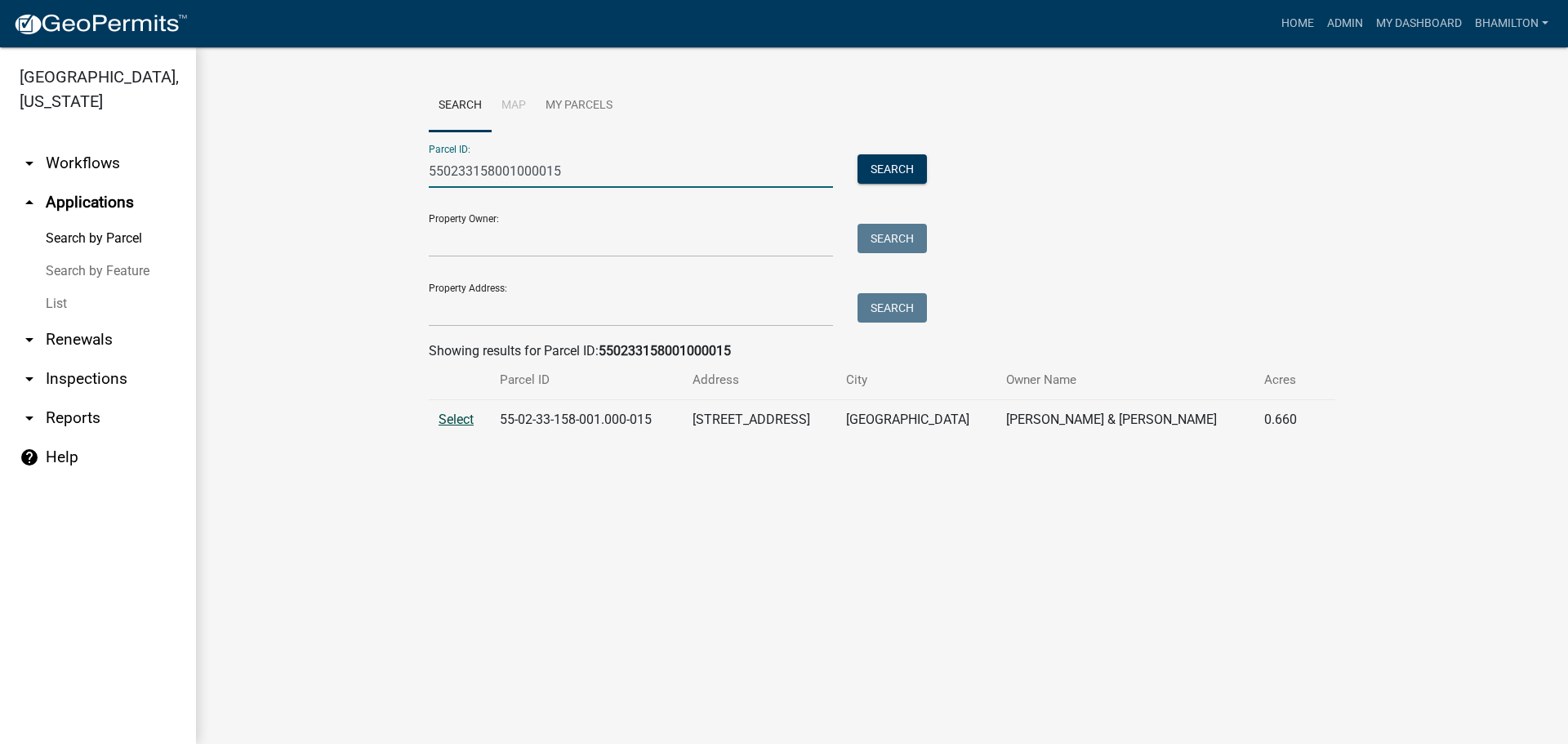
type input "550233158001000015"
click at [458, 420] on span "Select" at bounding box center [456, 419] width 35 height 16
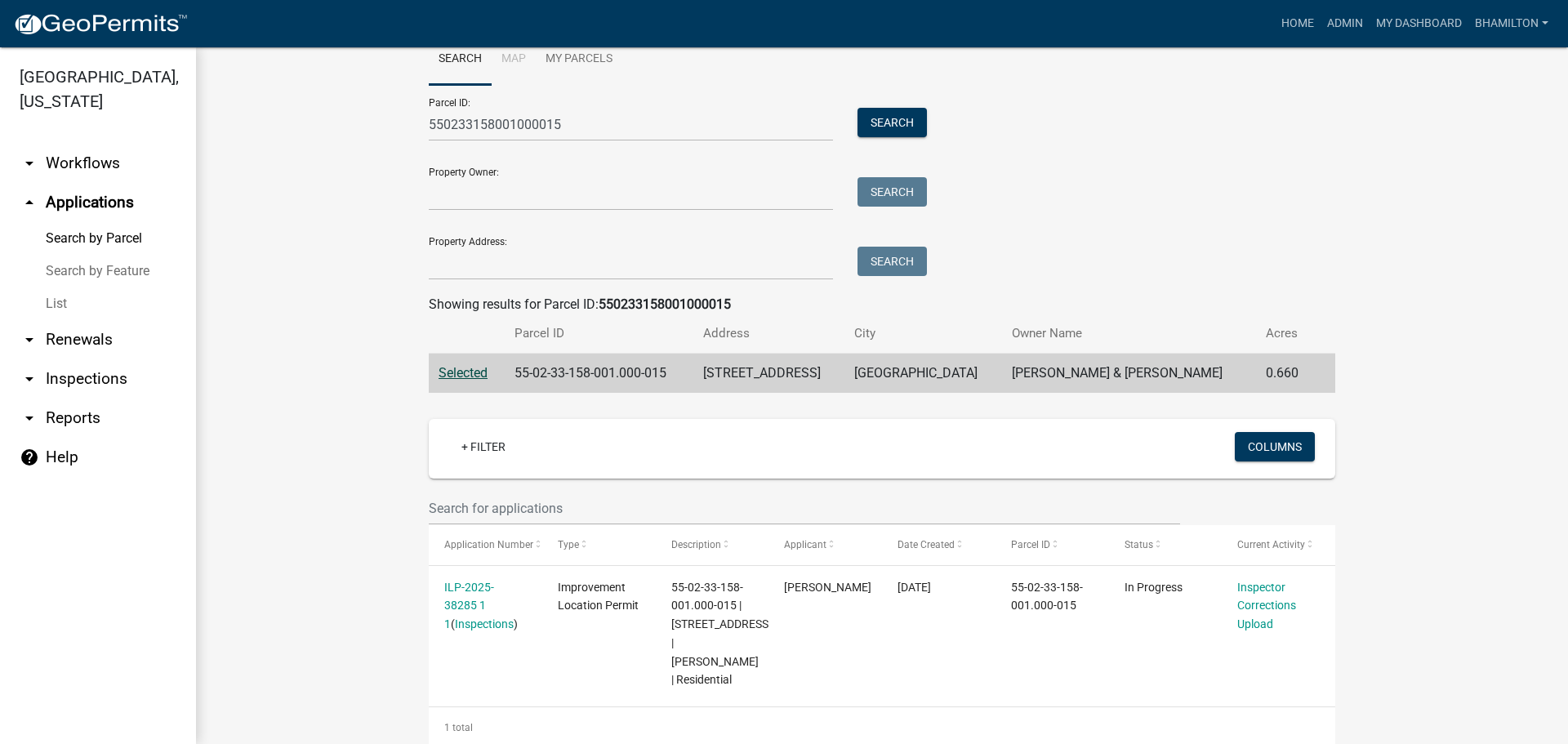
scroll to position [83, 0]
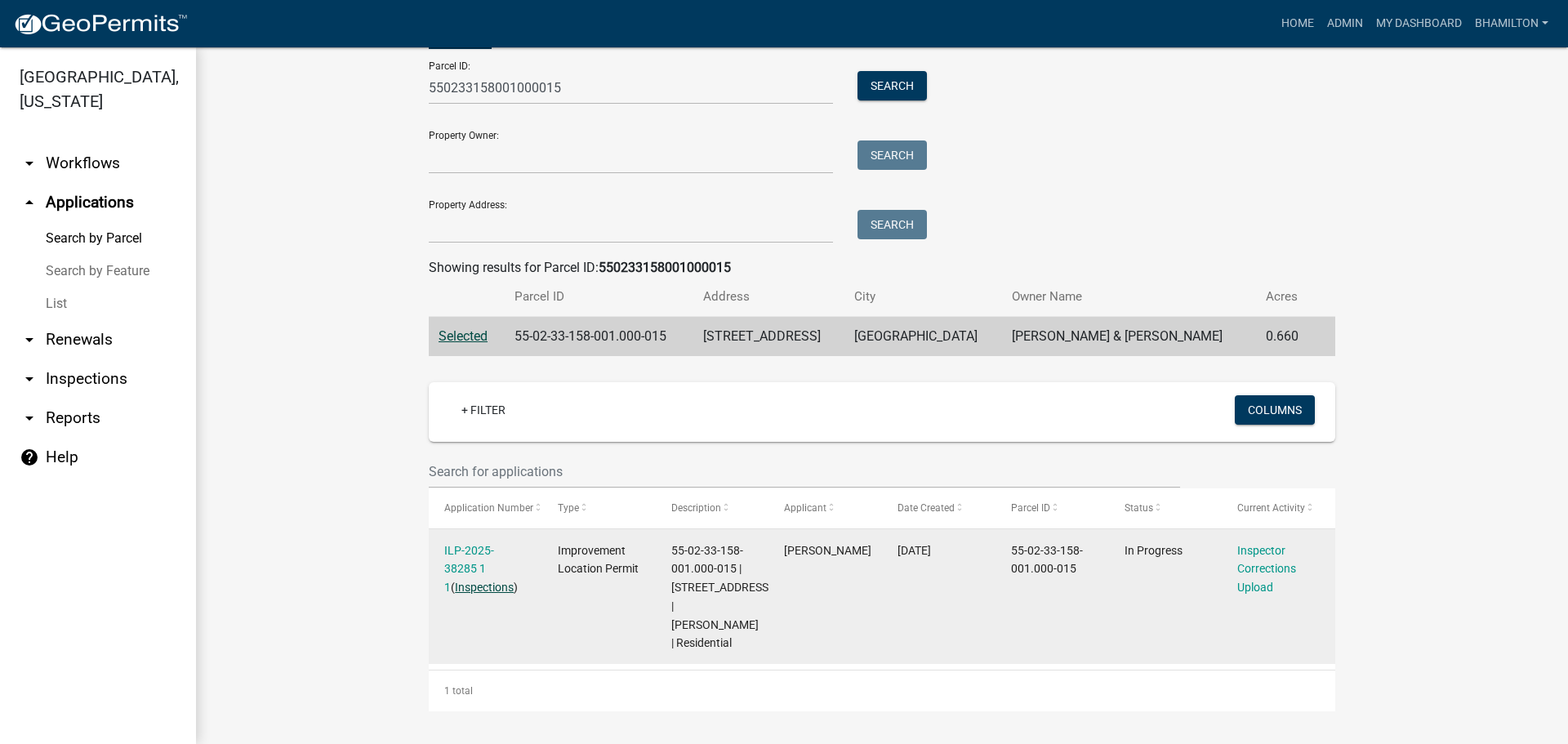
click at [455, 587] on link "Inspections" at bounding box center [485, 588] width 59 height 13
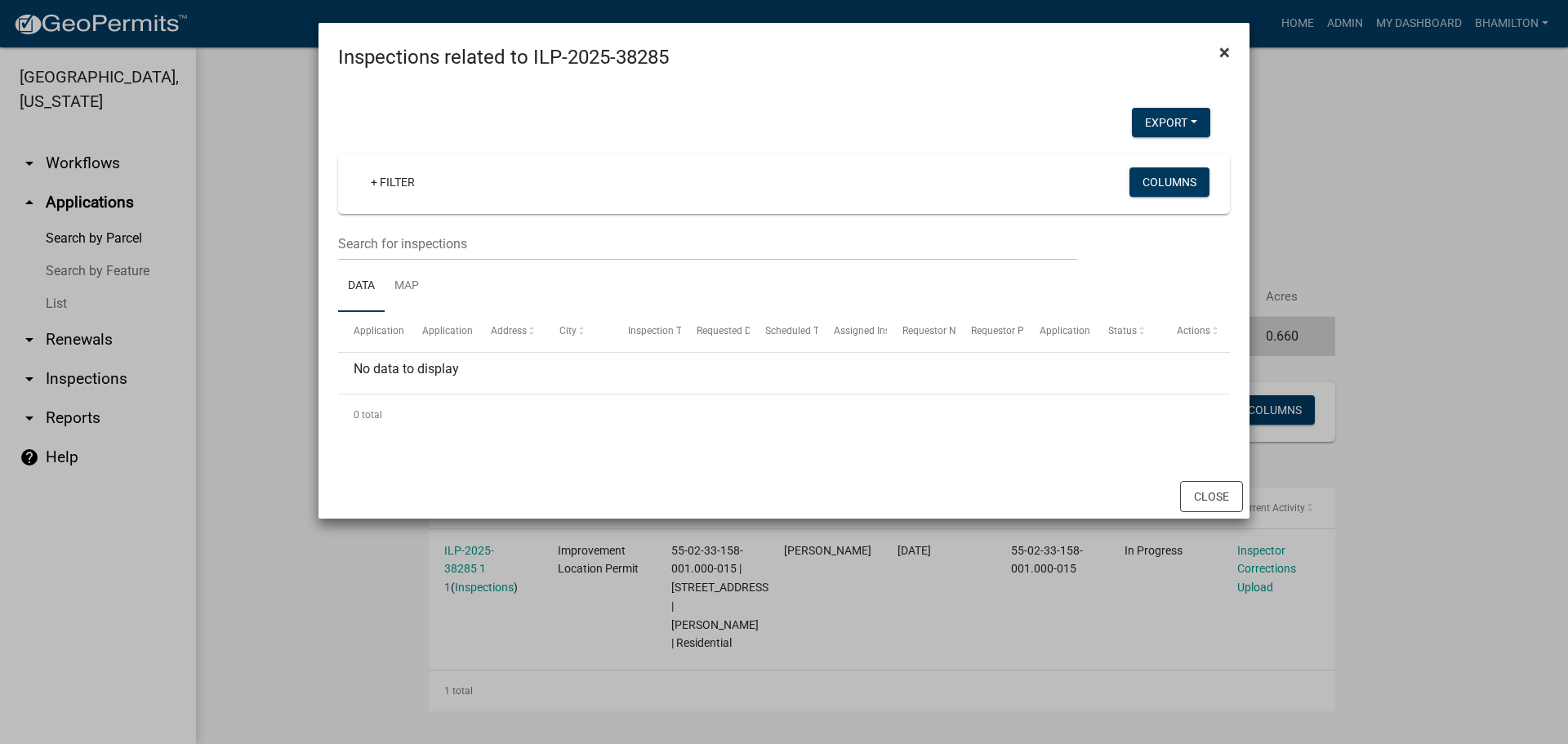
click at [1234, 52] on button "×" at bounding box center [1224, 52] width 37 height 46
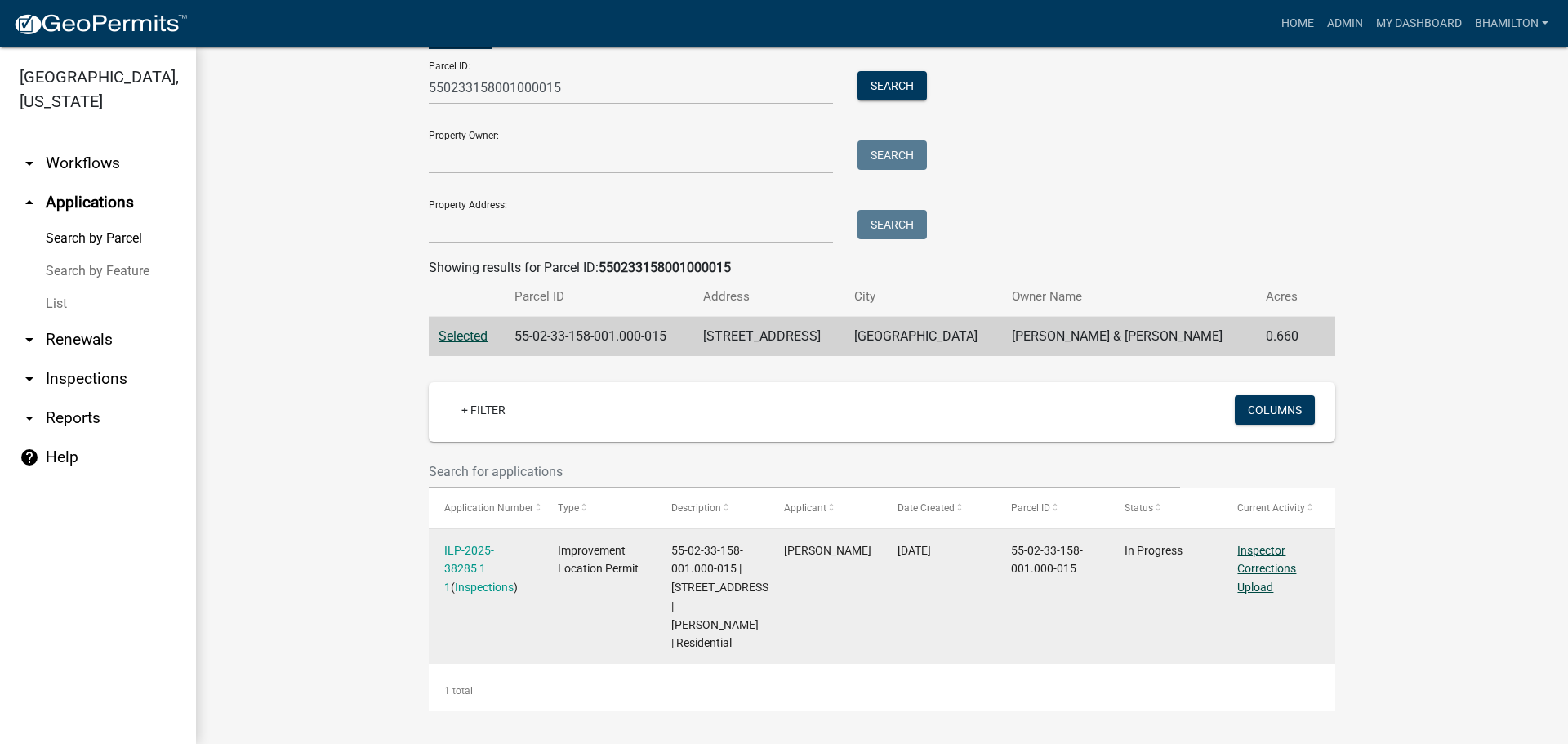
click at [1271, 571] on link "Inspector Corrections Upload" at bounding box center [1266, 570] width 59 height 51
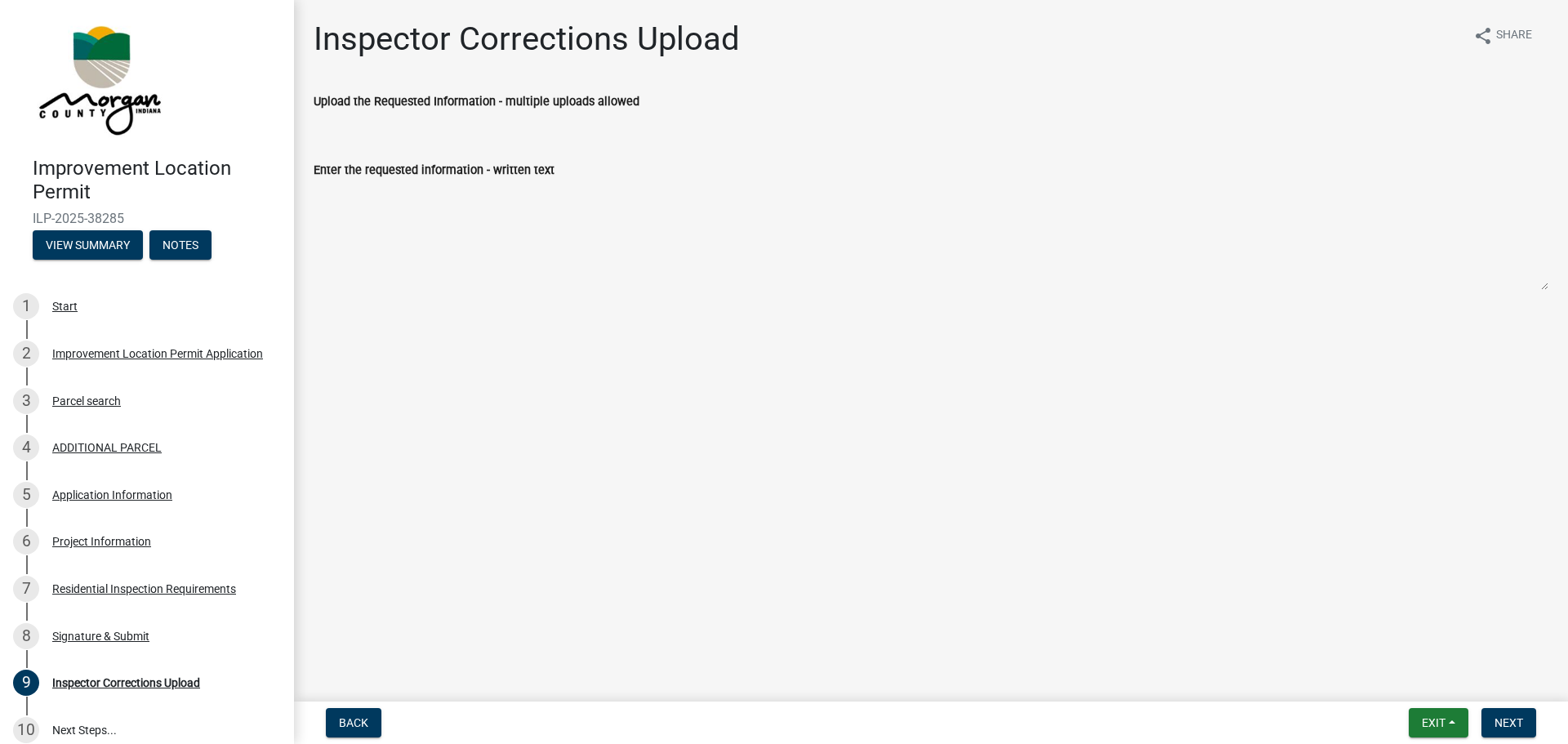
click at [579, 101] on label "Upload the Requested Information - multiple uploads allowed" at bounding box center [476, 102] width 326 height 11
drag, startPoint x: 468, startPoint y: 289, endPoint x: 476, endPoint y: 380, distance: 91.4
click at [476, 380] on main "Inspector Corrections Upload share Share Upload the Requested Information - mul…" at bounding box center [931, 347] width 1274 height 695
click at [454, 174] on label "Enter the requested information - written text" at bounding box center [434, 171] width 241 height 11
click at [454, 180] on textarea "Enter the requested information - written text" at bounding box center [931, 235] width 1235 height 111
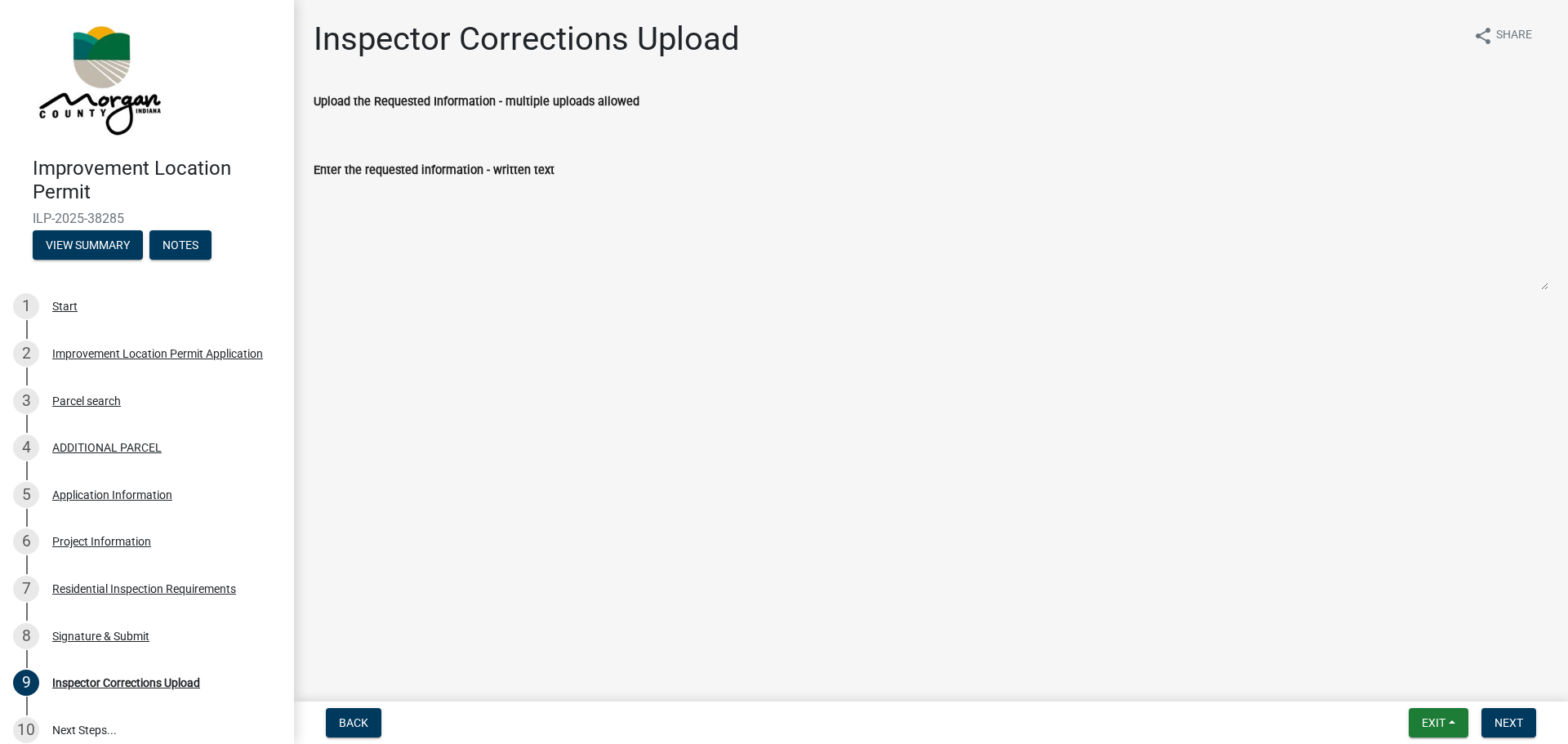
click at [489, 105] on label "Upload the Requested Information - multiple uploads allowed" at bounding box center [476, 102] width 326 height 11
drag, startPoint x: 480, startPoint y: 103, endPoint x: 464, endPoint y: 114, distance: 19.4
click at [464, 114] on ul at bounding box center [931, 118] width 1235 height 13
click at [342, 721] on span "Back" at bounding box center [354, 723] width 29 height 13
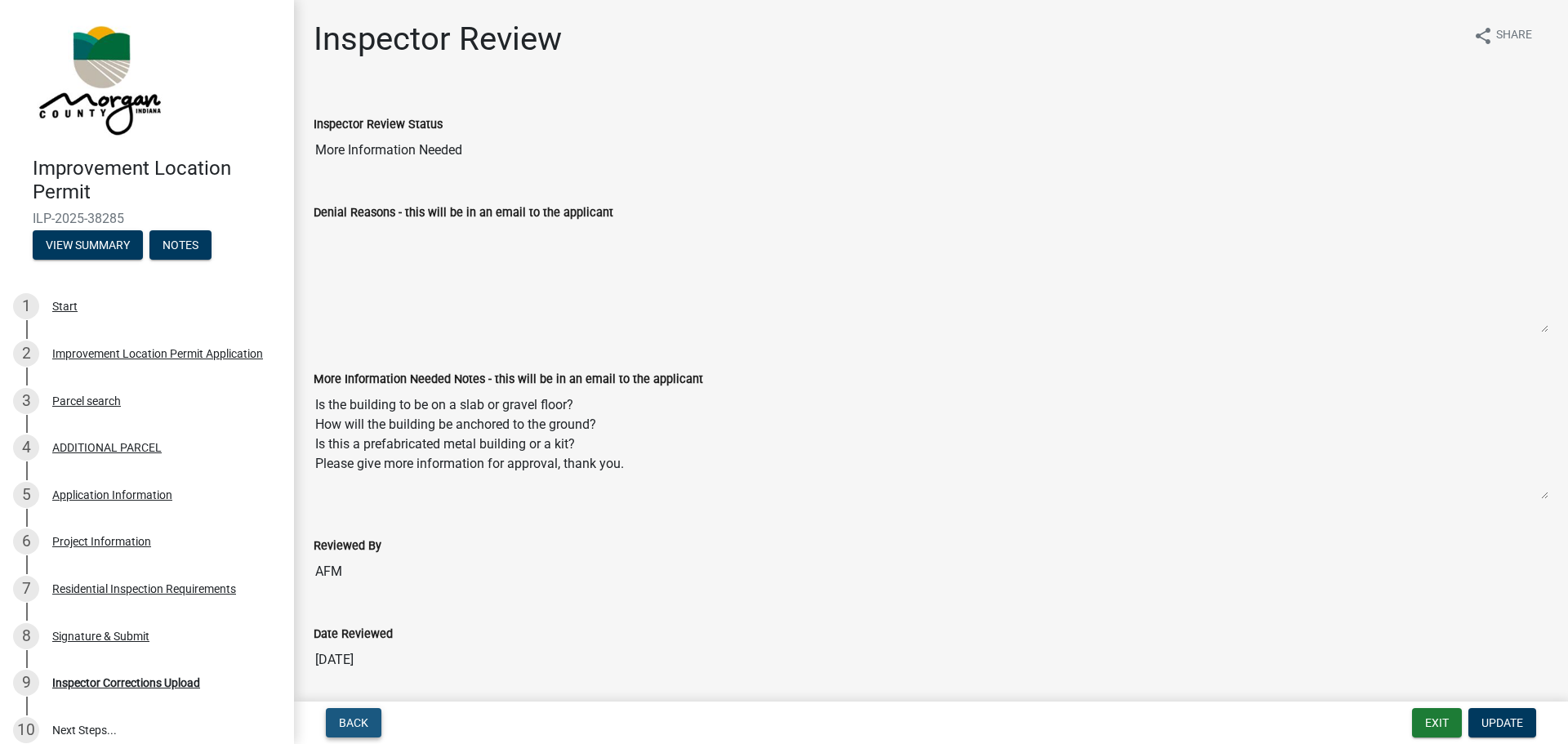
click at [331, 723] on button "Back" at bounding box center [354, 723] width 56 height 29
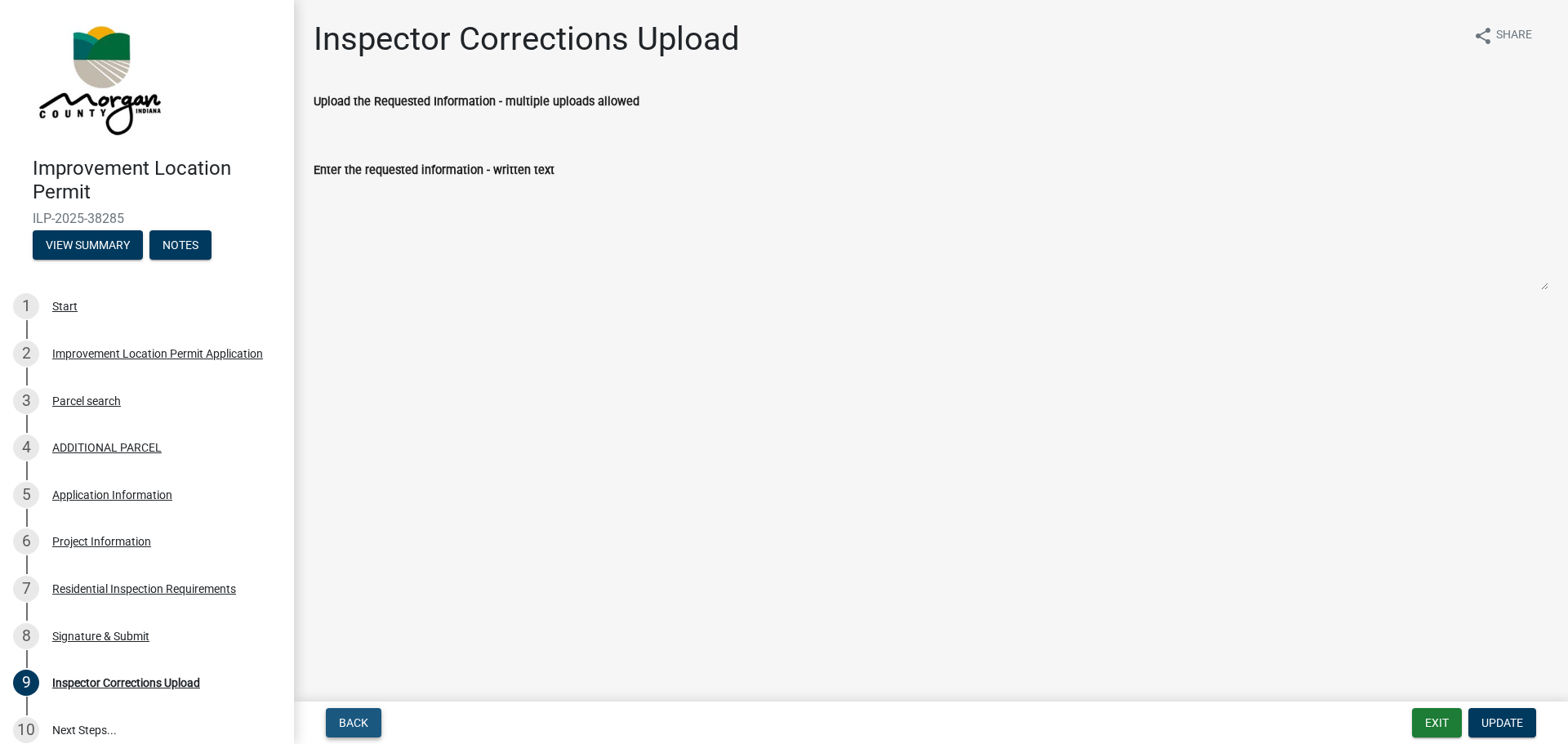
click at [358, 727] on span "Back" at bounding box center [354, 723] width 29 height 13
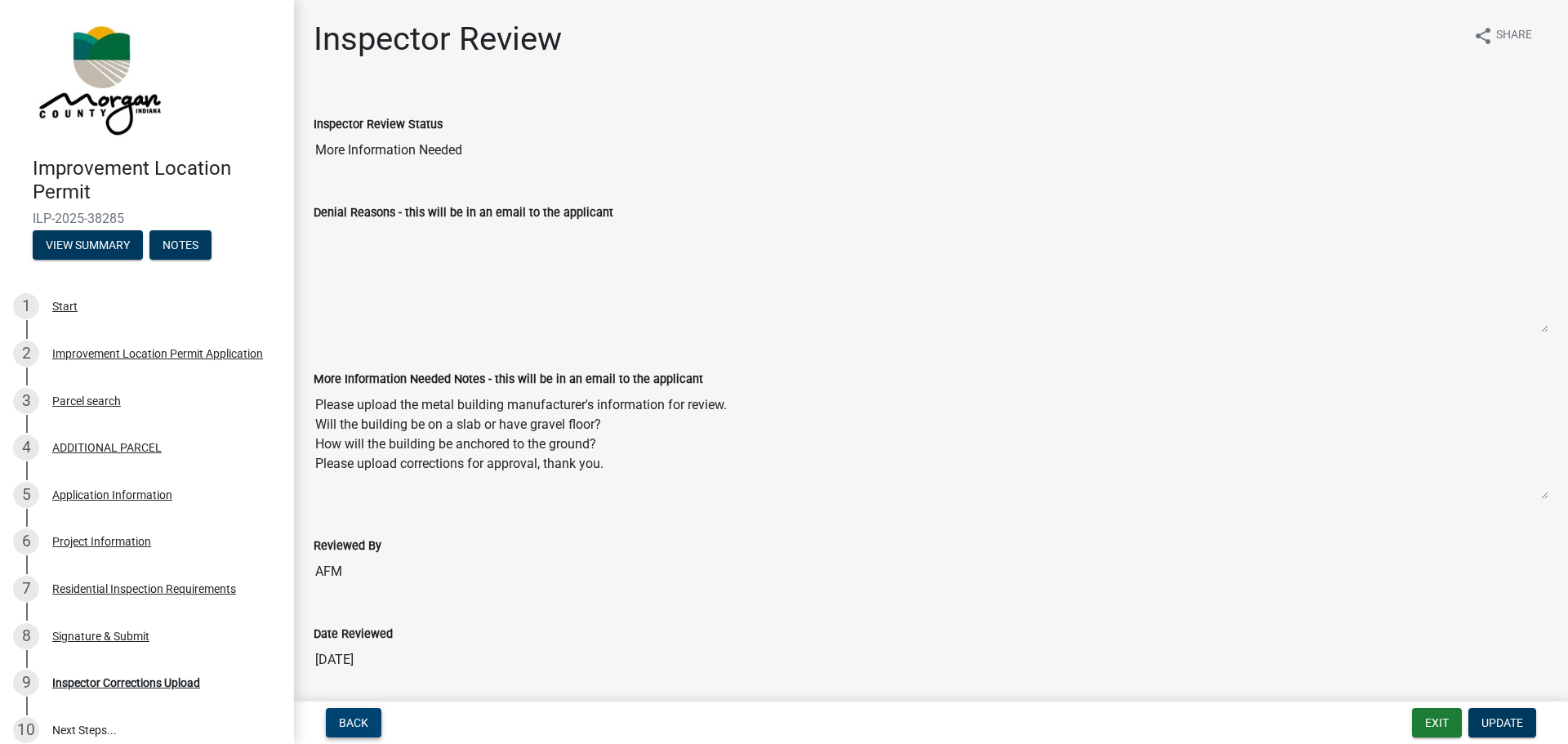
click at [358, 727] on span "Back" at bounding box center [354, 723] width 29 height 13
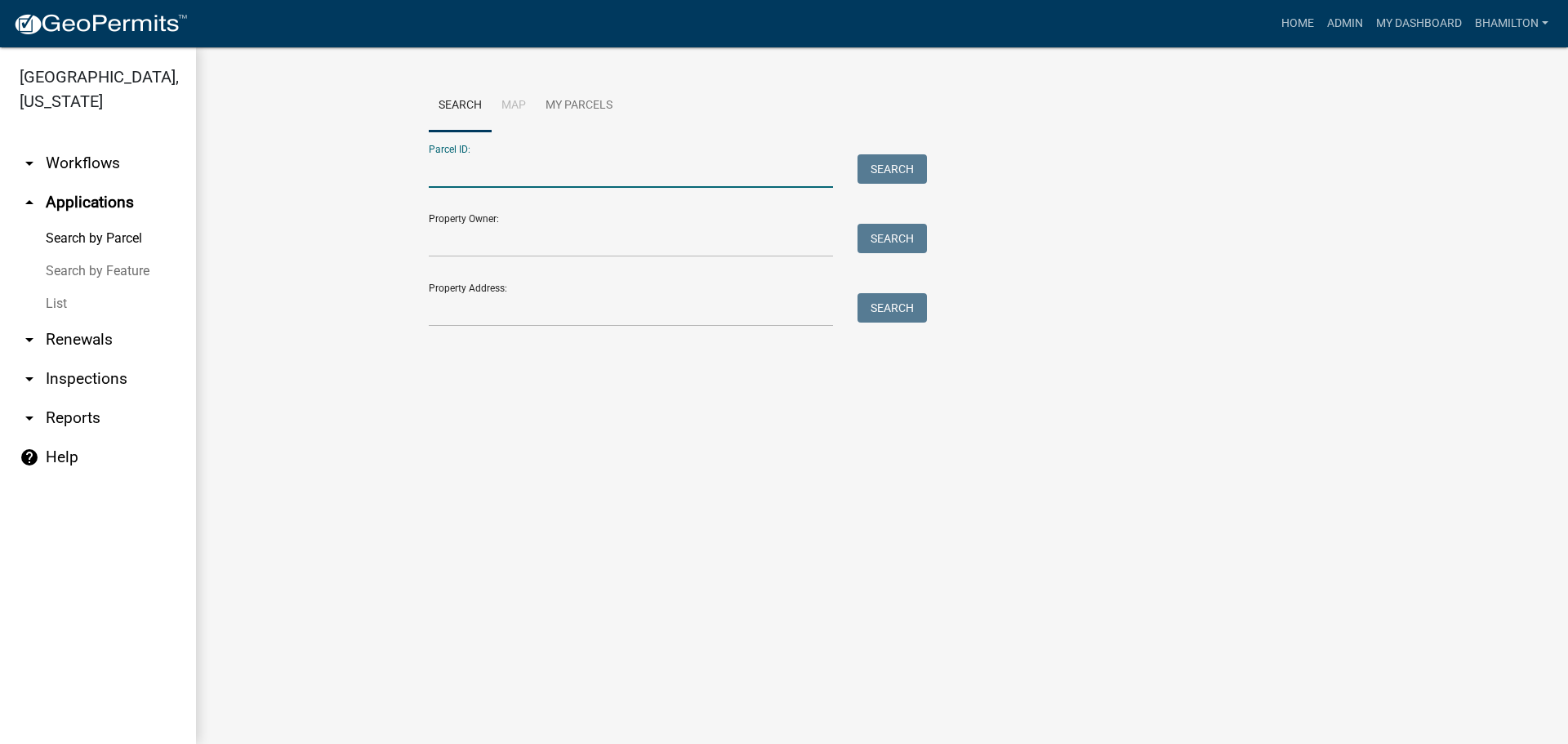
click at [464, 172] on input "Parcel ID:" at bounding box center [631, 171] width 404 height 34
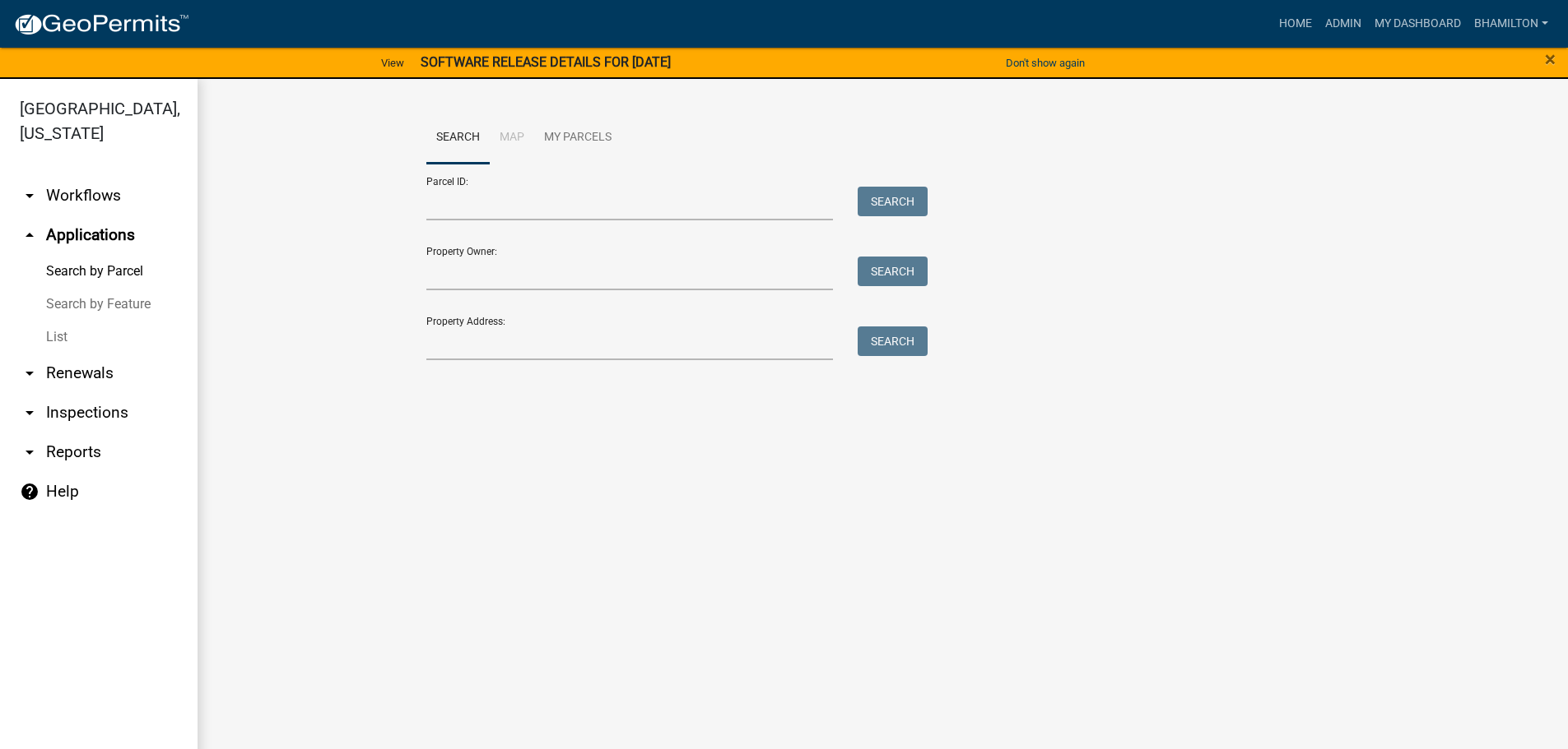
click at [1121, 68] on div "Don't show again" at bounding box center [1045, 63] width 262 height 35
click at [1104, 67] on div "Don't show again" at bounding box center [1045, 63] width 262 height 35
click at [1549, 61] on span "×" at bounding box center [1550, 59] width 11 height 23
